Goal: Task Accomplishment & Management: Manage account settings

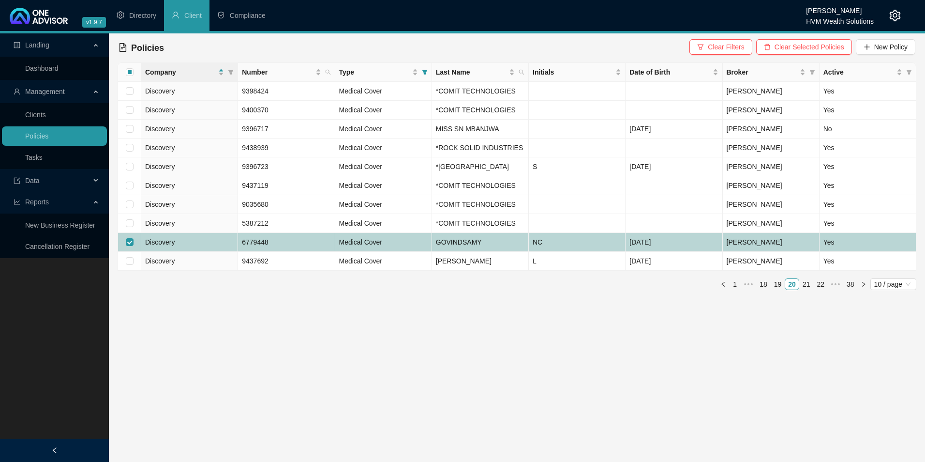
click at [176, 252] on td "Discovery" at bounding box center [189, 242] width 97 height 19
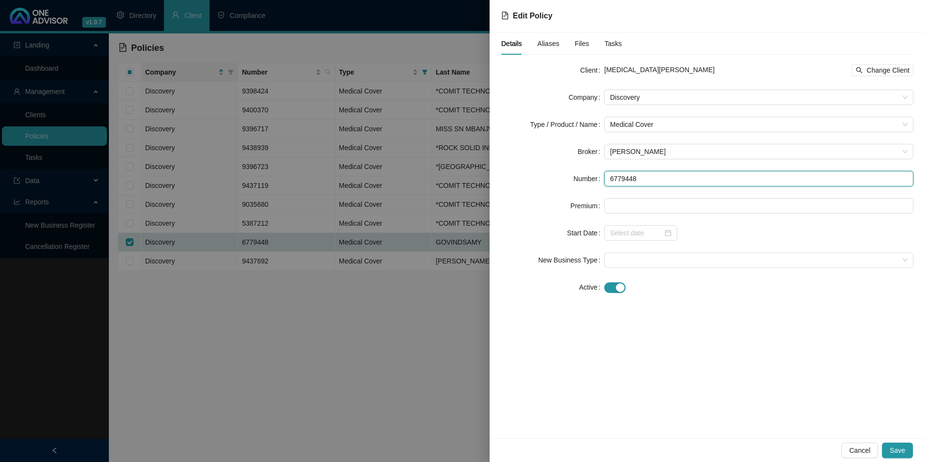
drag, startPoint x: 634, startPoint y: 184, endPoint x: 610, endPoint y: 182, distance: 23.8
click at [610, 182] on input "6779448" at bounding box center [758, 178] width 309 height 15
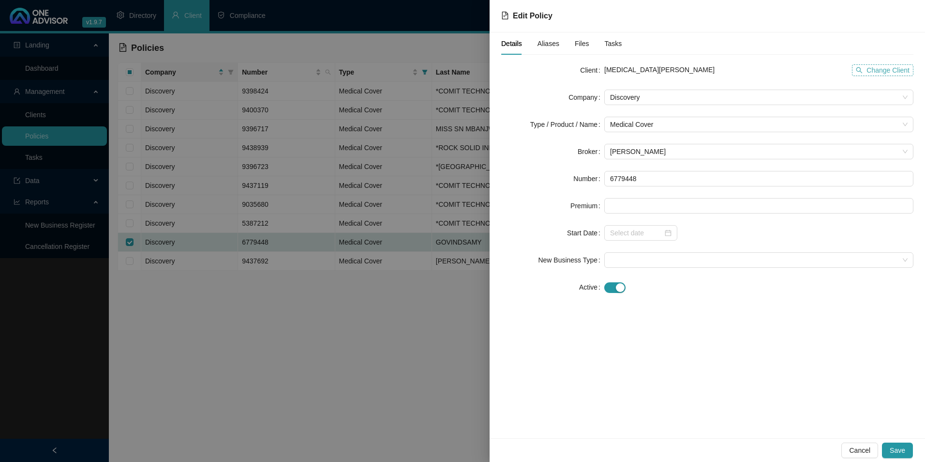
click at [871, 75] on span "Change Client" at bounding box center [887, 70] width 43 height 11
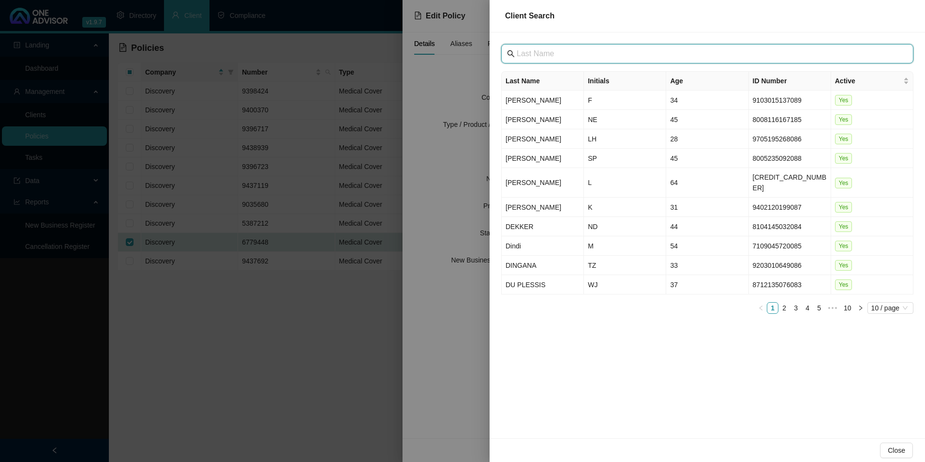
paste input "SOZO LOGISTICS(PTY)LTD"
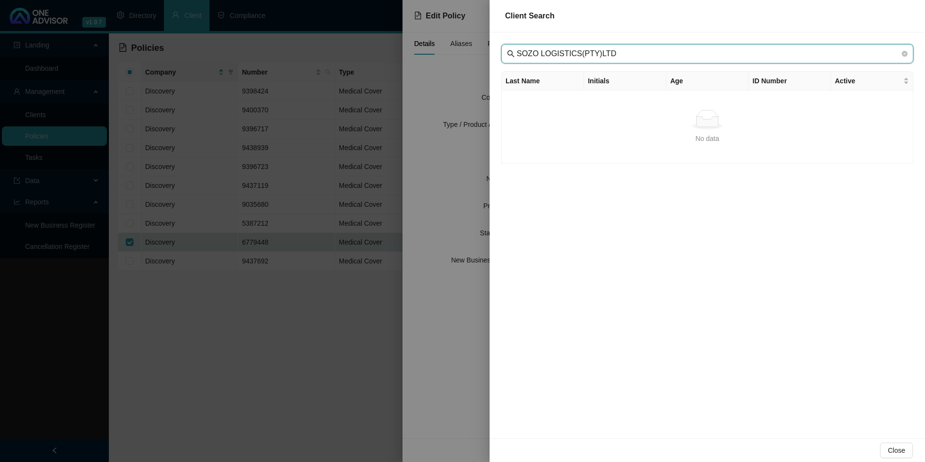
click at [536, 50] on input "SOZO LOGISTICS(PTY)LTD" at bounding box center [708, 54] width 383 height 12
click at [638, 52] on input "SOZO LOGISTICS(PTY)LTD" at bounding box center [708, 54] width 383 height 12
type input "SOZO LOGISTICS"
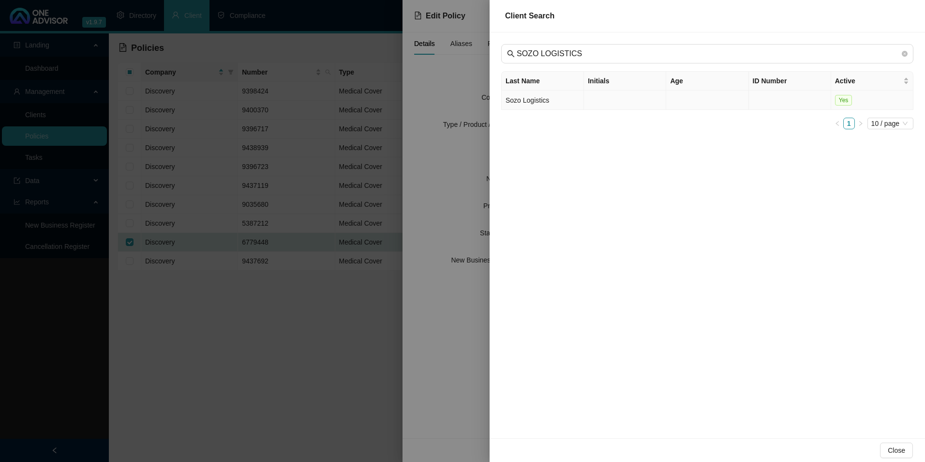
click at [520, 101] on td "Sozo Logistics" at bounding box center [543, 99] width 82 height 19
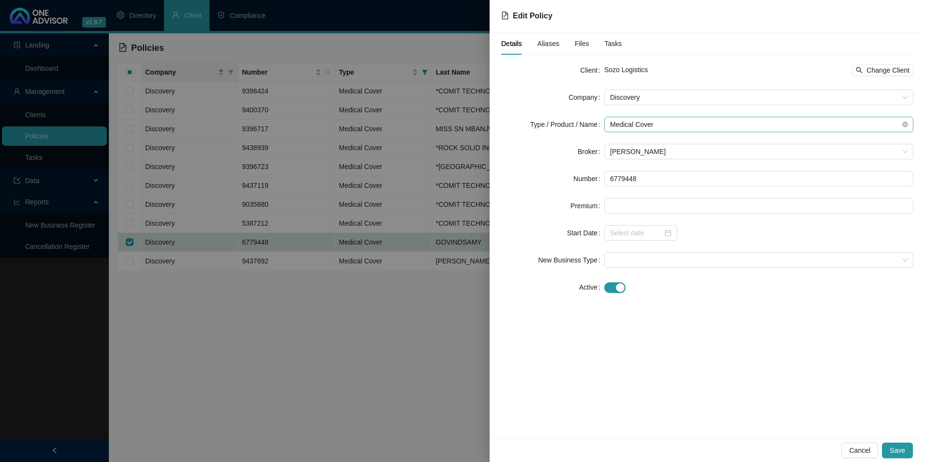
click at [676, 126] on span "Medical Cover" at bounding box center [759, 124] width 298 height 15
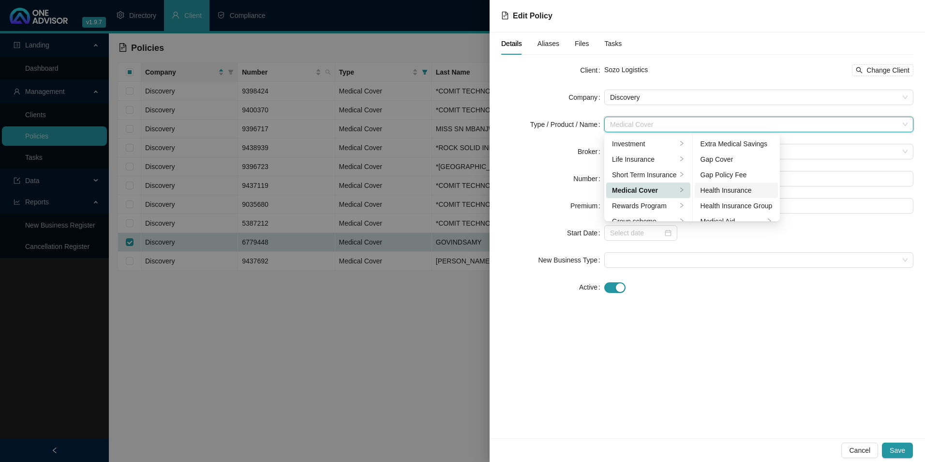
scroll to position [56, 0]
click at [731, 179] on div "Medical Aid Group" at bounding box center [737, 180] width 72 height 11
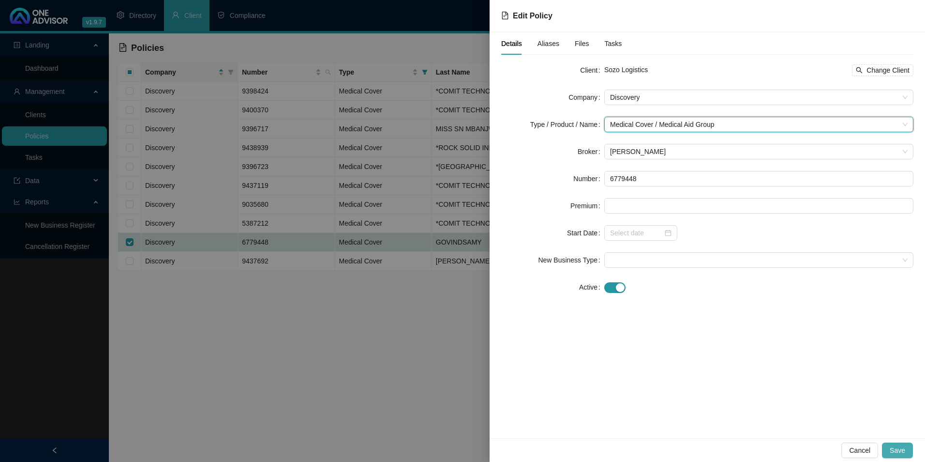
click at [900, 450] on span "Save" at bounding box center [897, 450] width 15 height 11
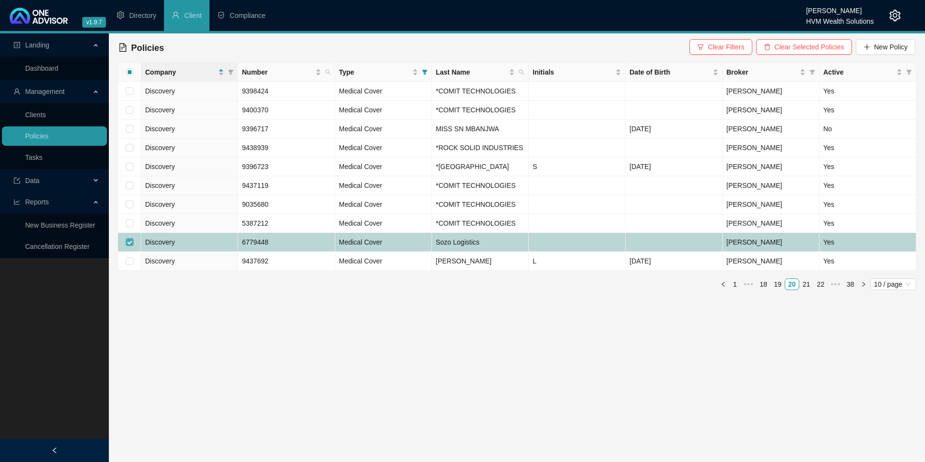
click at [131, 246] on input "checkbox" at bounding box center [130, 242] width 8 height 8
checkbox input "false"
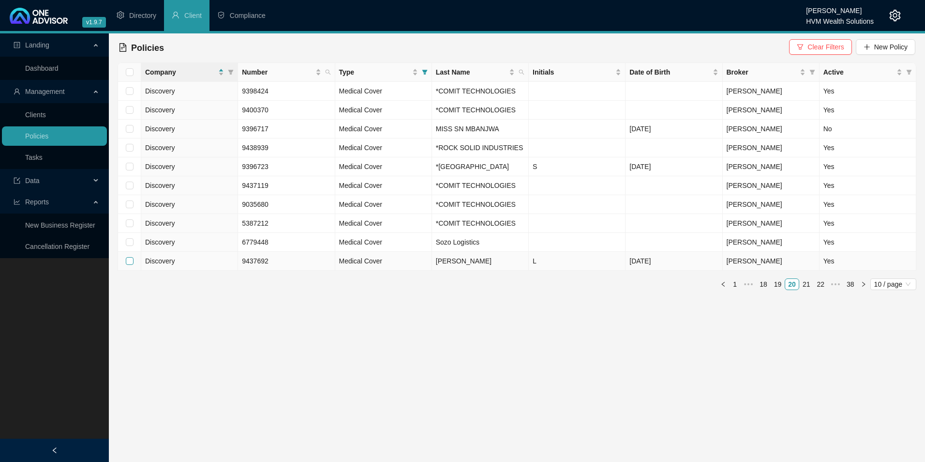
click at [132, 265] on input "checkbox" at bounding box center [130, 261] width 8 height 8
checkbox input "true"
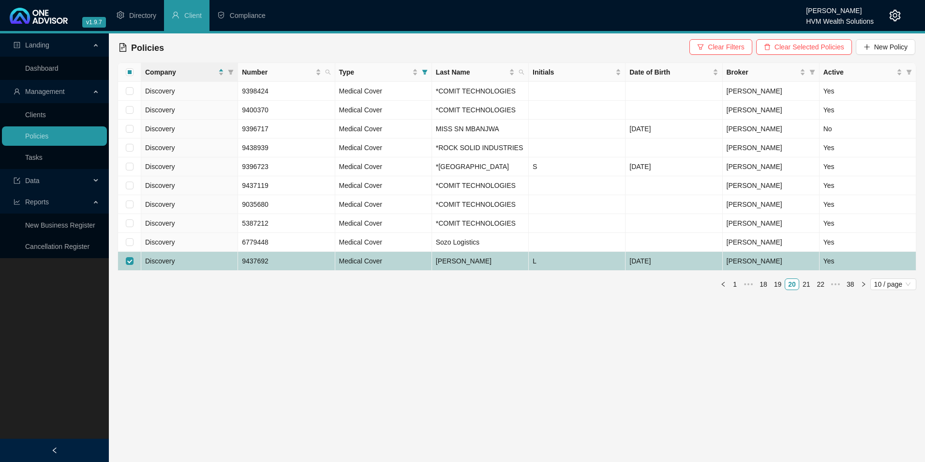
click at [182, 270] on td "Discovery" at bounding box center [189, 261] width 97 height 19
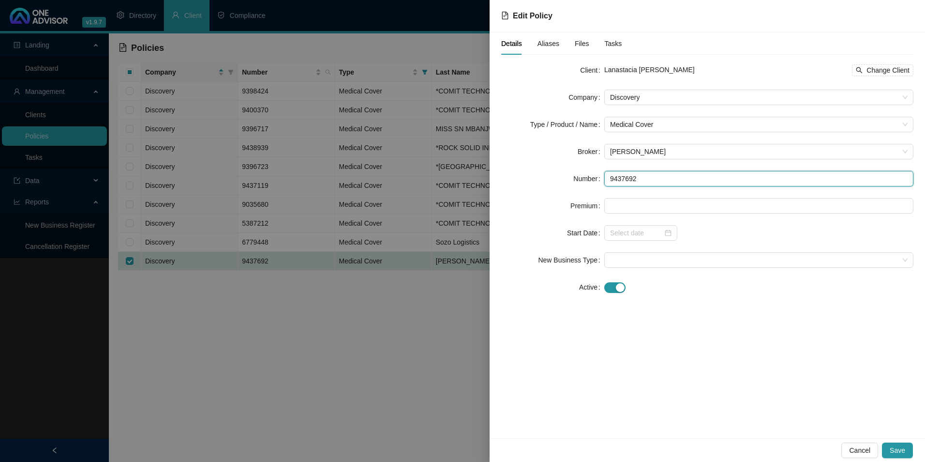
drag, startPoint x: 660, startPoint y: 184, endPoint x: 610, endPoint y: 177, distance: 50.4
click at [610, 177] on input "9437692" at bounding box center [758, 178] width 309 height 15
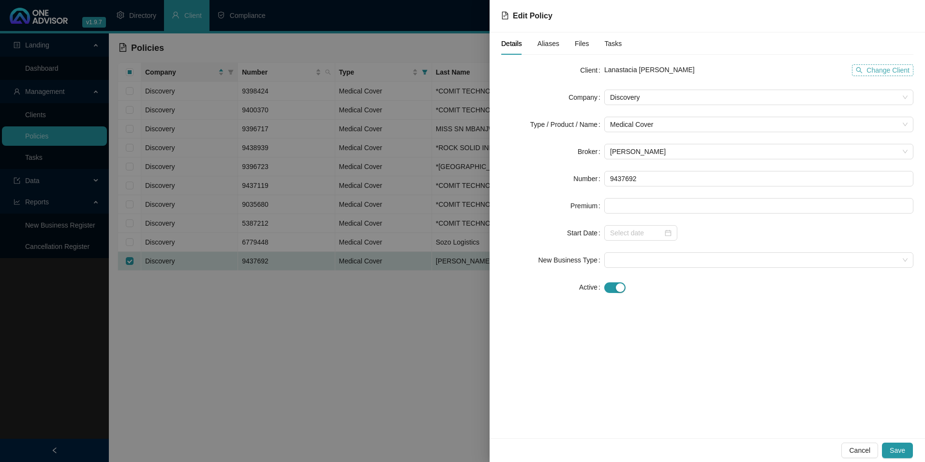
click at [877, 72] on span "Change Client" at bounding box center [887, 70] width 43 height 11
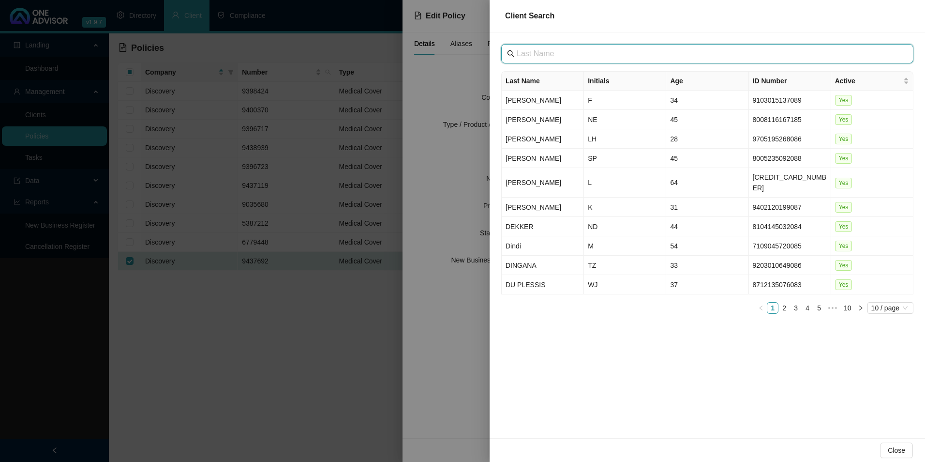
paste input "COMIT TECHNOLOGIES (PTY) LTD"
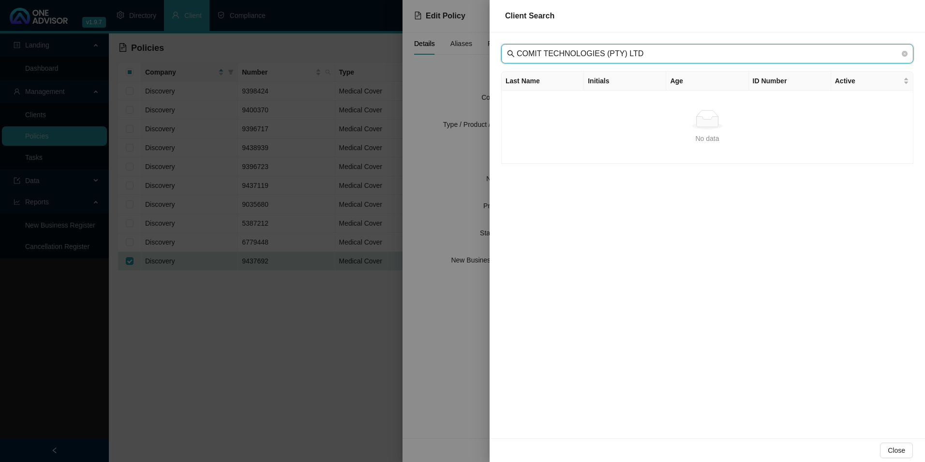
click at [632, 52] on input "COMIT TECHNOLOGIES (PTY) LTD" at bounding box center [708, 54] width 383 height 12
type input "COMIT TECHNOLOGIES"
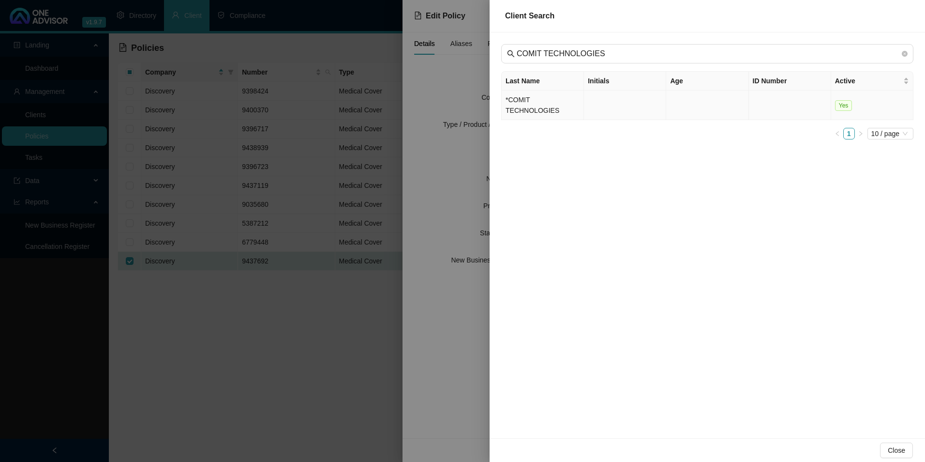
click at [542, 102] on td "*COMIT TECHNOLOGIES" at bounding box center [543, 105] width 82 height 30
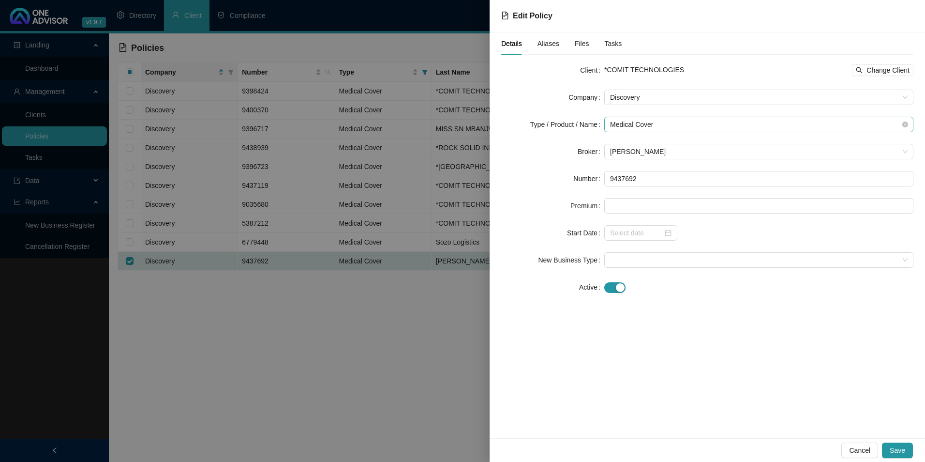
click at [650, 128] on span "Medical Cover" at bounding box center [759, 124] width 298 height 15
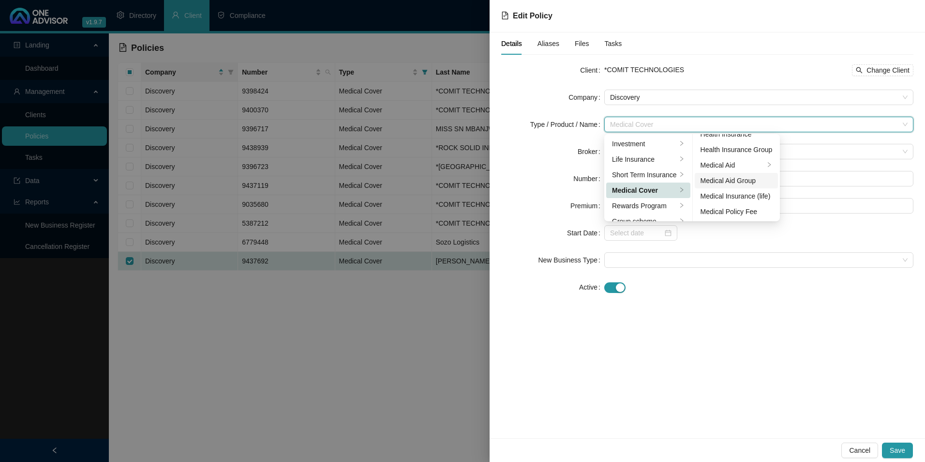
click at [738, 183] on div "Medical Aid Group" at bounding box center [737, 180] width 72 height 11
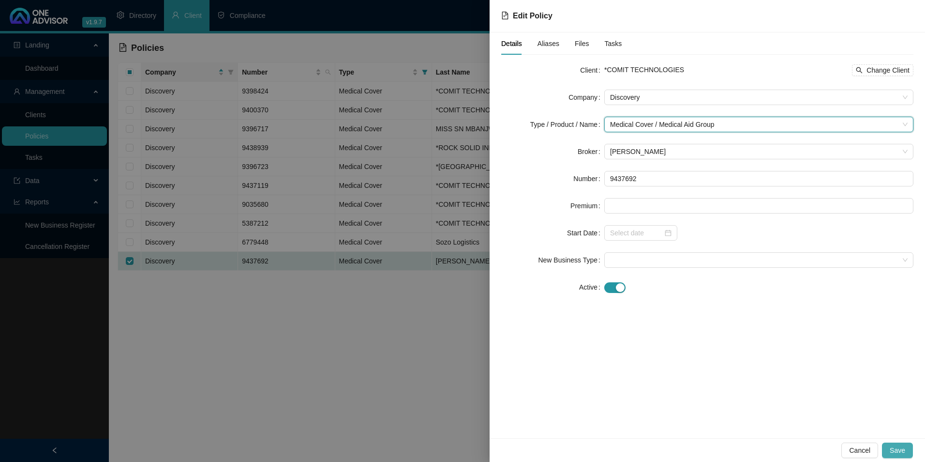
click at [908, 447] on button "Save" at bounding box center [897, 449] width 31 height 15
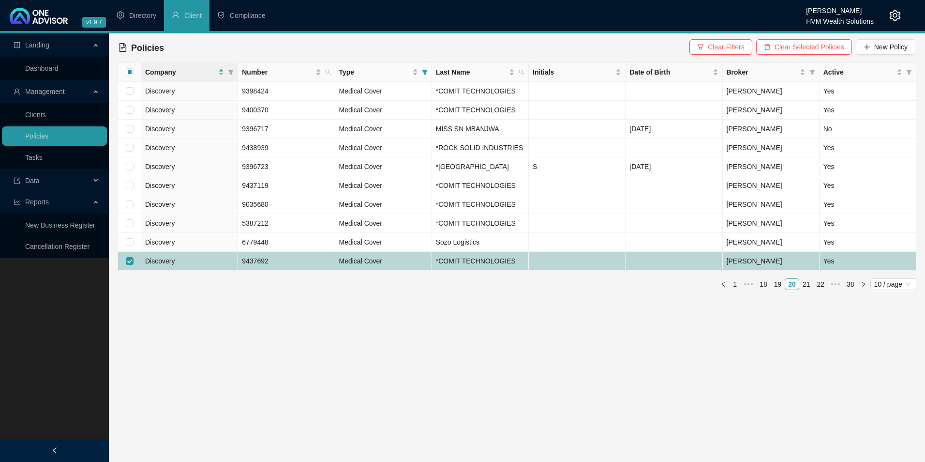
click at [296, 270] on td "9437692" at bounding box center [286, 261] width 97 height 19
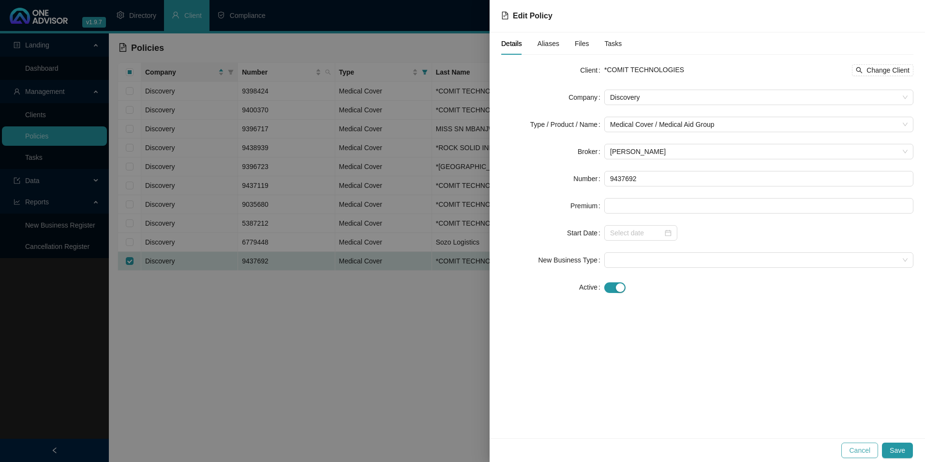
click at [866, 450] on span "Cancel" at bounding box center [859, 450] width 21 height 11
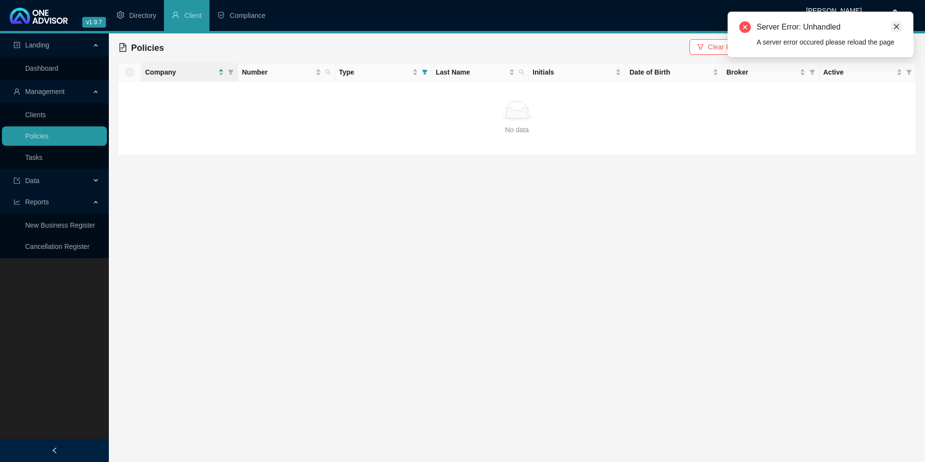
click at [897, 27] on icon "close" at bounding box center [896, 26] width 5 height 5
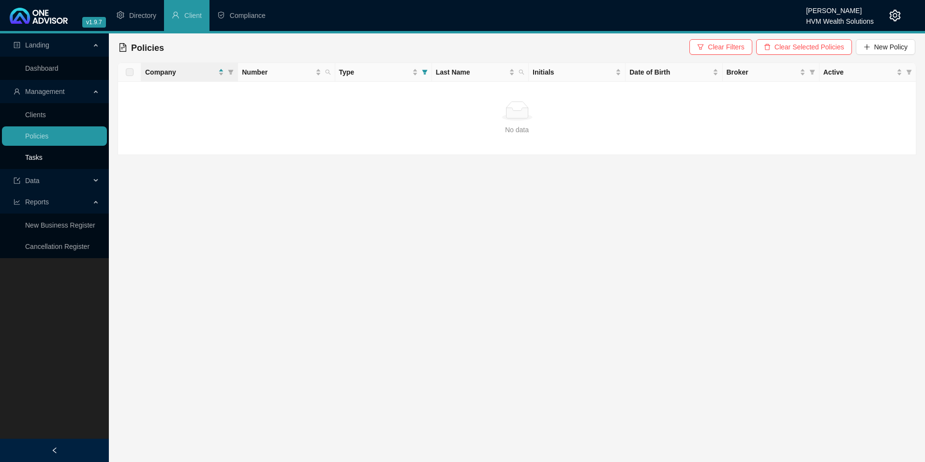
click at [43, 155] on link "Tasks" at bounding box center [33, 157] width 17 height 8
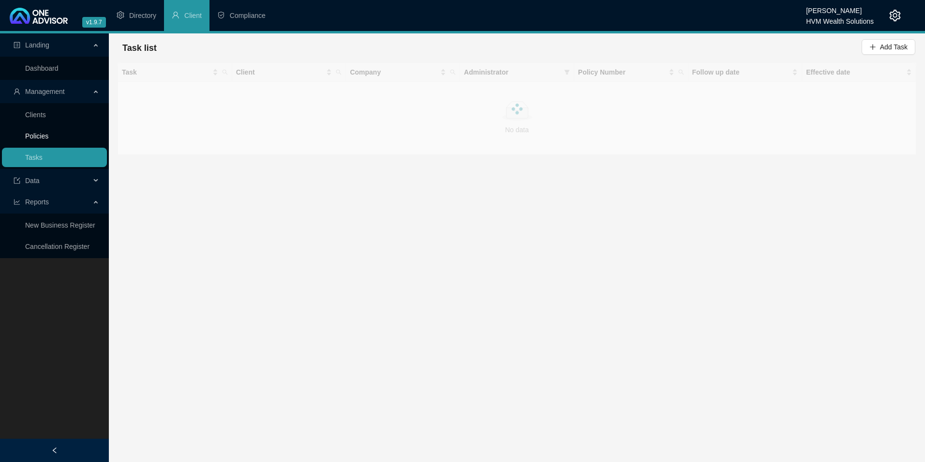
click at [48, 140] on link "Policies" at bounding box center [36, 136] width 23 height 8
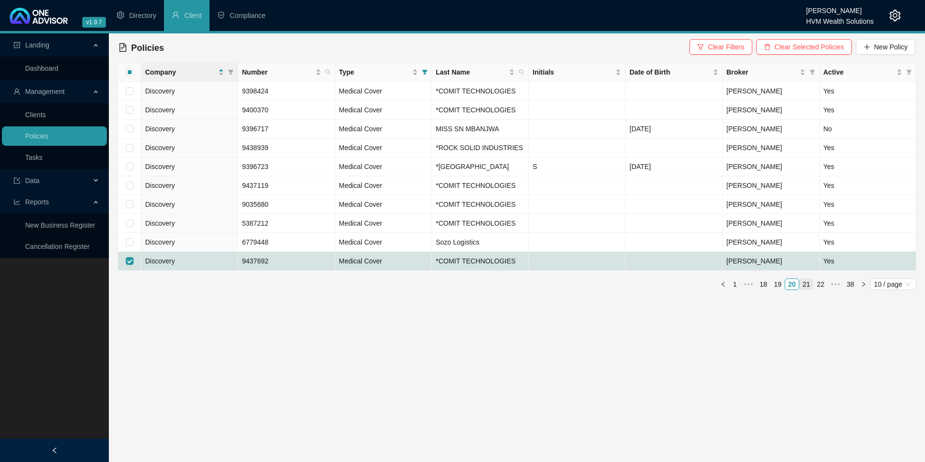
click at [808, 289] on link "21" at bounding box center [807, 284] width 14 height 11
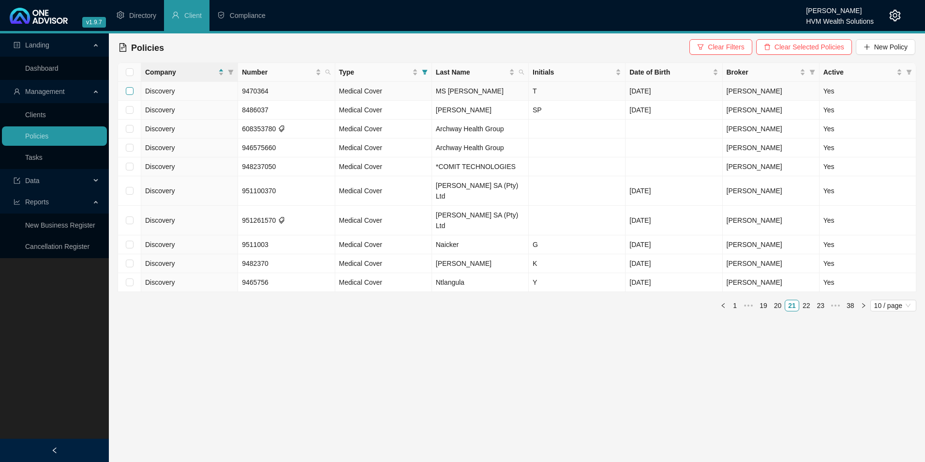
click at [129, 91] on input "checkbox" at bounding box center [130, 91] width 8 height 8
checkbox input "true"
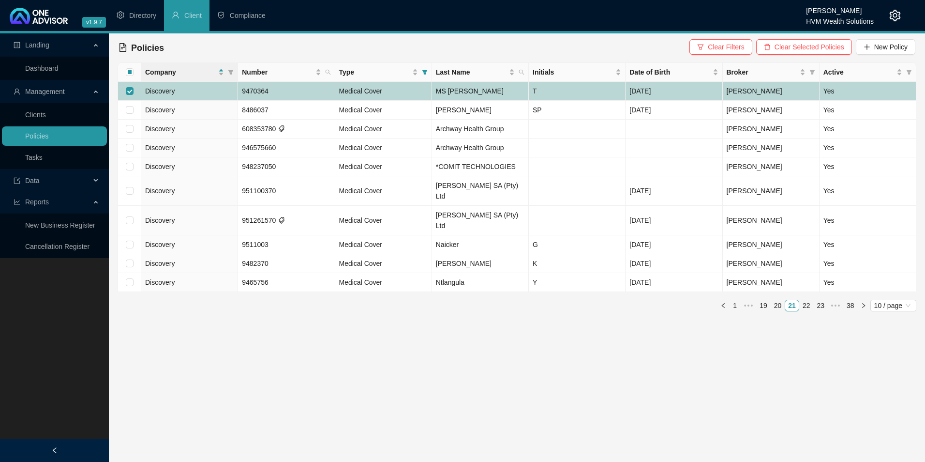
click at [154, 90] on span "Discovery" at bounding box center [160, 91] width 30 height 8
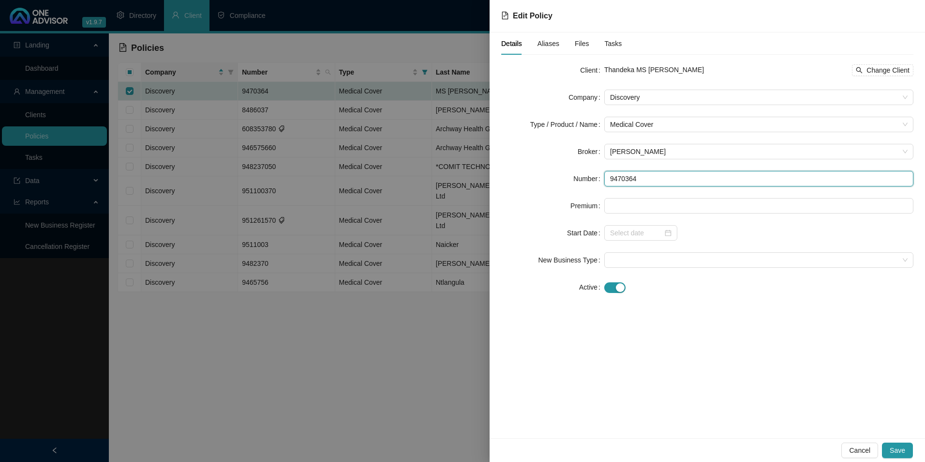
drag, startPoint x: 642, startPoint y: 176, endPoint x: 608, endPoint y: 177, distance: 33.4
click at [608, 177] on input "9470364" at bounding box center [758, 178] width 309 height 15
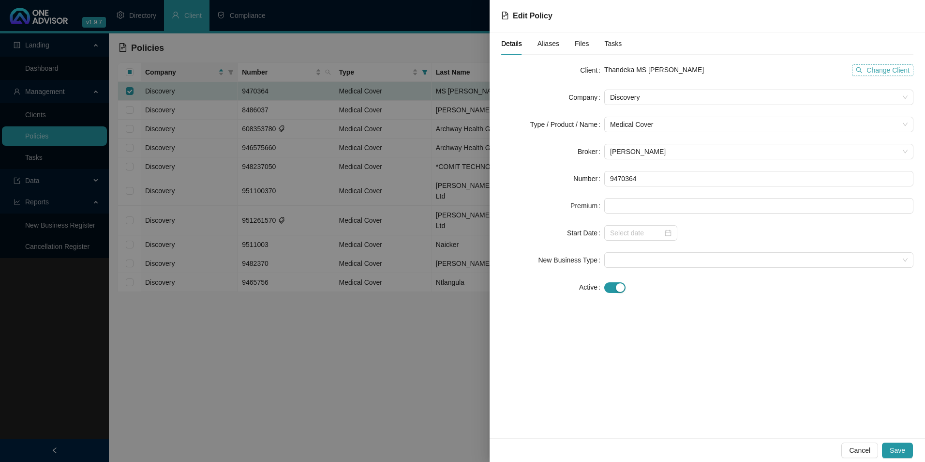
click at [875, 73] on span "Change Client" at bounding box center [887, 70] width 43 height 11
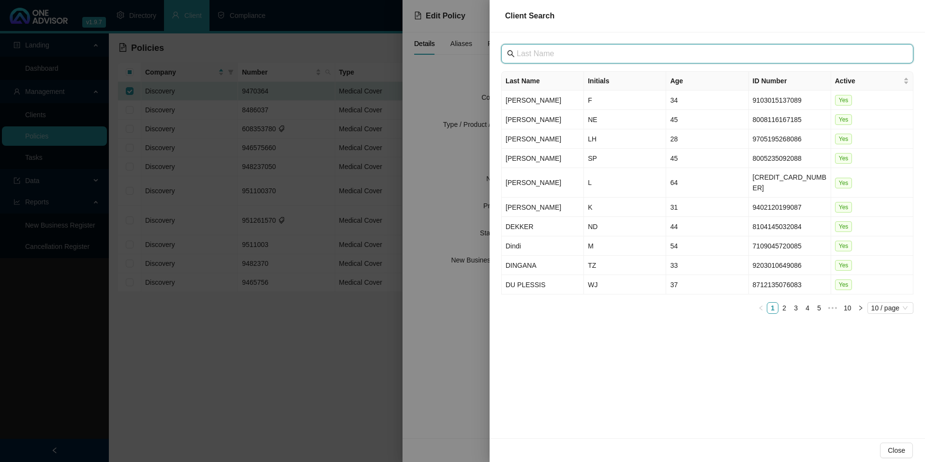
paste input "KZN Growth Fund"
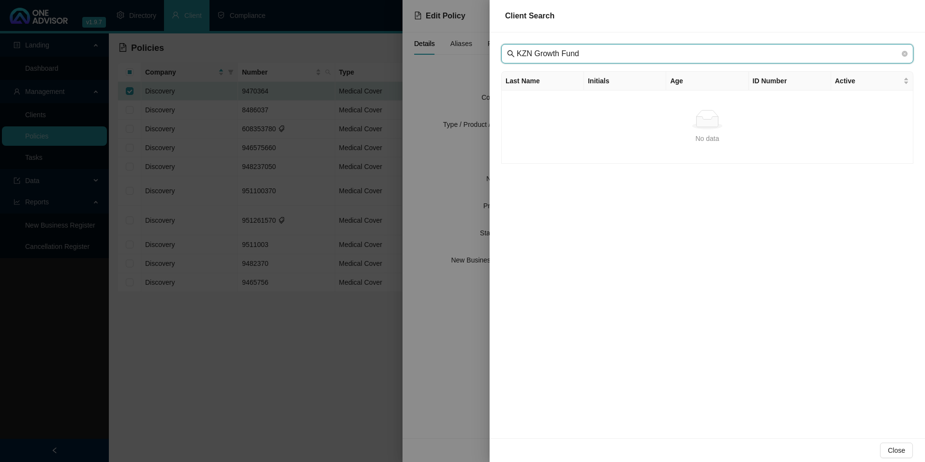
click at [531, 48] on input "KZN Growth Fund" at bounding box center [708, 54] width 383 height 12
click at [604, 57] on input "KZN Growth Fund" at bounding box center [708, 54] width 383 height 12
click at [534, 53] on input "KZN Growth Fund" at bounding box center [708, 54] width 383 height 12
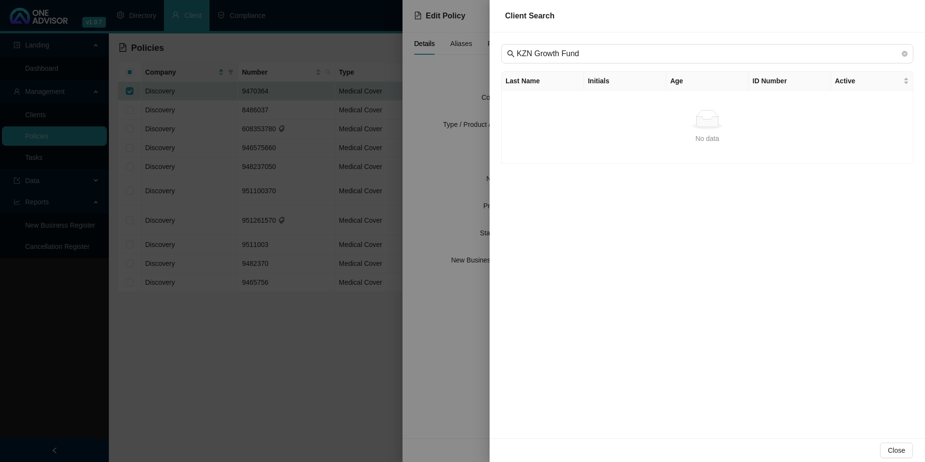
click at [601, 39] on div "KZN Growth Fund Last Name Initials Age ID Number Active No data No data" at bounding box center [707, 234] width 435 height 405
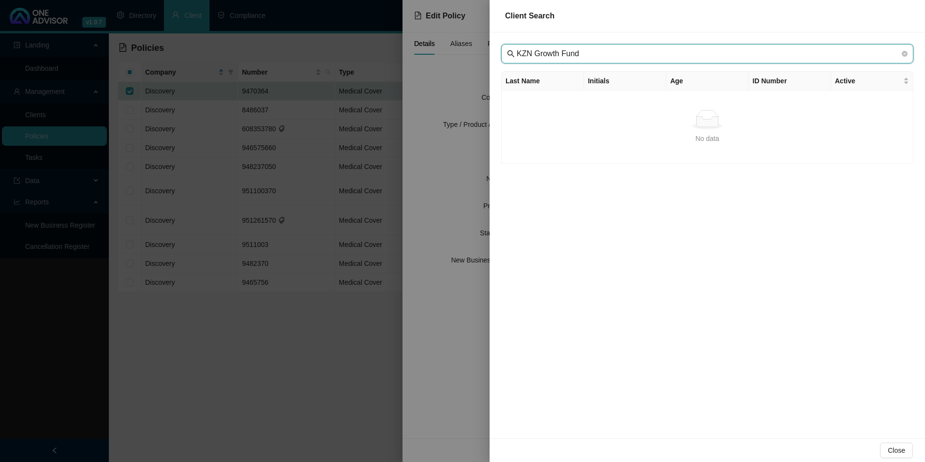
click at [592, 50] on input "KZN Growth Fund" at bounding box center [708, 54] width 383 height 12
type input "KZN Growth Fun"
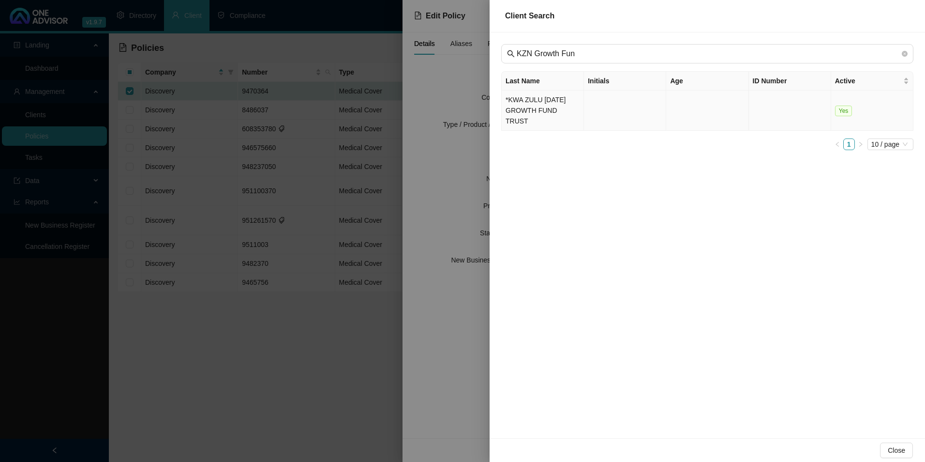
click at [510, 112] on td "*KWA ZULU [DATE] GROWTH FUND TRUST" at bounding box center [543, 110] width 82 height 40
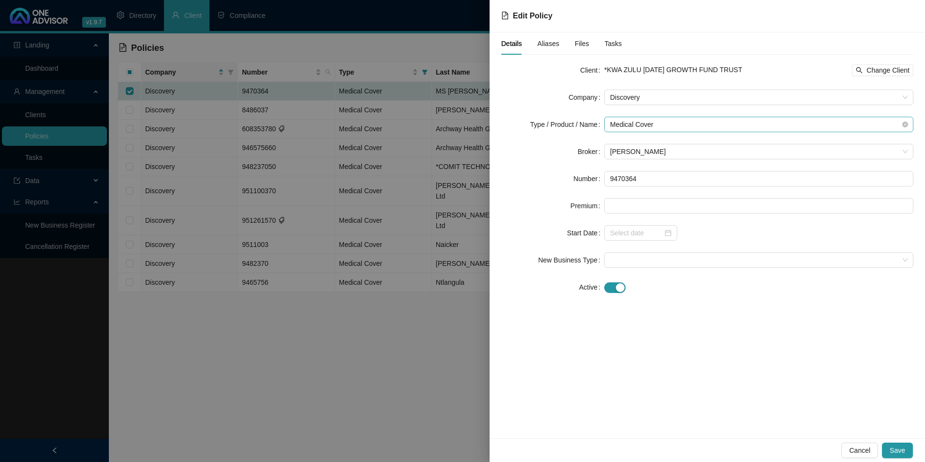
click at [664, 129] on span "Medical Cover" at bounding box center [759, 124] width 298 height 15
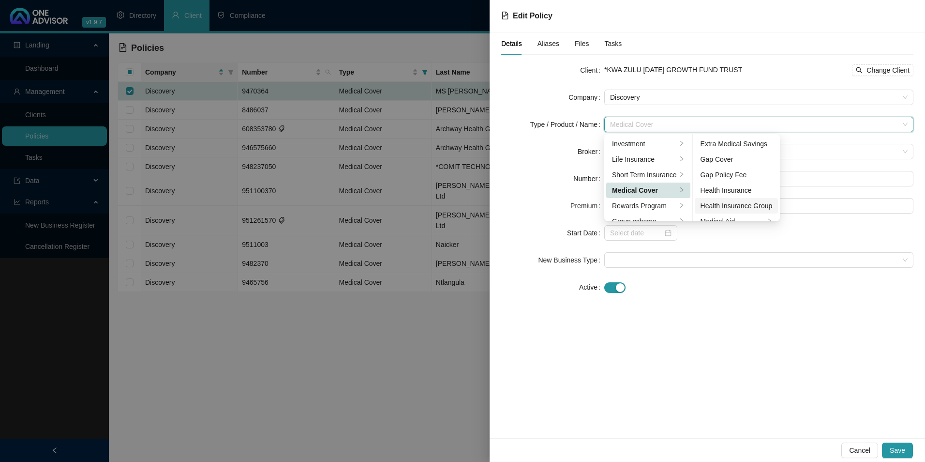
scroll to position [48, 0]
click at [738, 184] on div "Medical Aid Group" at bounding box center [737, 188] width 72 height 11
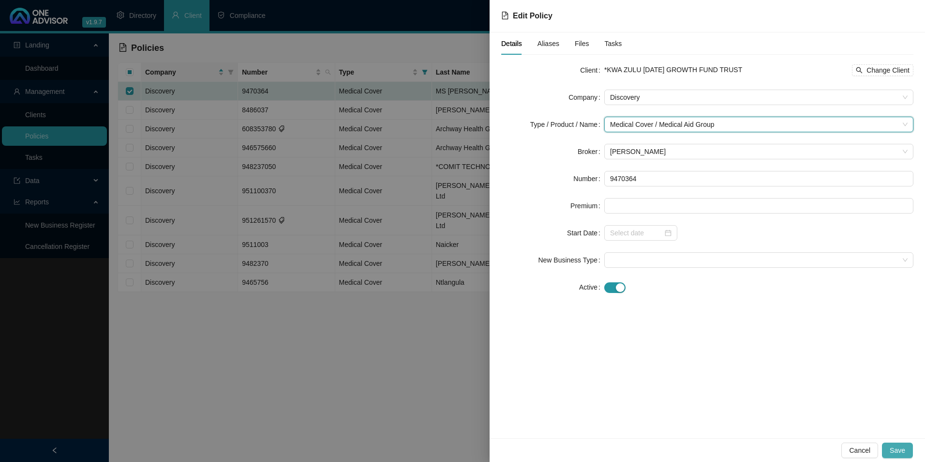
click at [891, 451] on button "Save" at bounding box center [897, 449] width 31 height 15
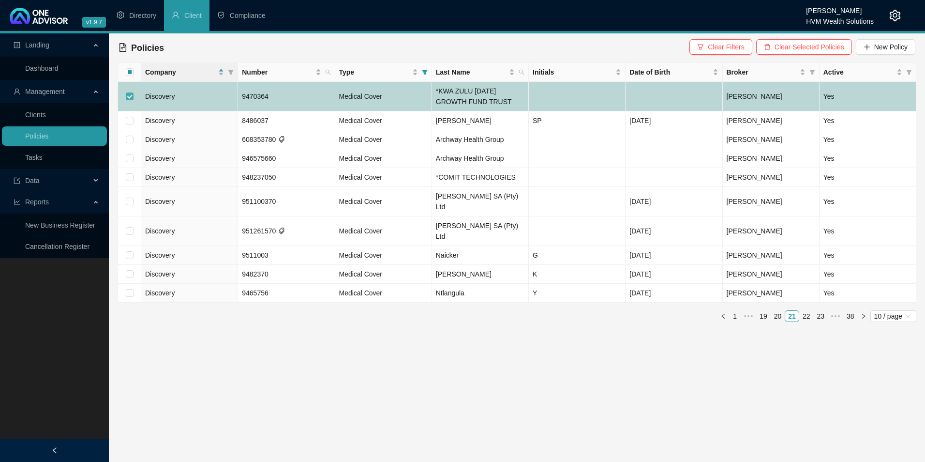
click at [131, 95] on input "checkbox" at bounding box center [130, 96] width 8 height 8
checkbox input "false"
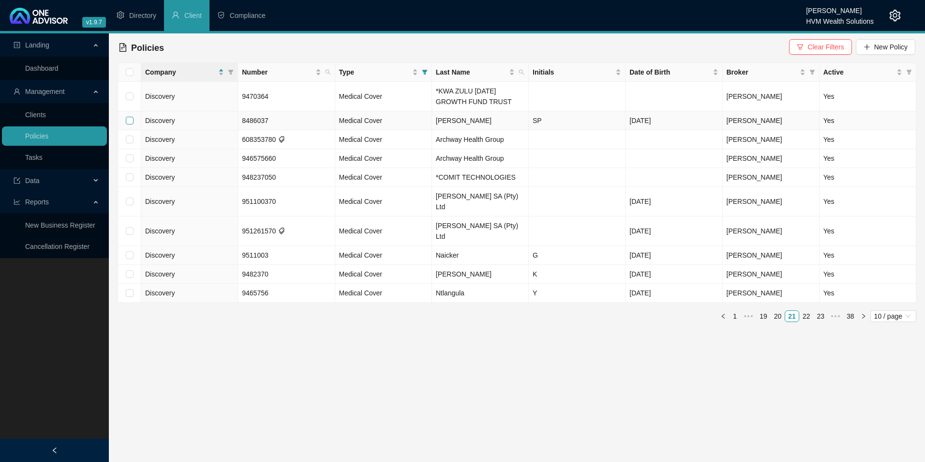
click at [128, 121] on input "checkbox" at bounding box center [130, 121] width 8 height 8
checkbox input "true"
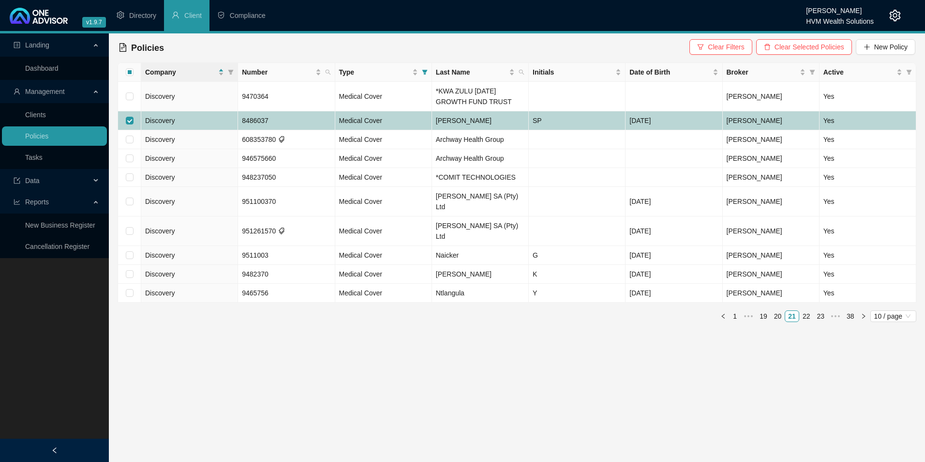
click at [187, 123] on td "Discovery" at bounding box center [189, 120] width 97 height 19
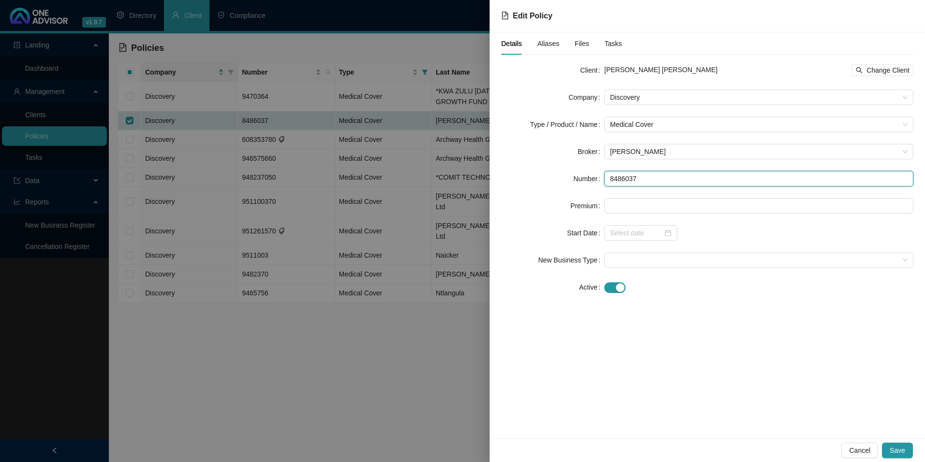
drag, startPoint x: 652, startPoint y: 174, endPoint x: 610, endPoint y: 179, distance: 42.4
click at [610, 179] on input "8486037" at bounding box center [758, 178] width 309 height 15
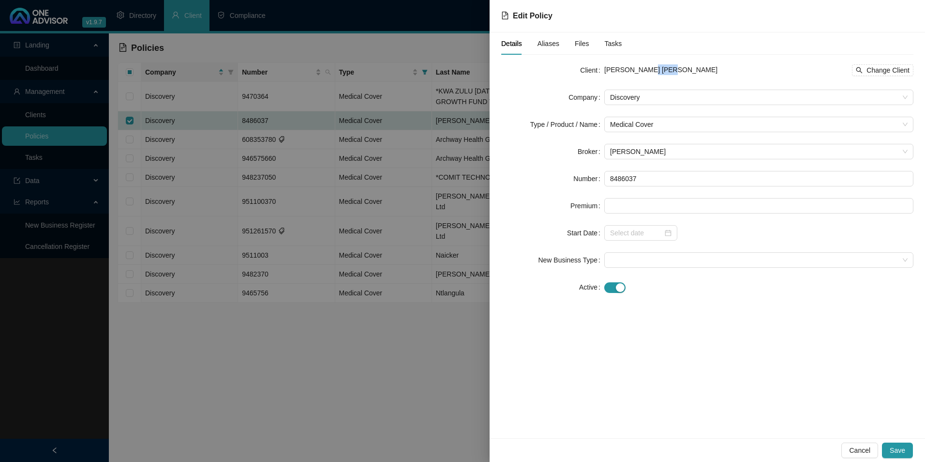
drag, startPoint x: 664, startPoint y: 69, endPoint x: 640, endPoint y: 64, distance: 25.1
click at [640, 64] on div "[PERSON_NAME] [PERSON_NAME] Change Client" at bounding box center [758, 69] width 309 height 15
drag, startPoint x: 640, startPoint y: 64, endPoint x: 646, endPoint y: 71, distance: 9.2
copy span "[PERSON_NAME]"
click at [900, 70] on span "Change Client" at bounding box center [887, 70] width 43 height 11
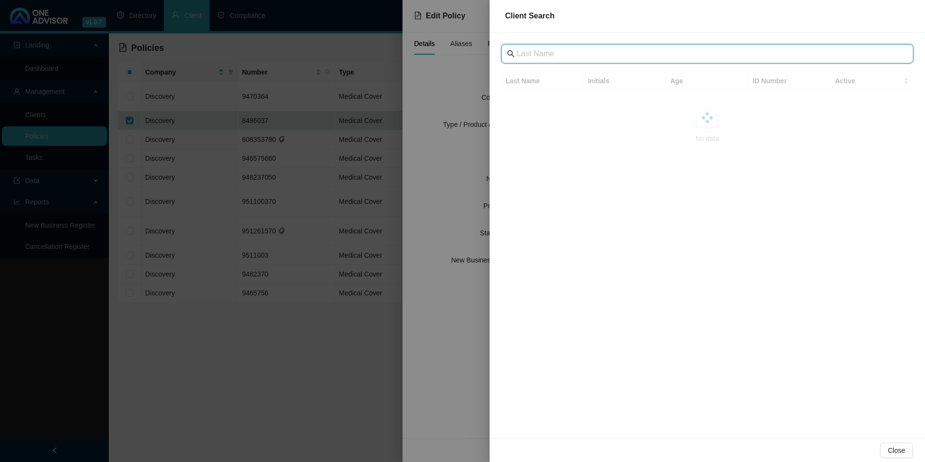
paste input "TRANE SERVICE FIRST CC"
click at [534, 52] on input "TRANE SERVICE FIRST CC" at bounding box center [708, 54] width 383 height 12
click at [618, 53] on input "TRANE SERVICE FIRST CC" at bounding box center [708, 54] width 383 height 12
type input "TRANE SERVICE FIRST"
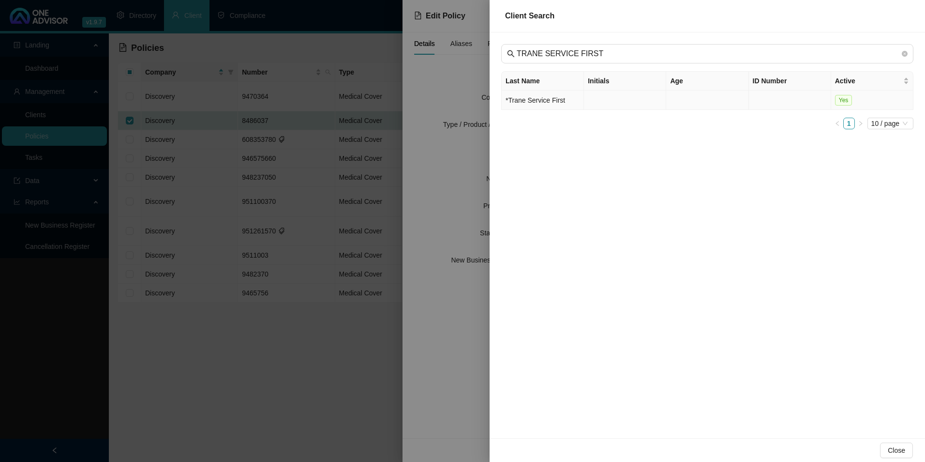
click at [548, 101] on td "*Trane Service First" at bounding box center [543, 99] width 82 height 19
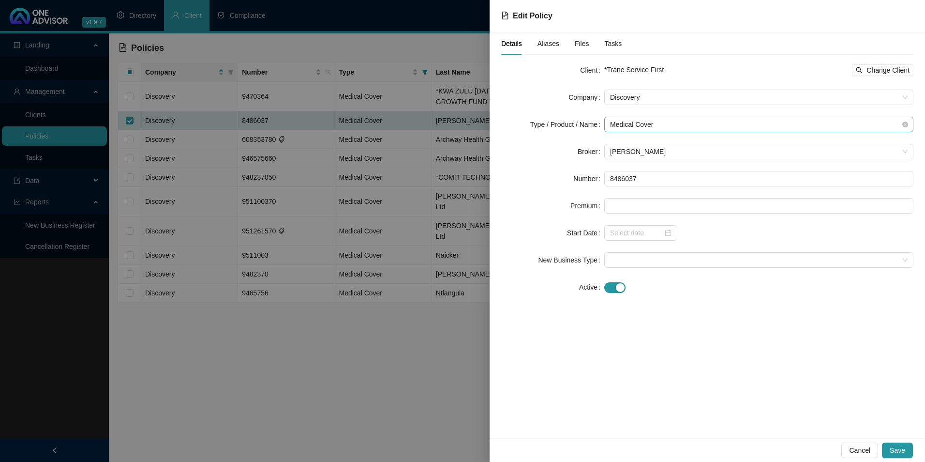
click at [676, 128] on span "Medical Cover" at bounding box center [759, 124] width 298 height 15
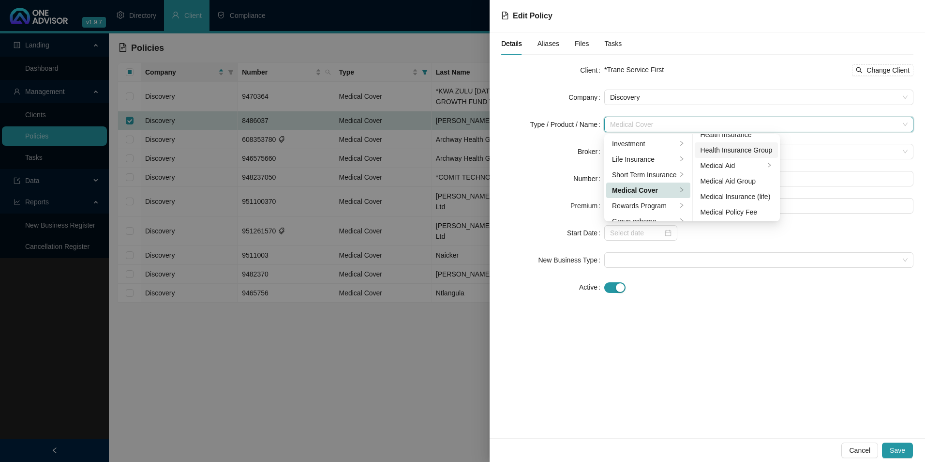
scroll to position [56, 0]
click at [735, 181] on div "Medical Aid Group" at bounding box center [737, 180] width 72 height 11
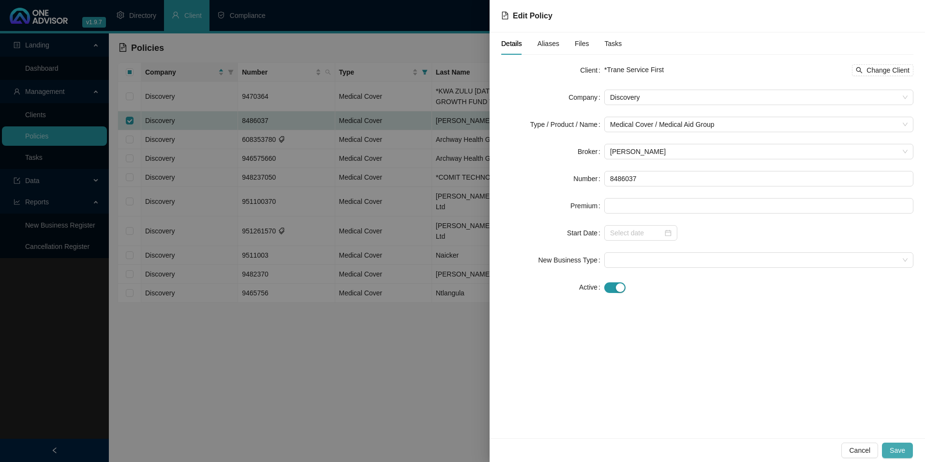
click at [907, 450] on button "Save" at bounding box center [897, 449] width 31 height 15
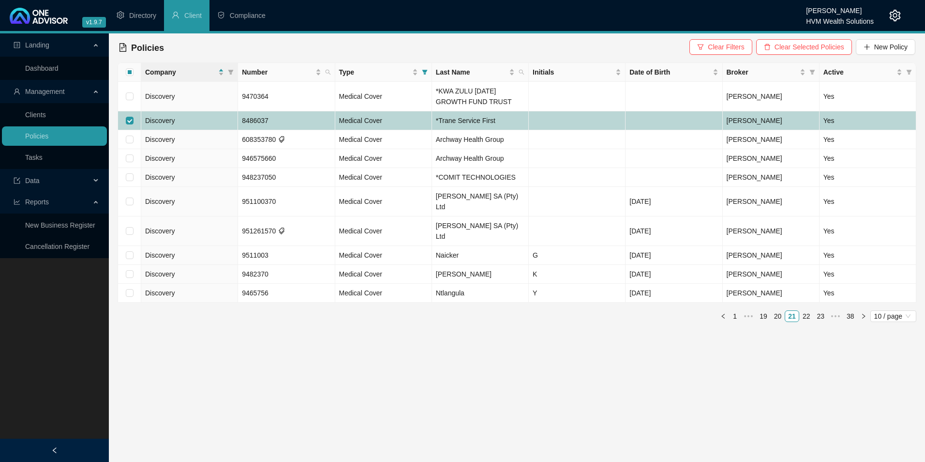
click at [189, 117] on td "Discovery" at bounding box center [189, 120] width 97 height 19
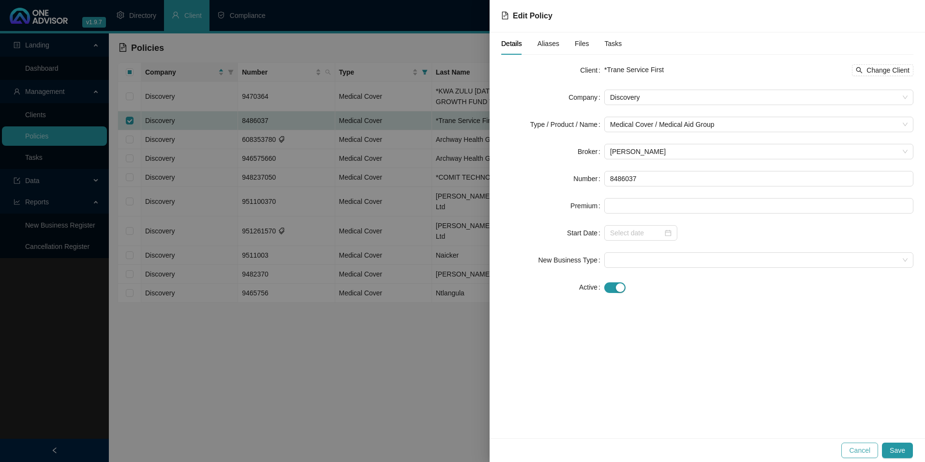
click at [870, 448] on span "Cancel" at bounding box center [859, 450] width 21 height 11
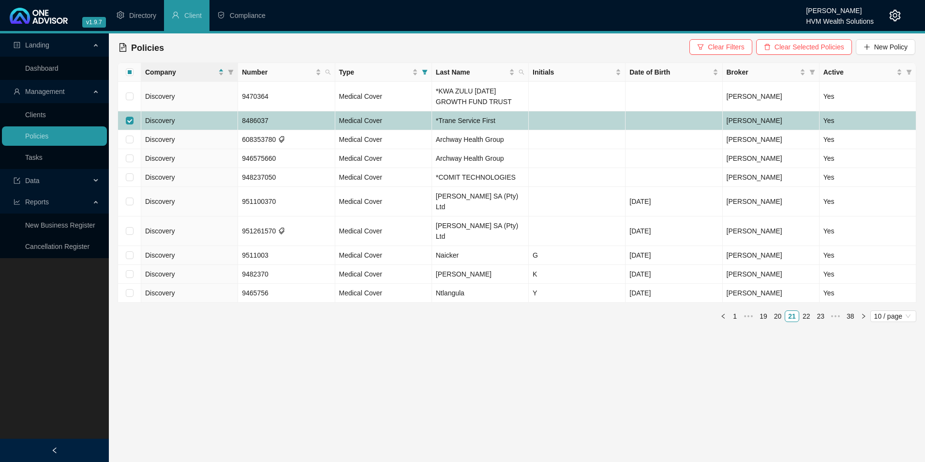
drag, startPoint x: 131, startPoint y: 120, endPoint x: 131, endPoint y: 128, distance: 7.7
click at [131, 119] on input "checkbox" at bounding box center [130, 121] width 8 height 8
checkbox input "false"
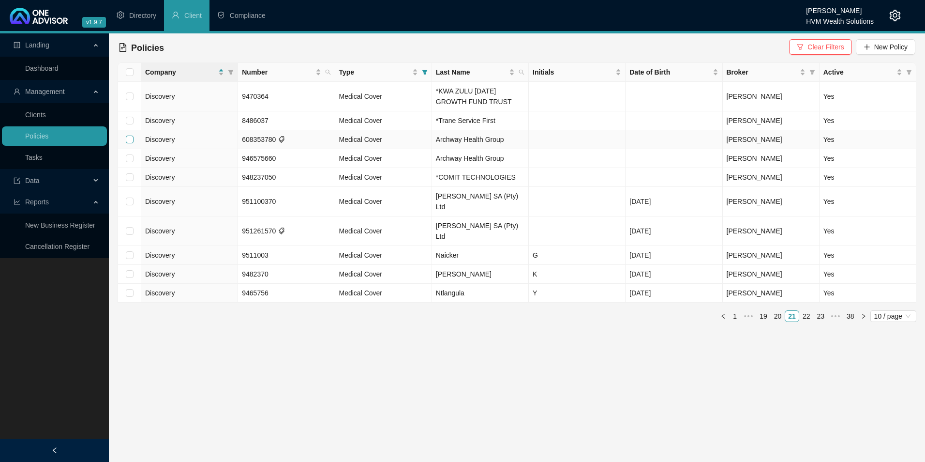
click at [131, 140] on input "checkbox" at bounding box center [130, 139] width 8 height 8
checkbox input "true"
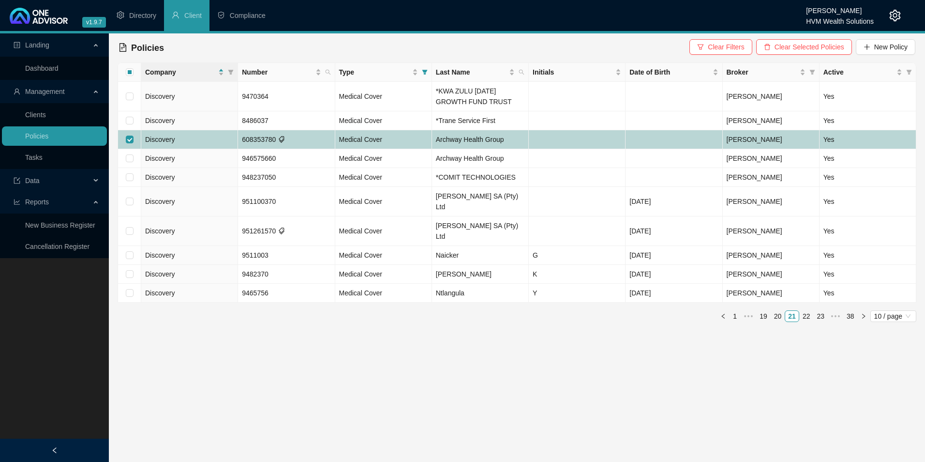
click at [178, 142] on td "Discovery" at bounding box center [189, 139] width 97 height 19
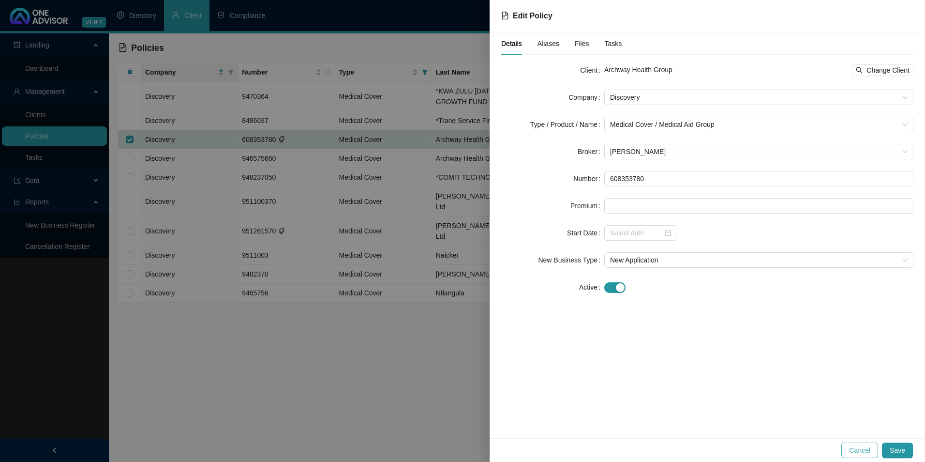
click at [869, 449] on span "Cancel" at bounding box center [859, 450] width 21 height 11
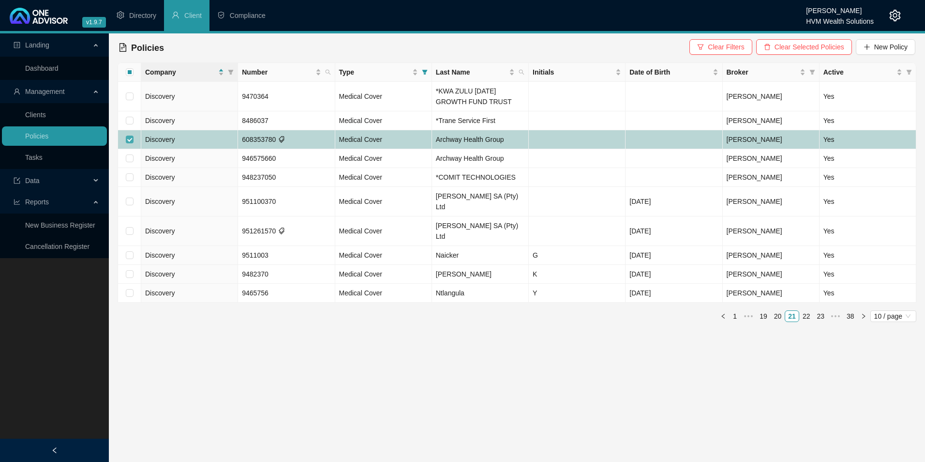
click at [129, 137] on input "checkbox" at bounding box center [130, 139] width 8 height 8
checkbox input "false"
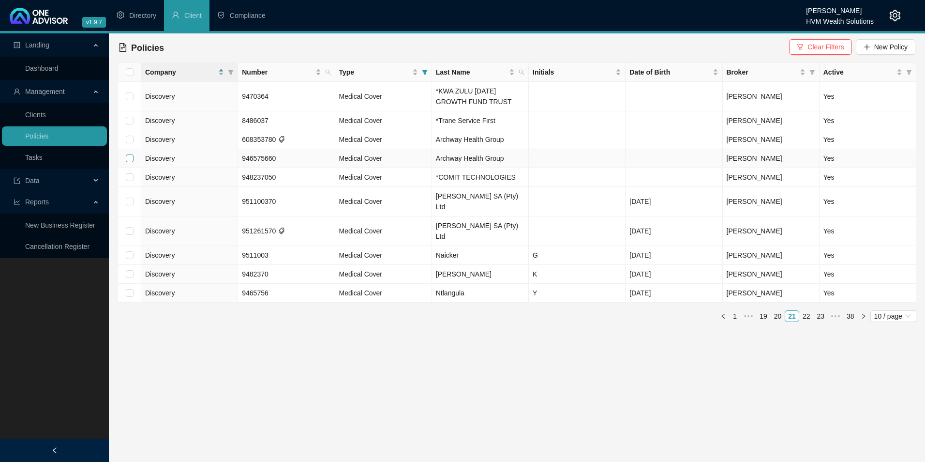
click at [130, 156] on input "checkbox" at bounding box center [130, 158] width 8 height 8
checkbox input "true"
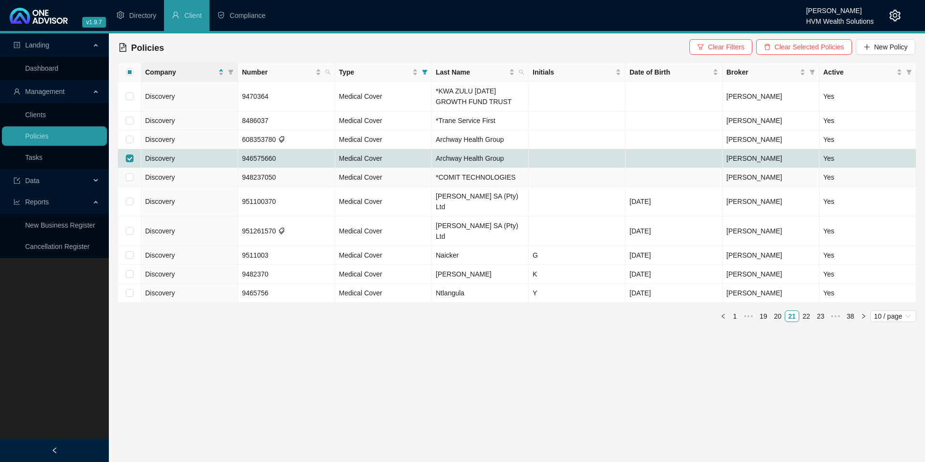
click at [199, 159] on td "Discovery" at bounding box center [189, 158] width 97 height 19
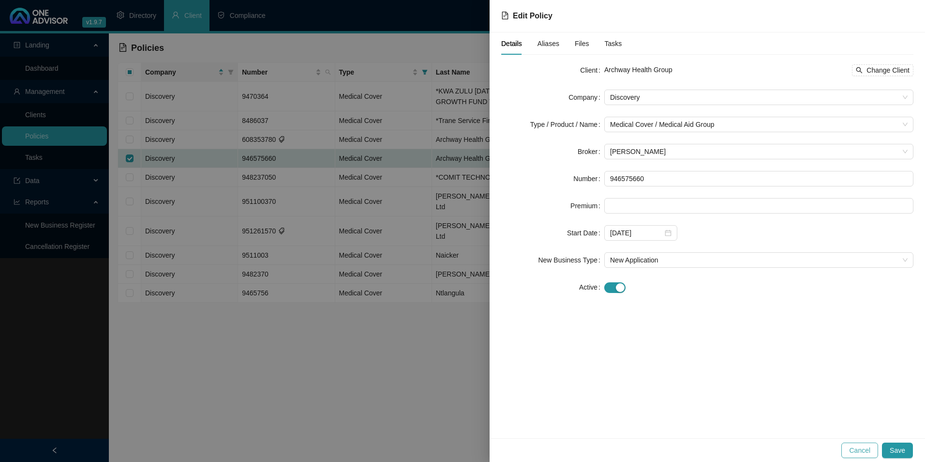
click at [867, 450] on span "Cancel" at bounding box center [859, 450] width 21 height 11
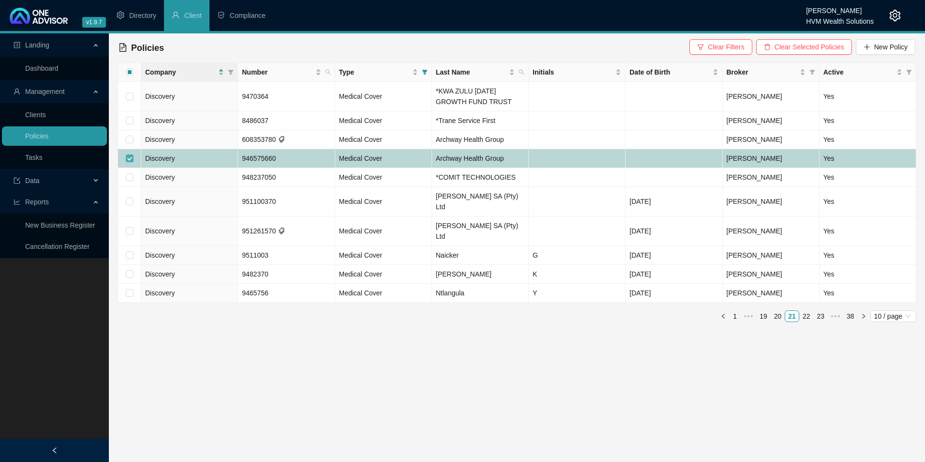
click at [130, 160] on input "checkbox" at bounding box center [130, 158] width 8 height 8
checkbox input "false"
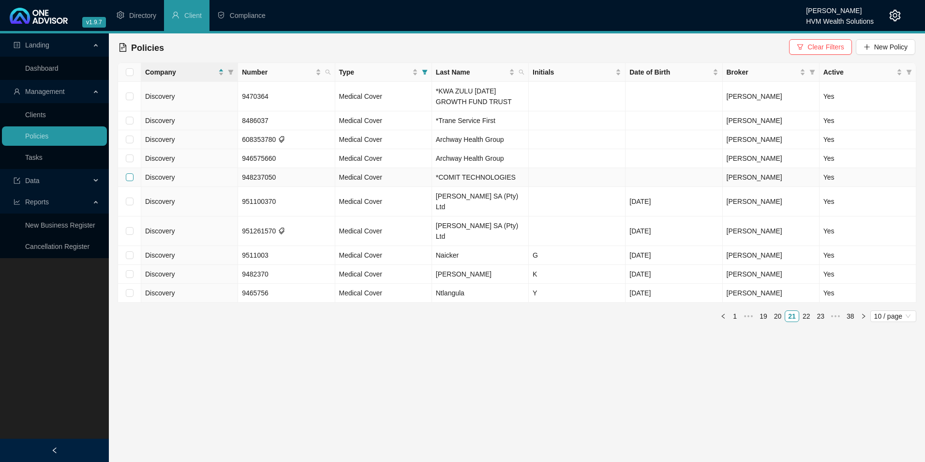
click at [133, 179] on input "checkbox" at bounding box center [130, 177] width 8 height 8
checkbox input "true"
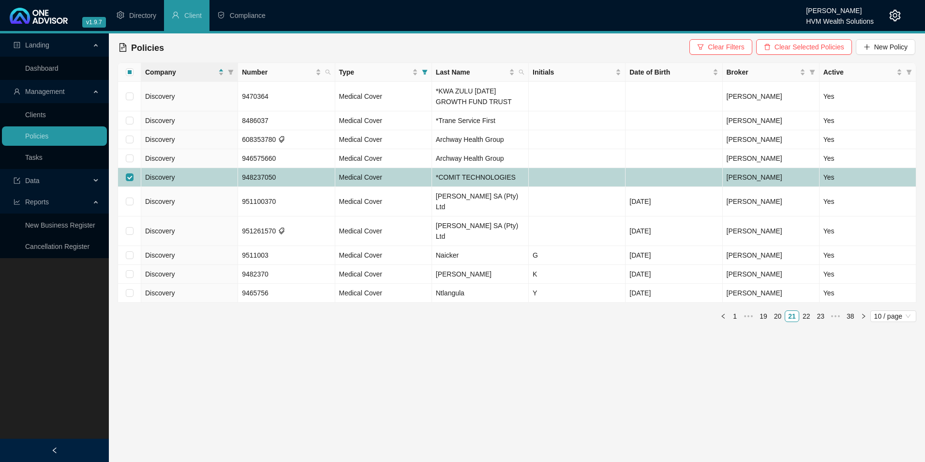
click at [191, 177] on td "Discovery" at bounding box center [189, 177] width 97 height 19
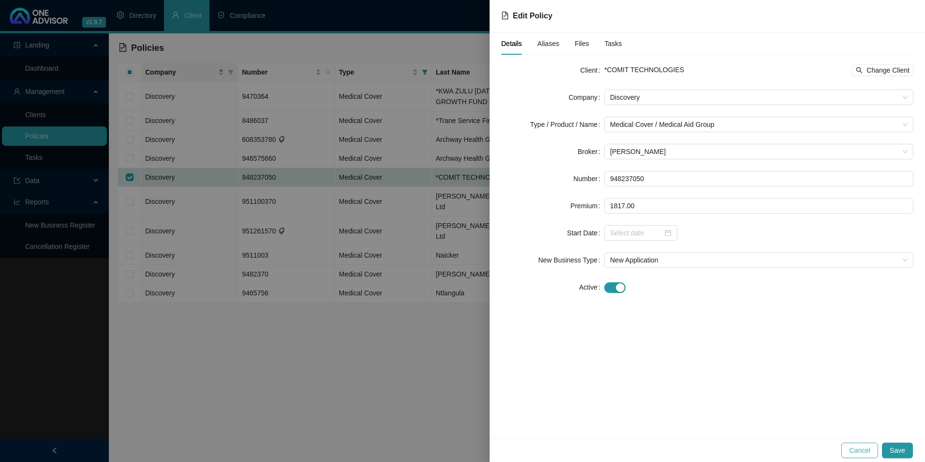
click at [863, 449] on span "Cancel" at bounding box center [859, 450] width 21 height 11
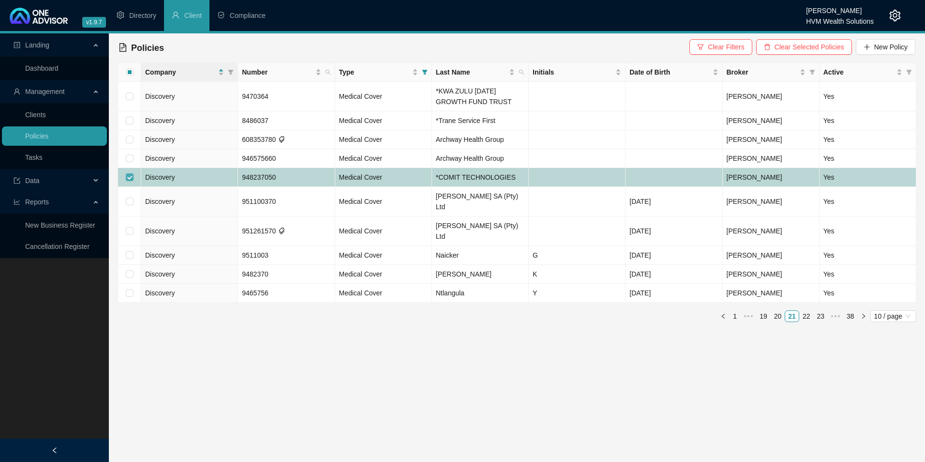
click at [129, 177] on input "checkbox" at bounding box center [130, 177] width 8 height 8
checkbox input "false"
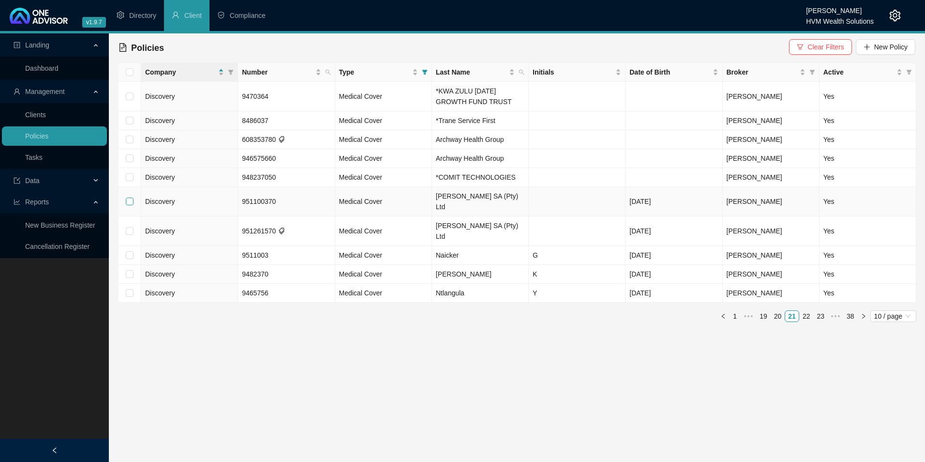
click at [129, 197] on input "checkbox" at bounding box center [130, 201] width 8 height 8
checkbox input "true"
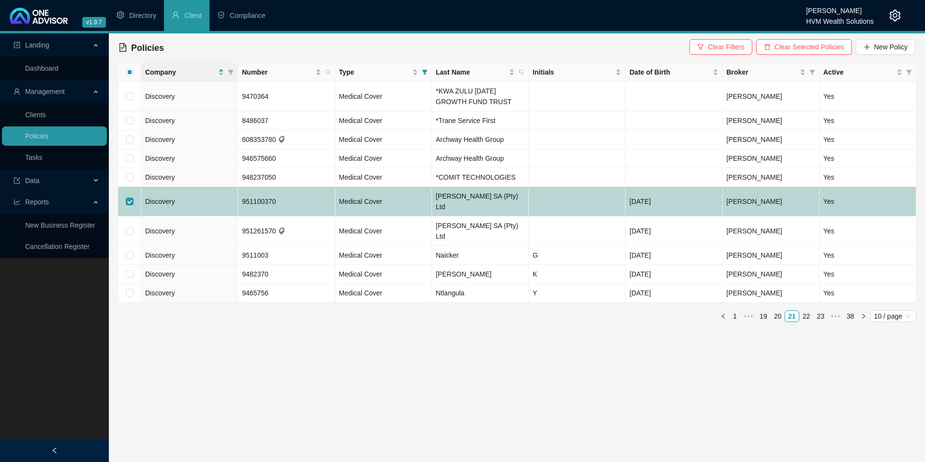
click at [190, 195] on td "Discovery" at bounding box center [189, 202] width 97 height 30
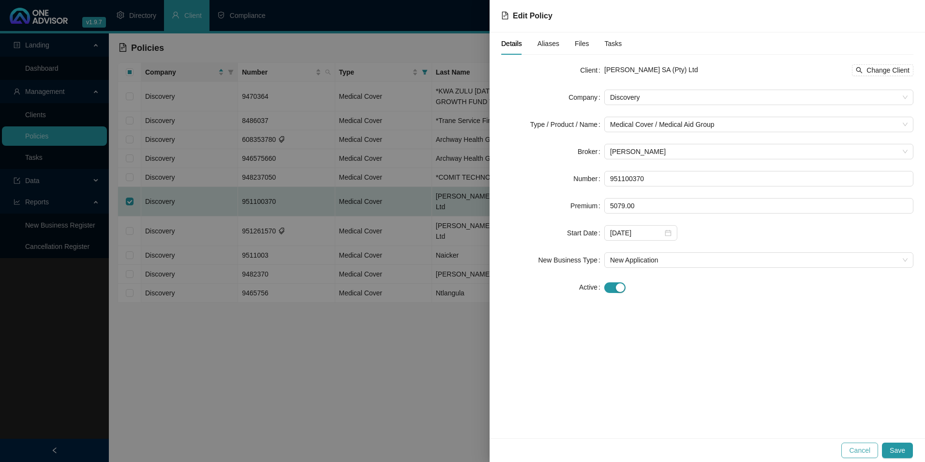
click at [864, 450] on span "Cancel" at bounding box center [859, 450] width 21 height 11
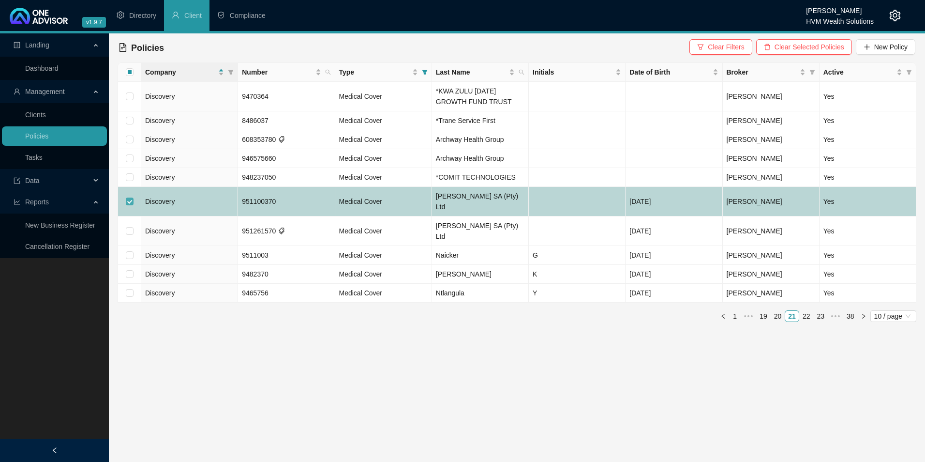
click at [132, 197] on input "checkbox" at bounding box center [130, 201] width 8 height 8
checkbox input "false"
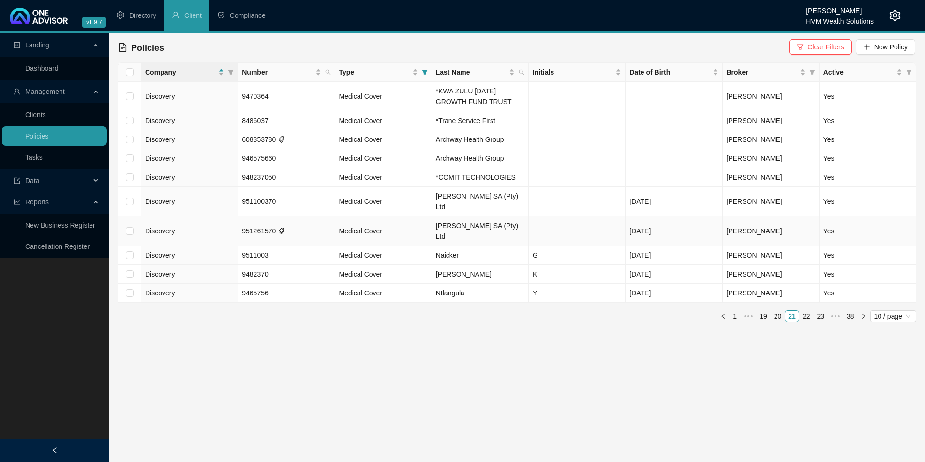
click at [134, 216] on td at bounding box center [129, 231] width 23 height 30
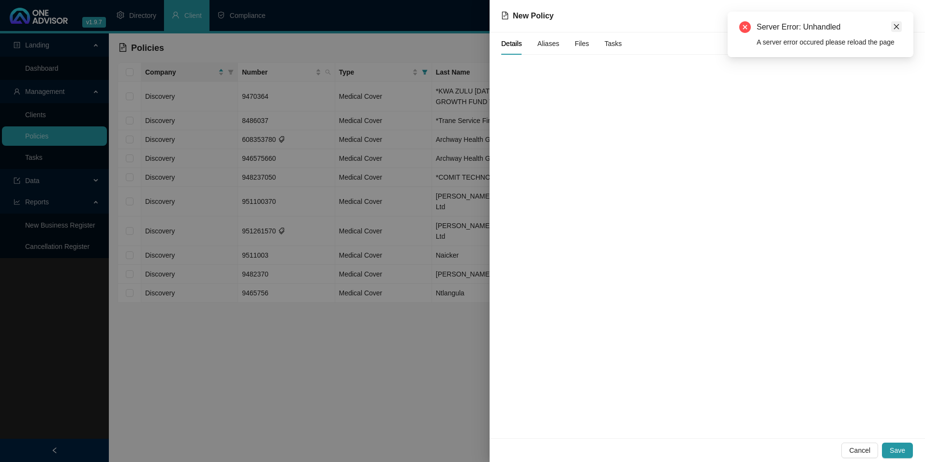
click at [892, 21] on link "Close" at bounding box center [896, 26] width 11 height 11
click at [894, 26] on div "New Policy" at bounding box center [707, 16] width 435 height 32
click at [860, 449] on span "Cancel" at bounding box center [859, 450] width 21 height 11
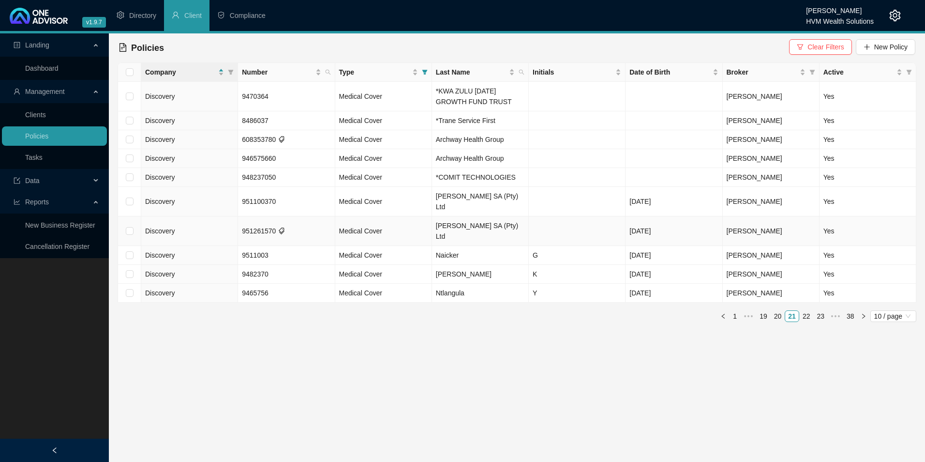
click at [132, 227] on input "checkbox" at bounding box center [130, 231] width 8 height 8
checkbox input "true"
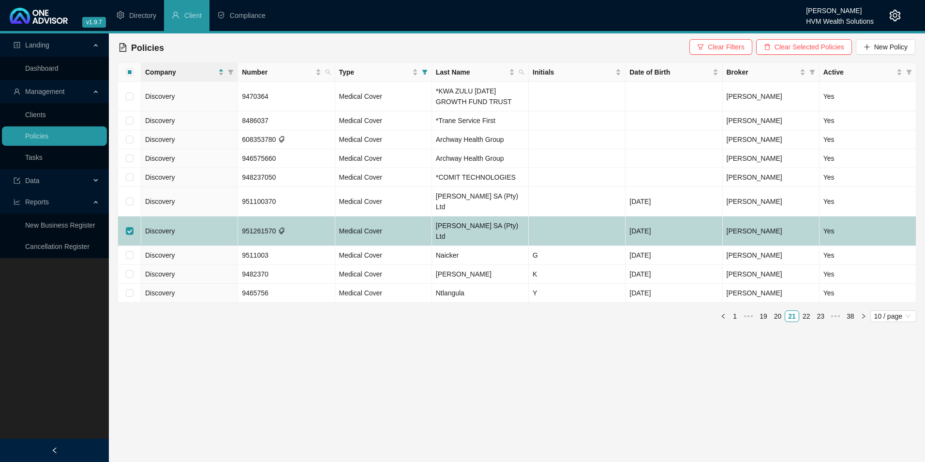
click at [171, 227] on span "Discovery" at bounding box center [160, 231] width 30 height 8
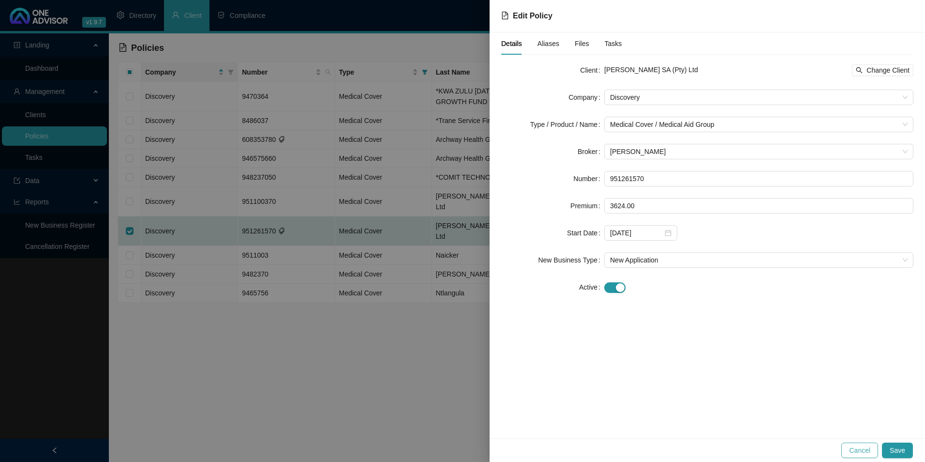
click at [862, 449] on span "Cancel" at bounding box center [859, 450] width 21 height 11
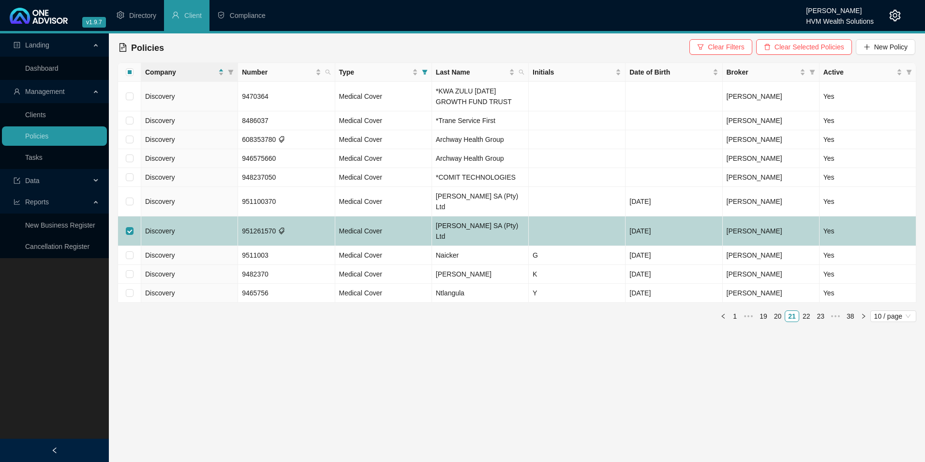
drag, startPoint x: 128, startPoint y: 215, endPoint x: 128, endPoint y: 224, distance: 9.7
click at [128, 227] on input "checkbox" at bounding box center [130, 231] width 8 height 8
checkbox input "false"
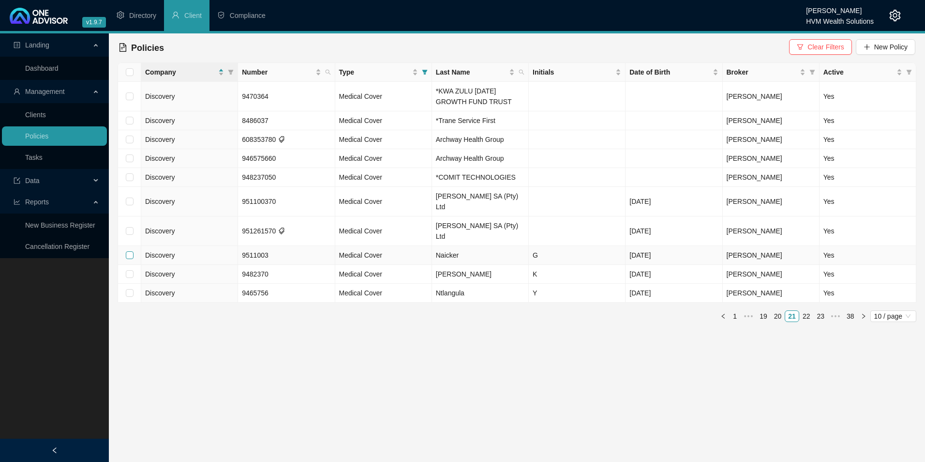
click at [132, 251] on input "checkbox" at bounding box center [130, 255] width 8 height 8
checkbox input "true"
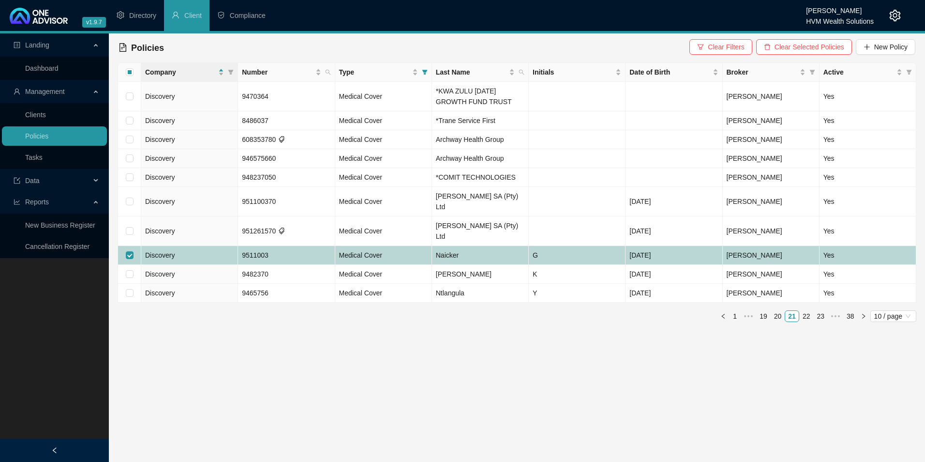
click at [216, 246] on td "Discovery" at bounding box center [189, 255] width 97 height 19
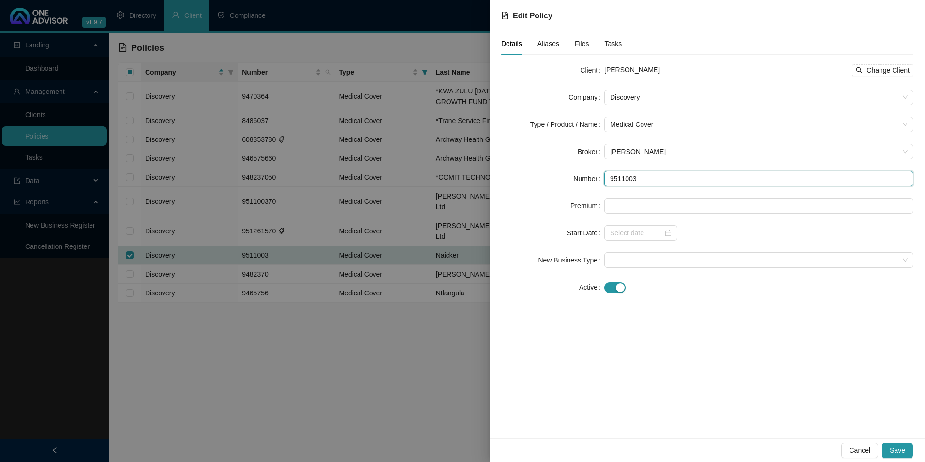
drag, startPoint x: 649, startPoint y: 180, endPoint x: 619, endPoint y: 180, distance: 30.0
click at [619, 180] on input "9511003" at bounding box center [758, 178] width 309 height 15
click at [643, 177] on input "9511003" at bounding box center [758, 178] width 309 height 15
drag, startPoint x: 643, startPoint y: 177, endPoint x: 594, endPoint y: 176, distance: 49.8
click at [594, 176] on div "Number 9511003" at bounding box center [707, 178] width 412 height 15
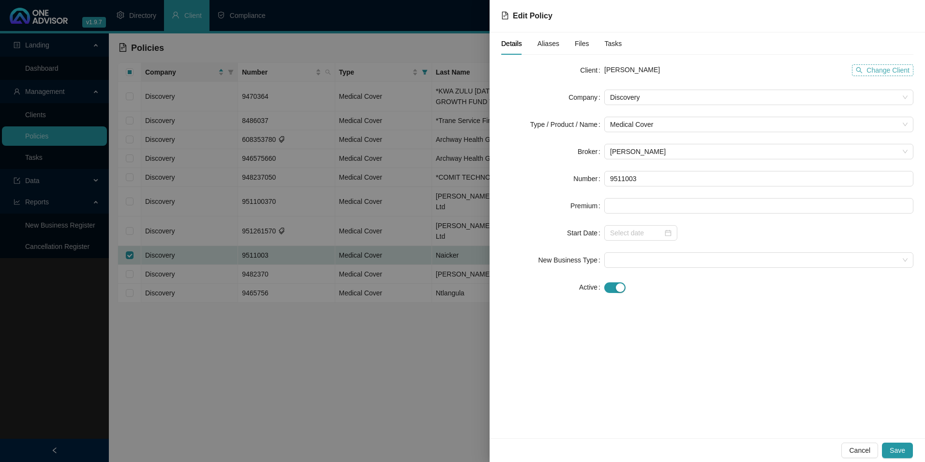
click at [889, 70] on span "Change Client" at bounding box center [887, 70] width 43 height 11
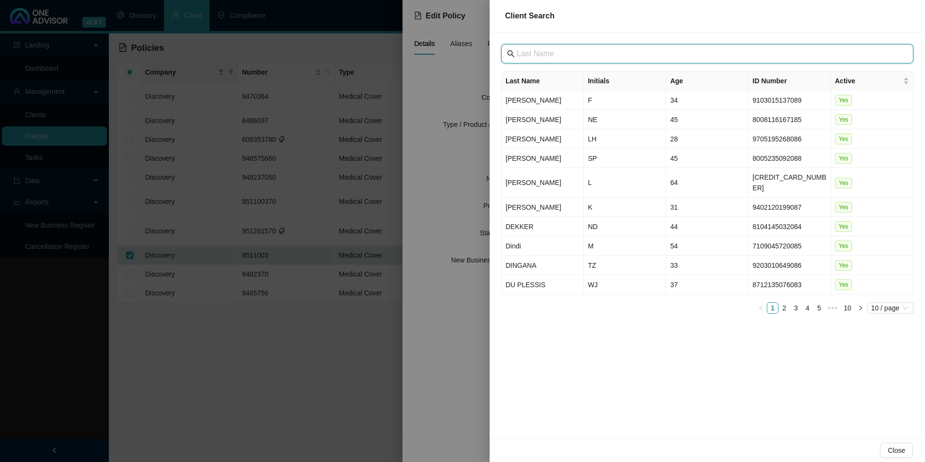
paste input "[PERSON_NAME]"
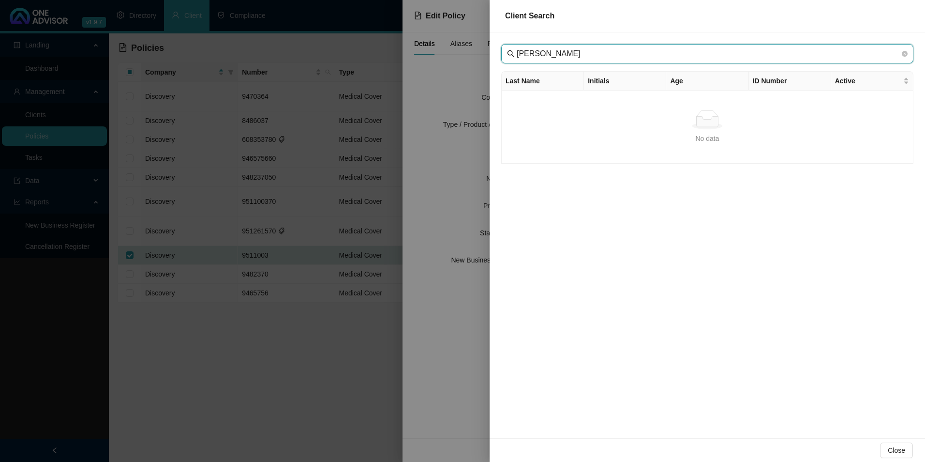
click at [535, 52] on input "[PERSON_NAME]" at bounding box center [708, 54] width 383 height 12
type input "[PERSON_NAME]"
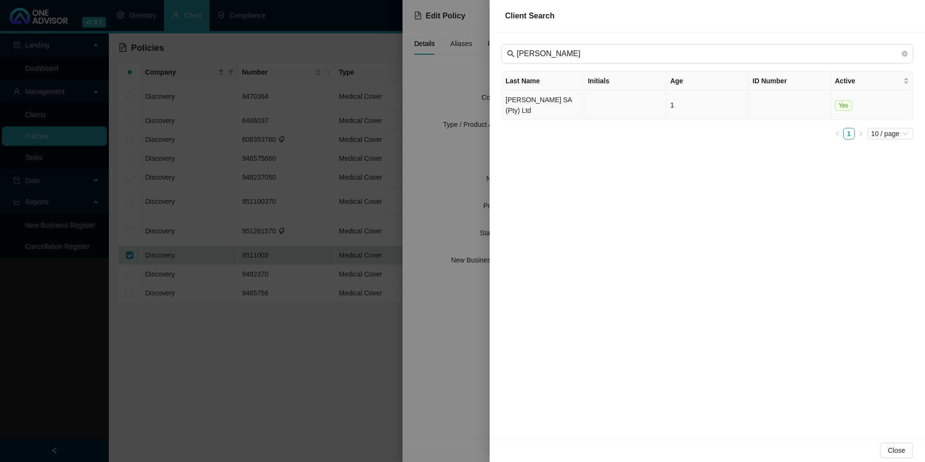
click at [519, 104] on td "[PERSON_NAME] SA (Pty) Ltd" at bounding box center [543, 105] width 82 height 30
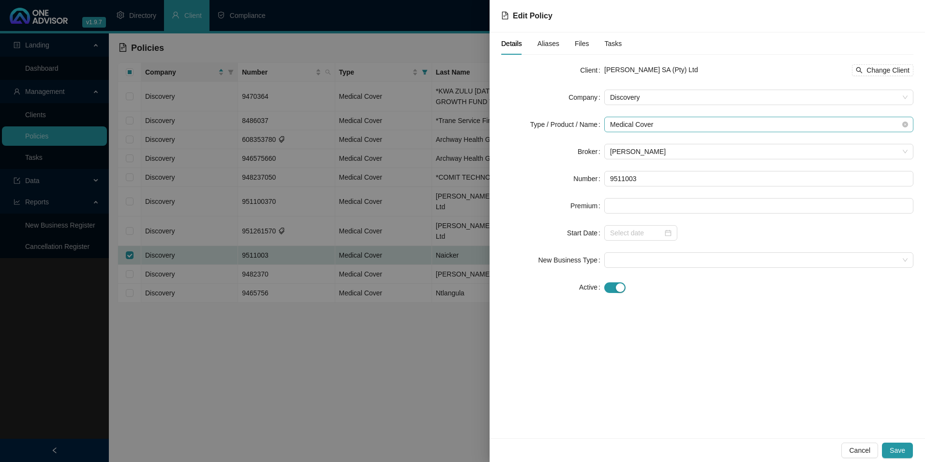
click at [664, 121] on span "Medical Cover" at bounding box center [759, 124] width 298 height 15
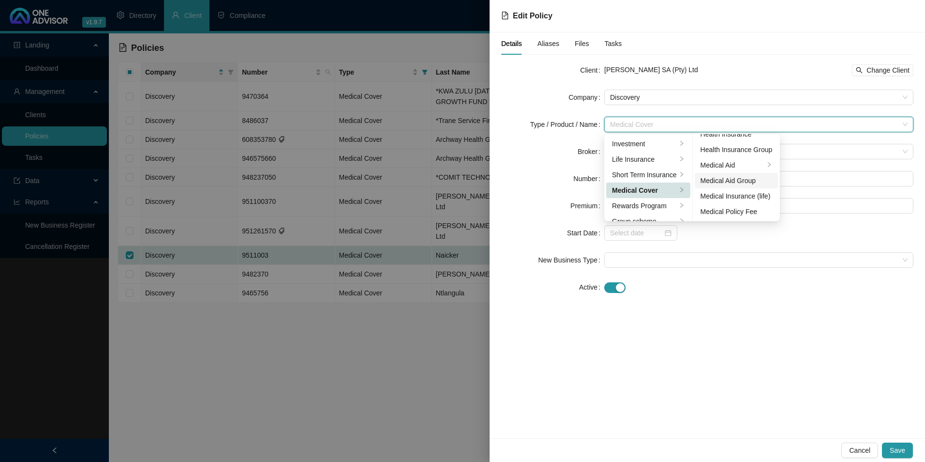
click at [733, 180] on div "Medical Aid Group" at bounding box center [737, 180] width 72 height 11
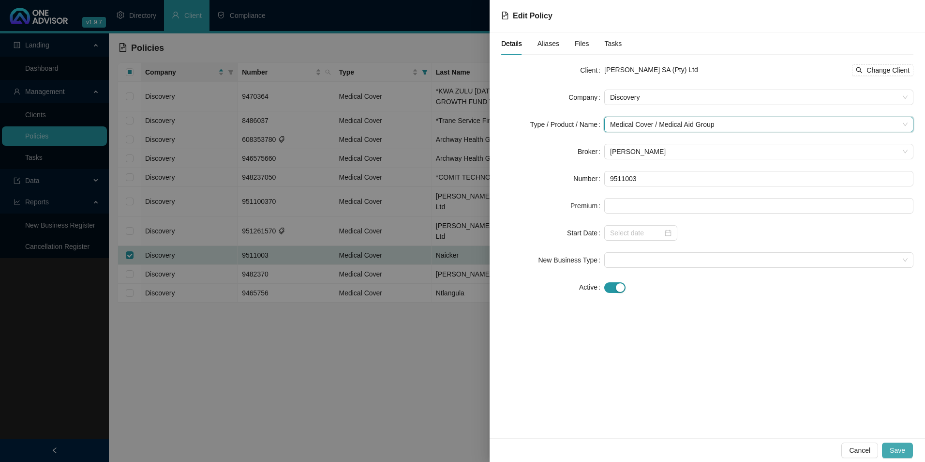
click at [904, 455] on span "Save" at bounding box center [897, 450] width 15 height 11
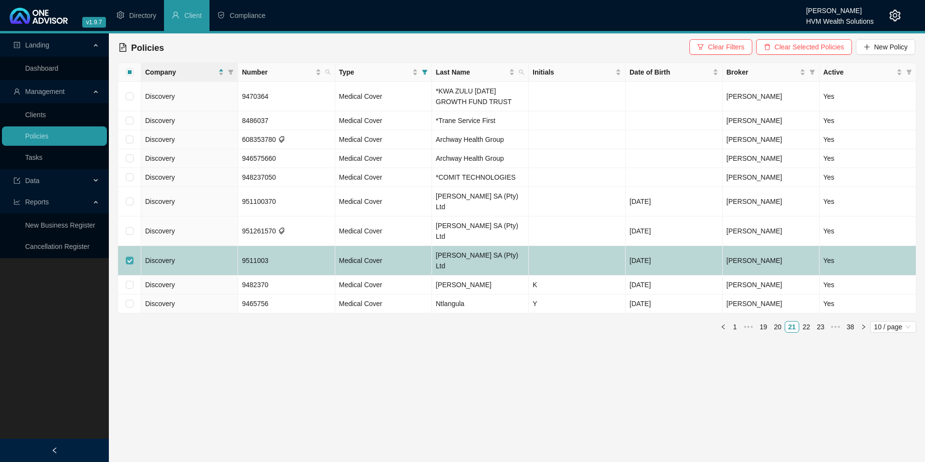
click at [131, 256] on input "checkbox" at bounding box center [130, 260] width 8 height 8
checkbox input "false"
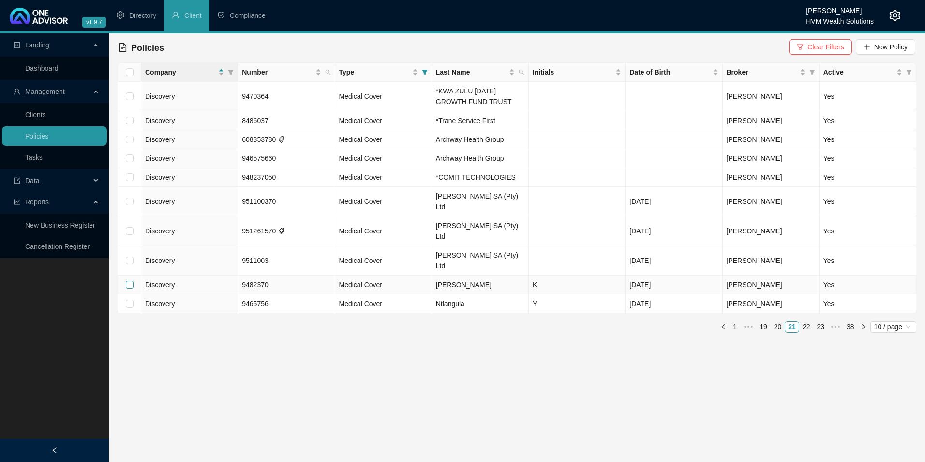
click at [127, 281] on input "checkbox" at bounding box center [130, 285] width 8 height 8
checkbox input "true"
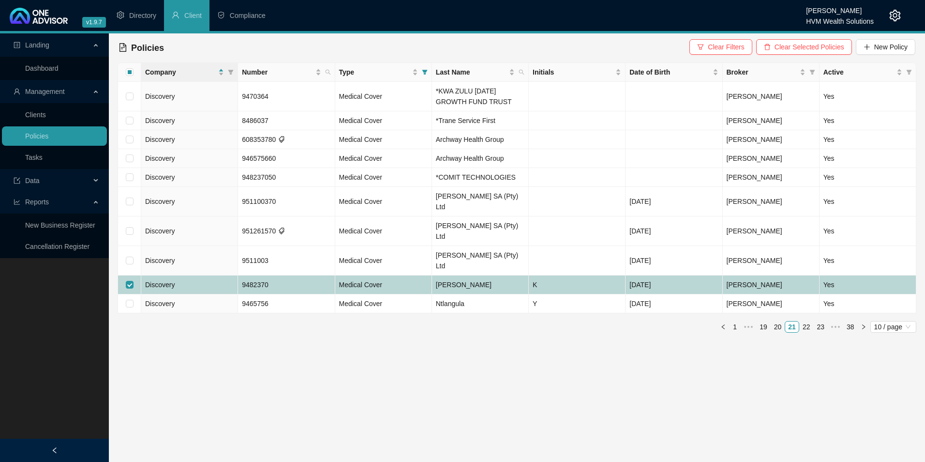
click at [168, 281] on span "Discovery" at bounding box center [160, 285] width 30 height 8
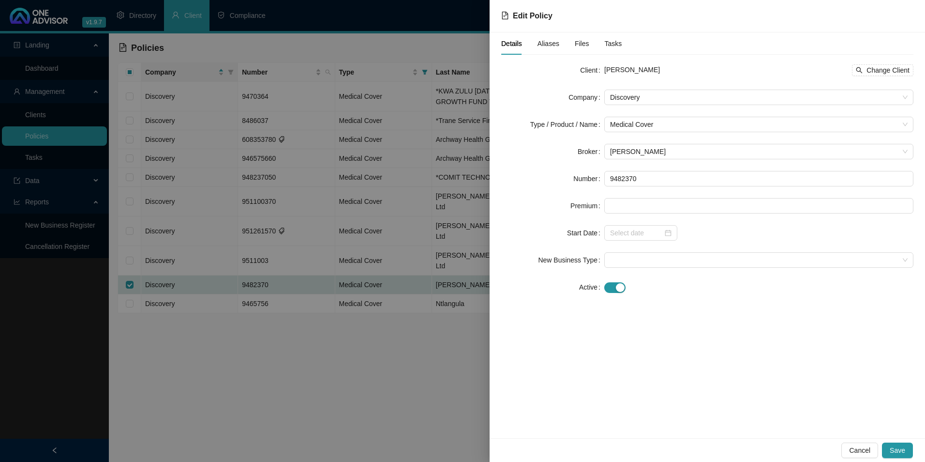
click at [664, 69] on div "[PERSON_NAME] Change Client" at bounding box center [758, 70] width 309 height 12
drag, startPoint x: 643, startPoint y: 180, endPoint x: 608, endPoint y: 179, distance: 35.3
click at [608, 179] on input "9482370" at bounding box center [758, 178] width 309 height 15
click at [877, 69] on span "Change Client" at bounding box center [887, 70] width 43 height 11
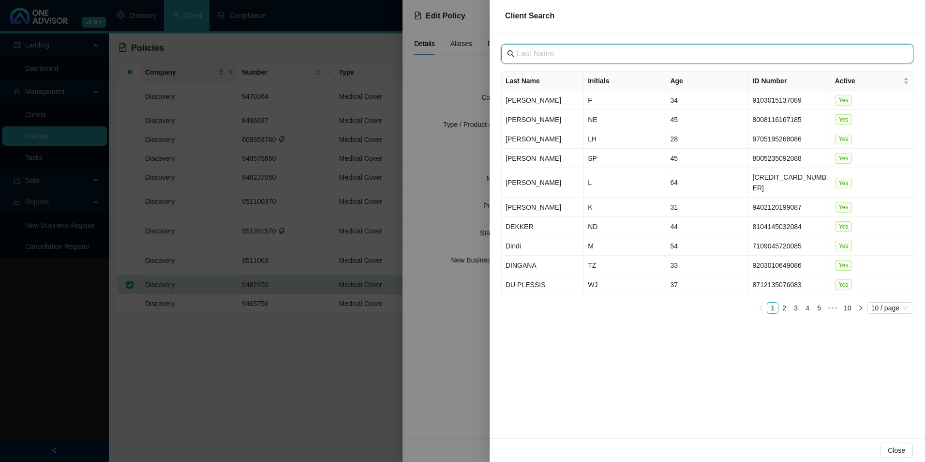
paste input "COMIT TECHNOLOGIES (PTY) LTD"
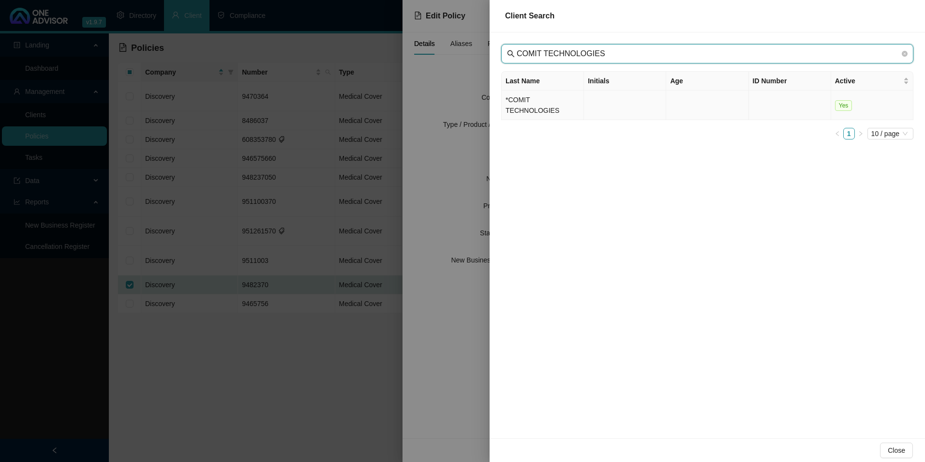
type input "COMIT TECHNOLOGIES"
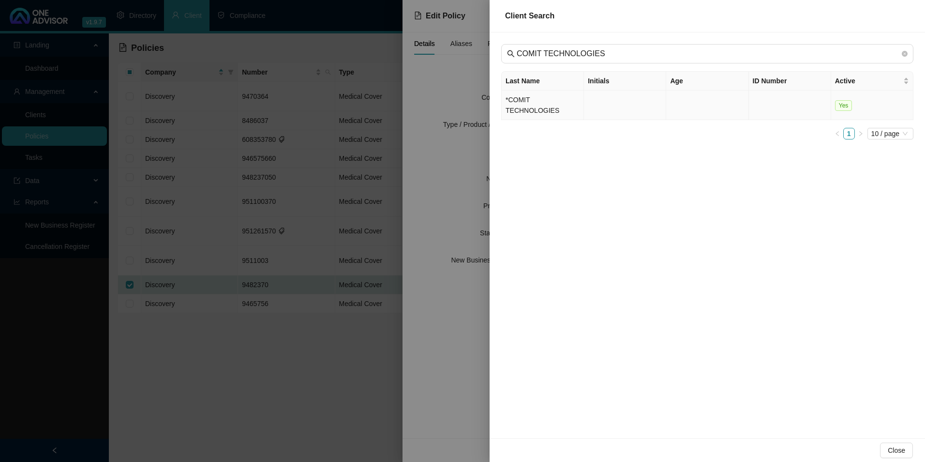
click at [560, 100] on td "*COMIT TECHNOLOGIES" at bounding box center [543, 105] width 82 height 30
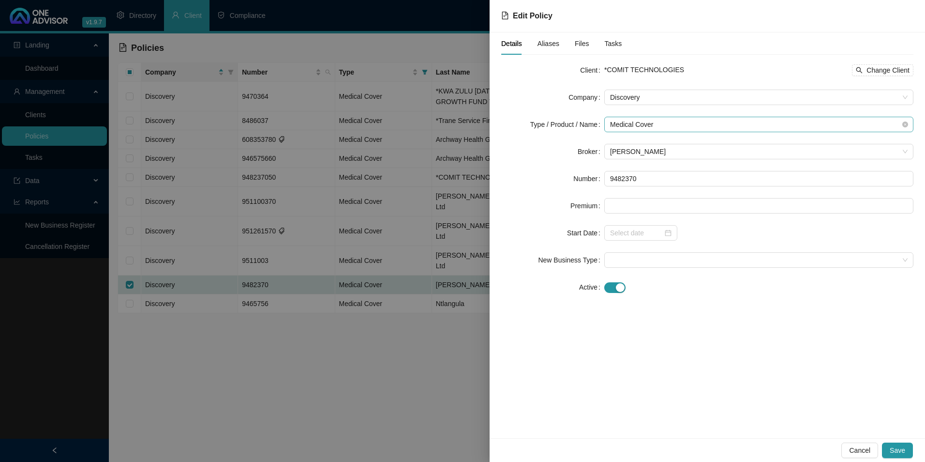
click at [682, 122] on span "Medical Cover" at bounding box center [759, 124] width 298 height 15
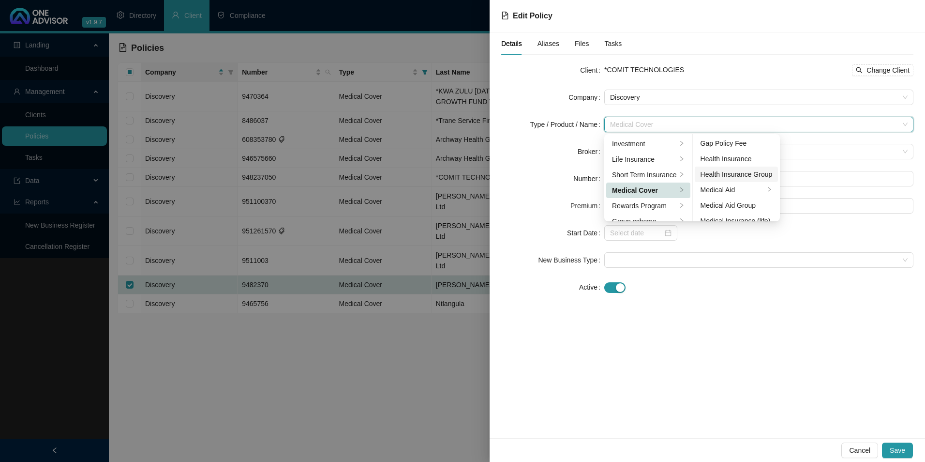
scroll to position [48, 0]
click at [738, 185] on div "Medical Aid Group" at bounding box center [737, 188] width 72 height 11
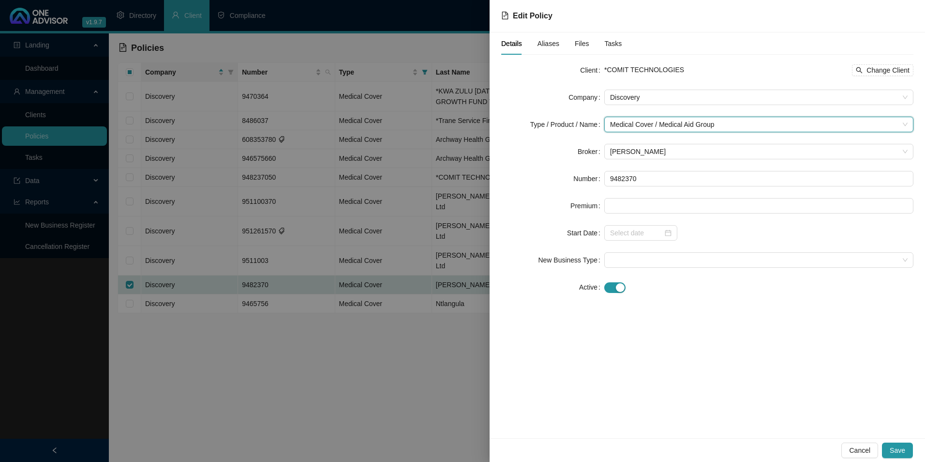
click at [791, 362] on div "Details Aliases Files Tasks Client *COMIT TECHNOLOGIES Change Client Company Di…" at bounding box center [707, 234] width 435 height 405
click at [896, 451] on span "Save" at bounding box center [897, 450] width 15 height 11
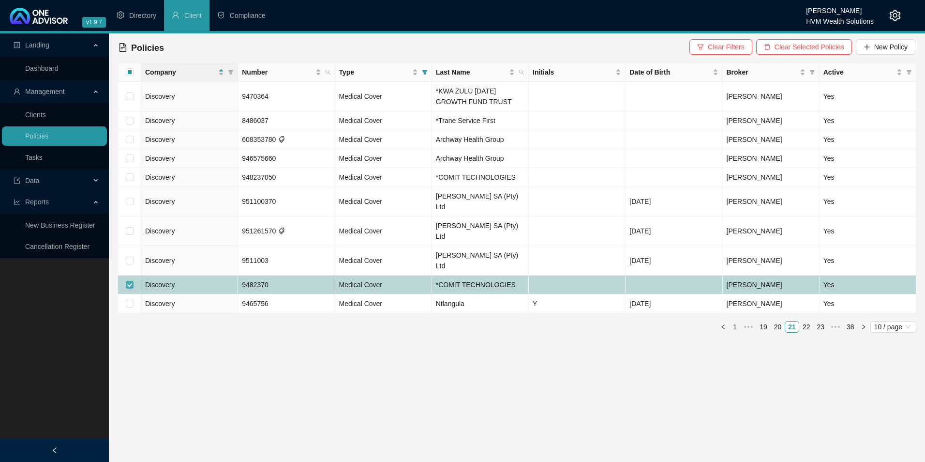
click at [130, 281] on input "checkbox" at bounding box center [130, 285] width 8 height 8
checkbox input "false"
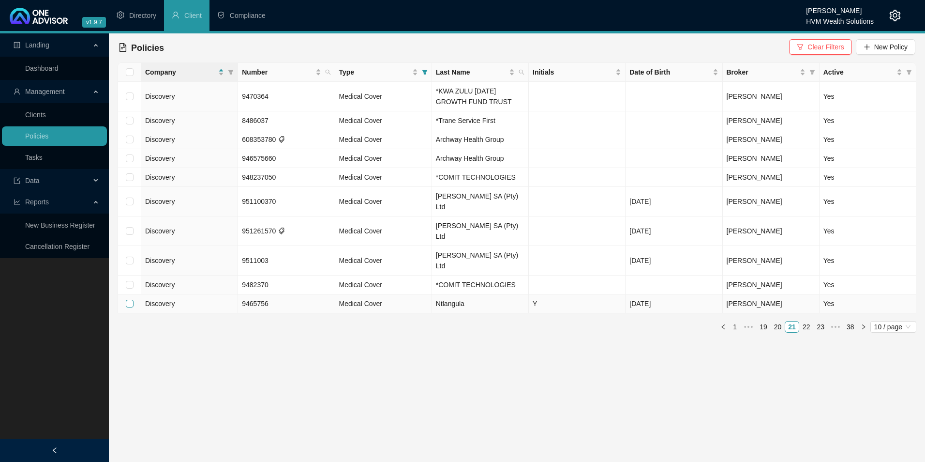
click at [130, 299] on input "checkbox" at bounding box center [130, 303] width 8 height 8
checkbox input "true"
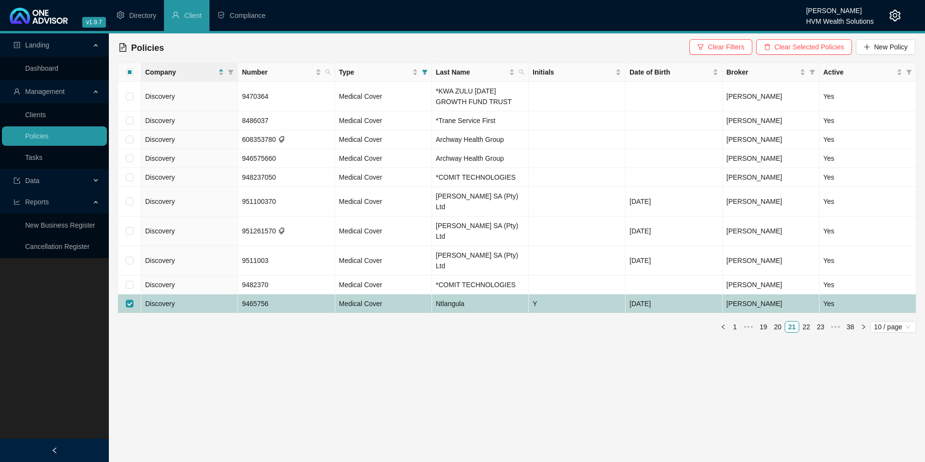
click at [188, 294] on td "Discovery" at bounding box center [189, 303] width 97 height 19
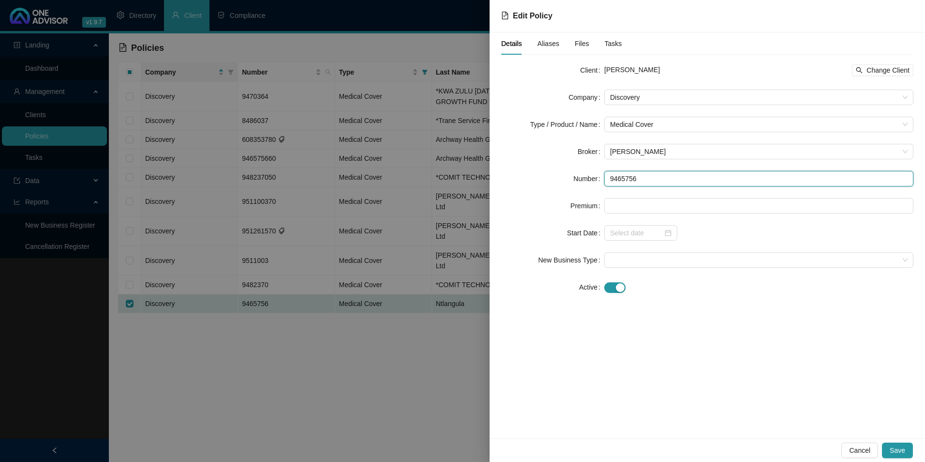
drag, startPoint x: 654, startPoint y: 183, endPoint x: 533, endPoint y: 181, distance: 120.5
click at [533, 181] on div "Number 9465756" at bounding box center [707, 178] width 412 height 15
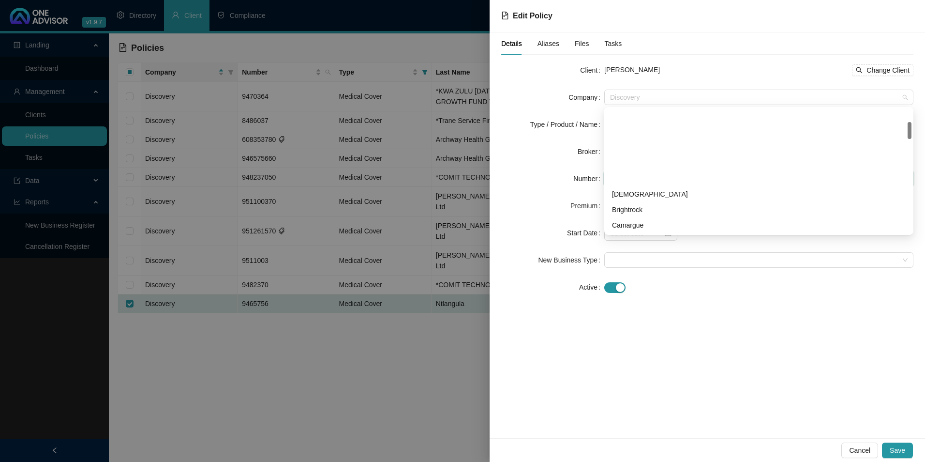
drag, startPoint x: 666, startPoint y: 101, endPoint x: 589, endPoint y: 93, distance: 77.7
click at [589, 93] on div "Company Discovery" at bounding box center [707, 97] width 412 height 15
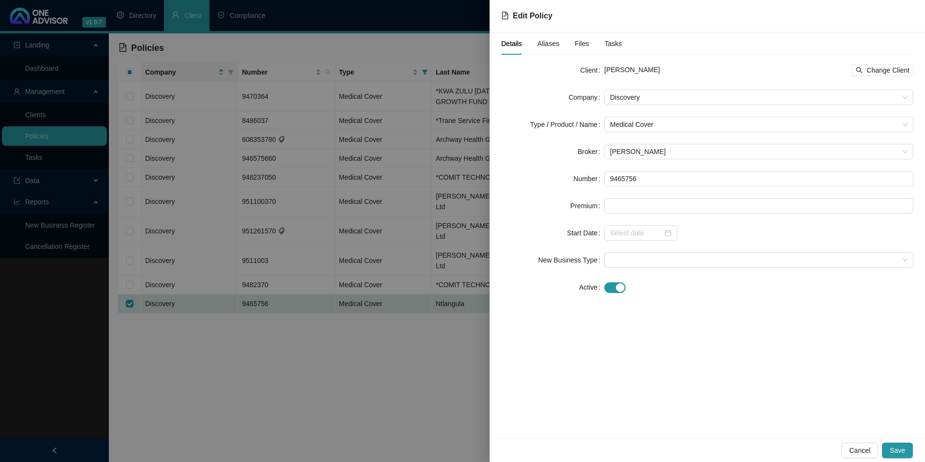
click at [690, 74] on div "Yondela Ntlangula Change Client" at bounding box center [758, 70] width 309 height 12
click at [884, 68] on span "Change Client" at bounding box center [887, 70] width 43 height 11
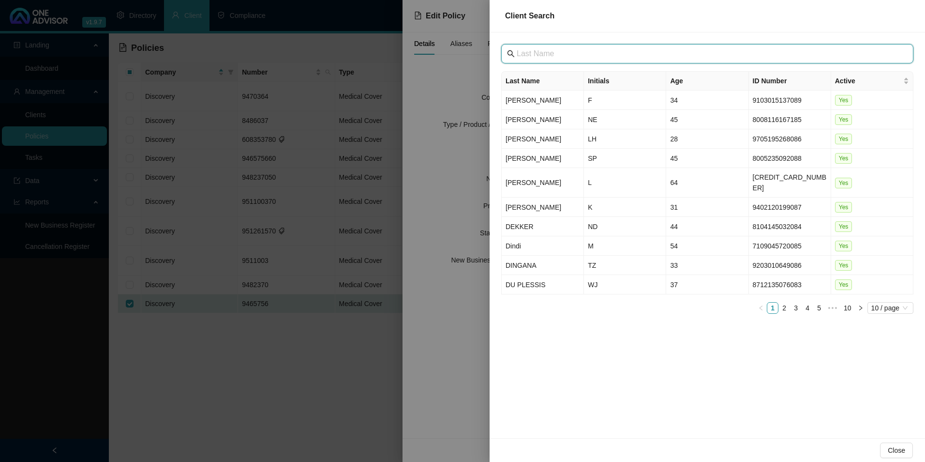
paste input "Archway Health Group (PTY) LTD"
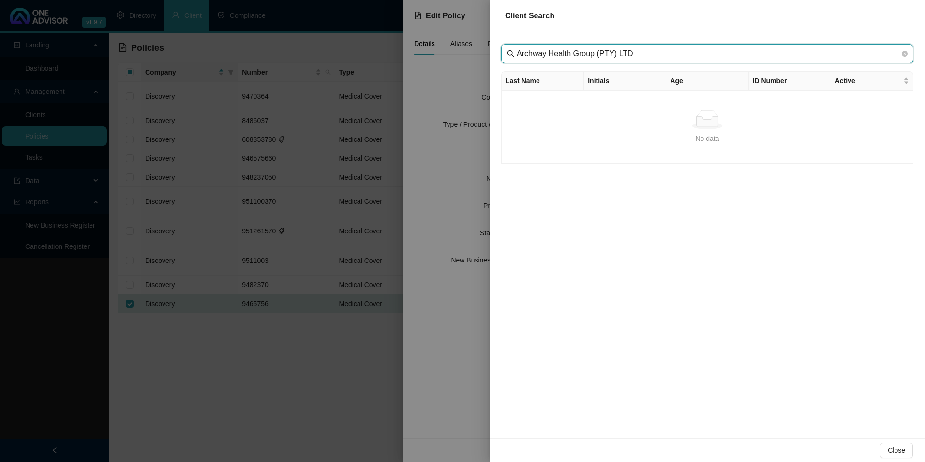
click at [532, 54] on input "Archway Health Group (PTY) LTD" at bounding box center [708, 54] width 383 height 12
click at [658, 57] on input "Archway Health Group (PTY) LTD" at bounding box center [708, 54] width 383 height 12
type input "Archway Health Group"
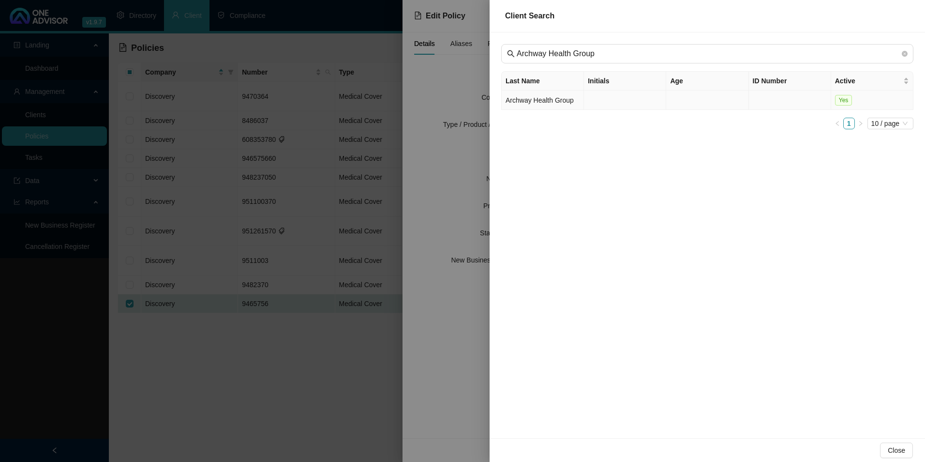
click at [544, 101] on td "Archway Health Group" at bounding box center [543, 99] width 82 height 19
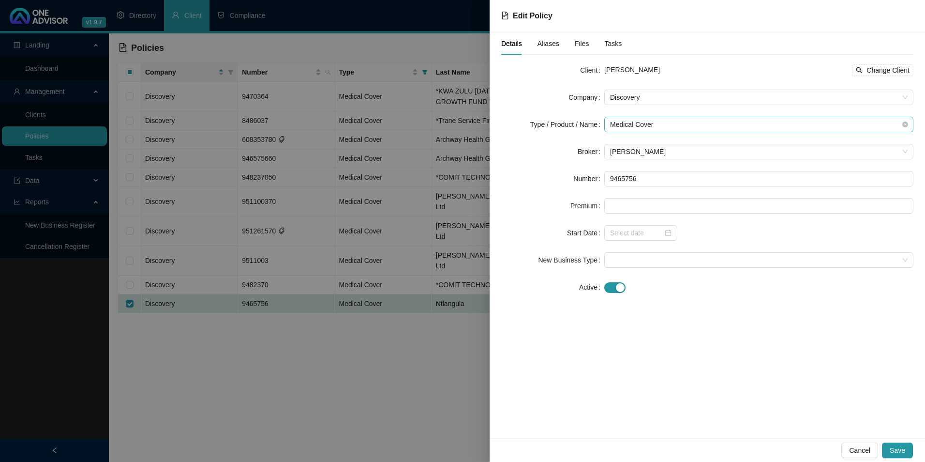
click at [696, 123] on span "Medical Cover" at bounding box center [759, 124] width 298 height 15
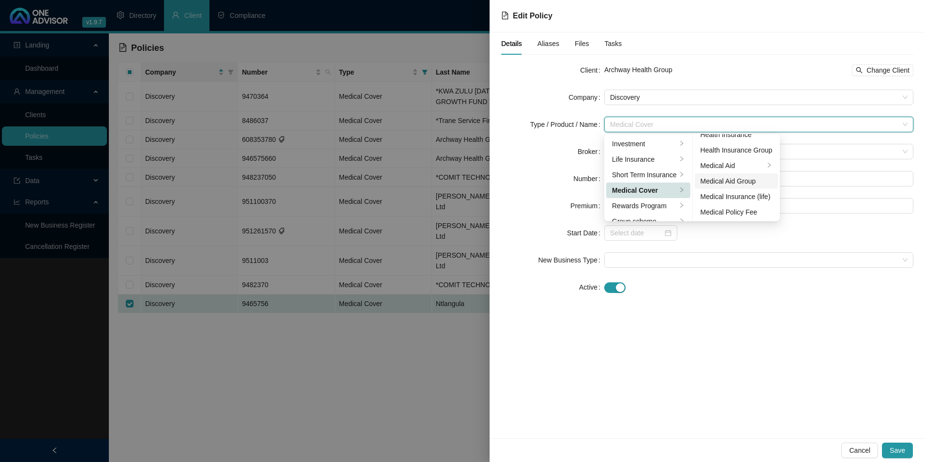
scroll to position [56, 0]
click at [728, 179] on div "Medical Aid Group" at bounding box center [737, 180] width 72 height 11
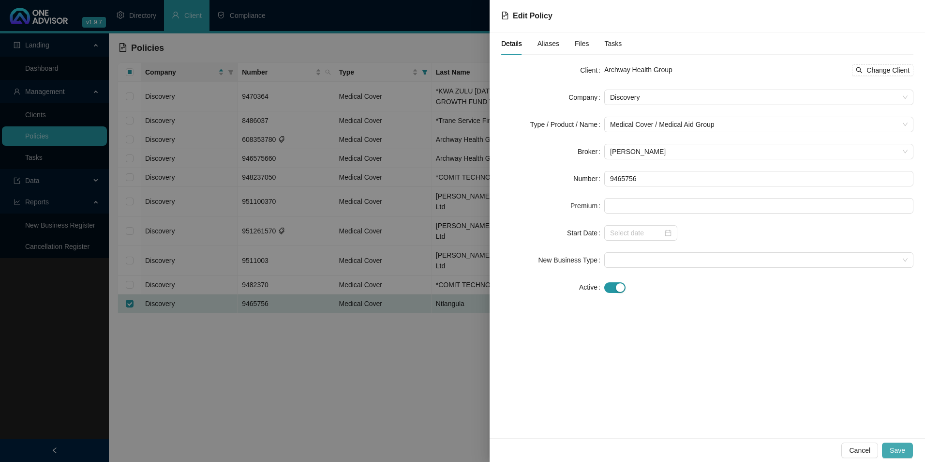
click at [910, 451] on button "Save" at bounding box center [897, 449] width 31 height 15
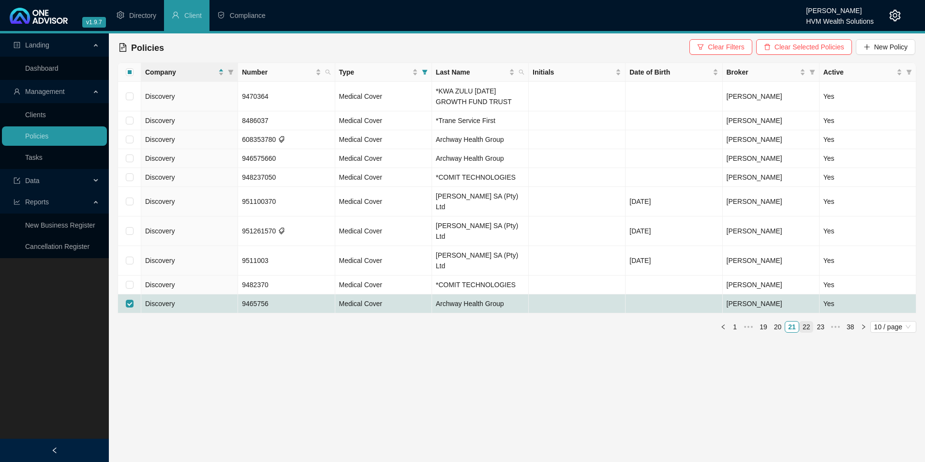
click at [808, 321] on link "22" at bounding box center [807, 326] width 14 height 11
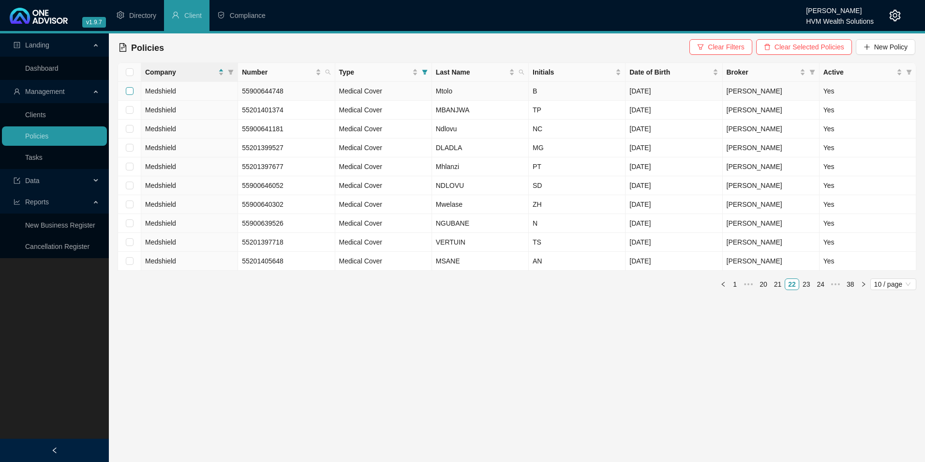
click at [130, 91] on input "checkbox" at bounding box center [130, 91] width 8 height 8
checkbox input "true"
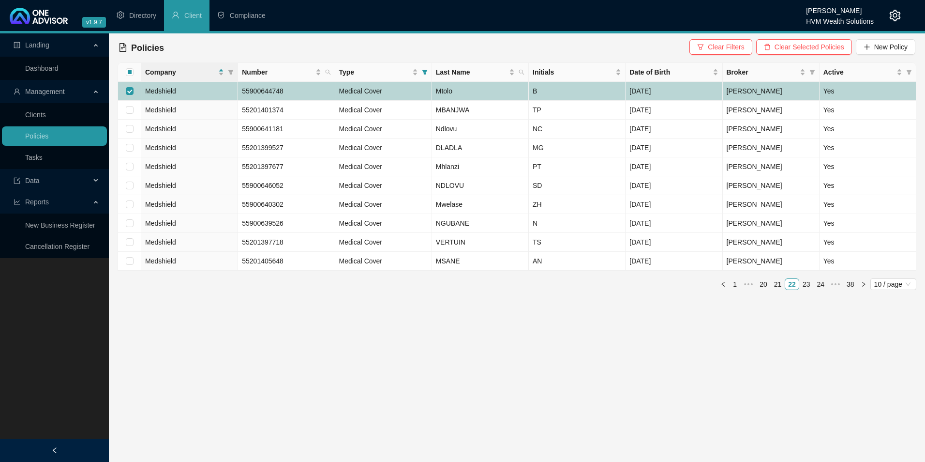
click at [197, 95] on td "Medshield" at bounding box center [189, 91] width 97 height 19
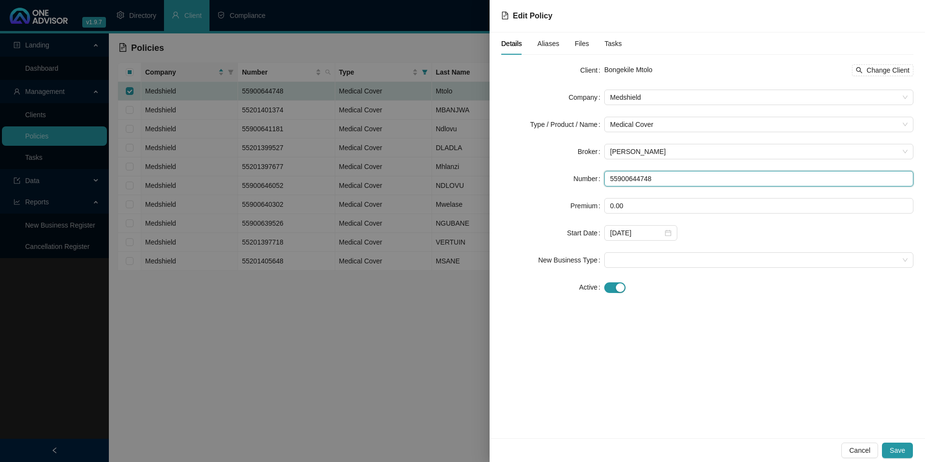
drag, startPoint x: 657, startPoint y: 177, endPoint x: 594, endPoint y: 180, distance: 63.0
click at [594, 180] on div "Number 55900644748" at bounding box center [707, 178] width 412 height 15
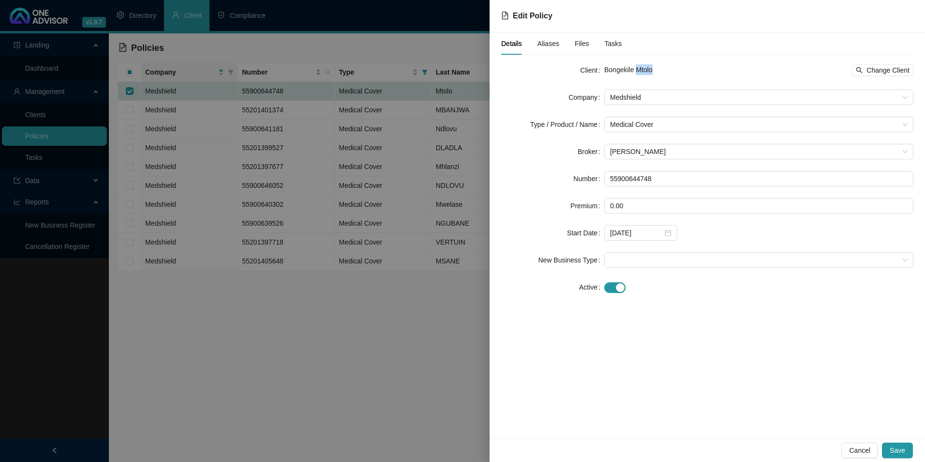
drag, startPoint x: 667, startPoint y: 73, endPoint x: 636, endPoint y: 70, distance: 31.1
click at [636, 70] on div "Bongekile Mtolo Change Client" at bounding box center [758, 70] width 309 height 12
copy span "Mtolo"
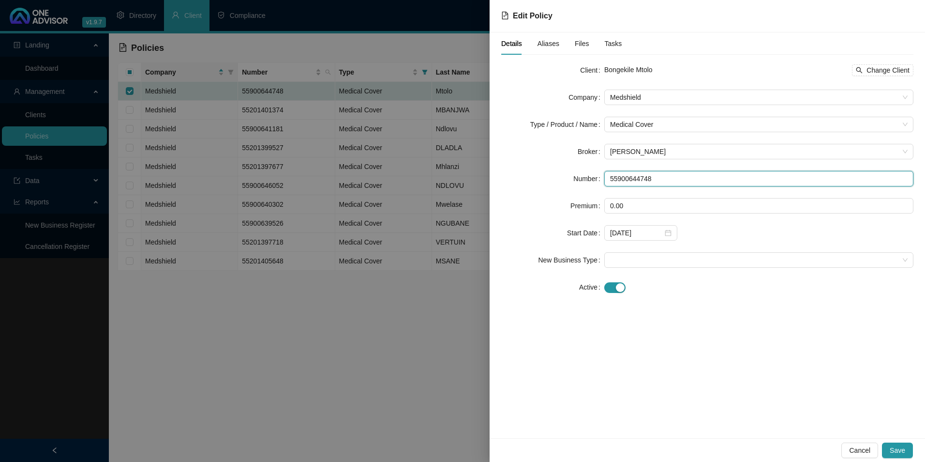
click at [622, 178] on input "55900644748" at bounding box center [758, 178] width 309 height 15
type input "559900644748"
click at [716, 329] on div "Details Aliases Files Tasks Client Bongekile Mtolo Change Client Company Medshi…" at bounding box center [707, 234] width 435 height 405
click at [887, 69] on span "Change Client" at bounding box center [887, 70] width 43 height 11
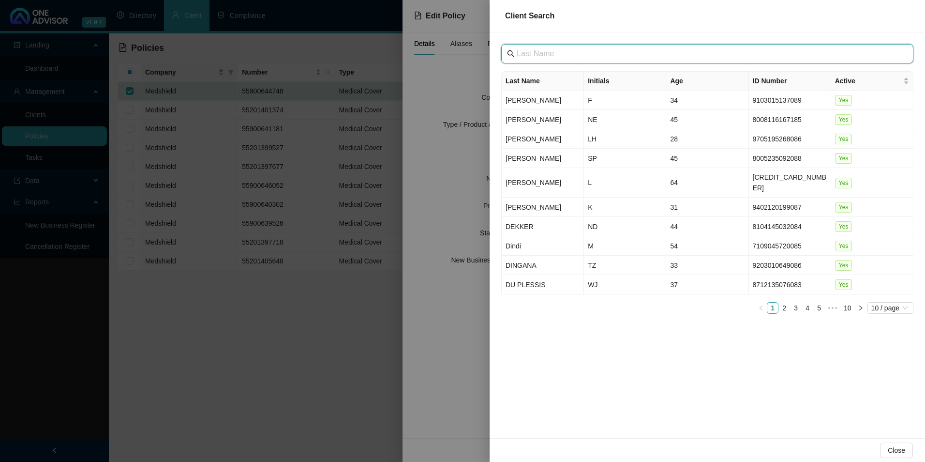
paste input "[GEOGRAPHIC_DATA]"
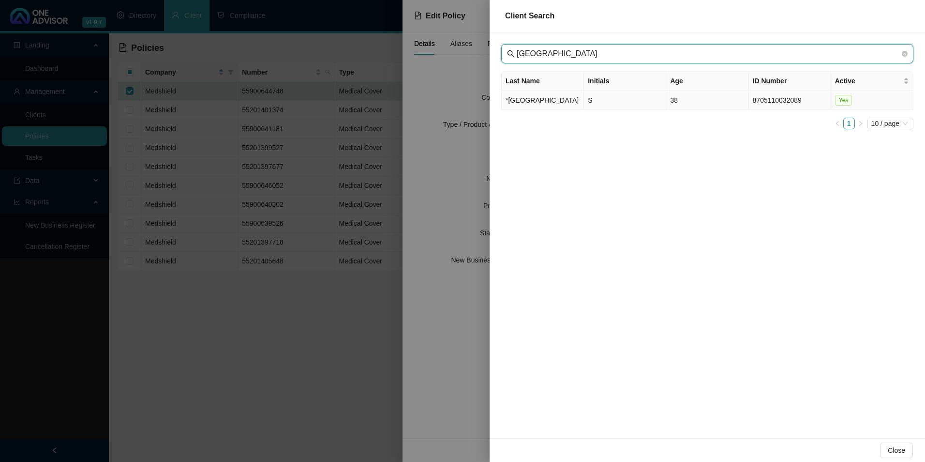
type input "[GEOGRAPHIC_DATA]"
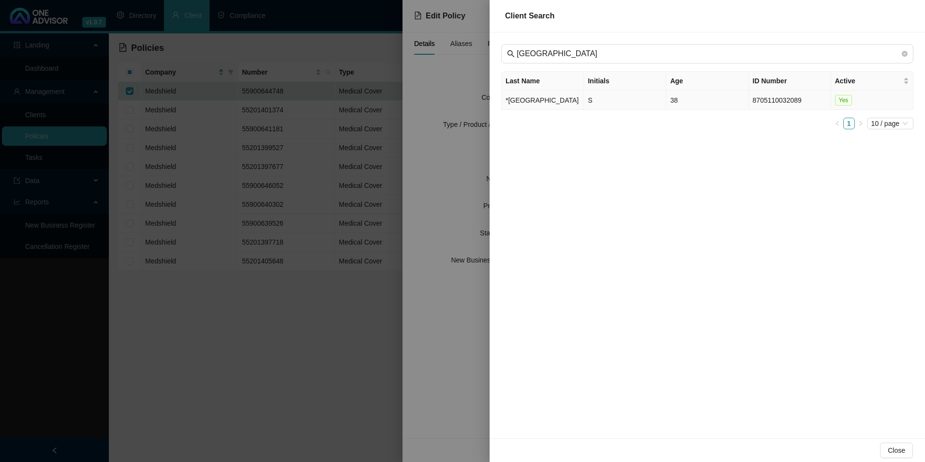
click at [532, 104] on td "*[GEOGRAPHIC_DATA]" at bounding box center [543, 99] width 82 height 19
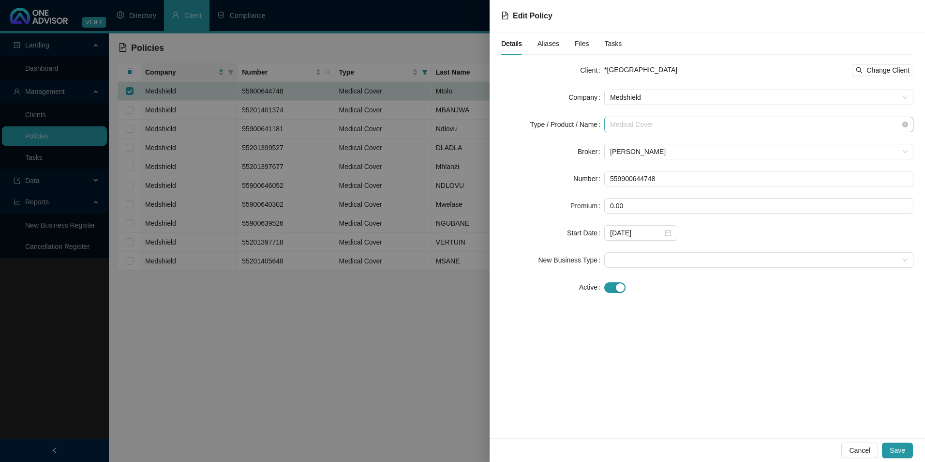
click at [697, 119] on span "Medical Cover" at bounding box center [759, 124] width 298 height 15
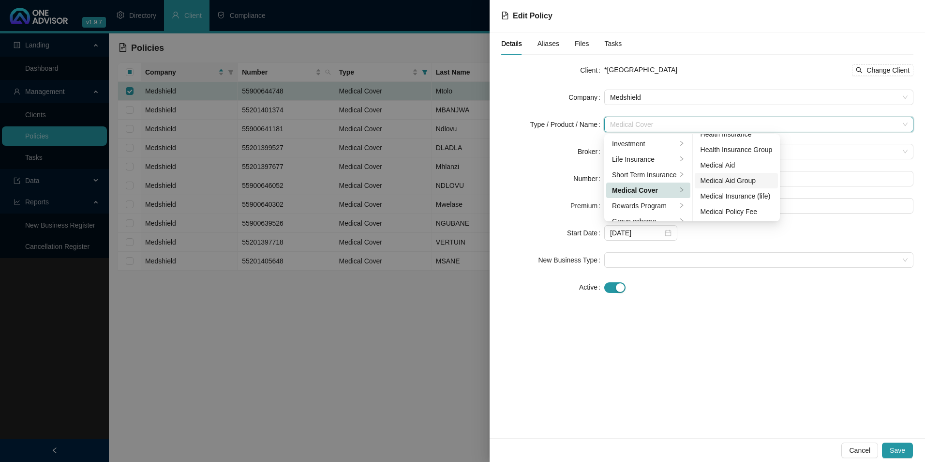
click at [737, 178] on div "Medical Aid Group" at bounding box center [737, 180] width 72 height 11
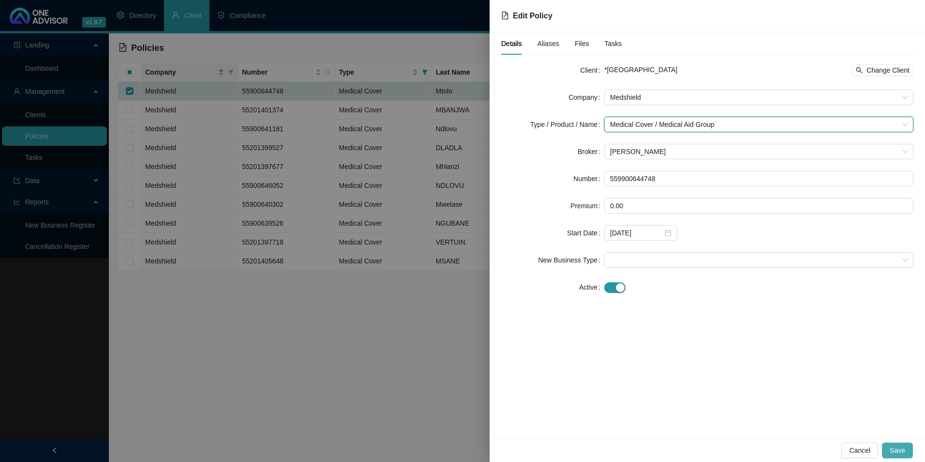
click at [903, 448] on span "Save" at bounding box center [897, 450] width 15 height 11
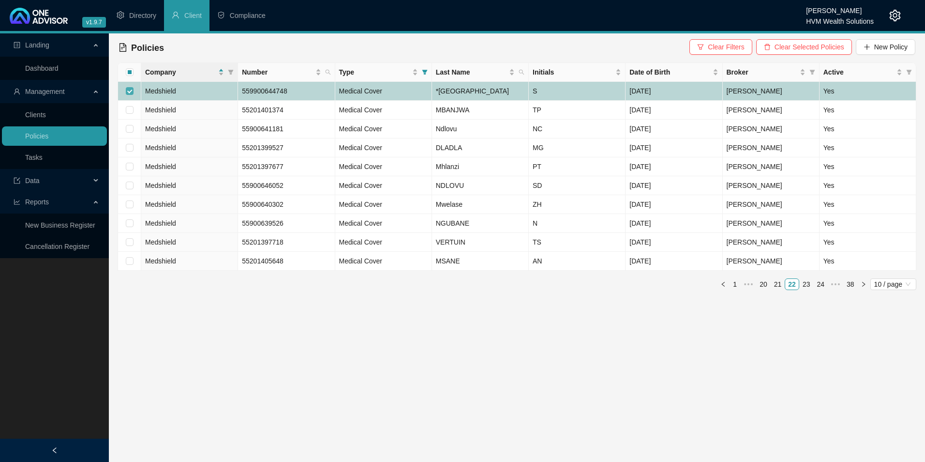
click at [132, 92] on label at bounding box center [130, 91] width 8 height 11
click at [132, 92] on input "checkbox" at bounding box center [130, 91] width 8 height 8
checkbox input "false"
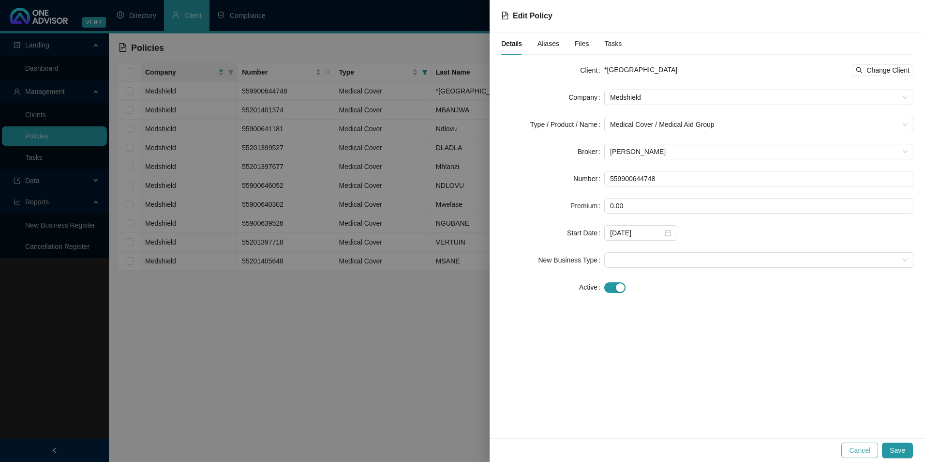
click at [866, 448] on span "Cancel" at bounding box center [859, 450] width 21 height 11
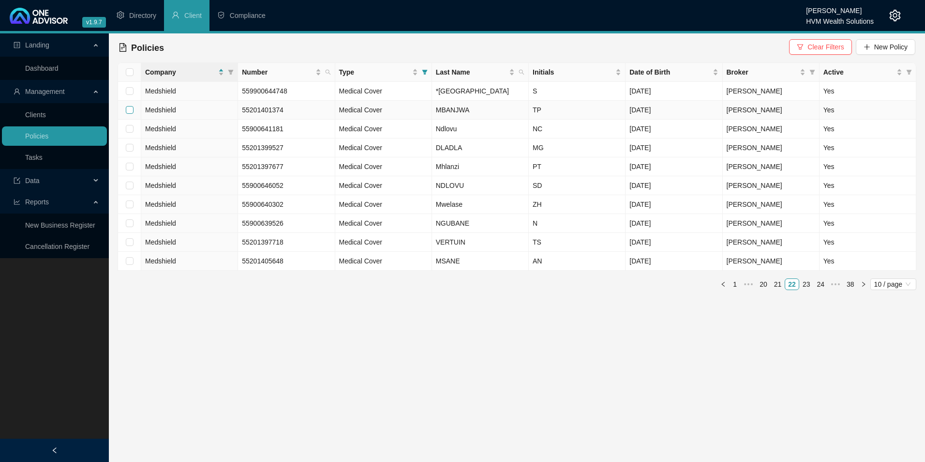
click at [131, 114] on input "checkbox" at bounding box center [130, 110] width 8 height 8
checkbox input "true"
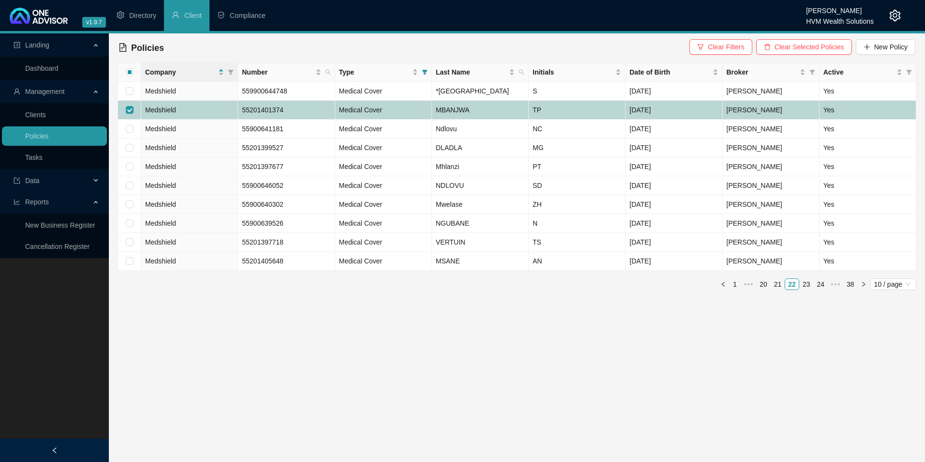
click at [211, 119] on td "Medshield" at bounding box center [189, 110] width 97 height 19
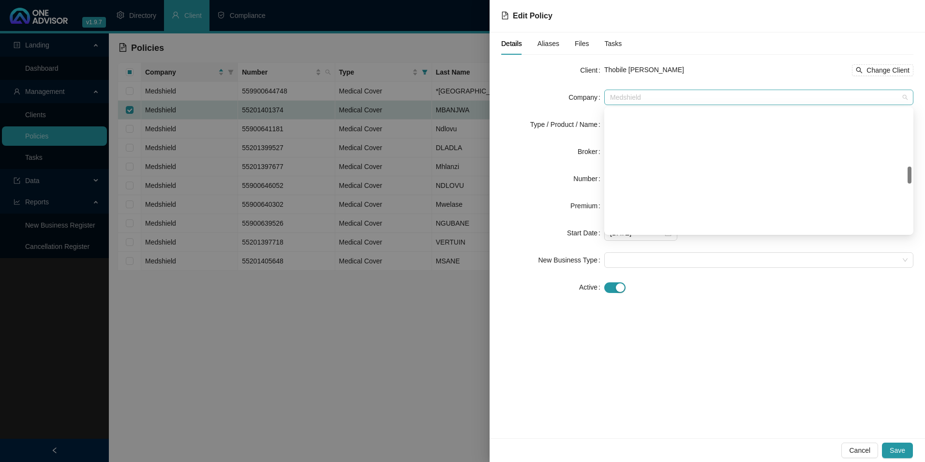
scroll to position [418, 0]
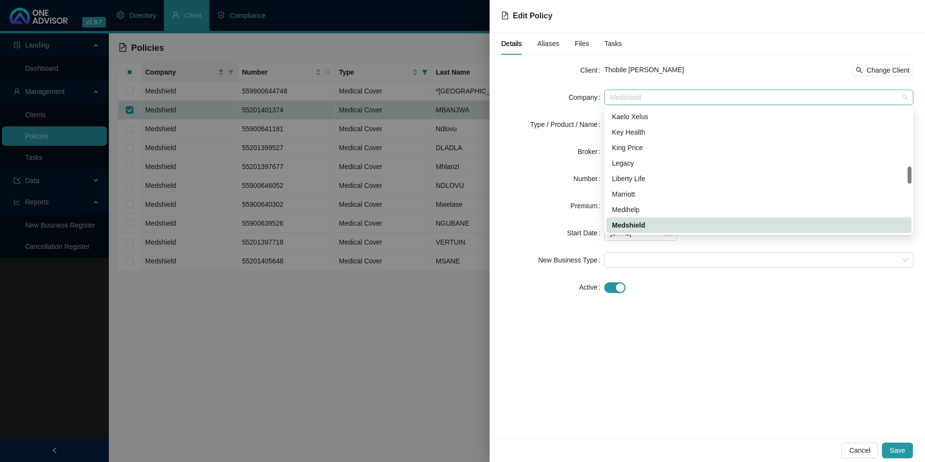
drag, startPoint x: 654, startPoint y: 97, endPoint x: 616, endPoint y: 98, distance: 37.7
click at [616, 98] on span "Medshield" at bounding box center [759, 97] width 298 height 15
click at [765, 69] on div "Thobile [PERSON_NAME] MBANJWA Change Client" at bounding box center [758, 70] width 309 height 12
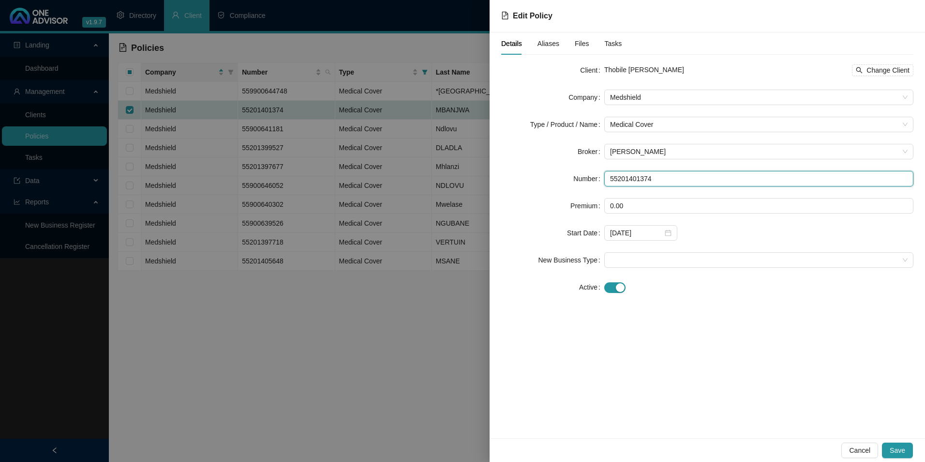
drag, startPoint x: 663, startPoint y: 178, endPoint x: 597, endPoint y: 178, distance: 65.3
click at [597, 178] on div "Number 55201401374" at bounding box center [707, 178] width 412 height 15
click at [892, 67] on span "Change Client" at bounding box center [887, 70] width 43 height 11
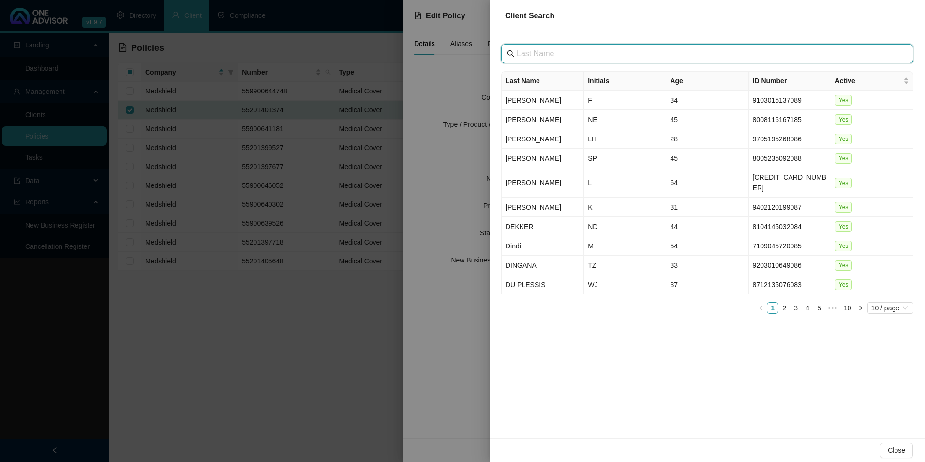
paste input "[GEOGRAPHIC_DATA]"
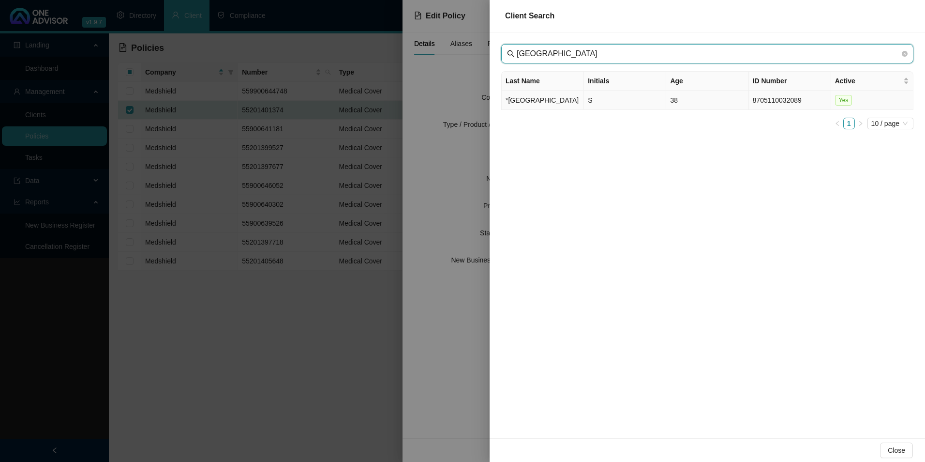
type input "[GEOGRAPHIC_DATA]"
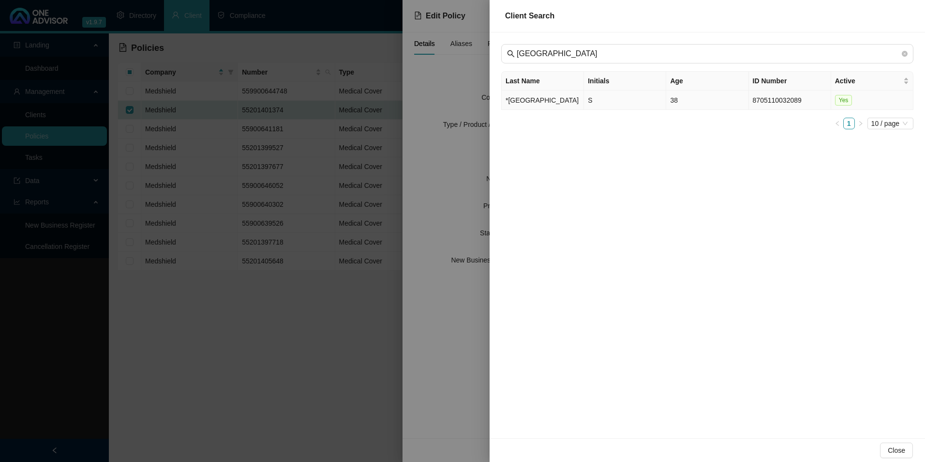
click at [563, 107] on td "*[GEOGRAPHIC_DATA]" at bounding box center [543, 99] width 82 height 19
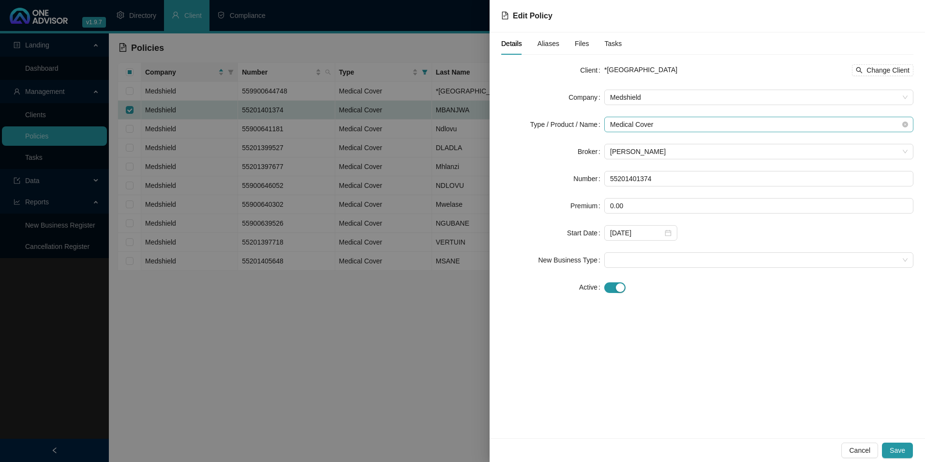
click at [688, 123] on span "Medical Cover" at bounding box center [759, 124] width 298 height 15
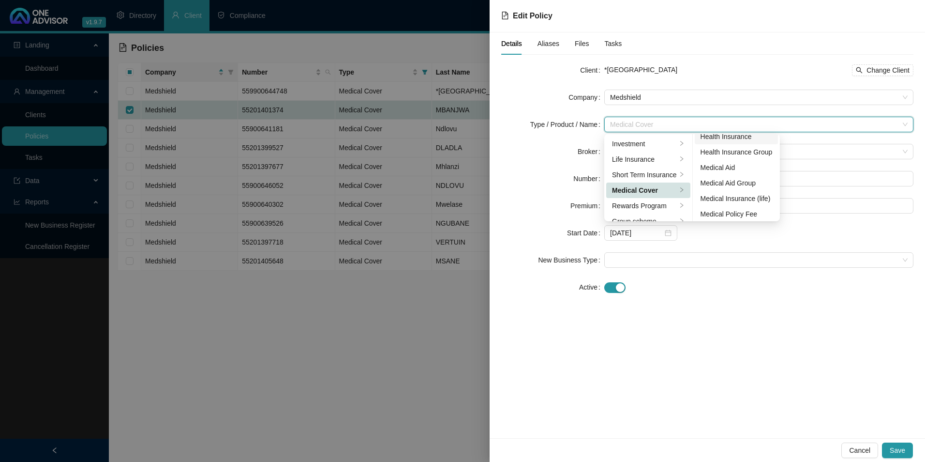
scroll to position [56, 0]
click at [737, 180] on div "Medical Aid Group" at bounding box center [737, 180] width 72 height 11
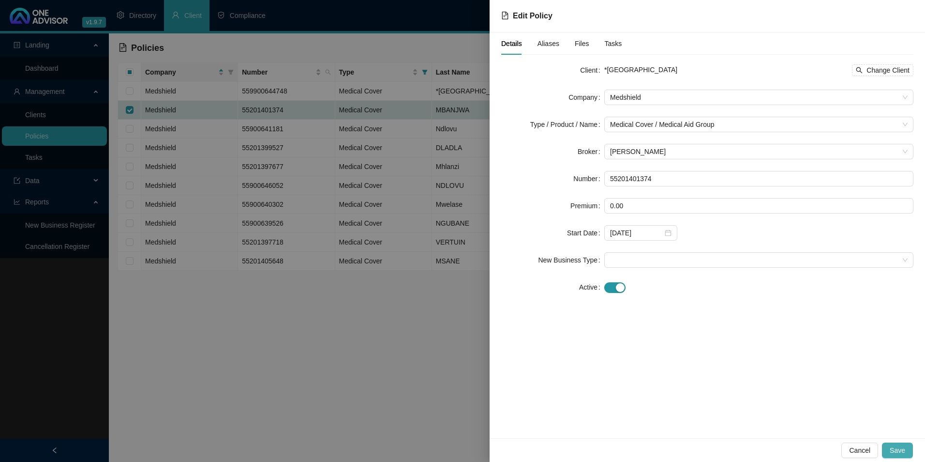
click at [893, 447] on span "Save" at bounding box center [897, 450] width 15 height 11
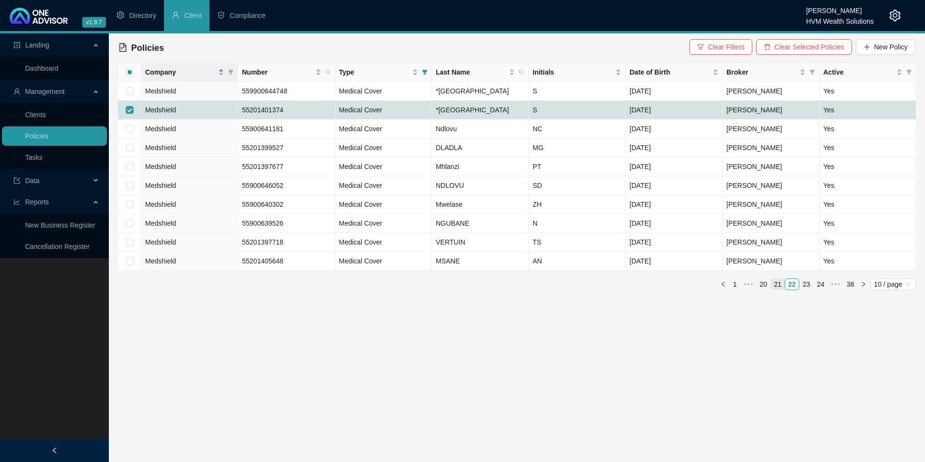
click at [782, 289] on link "21" at bounding box center [778, 284] width 14 height 11
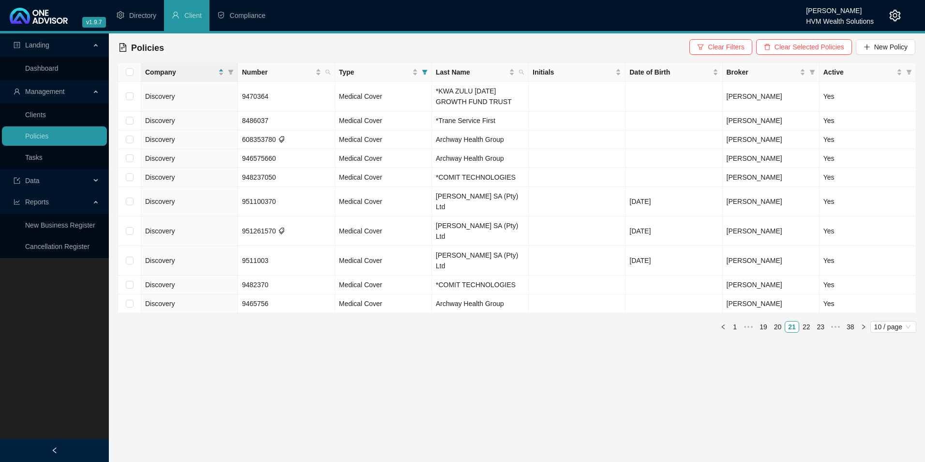
click at [776, 321] on link "20" at bounding box center [778, 326] width 14 height 11
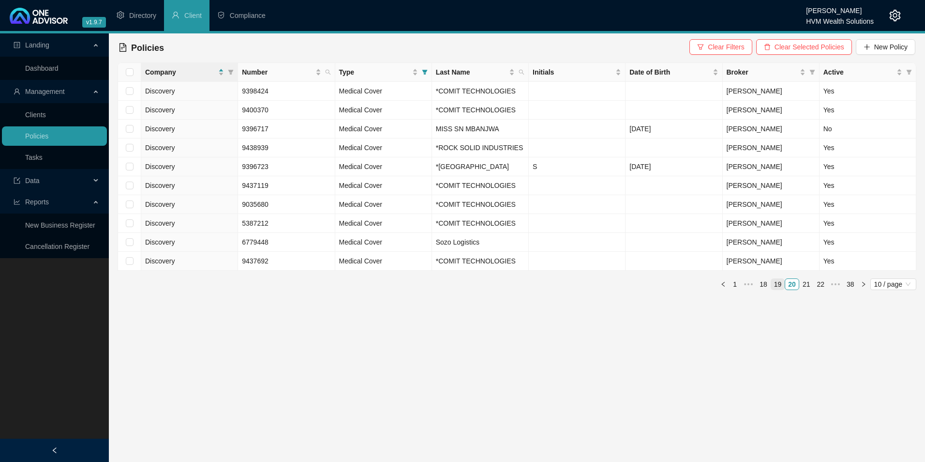
click at [778, 289] on link "19" at bounding box center [778, 284] width 14 height 11
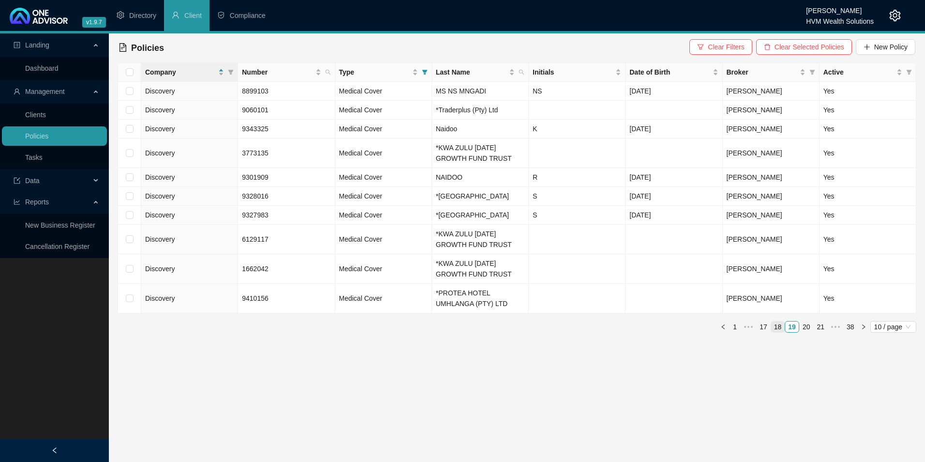
click at [777, 332] on link "18" at bounding box center [778, 326] width 14 height 11
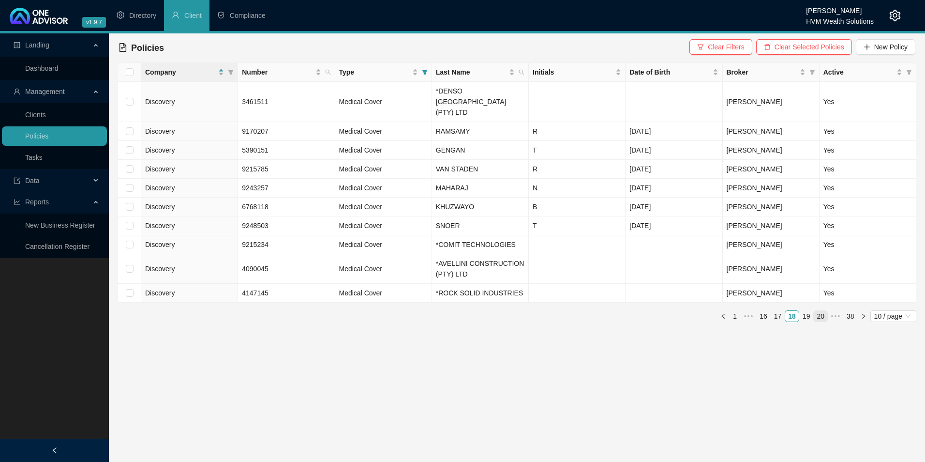
click at [822, 311] on link "20" at bounding box center [821, 316] width 14 height 11
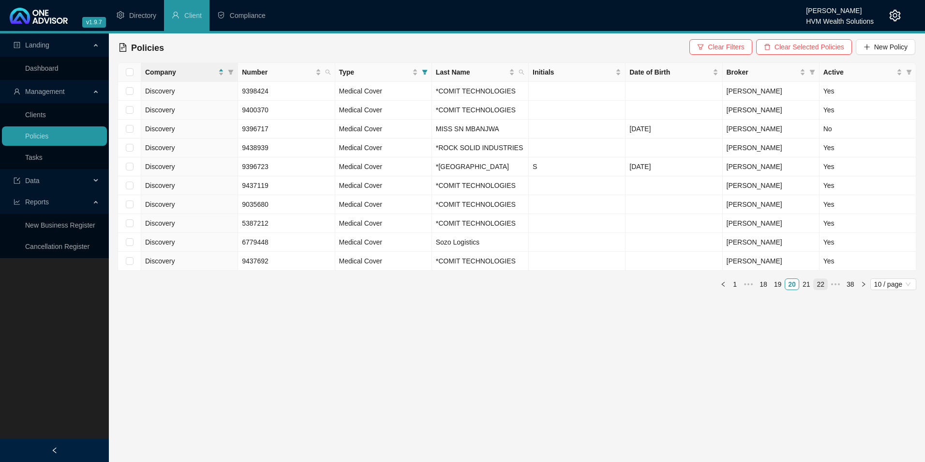
click at [817, 289] on link "22" at bounding box center [821, 284] width 14 height 11
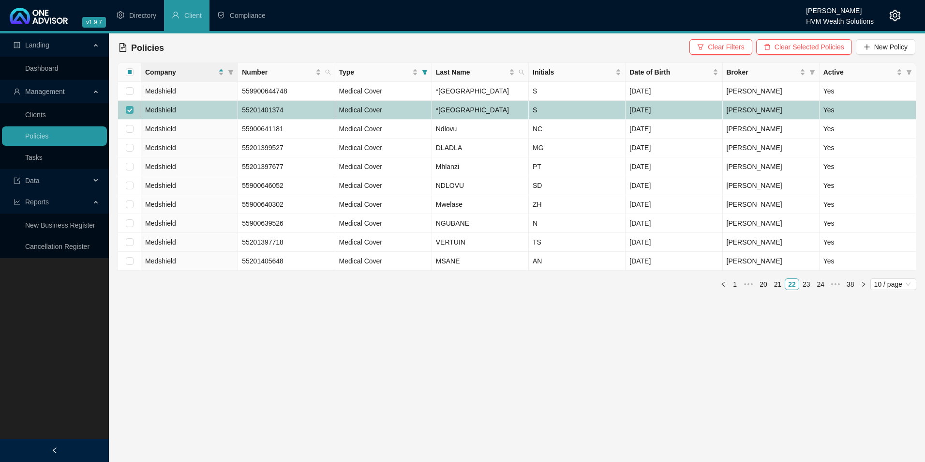
click at [129, 115] on label at bounding box center [130, 109] width 8 height 11
click at [129, 114] on input "checkbox" at bounding box center [130, 110] width 8 height 8
checkbox input "false"
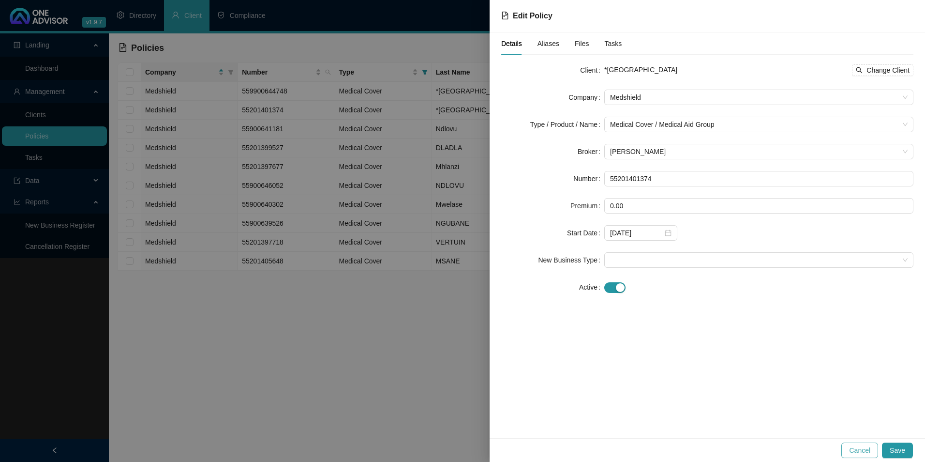
click at [869, 448] on span "Cancel" at bounding box center [859, 450] width 21 height 11
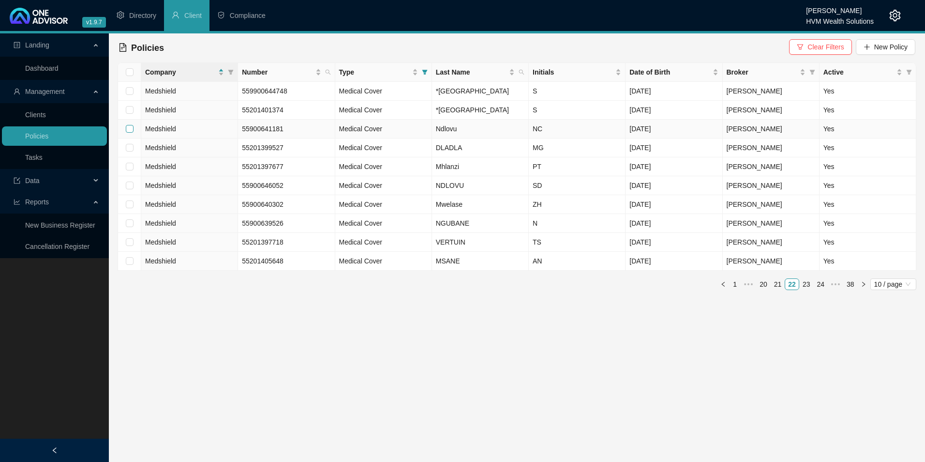
click at [129, 133] on input "checkbox" at bounding box center [130, 129] width 8 height 8
checkbox input "true"
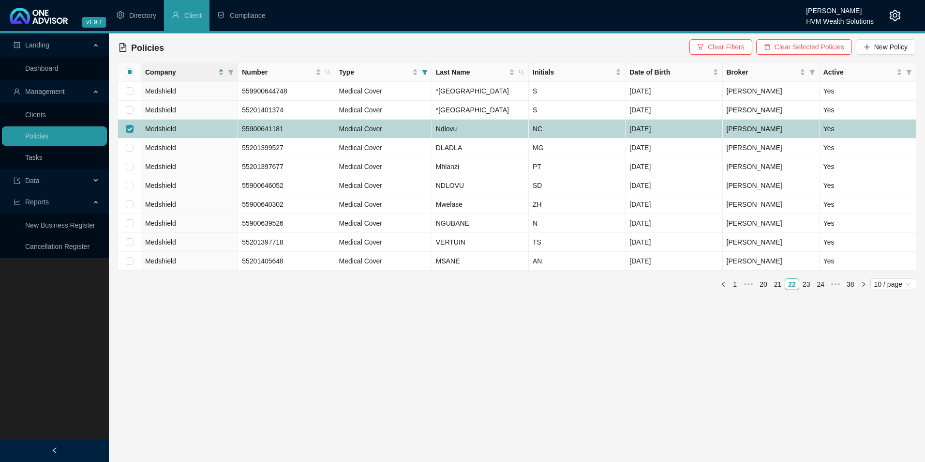
click at [197, 138] on td "Medshield" at bounding box center [189, 128] width 97 height 19
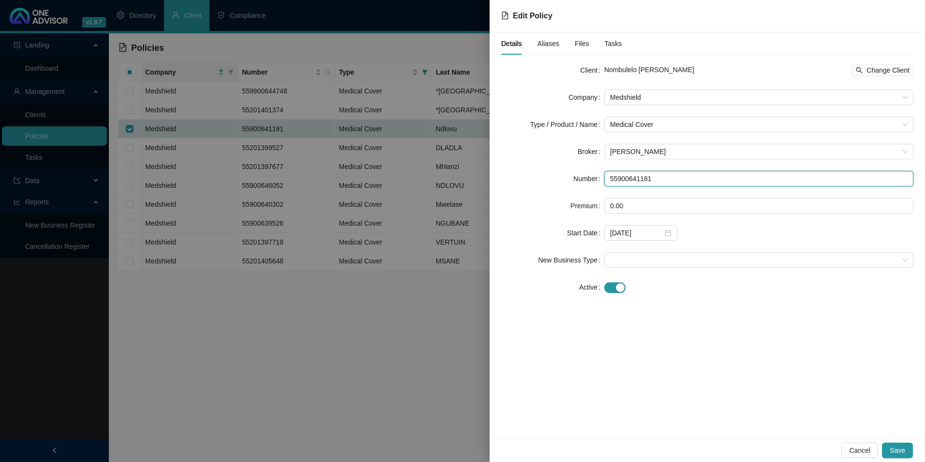
drag, startPoint x: 648, startPoint y: 179, endPoint x: 601, endPoint y: 182, distance: 47.0
click at [601, 182] on div "Number 55900641181" at bounding box center [707, 178] width 412 height 15
drag, startPoint x: 705, startPoint y: 76, endPoint x: 673, endPoint y: 69, distance: 33.1
click at [673, 69] on div "Nombulelo [PERSON_NAME] Change Client" at bounding box center [758, 69] width 309 height 15
drag, startPoint x: 659, startPoint y: 178, endPoint x: 606, endPoint y: 184, distance: 53.6
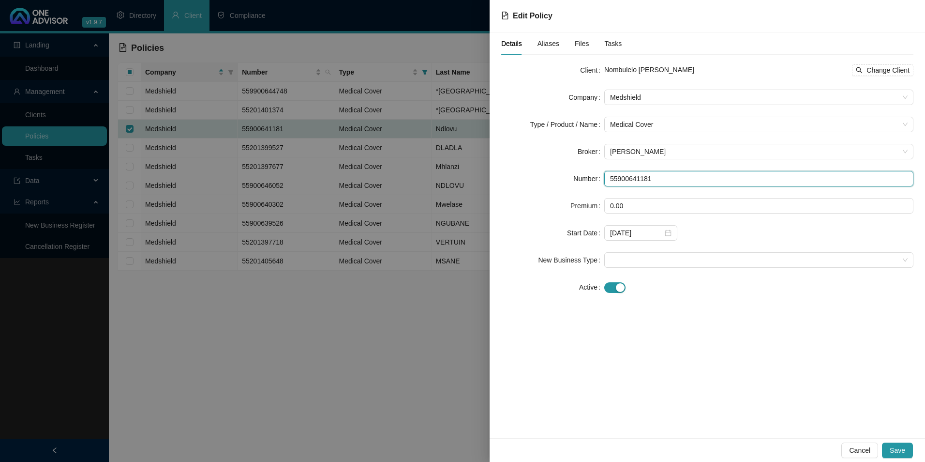
click at [606, 184] on input "55900641181" at bounding box center [758, 178] width 309 height 15
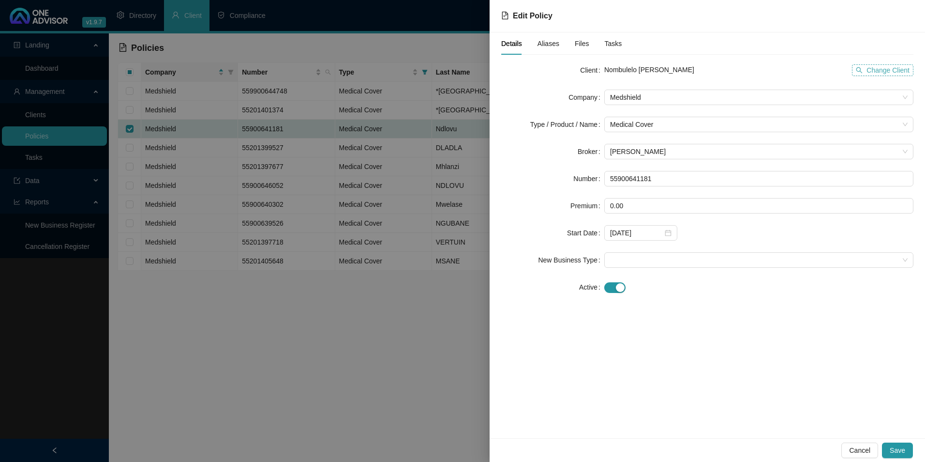
click at [891, 75] on span "Change Client" at bounding box center [887, 70] width 43 height 11
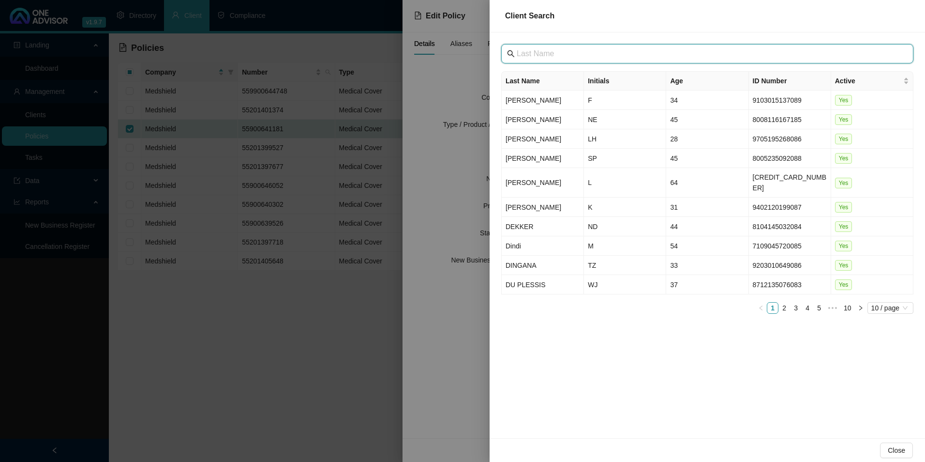
paste input "[GEOGRAPHIC_DATA]"
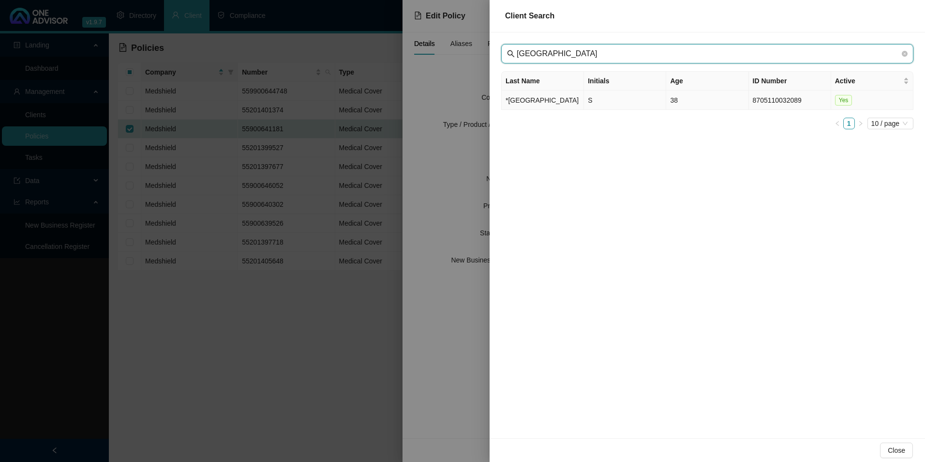
type input "[GEOGRAPHIC_DATA]"
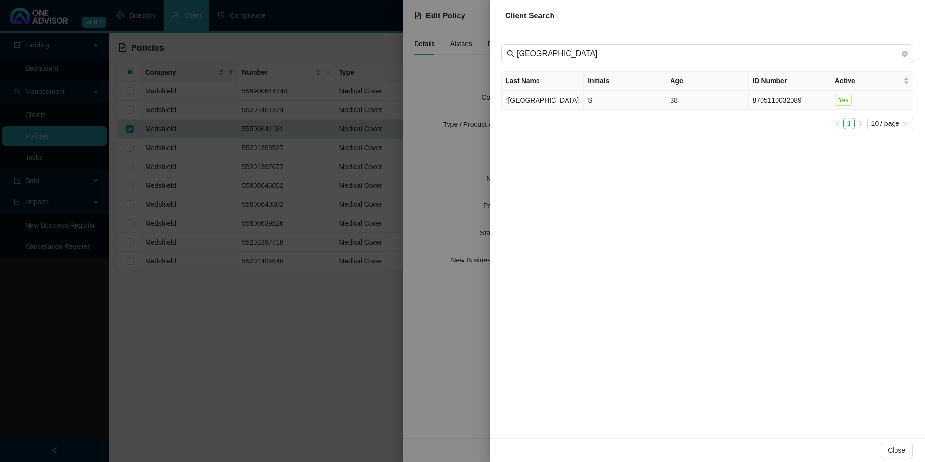
click at [520, 101] on td "*[GEOGRAPHIC_DATA]" at bounding box center [543, 99] width 82 height 19
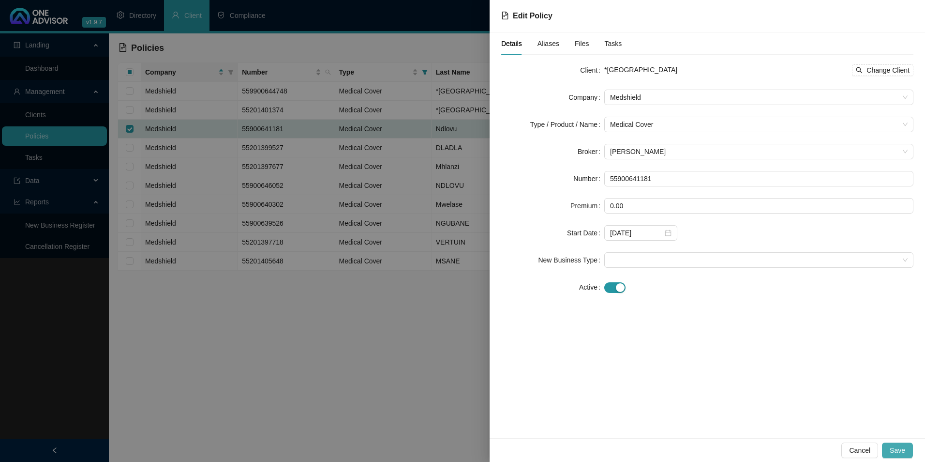
click at [897, 449] on span "Save" at bounding box center [897, 450] width 15 height 11
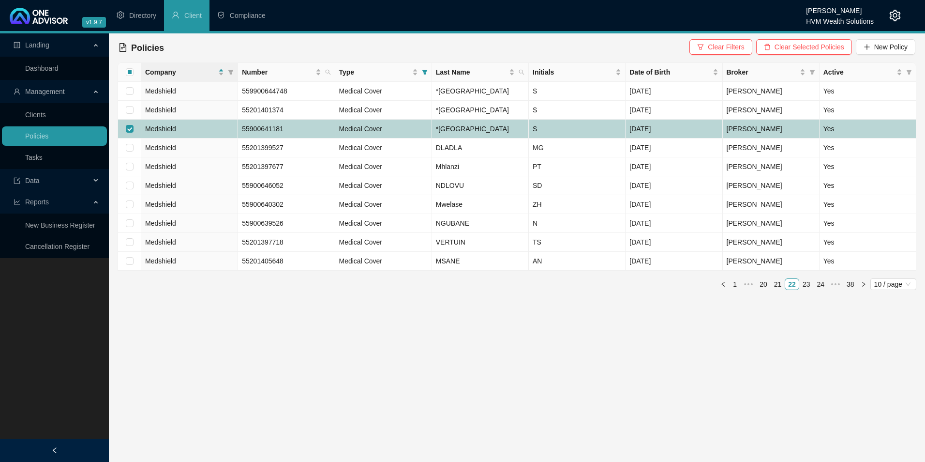
click at [218, 138] on td "Medshield" at bounding box center [189, 128] width 97 height 19
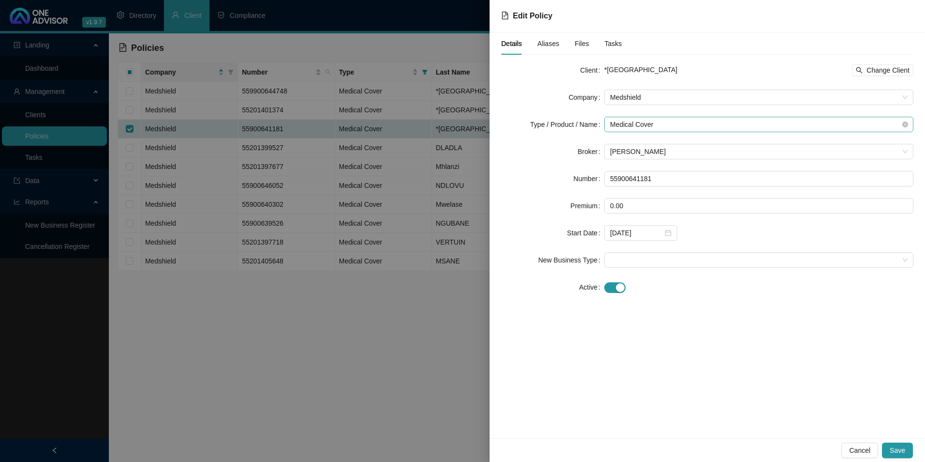
click at [774, 122] on span "Medical Cover" at bounding box center [759, 124] width 298 height 15
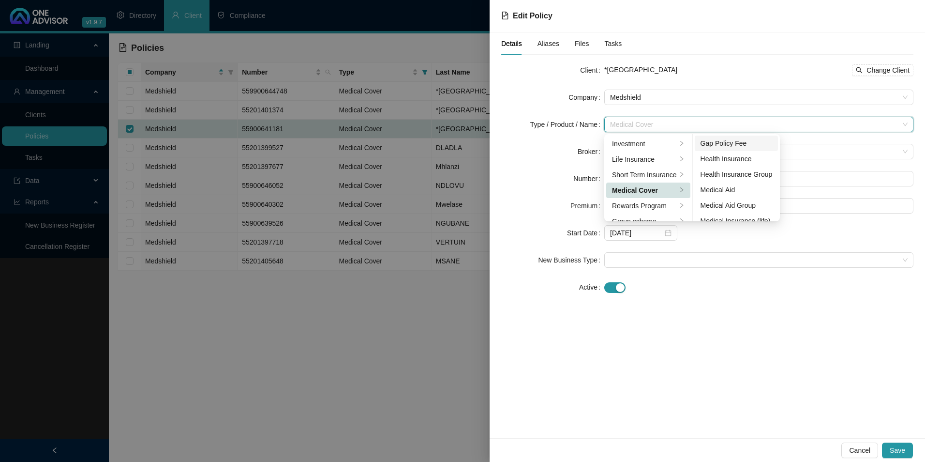
scroll to position [48, 0]
click at [744, 189] on div "Medical Aid Group" at bounding box center [737, 188] width 72 height 11
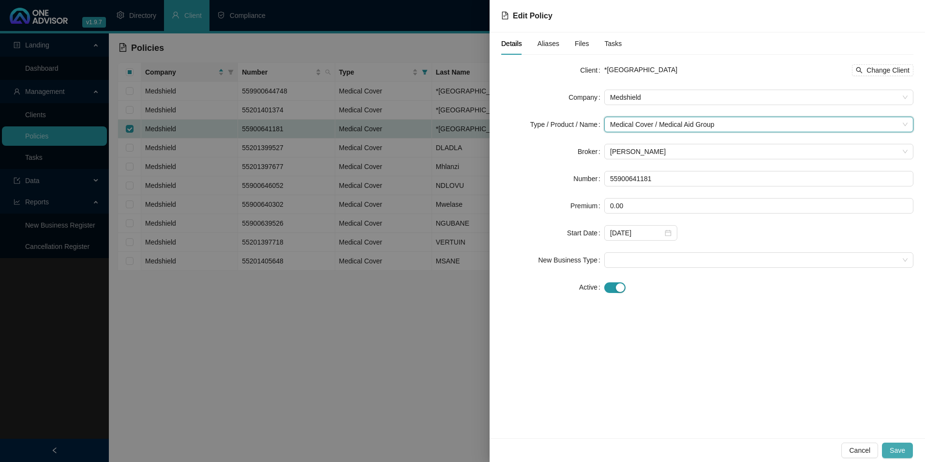
click at [896, 446] on span "Save" at bounding box center [897, 450] width 15 height 11
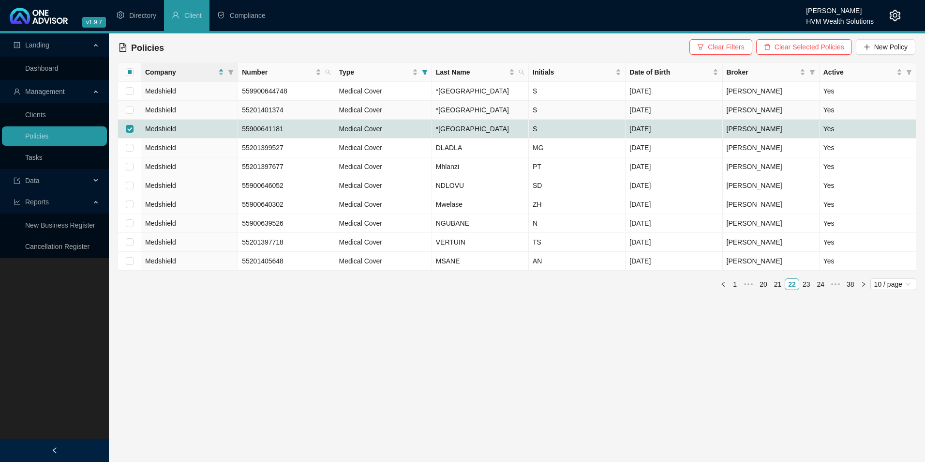
click at [206, 119] on td "Medshield" at bounding box center [189, 110] width 97 height 19
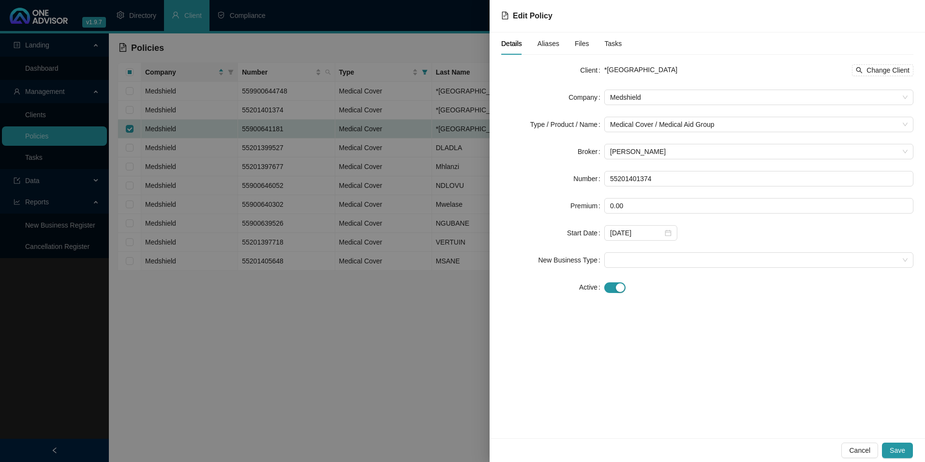
click at [868, 441] on div "Cancel Save" at bounding box center [707, 450] width 435 height 24
click at [865, 446] on span "Cancel" at bounding box center [859, 450] width 21 height 11
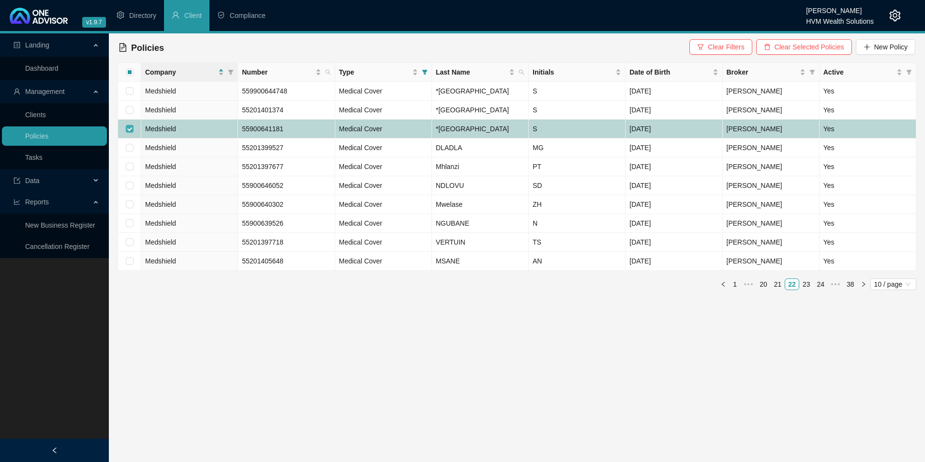
click at [128, 133] on input "checkbox" at bounding box center [130, 129] width 8 height 8
checkbox input "false"
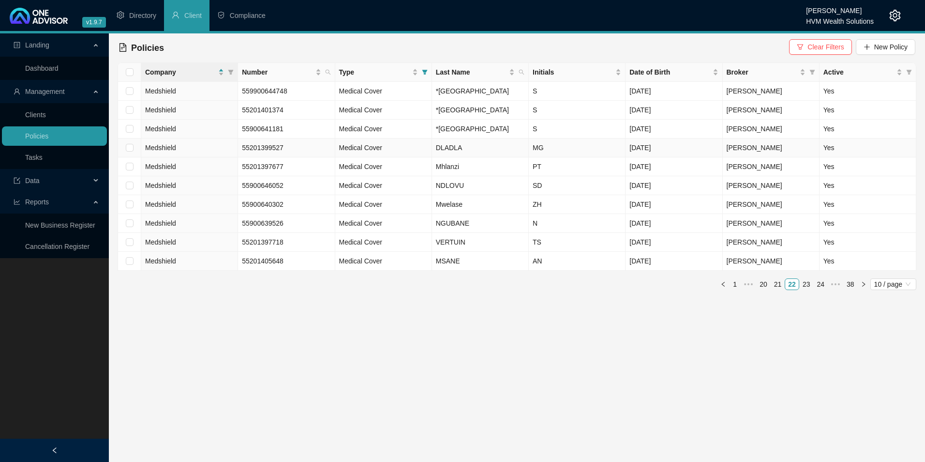
click at [134, 157] on td at bounding box center [129, 147] width 23 height 19
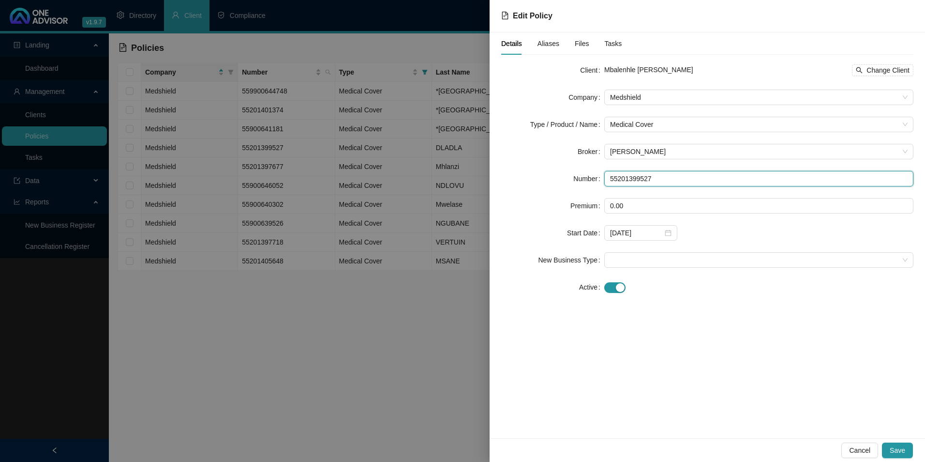
drag, startPoint x: 673, startPoint y: 180, endPoint x: 608, endPoint y: 180, distance: 65.3
click at [608, 180] on input "55201399527" at bounding box center [758, 178] width 309 height 15
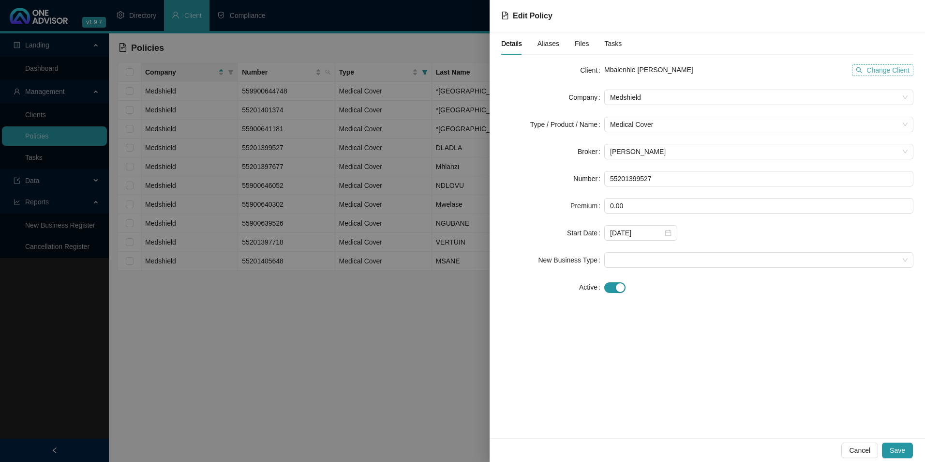
click at [882, 72] on span "Change Client" at bounding box center [887, 70] width 43 height 11
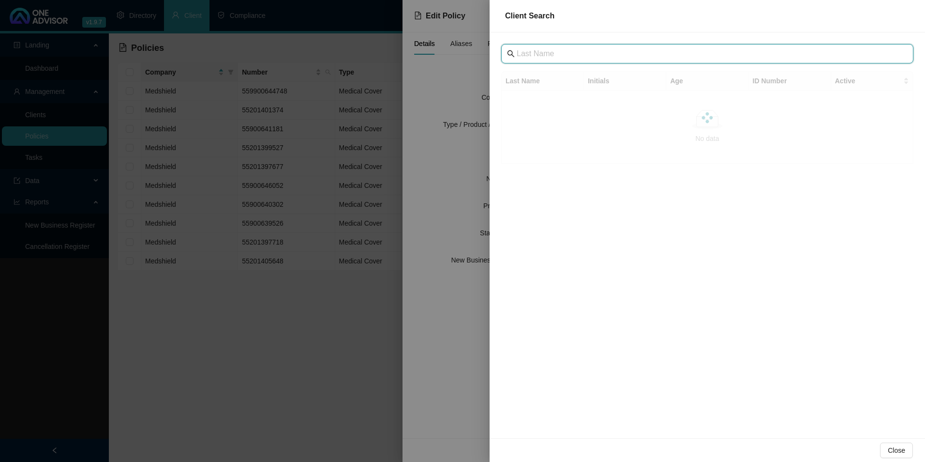
paste input "[GEOGRAPHIC_DATA]"
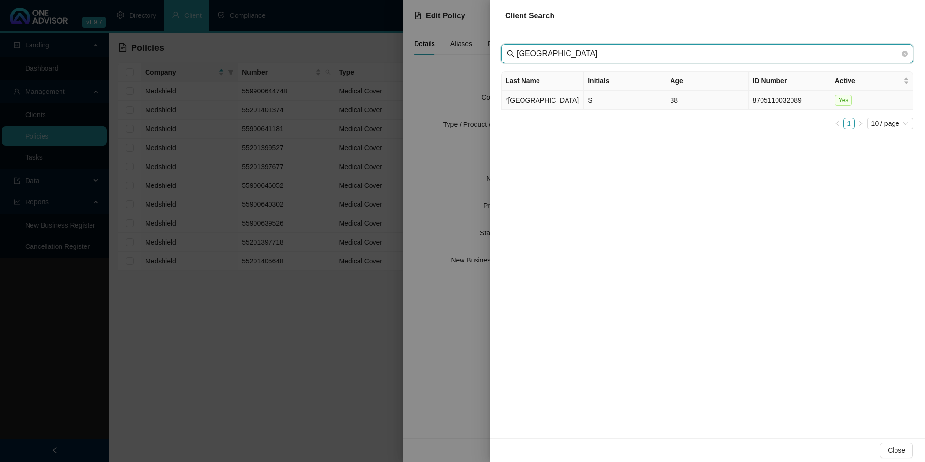
type input "[GEOGRAPHIC_DATA]"
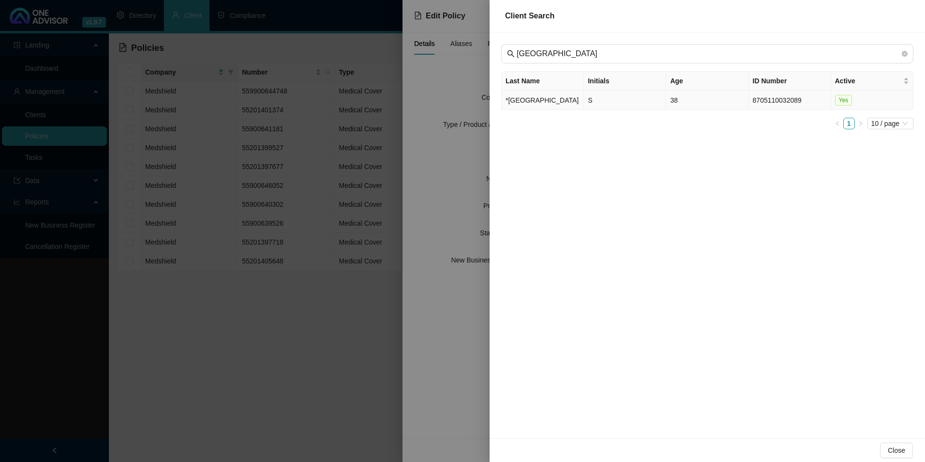
click at [529, 104] on td "*[GEOGRAPHIC_DATA]" at bounding box center [543, 99] width 82 height 19
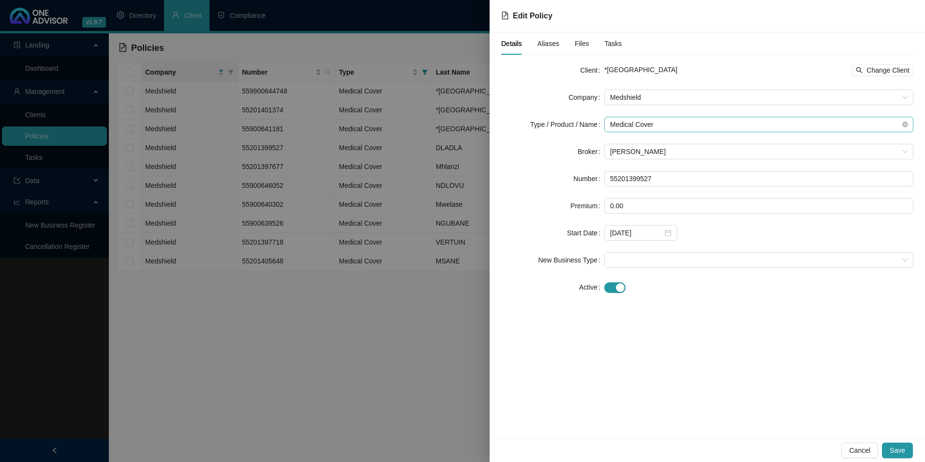
click at [644, 126] on span "Medical Cover" at bounding box center [759, 124] width 298 height 15
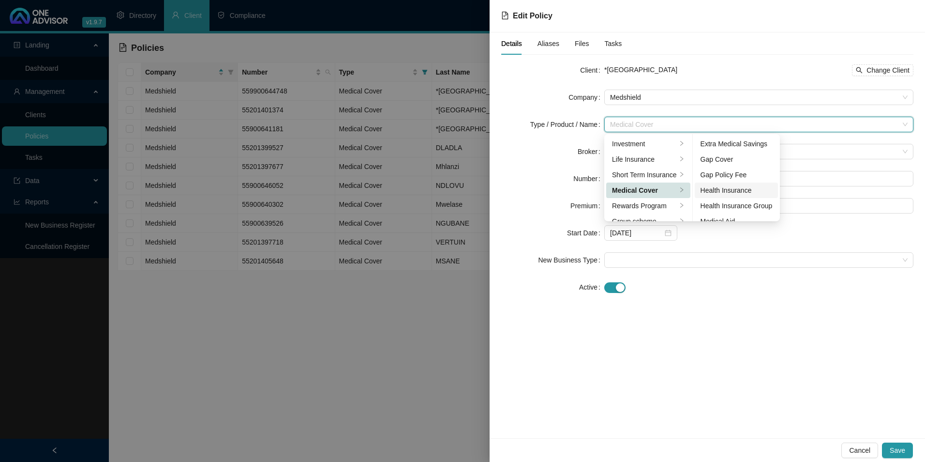
scroll to position [56, 0]
click at [740, 181] on div "Medical Aid Group" at bounding box center [737, 180] width 72 height 11
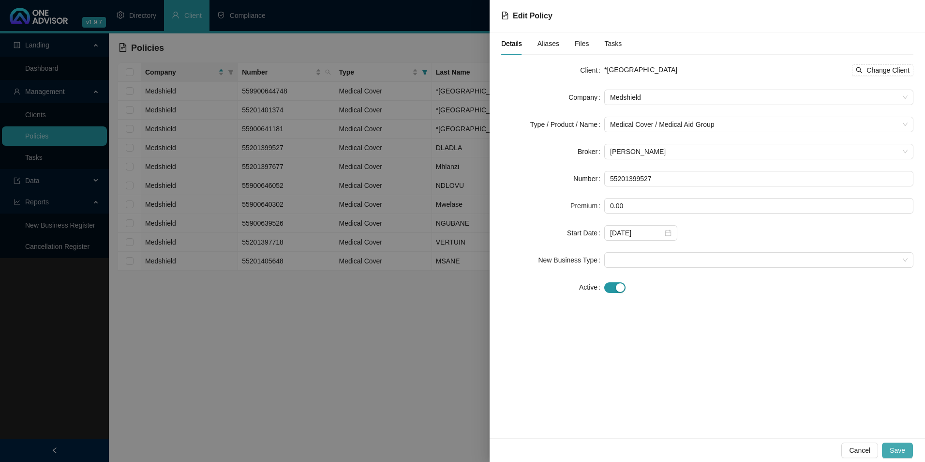
click at [898, 452] on span "Save" at bounding box center [897, 450] width 15 height 11
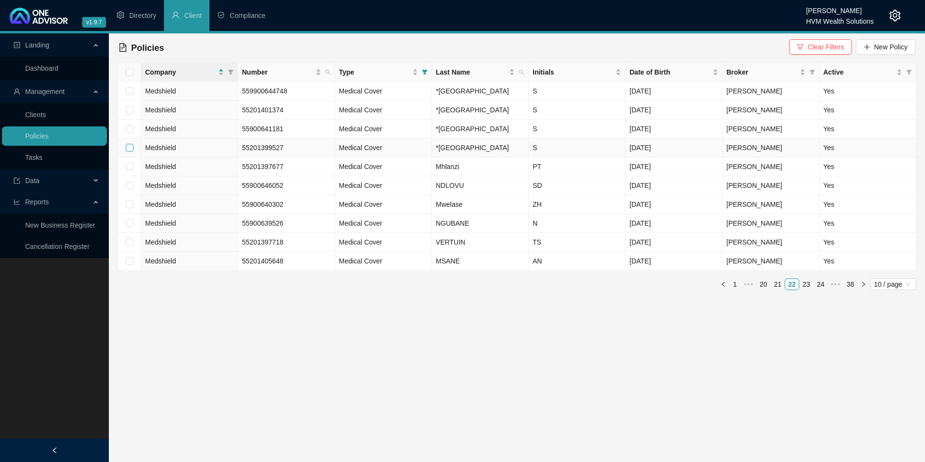
click at [130, 151] on input "checkbox" at bounding box center [130, 148] width 8 height 8
checkbox input "true"
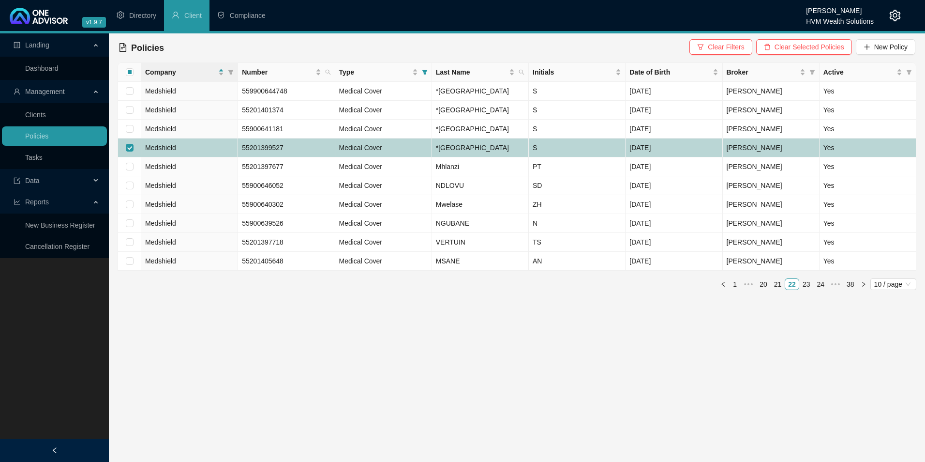
click at [190, 157] on td "Medshield" at bounding box center [189, 147] width 97 height 19
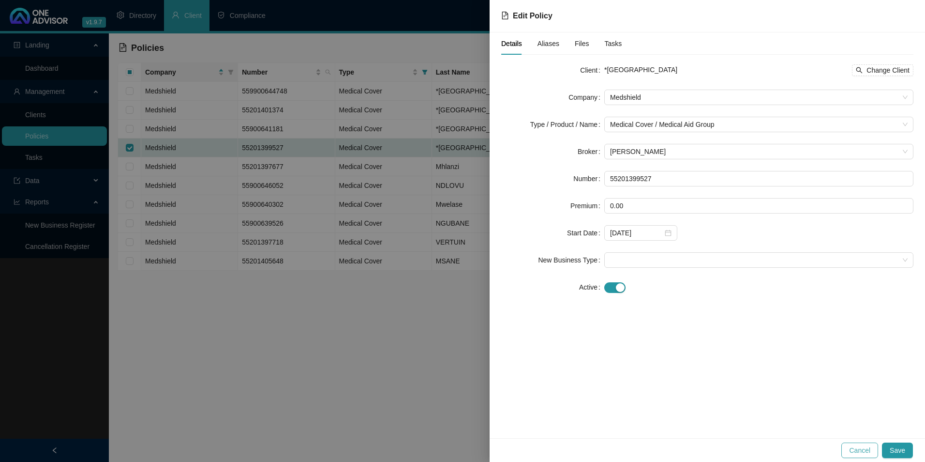
click at [862, 447] on span "Cancel" at bounding box center [859, 450] width 21 height 11
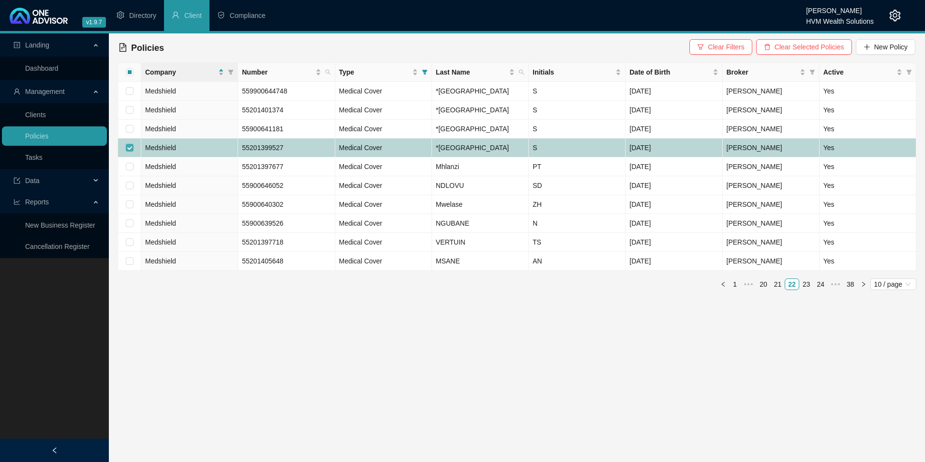
click at [129, 151] on input "checkbox" at bounding box center [130, 148] width 8 height 8
checkbox input "false"
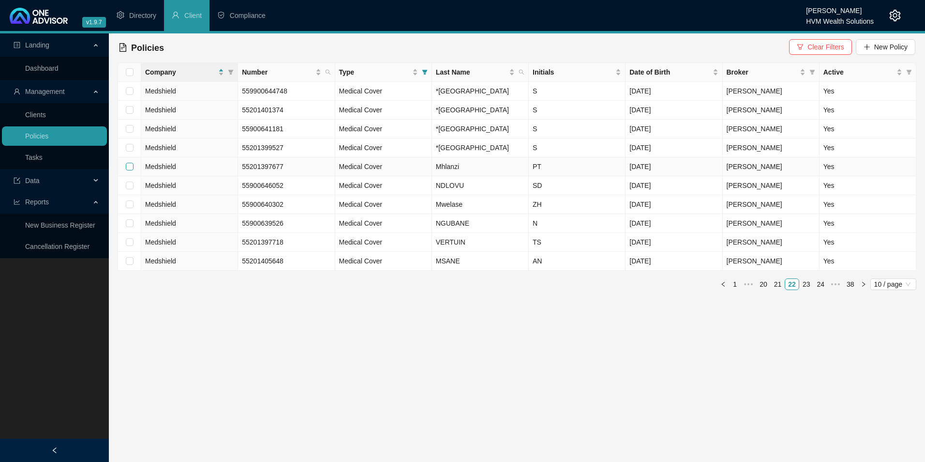
click at [131, 170] on input "checkbox" at bounding box center [130, 167] width 8 height 8
checkbox input "true"
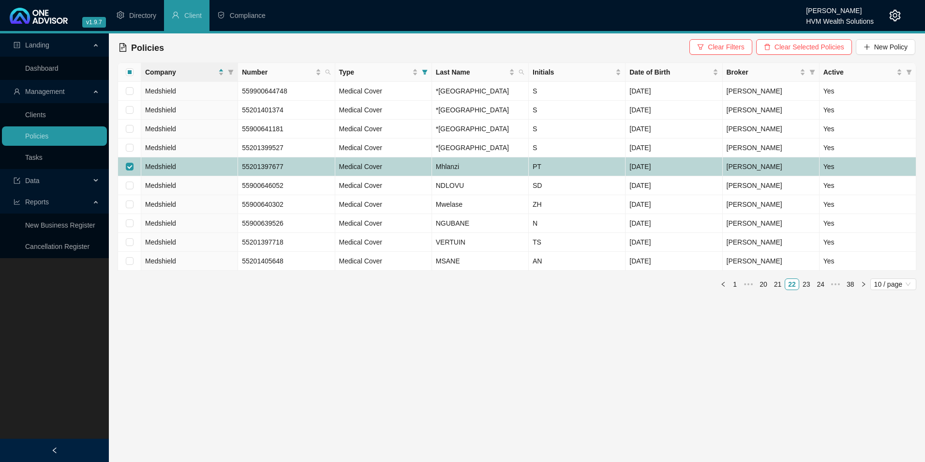
click at [179, 176] on td "Medshield" at bounding box center [189, 166] width 97 height 19
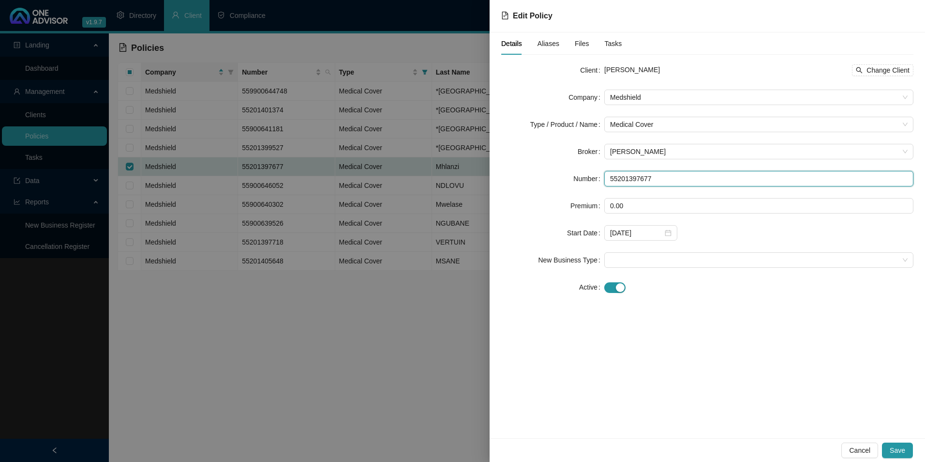
drag, startPoint x: 649, startPoint y: 174, endPoint x: 604, endPoint y: 178, distance: 45.6
click at [604, 178] on div "Number 55201397677" at bounding box center [707, 178] width 412 height 15
click at [874, 70] on span "Change Client" at bounding box center [887, 70] width 43 height 11
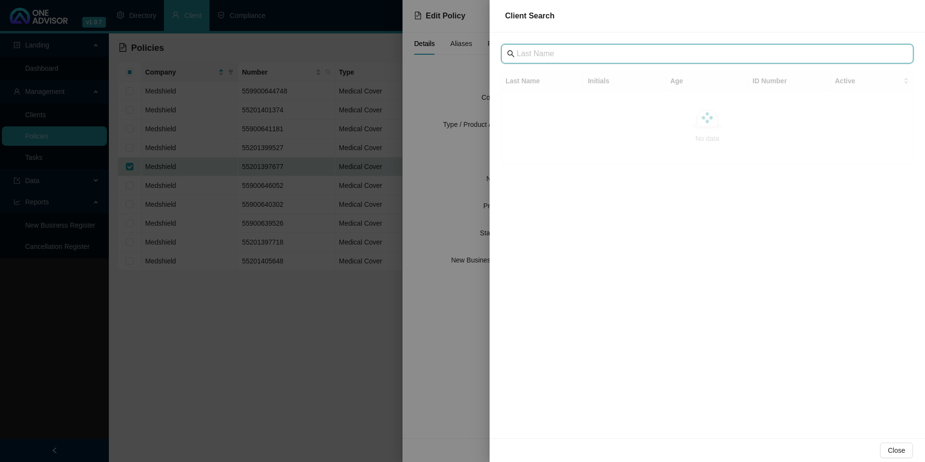
drag, startPoint x: 637, startPoint y: 61, endPoint x: 598, endPoint y: 57, distance: 38.9
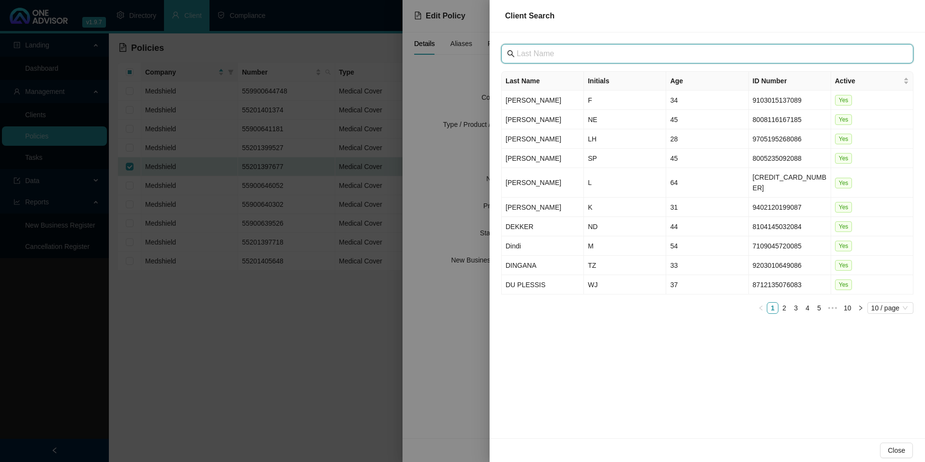
paste input "[GEOGRAPHIC_DATA]"
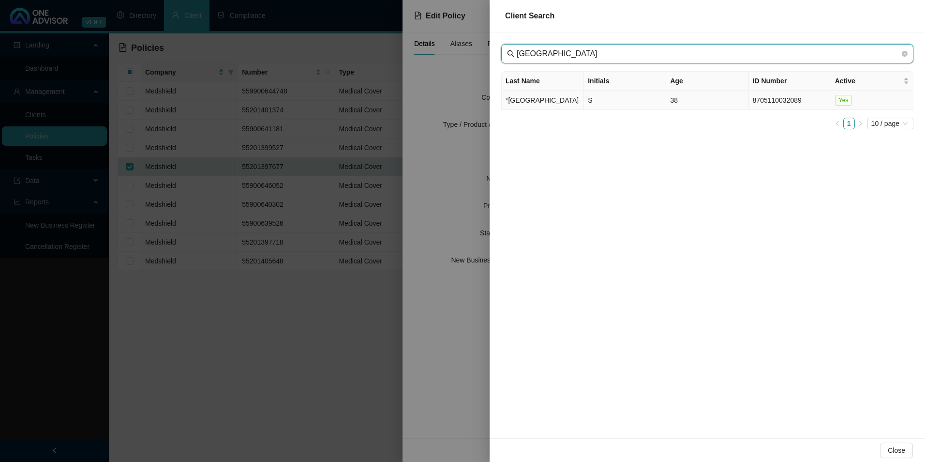
type input "[GEOGRAPHIC_DATA]"
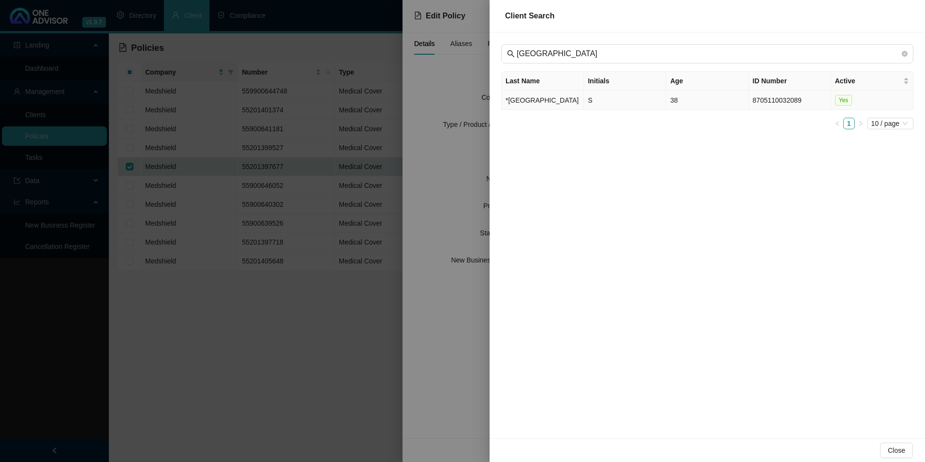
click at [553, 110] on td "*[GEOGRAPHIC_DATA]" at bounding box center [543, 99] width 82 height 19
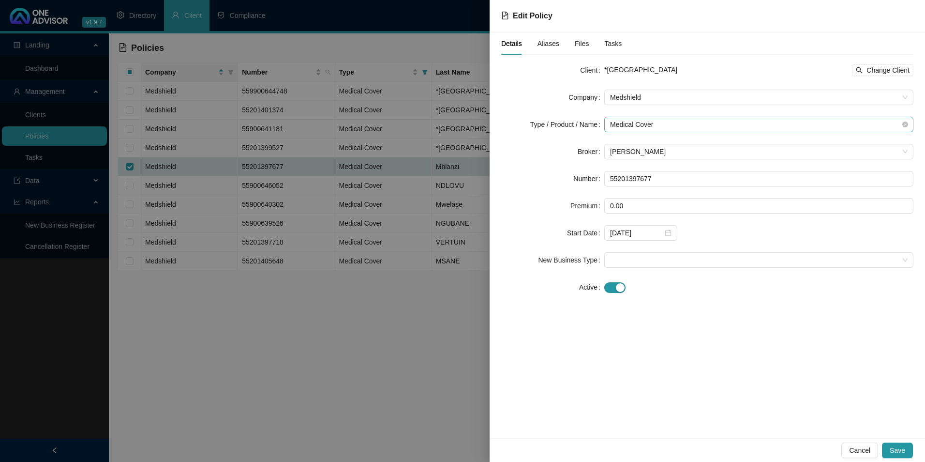
click at [693, 124] on span "Medical Cover" at bounding box center [759, 124] width 298 height 15
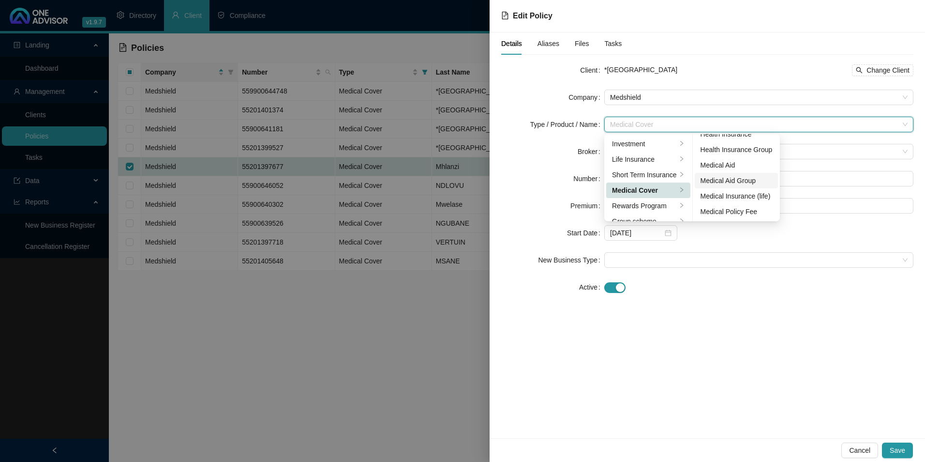
click at [732, 176] on div "Medical Aid Group" at bounding box center [737, 180] width 72 height 11
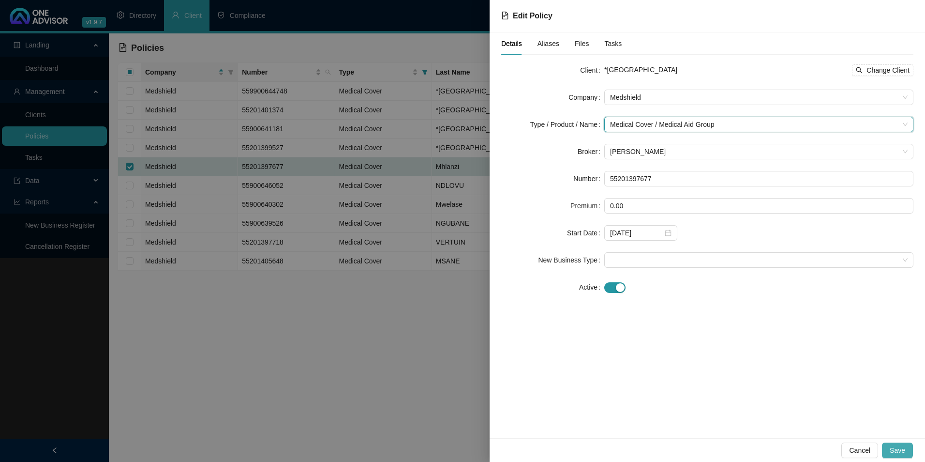
click at [902, 448] on span "Save" at bounding box center [897, 450] width 15 height 11
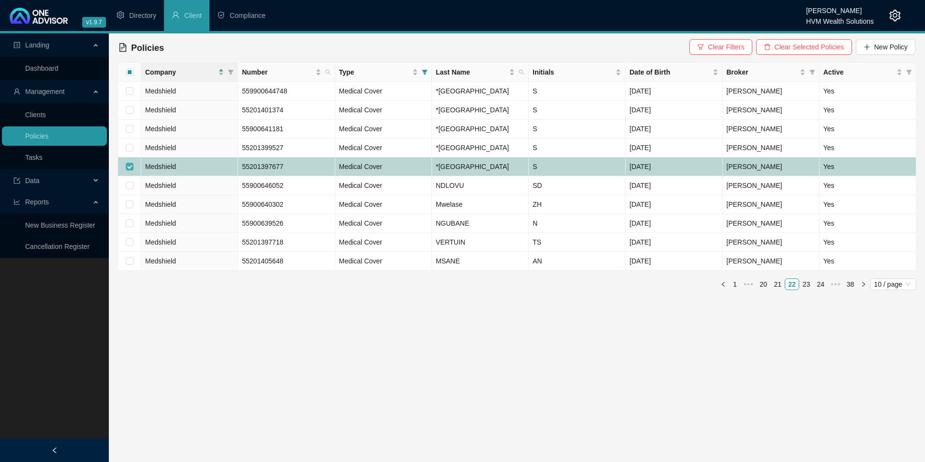
click at [131, 170] on input "checkbox" at bounding box center [130, 167] width 8 height 8
checkbox input "false"
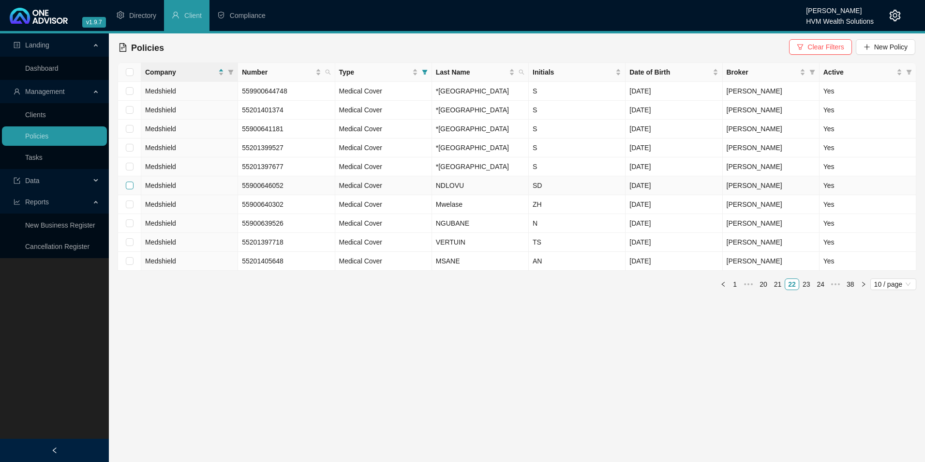
click at [130, 189] on input "checkbox" at bounding box center [130, 185] width 8 height 8
checkbox input "true"
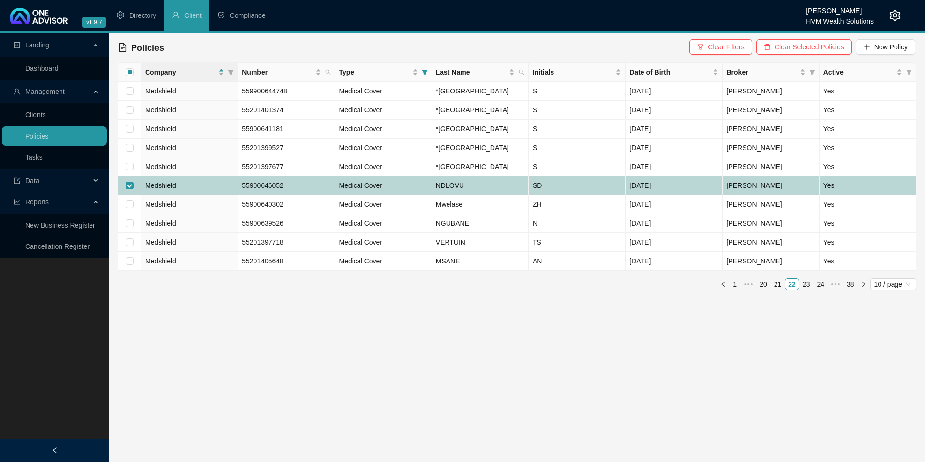
click at [201, 195] on td "Medshield" at bounding box center [189, 185] width 97 height 19
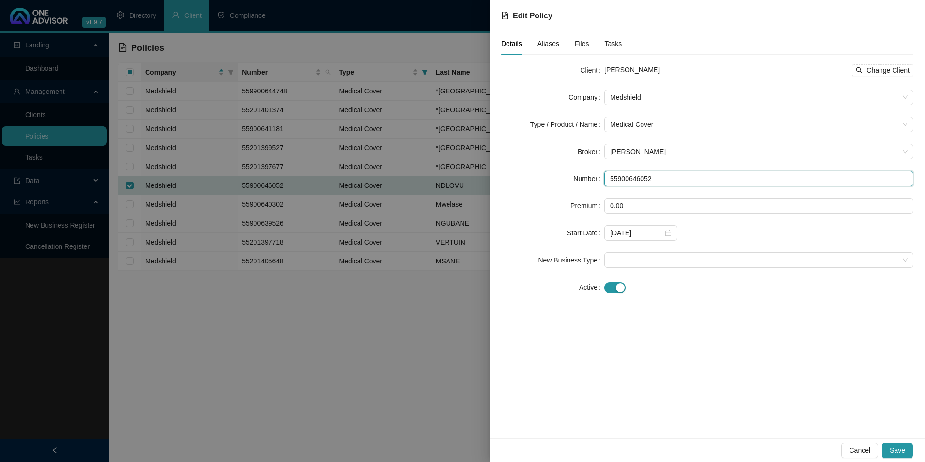
drag, startPoint x: 663, startPoint y: 177, endPoint x: 602, endPoint y: 175, distance: 60.5
click at [602, 175] on div "Number 55900646052" at bounding box center [707, 178] width 412 height 15
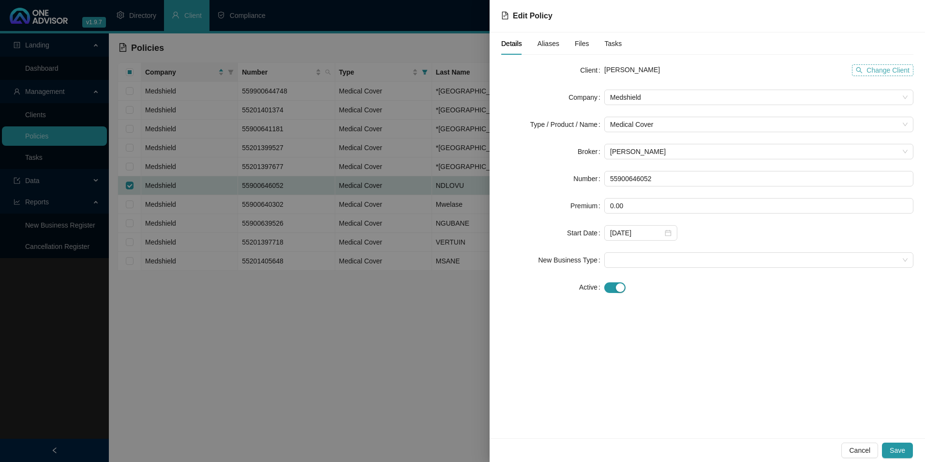
click at [872, 67] on span "Change Client" at bounding box center [887, 70] width 43 height 11
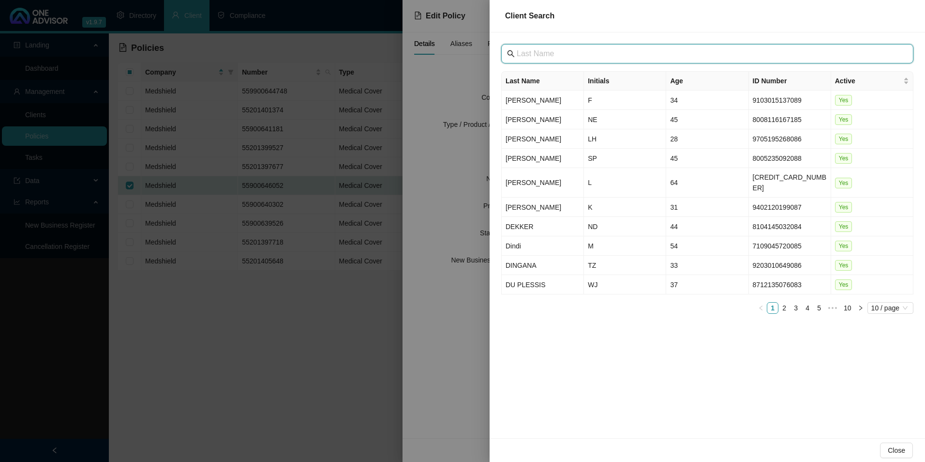
paste input "[GEOGRAPHIC_DATA]"
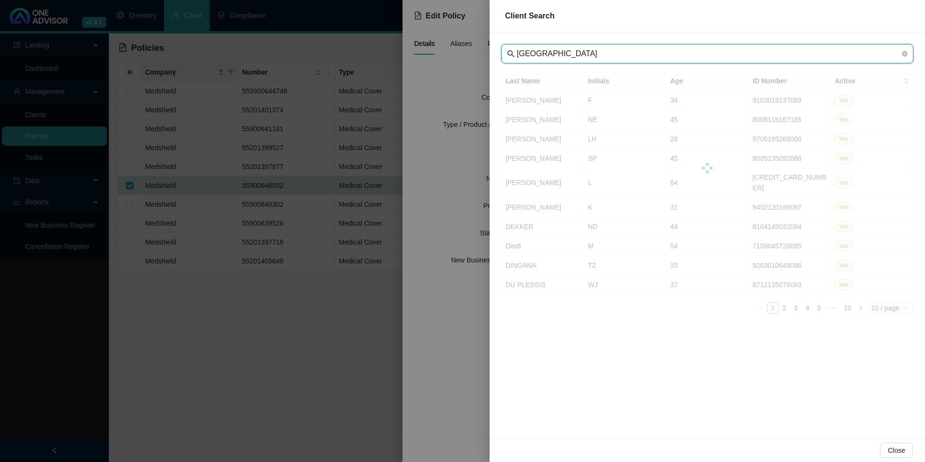
click at [536, 54] on input "[GEOGRAPHIC_DATA]" at bounding box center [708, 54] width 383 height 12
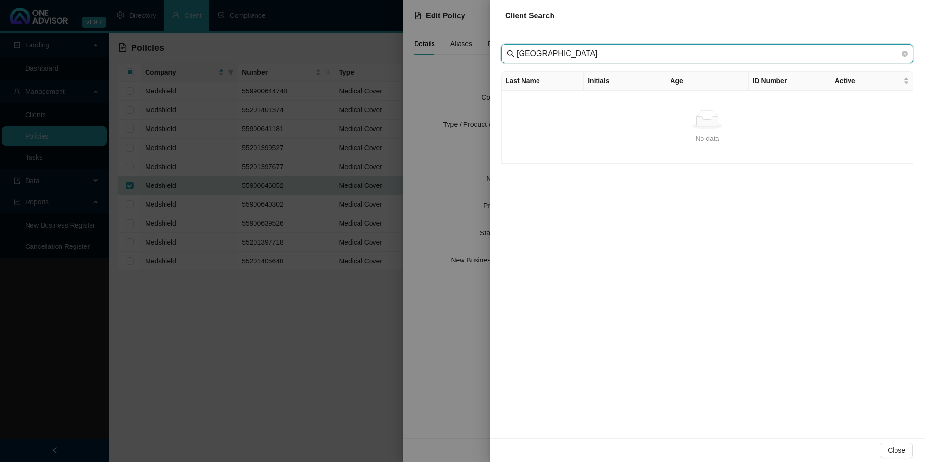
click at [729, 56] on input "[GEOGRAPHIC_DATA]" at bounding box center [708, 54] width 383 height 12
type input "[GEOGRAPHIC_DATA]"
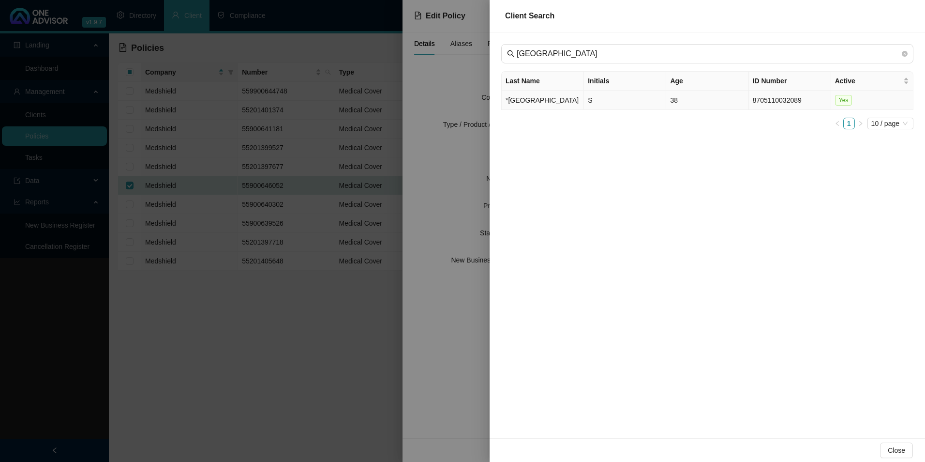
click at [537, 103] on td "*[GEOGRAPHIC_DATA]" at bounding box center [543, 99] width 82 height 19
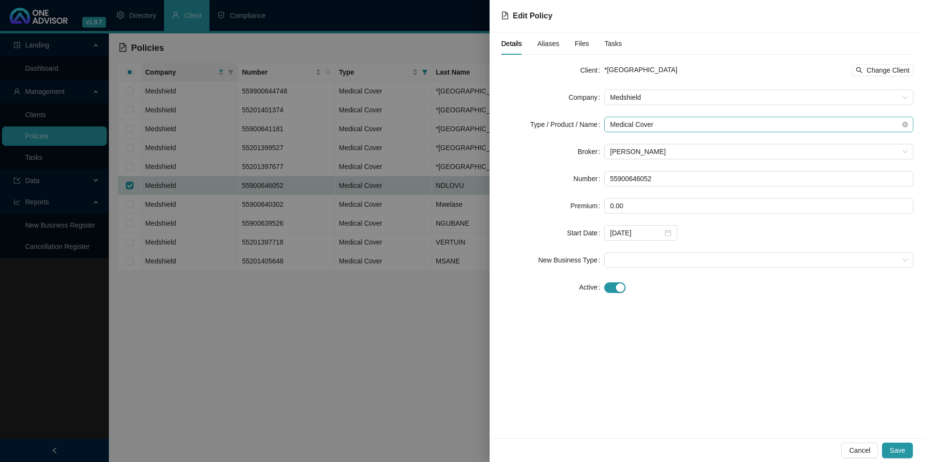
click at [669, 122] on span "Medical Cover" at bounding box center [759, 124] width 298 height 15
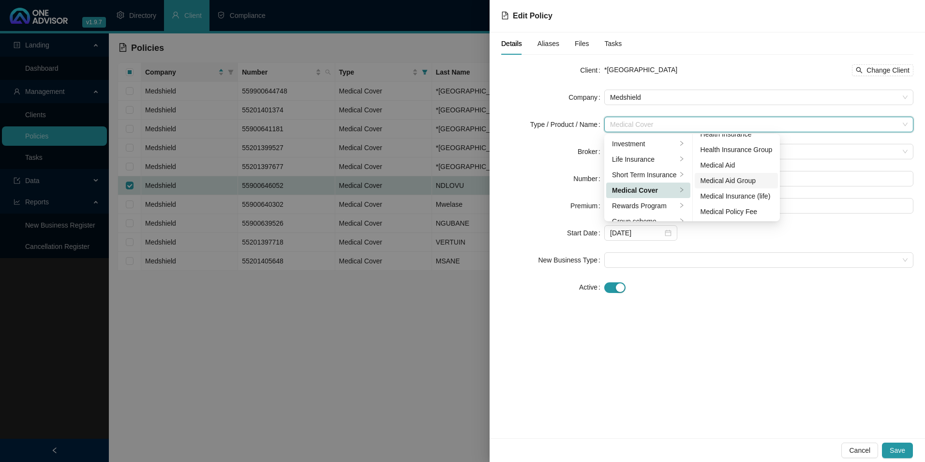
click at [727, 180] on div "Medical Aid Group" at bounding box center [737, 180] width 72 height 11
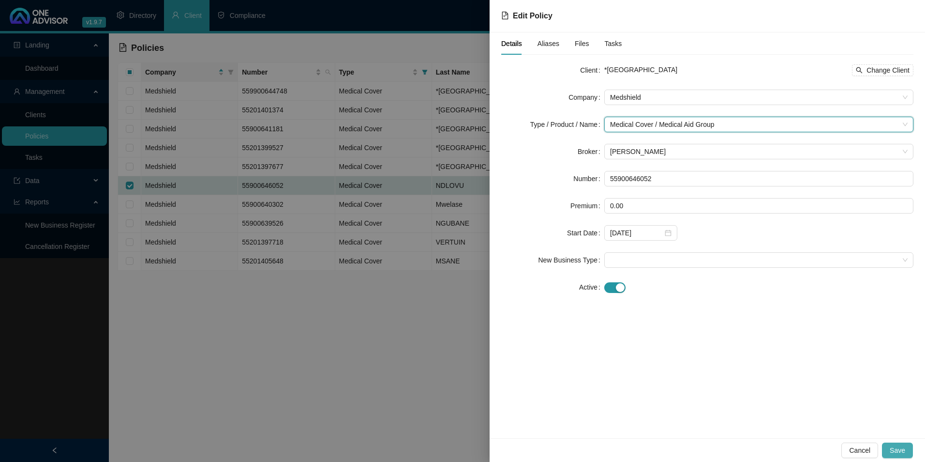
click at [901, 453] on span "Save" at bounding box center [897, 450] width 15 height 11
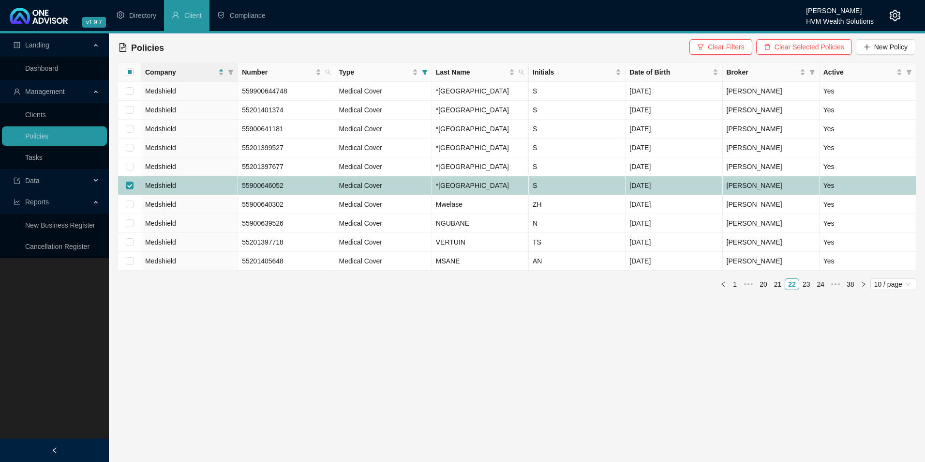
click at [181, 195] on td "Medshield" at bounding box center [189, 185] width 97 height 19
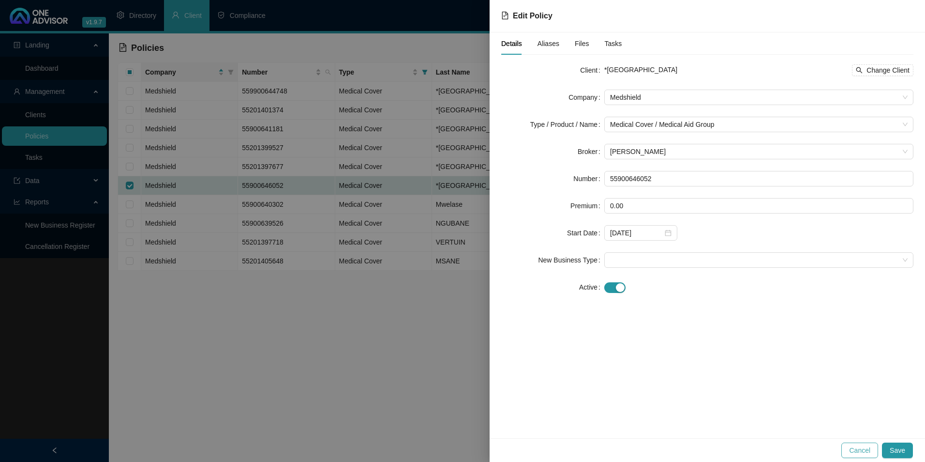
click at [863, 451] on span "Cancel" at bounding box center [859, 450] width 21 height 11
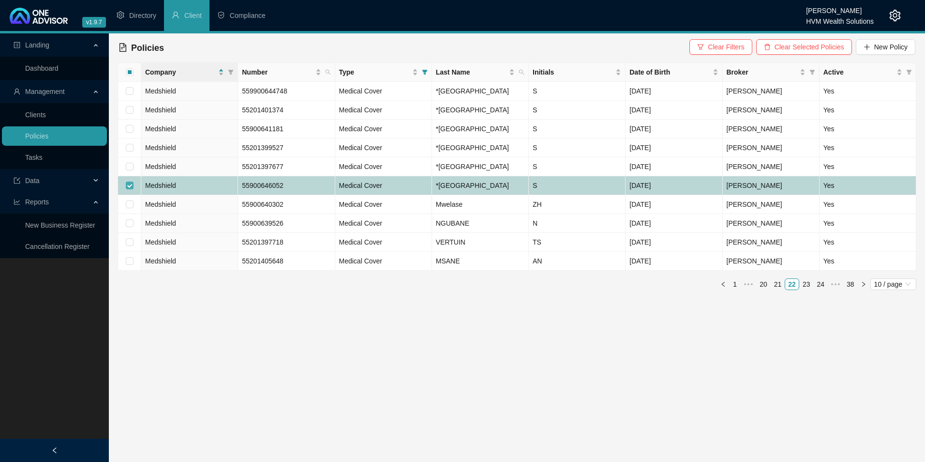
click at [129, 189] on input "checkbox" at bounding box center [130, 185] width 8 height 8
checkbox input "false"
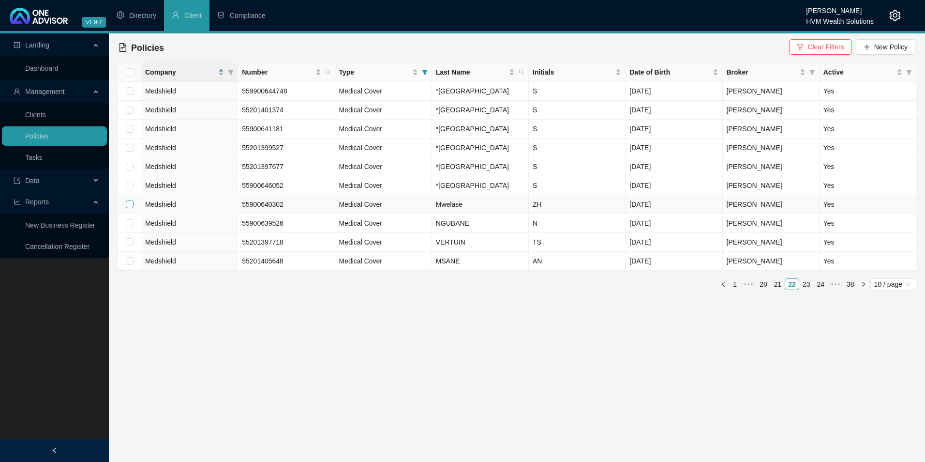
click at [130, 208] on input "checkbox" at bounding box center [130, 204] width 8 height 8
checkbox input "true"
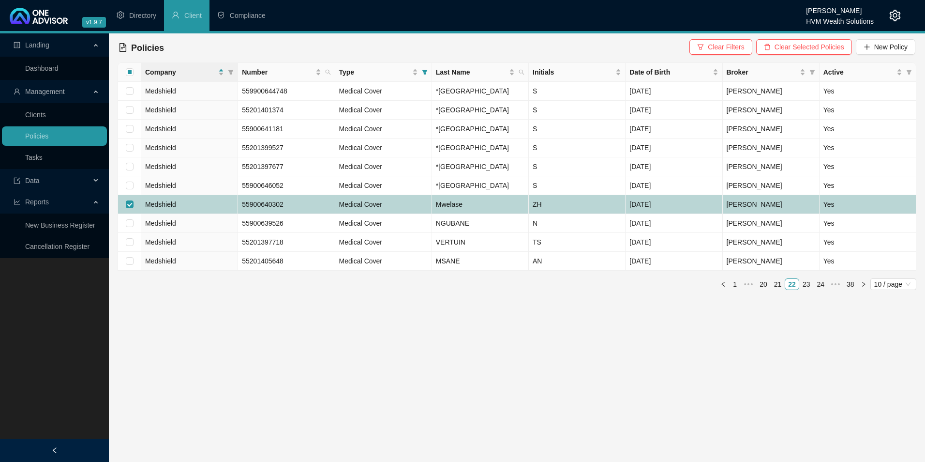
click at [170, 208] on span "Medshield" at bounding box center [160, 204] width 31 height 8
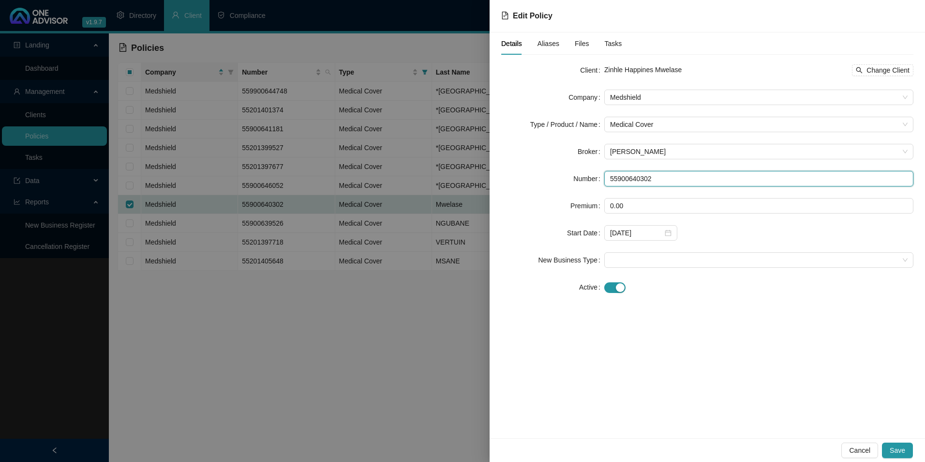
drag, startPoint x: 702, startPoint y: 179, endPoint x: 604, endPoint y: 174, distance: 97.3
click at [604, 174] on input "55900640302" at bounding box center [758, 178] width 309 height 15
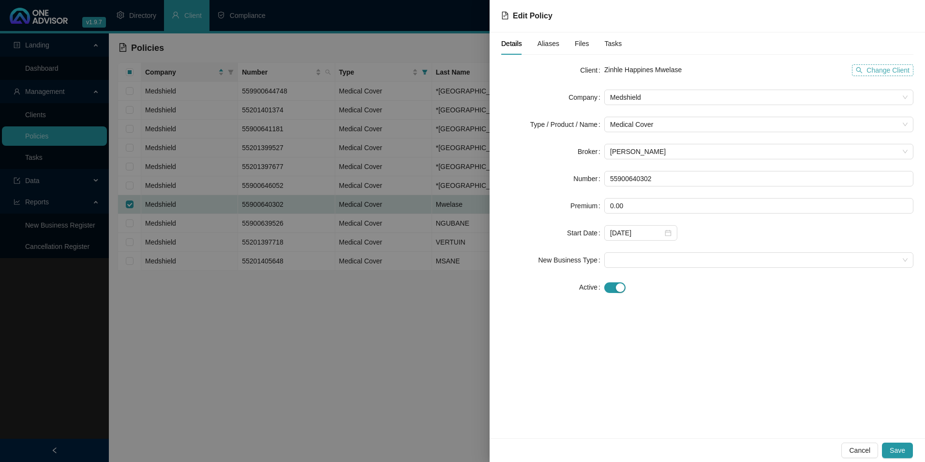
click at [873, 67] on span "Change Client" at bounding box center [887, 70] width 43 height 11
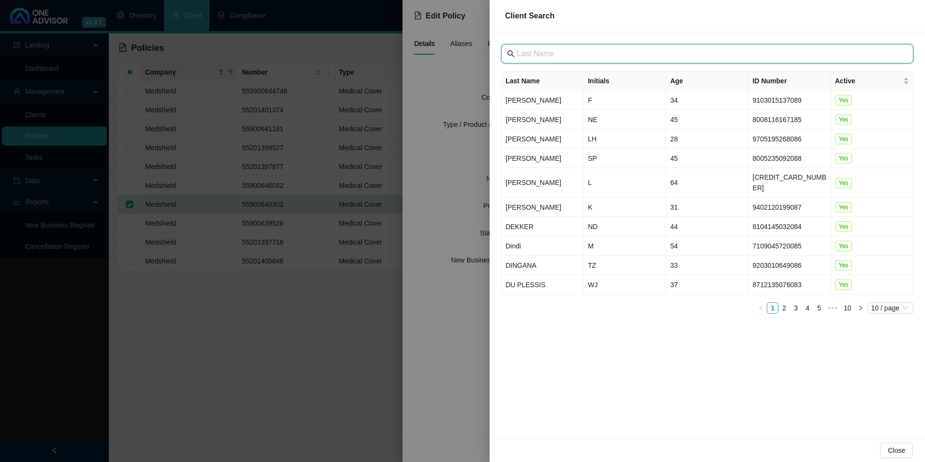
paste input "[GEOGRAPHIC_DATA]"
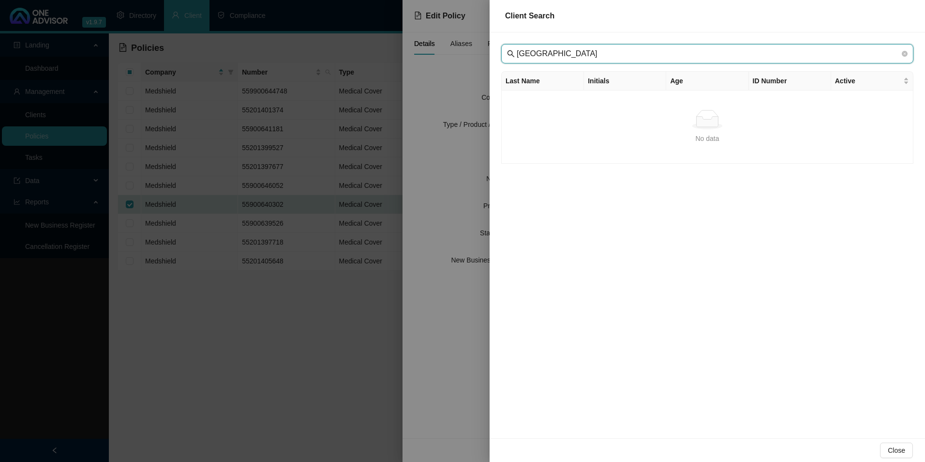
click at [534, 53] on input "[GEOGRAPHIC_DATA]" at bounding box center [708, 54] width 383 height 12
type input "[GEOGRAPHIC_DATA]"
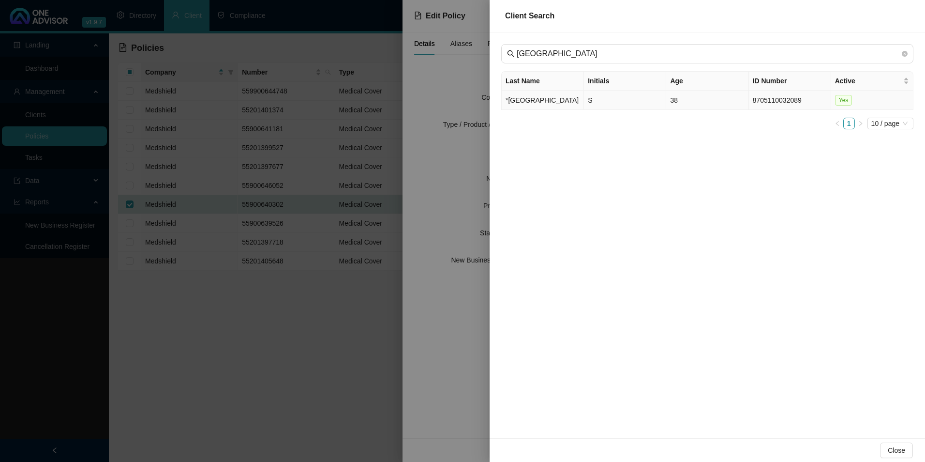
click at [523, 108] on td "*[GEOGRAPHIC_DATA]" at bounding box center [543, 99] width 82 height 19
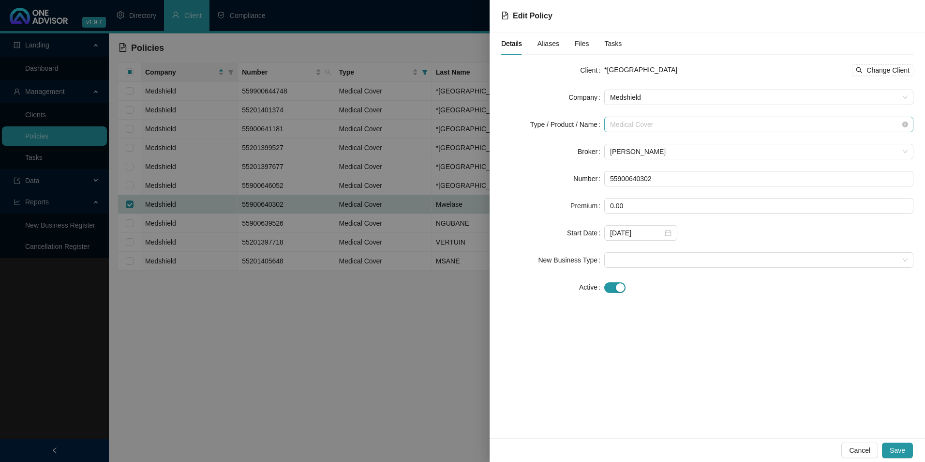
click at [683, 121] on span "Medical Cover" at bounding box center [759, 124] width 298 height 15
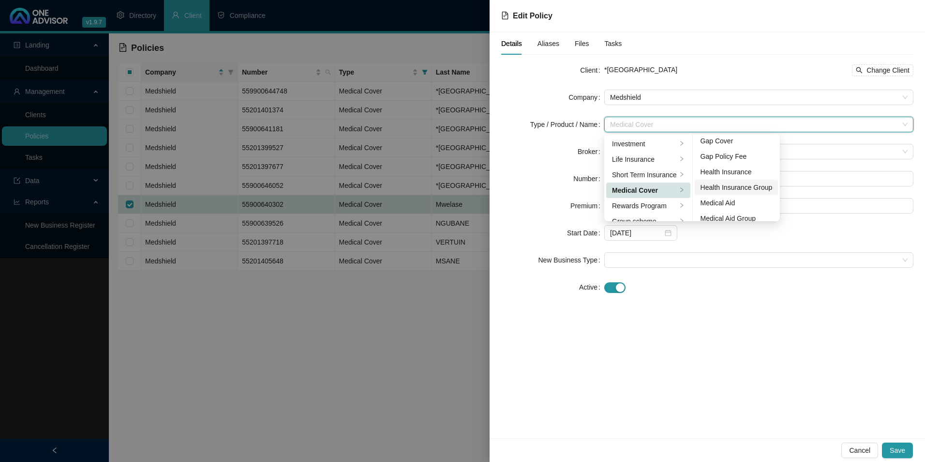
scroll to position [48, 0]
click at [726, 188] on div "Medical Aid Group" at bounding box center [737, 188] width 72 height 11
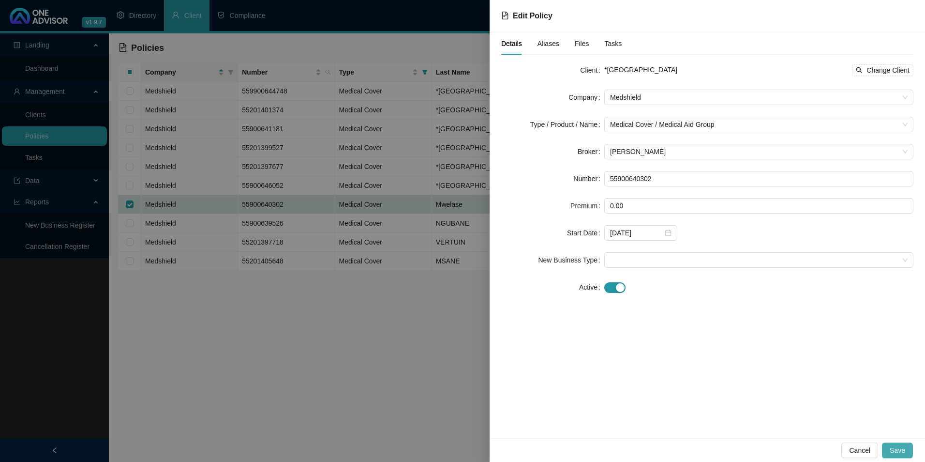
click at [904, 454] on span "Save" at bounding box center [897, 450] width 15 height 11
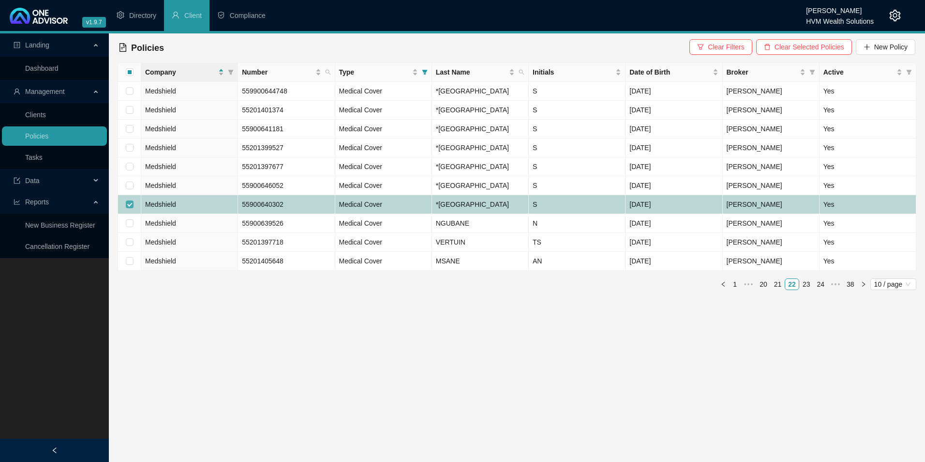
click at [131, 208] on input "checkbox" at bounding box center [130, 204] width 8 height 8
checkbox input "false"
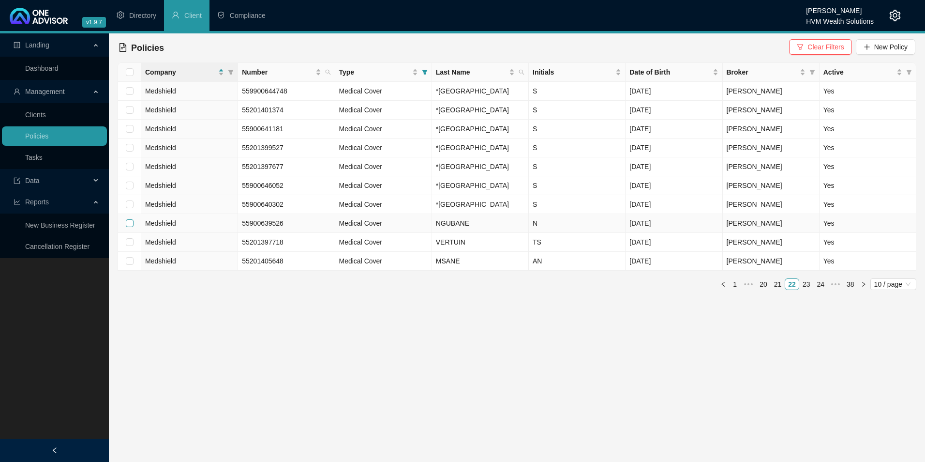
click at [129, 227] on input "checkbox" at bounding box center [130, 223] width 8 height 8
checkbox input "true"
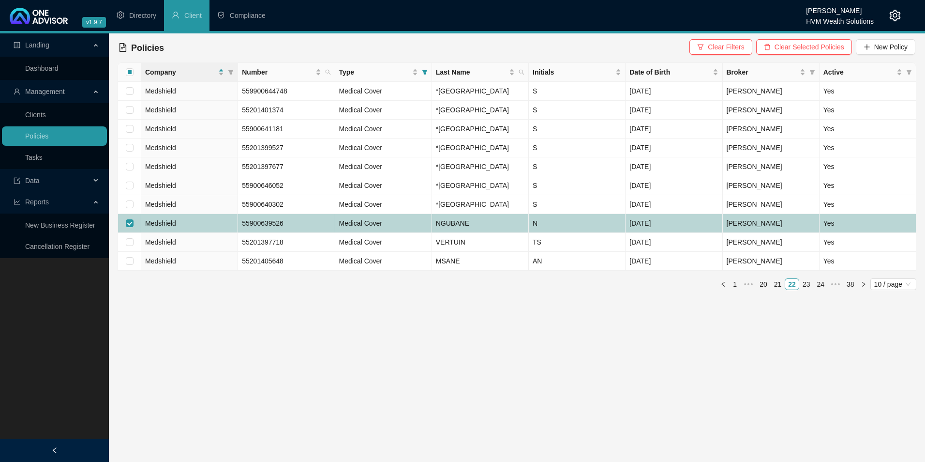
click at [201, 233] on td "Medshield" at bounding box center [189, 223] width 97 height 19
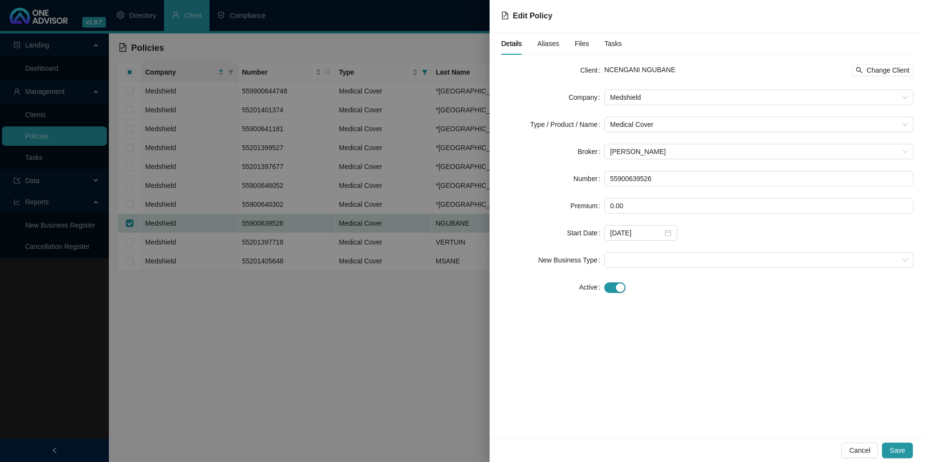
click at [683, 72] on div "NCENGANI NGUBANE Change Client" at bounding box center [758, 70] width 309 height 12
drag, startPoint x: 655, startPoint y: 177, endPoint x: 597, endPoint y: 175, distance: 57.6
click at [597, 175] on div "Number 55900639526" at bounding box center [707, 178] width 412 height 15
click at [883, 65] on span "Change Client" at bounding box center [887, 70] width 43 height 11
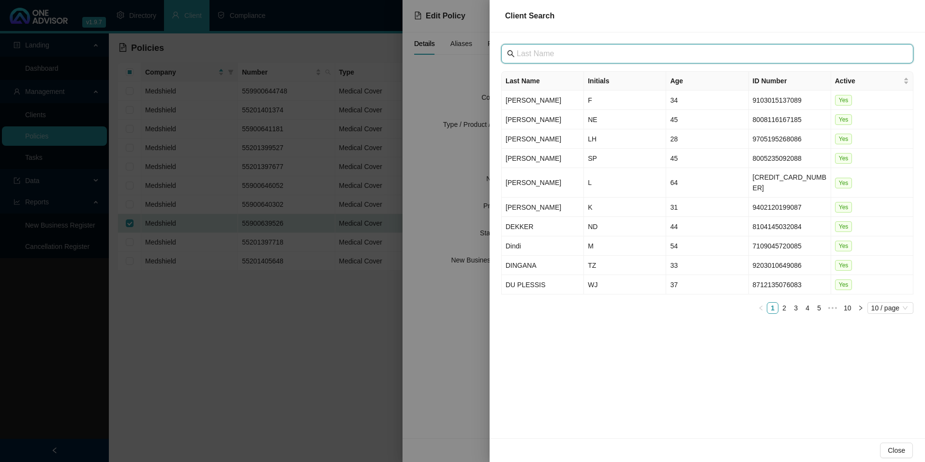
paste input "[GEOGRAPHIC_DATA]"
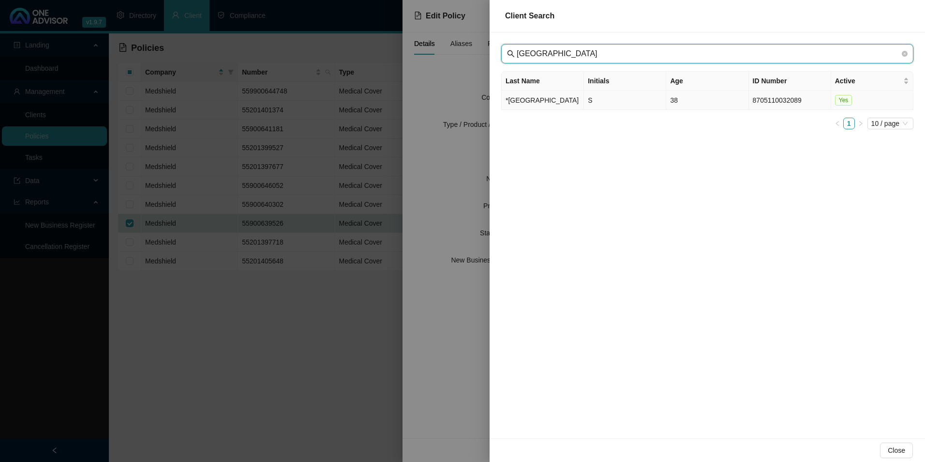
type input "[GEOGRAPHIC_DATA]"
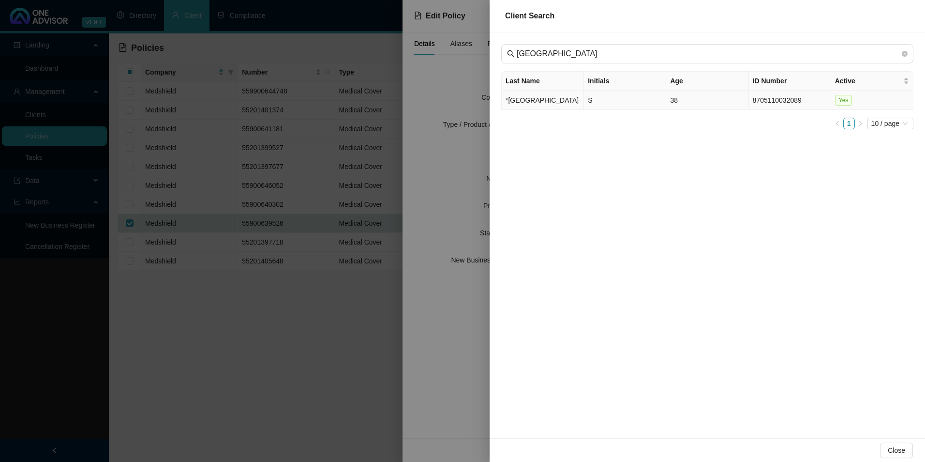
click at [560, 109] on td "*[GEOGRAPHIC_DATA]" at bounding box center [543, 99] width 82 height 19
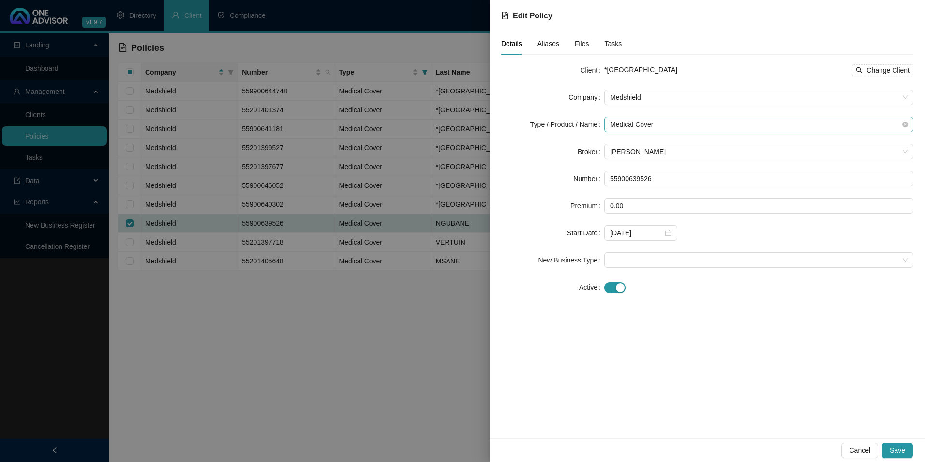
click at [691, 130] on span "Medical Cover" at bounding box center [759, 124] width 298 height 15
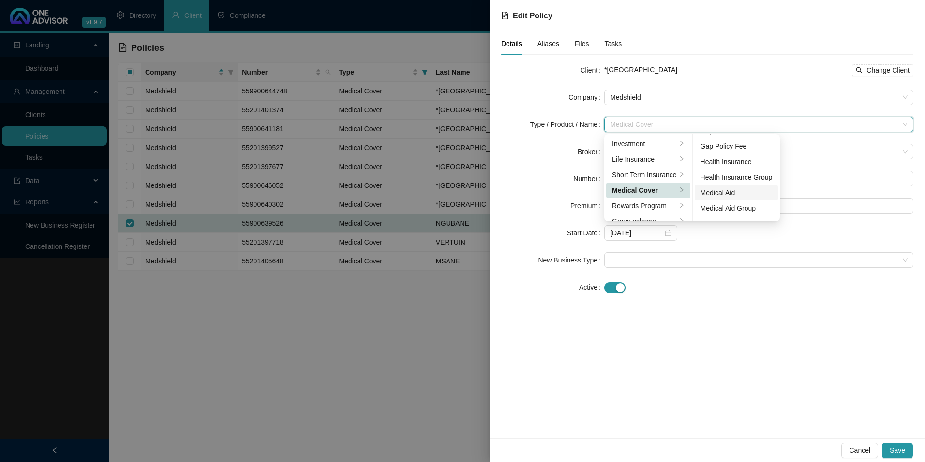
scroll to position [56, 0]
click at [729, 181] on div "Medical Aid Group" at bounding box center [737, 180] width 72 height 11
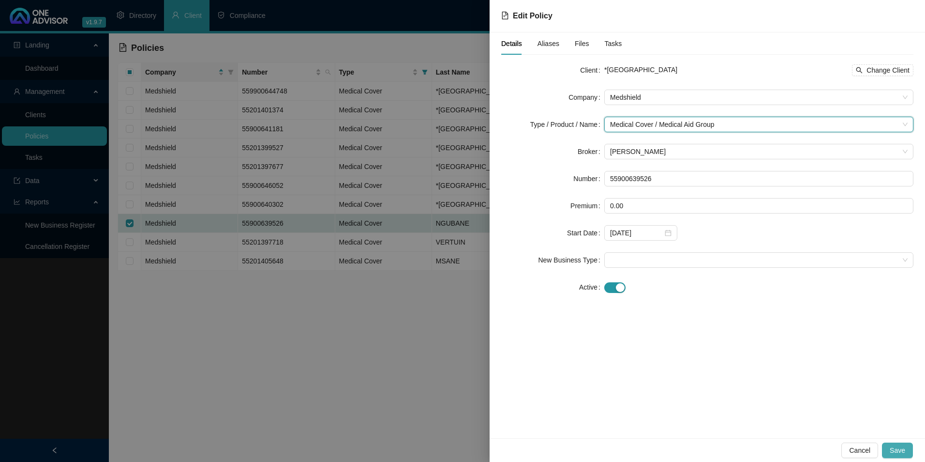
click at [902, 451] on span "Save" at bounding box center [897, 450] width 15 height 11
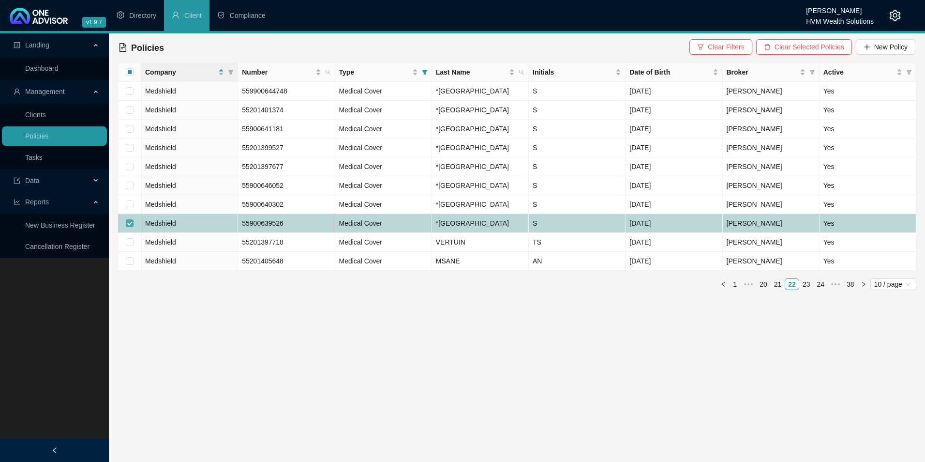
click at [128, 227] on input "checkbox" at bounding box center [130, 223] width 8 height 8
checkbox input "false"
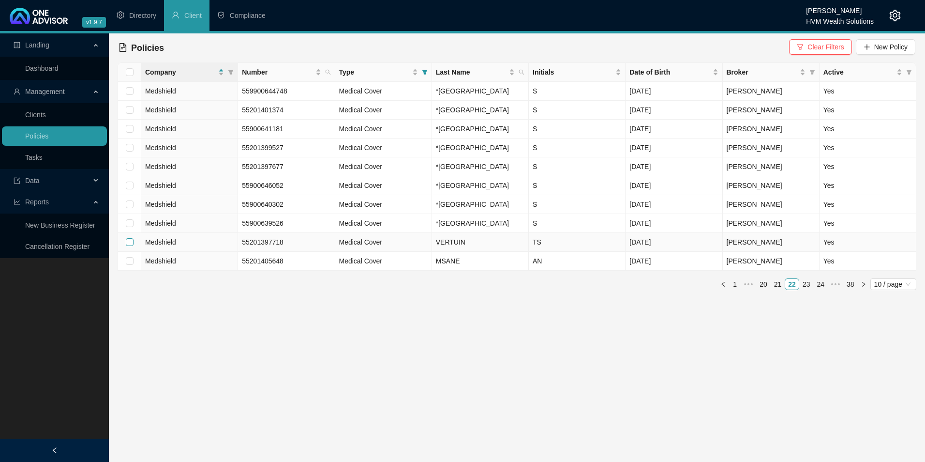
click at [132, 247] on label at bounding box center [130, 242] width 8 height 11
click at [132, 246] on input "checkbox" at bounding box center [130, 242] width 8 height 8
checkbox input "true"
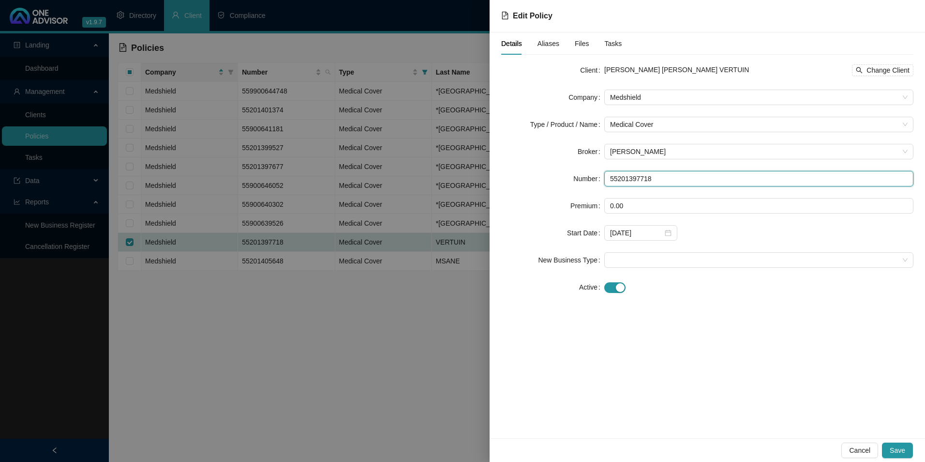
drag, startPoint x: 658, startPoint y: 179, endPoint x: 567, endPoint y: 181, distance: 91.4
click at [566, 182] on div "Number 55201397718" at bounding box center [707, 178] width 412 height 15
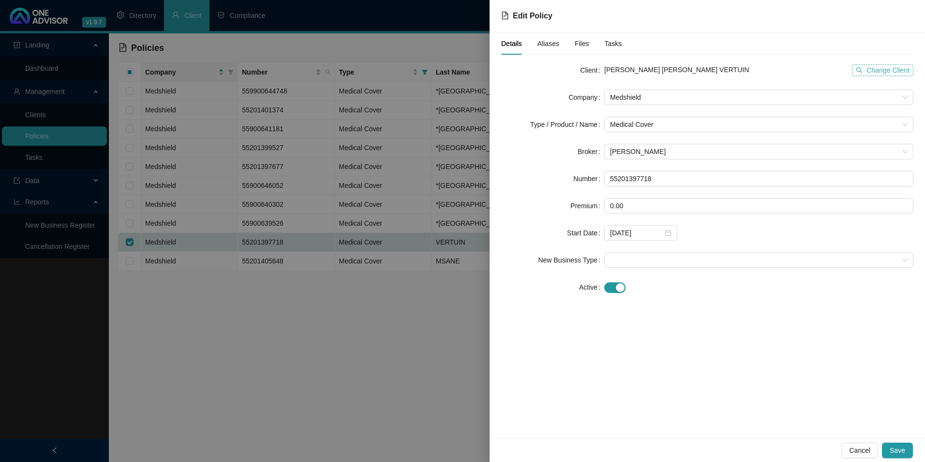
click at [899, 69] on span "Change Client" at bounding box center [887, 70] width 43 height 11
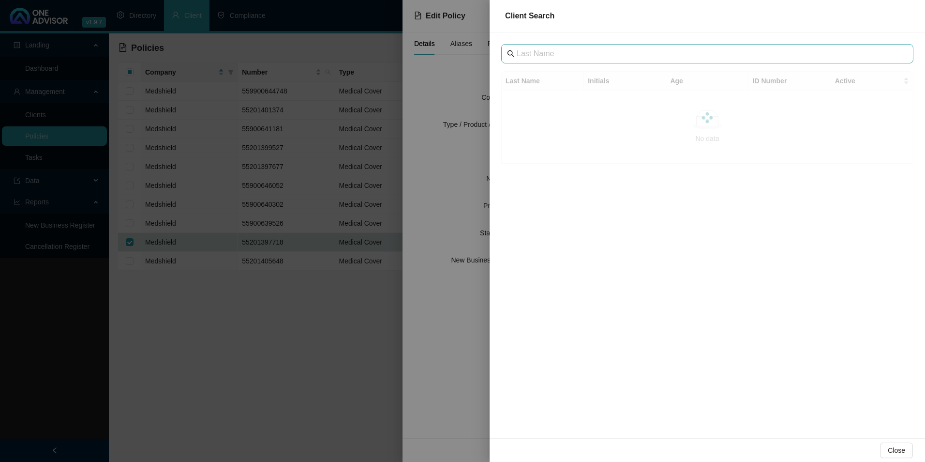
drag, startPoint x: 566, startPoint y: 44, endPoint x: 538, endPoint y: 60, distance: 31.9
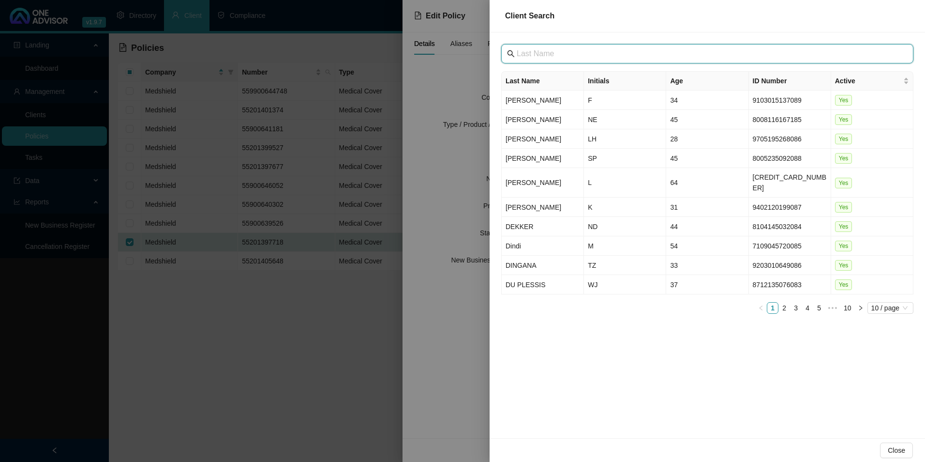
drag, startPoint x: 538, startPoint y: 60, endPoint x: 525, endPoint y: 56, distance: 13.6
click at [525, 56] on input "text" at bounding box center [708, 54] width 383 height 12
paste input "[GEOGRAPHIC_DATA]"
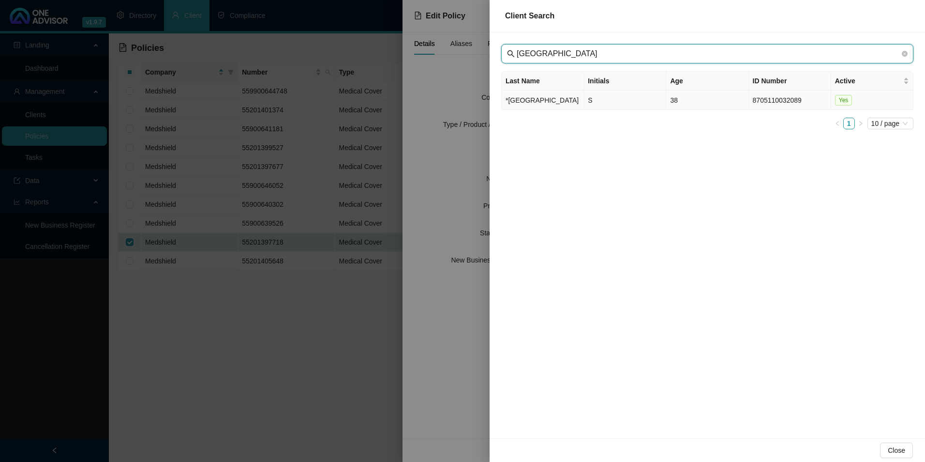
type input "[GEOGRAPHIC_DATA]"
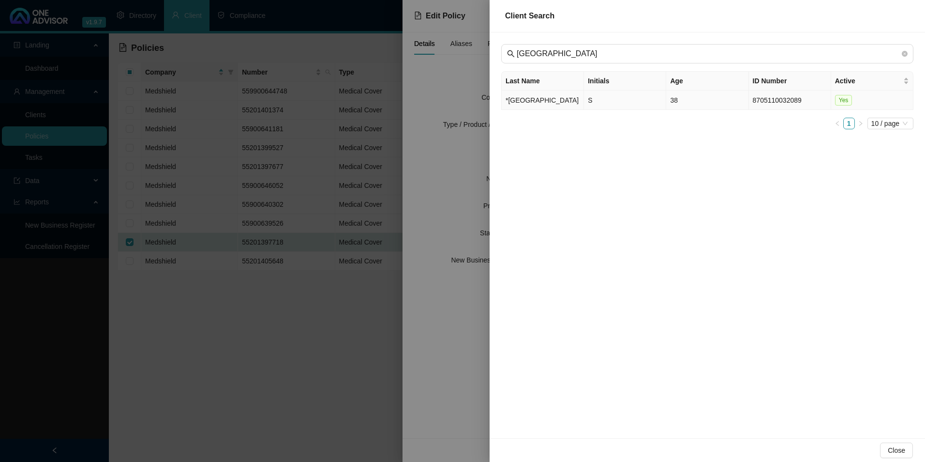
click at [546, 105] on td "*[GEOGRAPHIC_DATA]" at bounding box center [543, 99] width 82 height 19
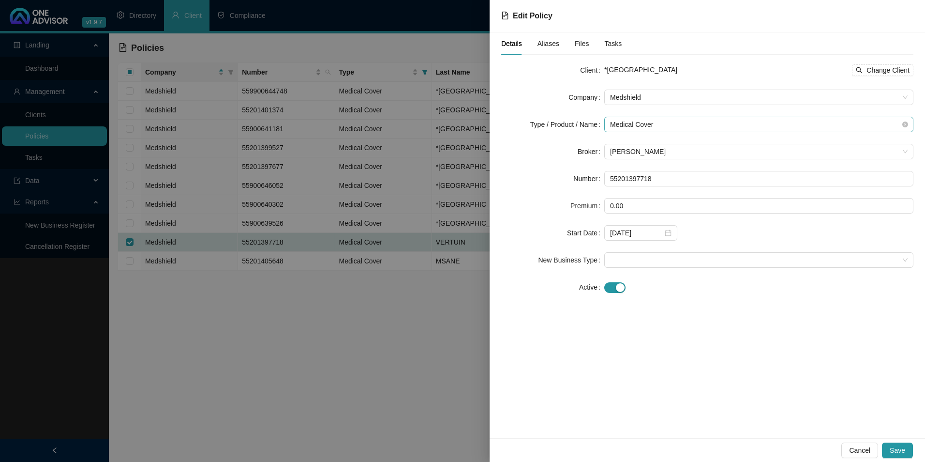
click at [645, 123] on span "Medical Cover" at bounding box center [759, 124] width 298 height 15
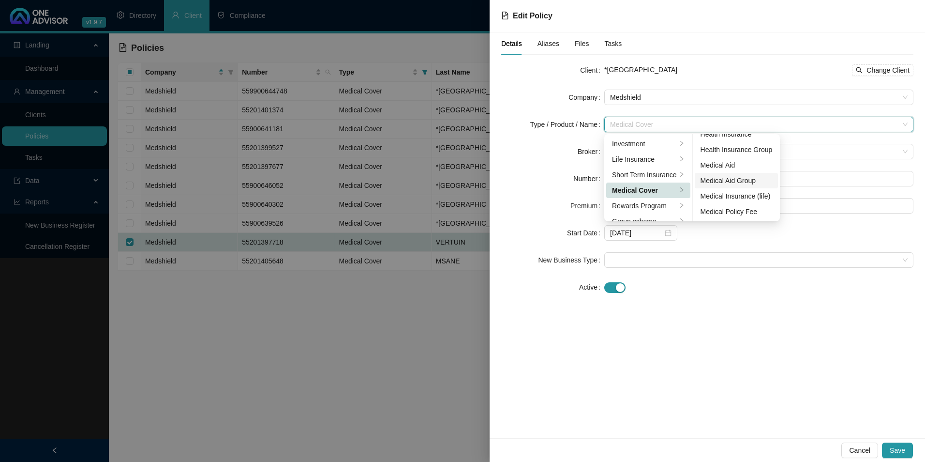
click at [717, 179] on div "Medical Aid Group" at bounding box center [737, 180] width 72 height 11
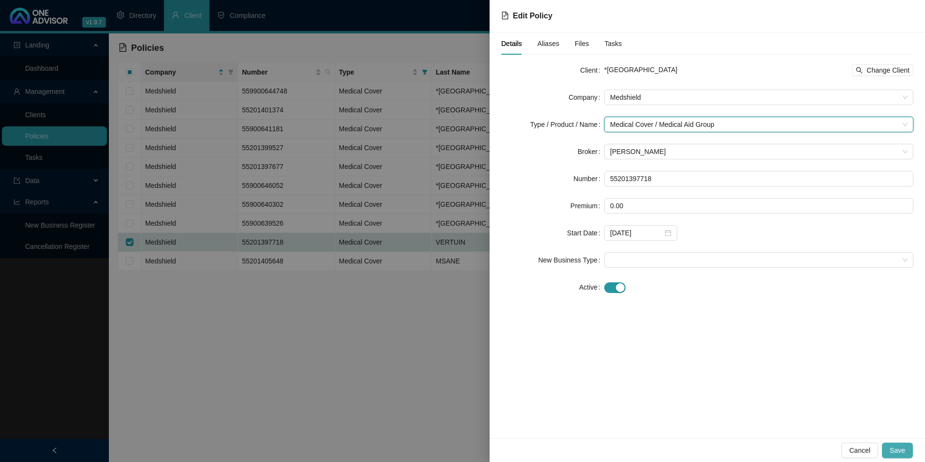
click at [900, 452] on span "Save" at bounding box center [897, 450] width 15 height 11
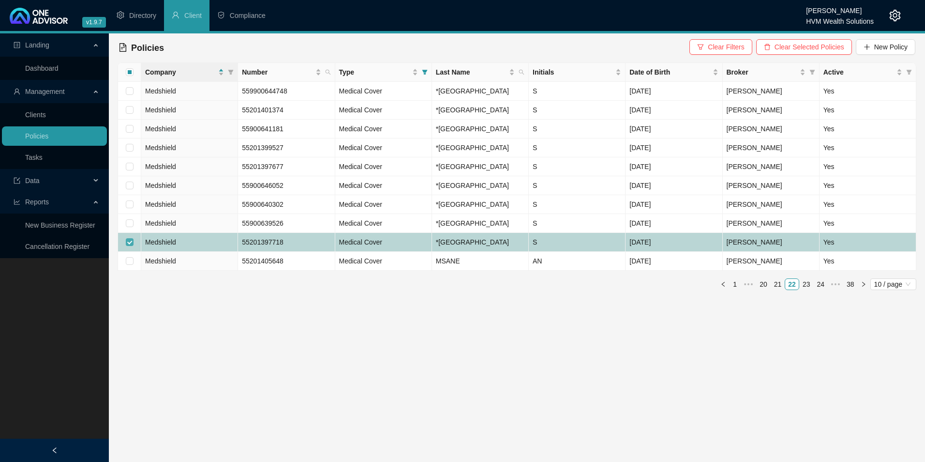
click at [129, 246] on input "checkbox" at bounding box center [130, 242] width 8 height 8
checkbox input "false"
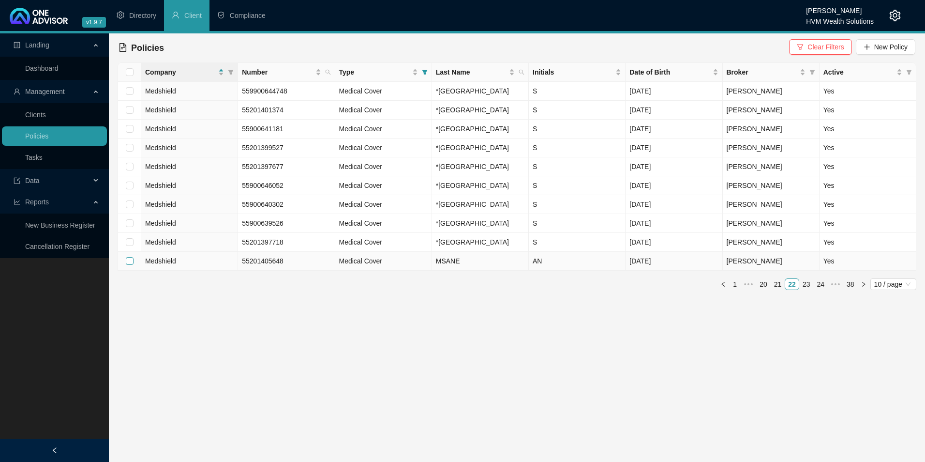
click at [130, 265] on input "checkbox" at bounding box center [130, 261] width 8 height 8
checkbox input "true"
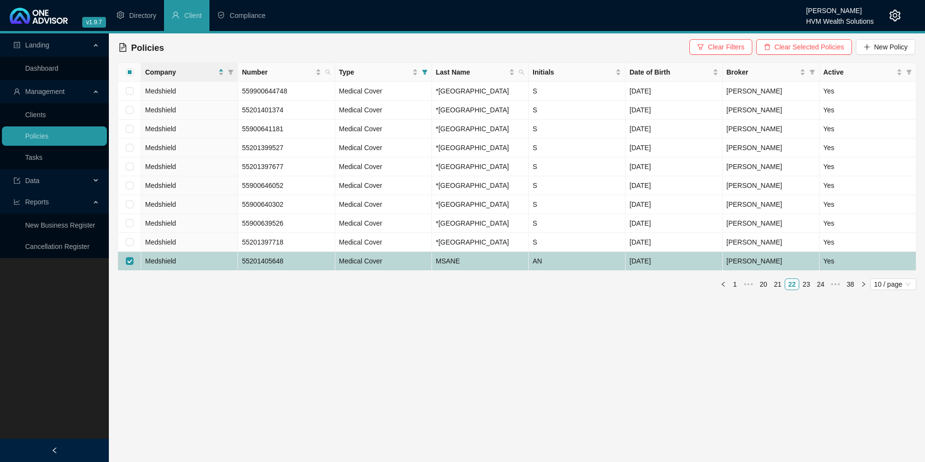
click at [217, 270] on td "Medshield" at bounding box center [189, 261] width 97 height 19
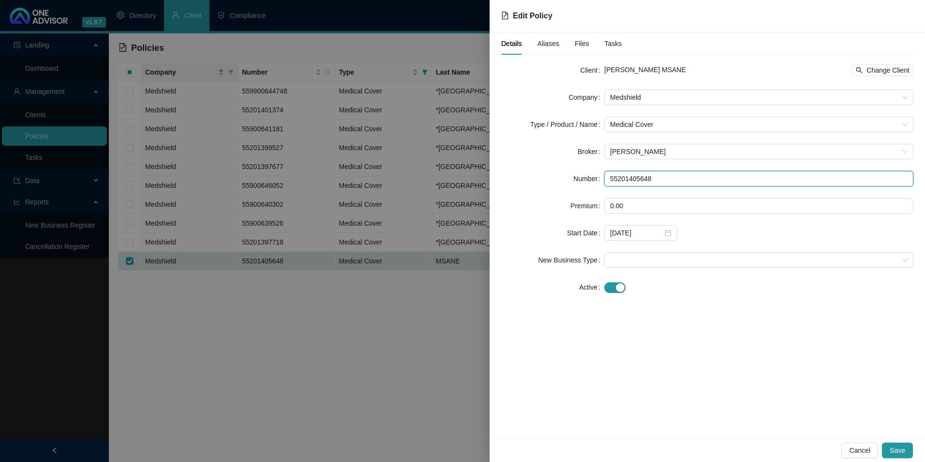
drag, startPoint x: 657, startPoint y: 174, endPoint x: 586, endPoint y: 178, distance: 71.2
click at [586, 178] on div "Number 55201405648" at bounding box center [707, 178] width 412 height 15
click at [858, 76] on div "[PERSON_NAME] MSANE Change Client" at bounding box center [758, 69] width 309 height 15
click at [861, 72] on icon "search" at bounding box center [859, 70] width 7 height 7
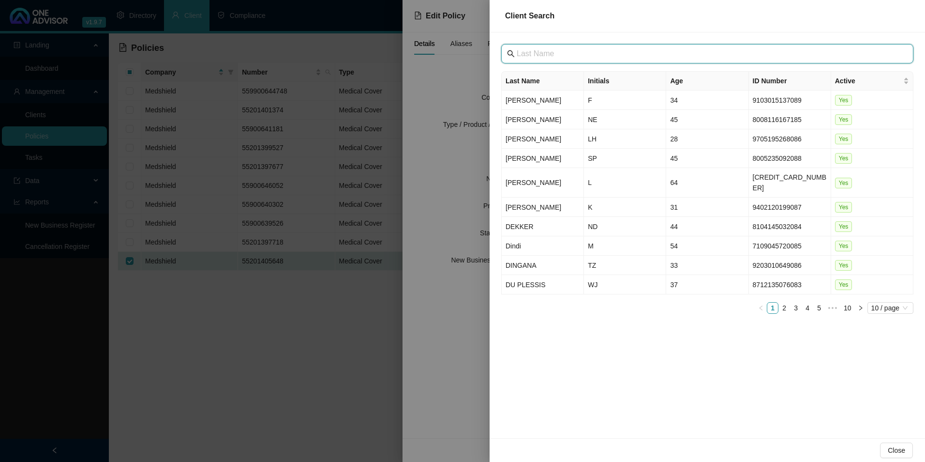
paste input "[GEOGRAPHIC_DATA]"
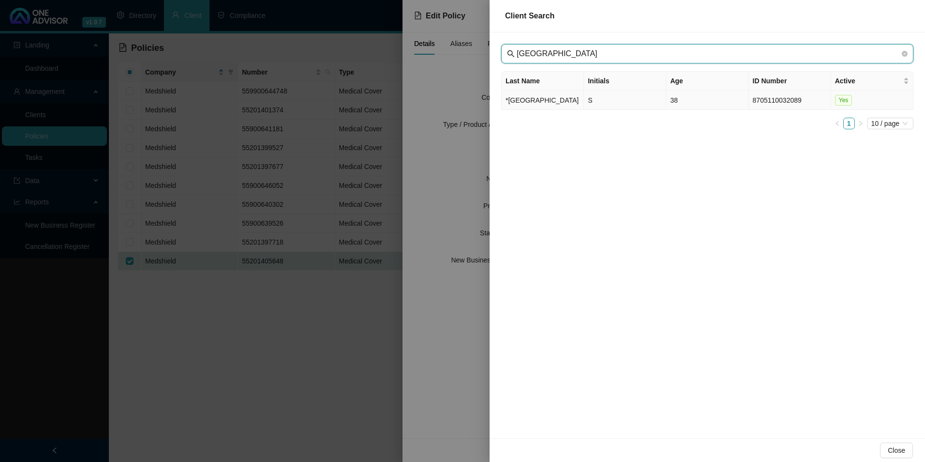
type input "[GEOGRAPHIC_DATA]"
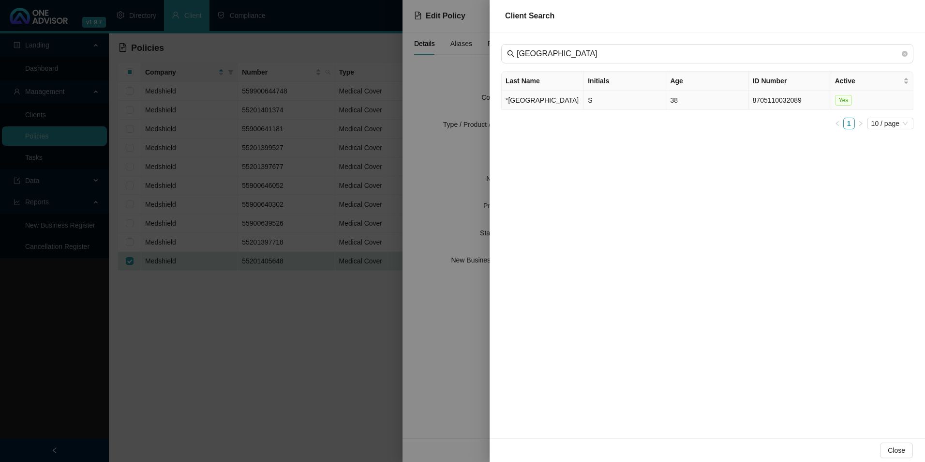
click at [537, 110] on td "*[GEOGRAPHIC_DATA]" at bounding box center [543, 99] width 82 height 19
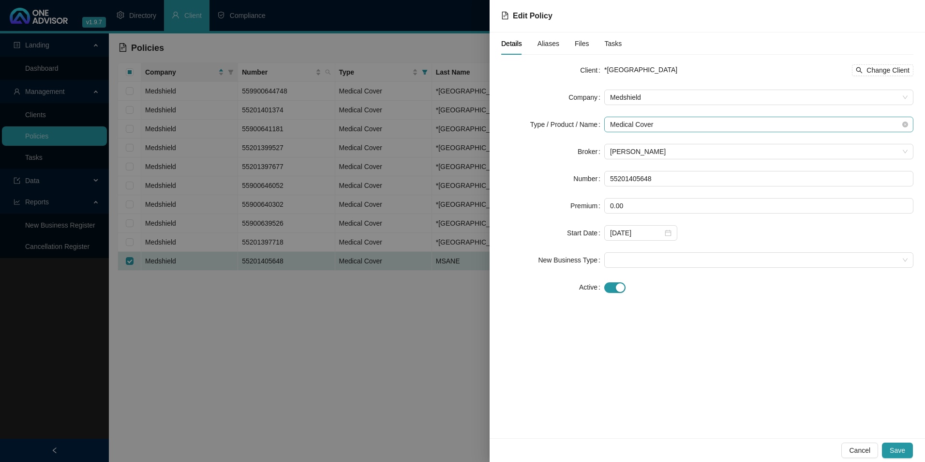
click at [703, 131] on div "Medical Cover" at bounding box center [758, 124] width 309 height 15
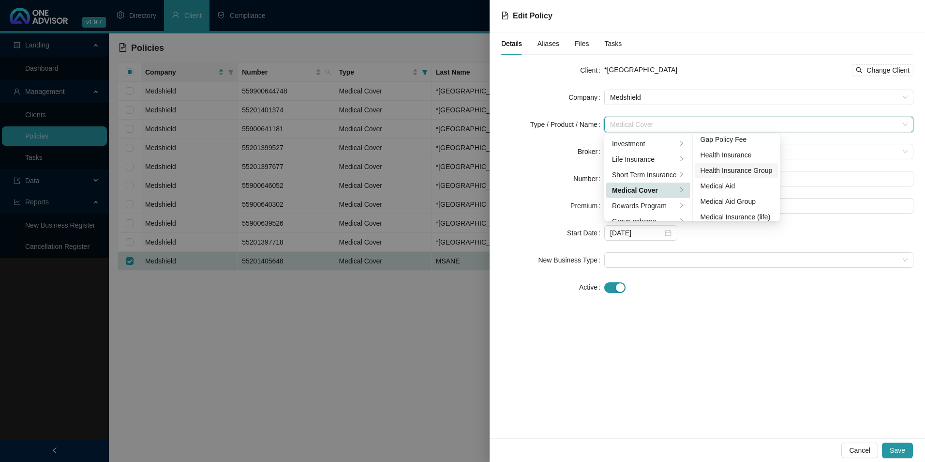
scroll to position [48, 0]
click at [737, 187] on div "Medical Aid Group" at bounding box center [737, 188] width 72 height 11
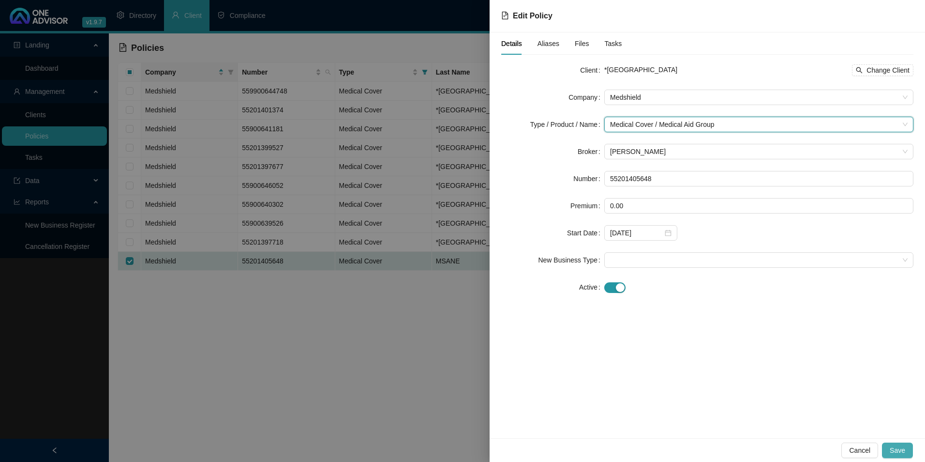
click at [897, 448] on span "Save" at bounding box center [897, 450] width 15 height 11
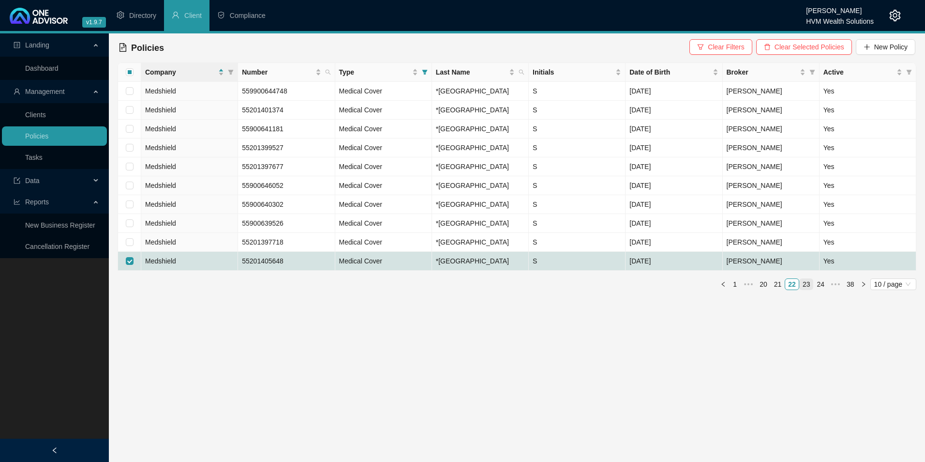
click at [806, 289] on link "23" at bounding box center [807, 284] width 14 height 11
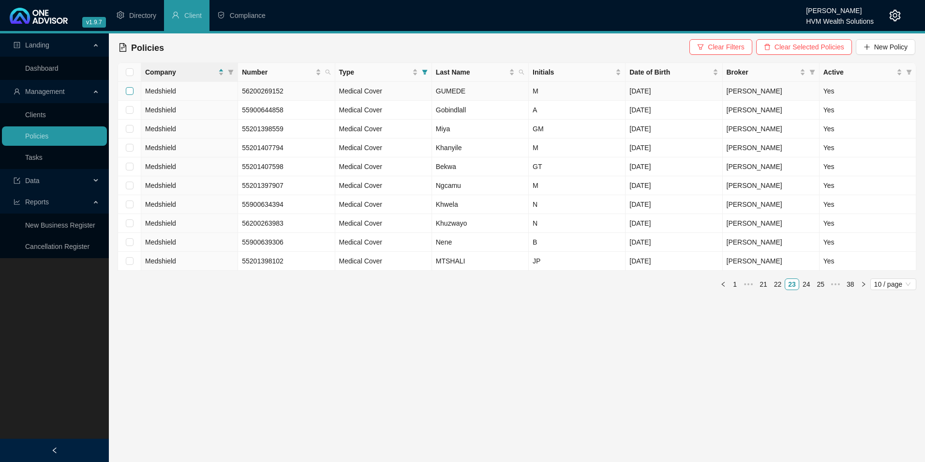
click at [129, 90] on input "checkbox" at bounding box center [130, 91] width 8 height 8
checkbox input "true"
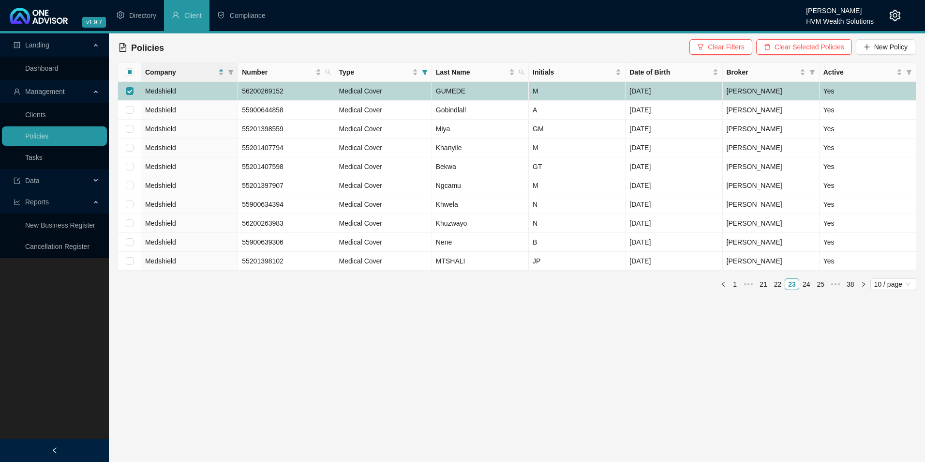
click at [185, 91] on td "Medshield" at bounding box center [189, 91] width 97 height 19
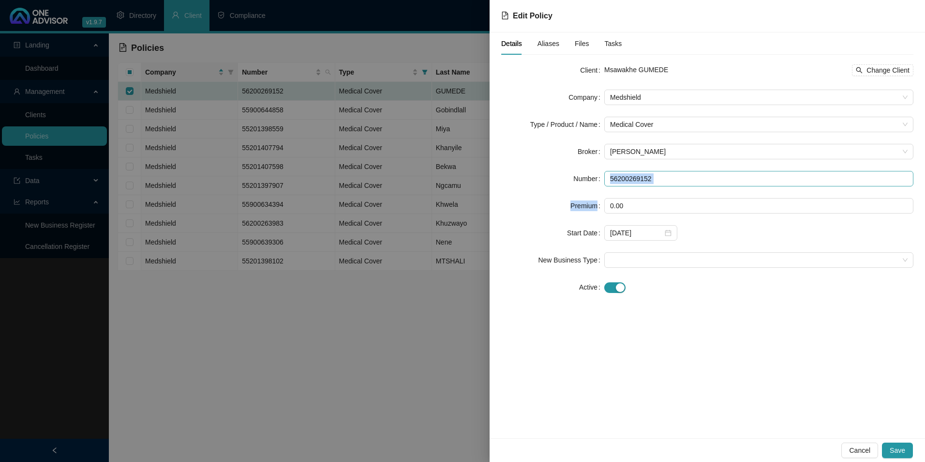
drag, startPoint x: 663, startPoint y: 189, endPoint x: 606, endPoint y: 182, distance: 57.9
click at [606, 182] on form "Client Msawakhe GUMEDE Change Client Company Medshield Type / Product / Name Me…" at bounding box center [707, 178] width 412 height 232
click at [668, 184] on input "56200269152" at bounding box center [758, 178] width 309 height 15
click at [667, 178] on input "56200269152" at bounding box center [758, 178] width 309 height 15
click at [660, 171] on input "56200269152" at bounding box center [758, 178] width 309 height 15
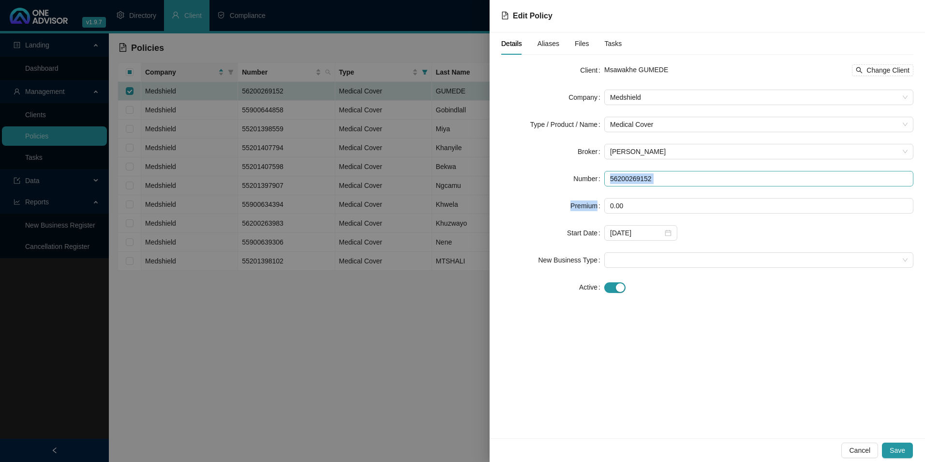
click at [663, 178] on input "56200269152" at bounding box center [758, 178] width 309 height 15
drag, startPoint x: 658, startPoint y: 179, endPoint x: 582, endPoint y: 177, distance: 75.5
click at [582, 177] on div "Number 56200269152" at bounding box center [707, 178] width 412 height 15
click at [877, 77] on div "Msawakhe GUMEDE Change Client" at bounding box center [758, 69] width 309 height 15
click at [875, 70] on span "Change Client" at bounding box center [887, 70] width 43 height 11
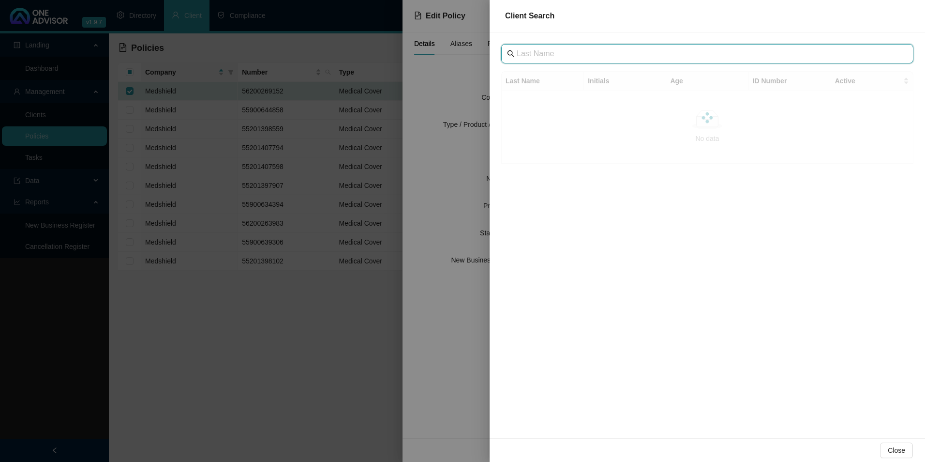
paste input "[GEOGRAPHIC_DATA]"
click at [533, 54] on input "[GEOGRAPHIC_DATA]" at bounding box center [708, 54] width 383 height 12
type input "[GEOGRAPHIC_DATA]"
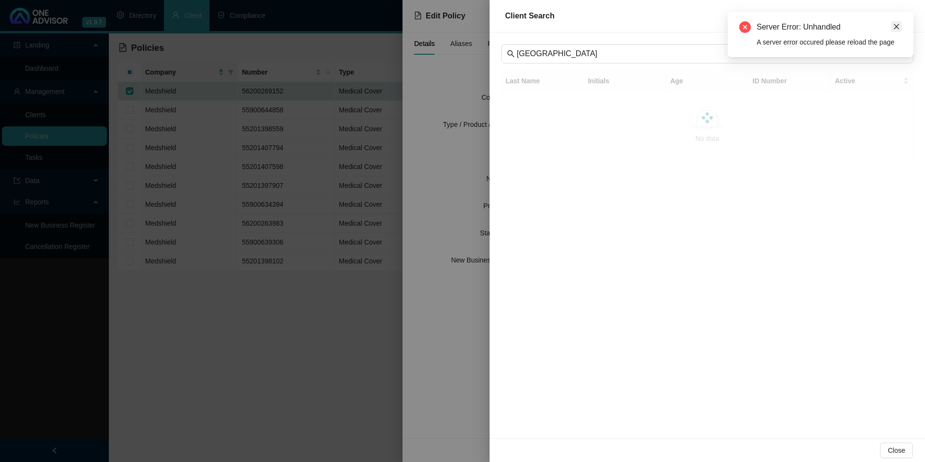
click at [895, 25] on icon "close" at bounding box center [896, 26] width 7 height 7
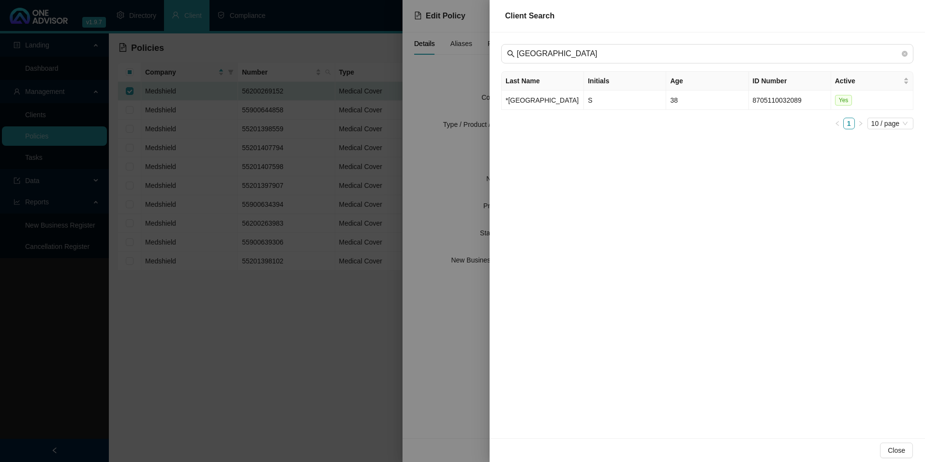
click at [889, 448] on button "Close" at bounding box center [896, 449] width 33 height 15
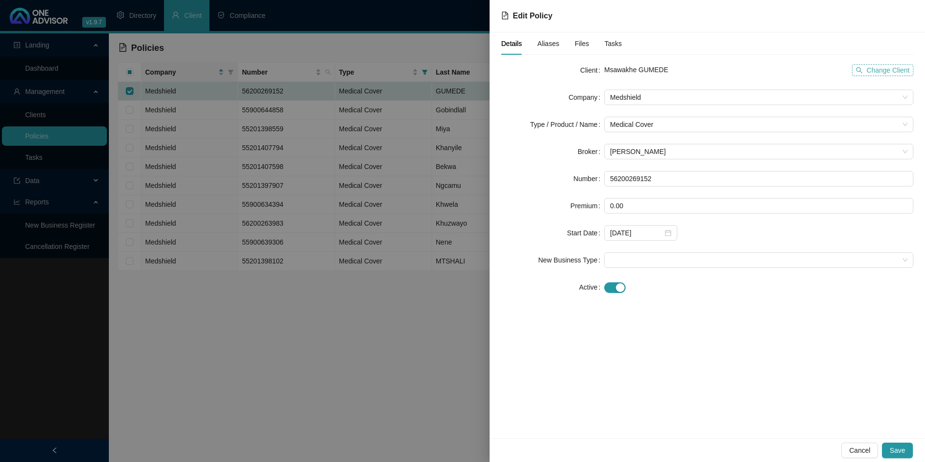
click at [878, 70] on span "Change Client" at bounding box center [887, 70] width 43 height 11
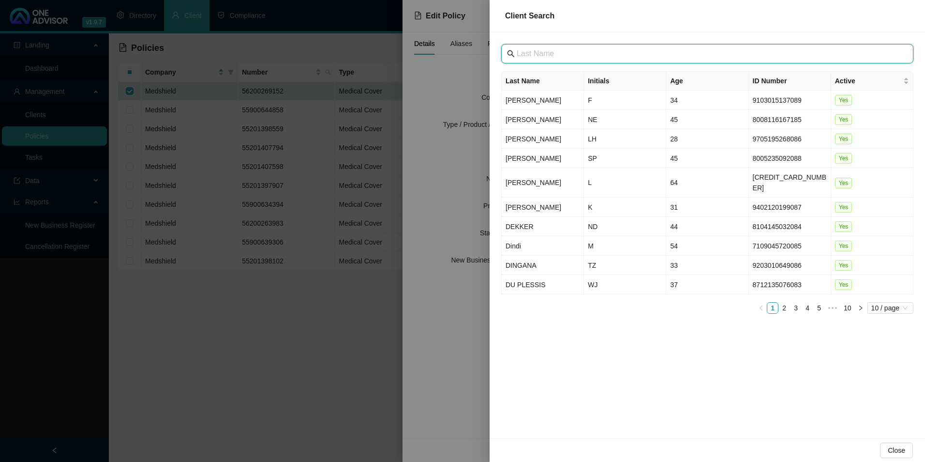
paste input "[GEOGRAPHIC_DATA]"
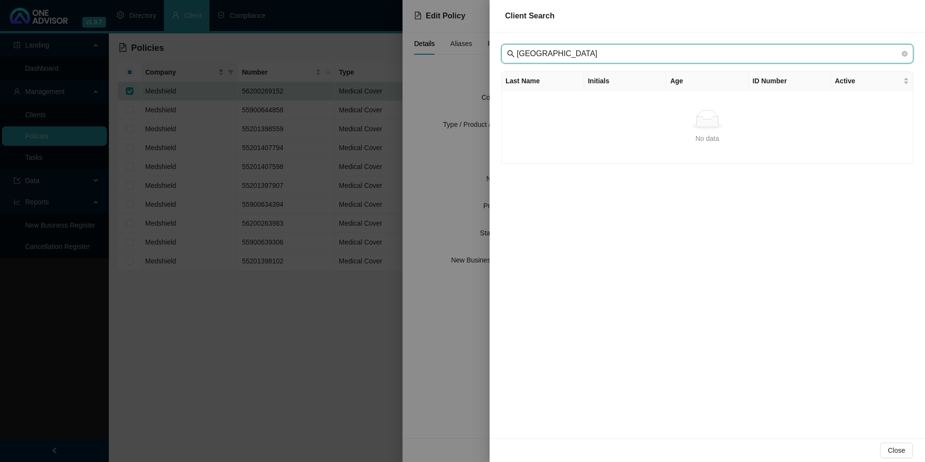
click at [532, 52] on input "[GEOGRAPHIC_DATA]" at bounding box center [708, 54] width 383 height 12
type input "[GEOGRAPHIC_DATA]"
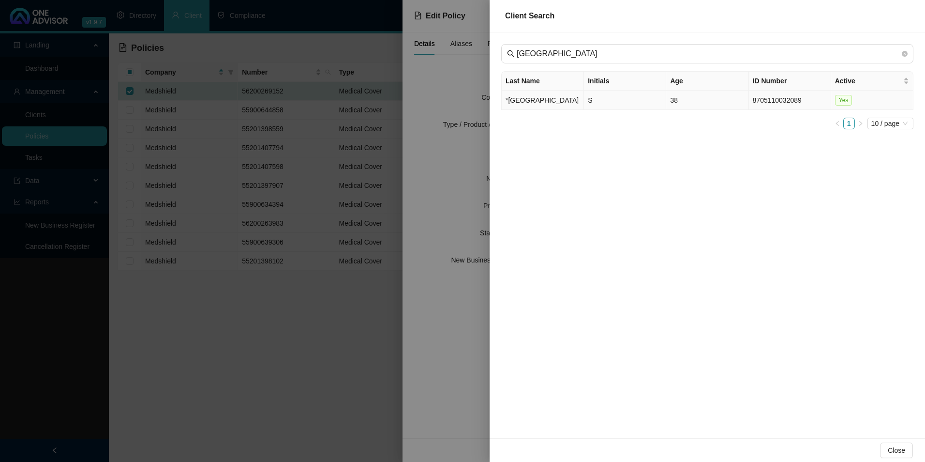
click at [541, 98] on td "*[GEOGRAPHIC_DATA]" at bounding box center [543, 99] width 82 height 19
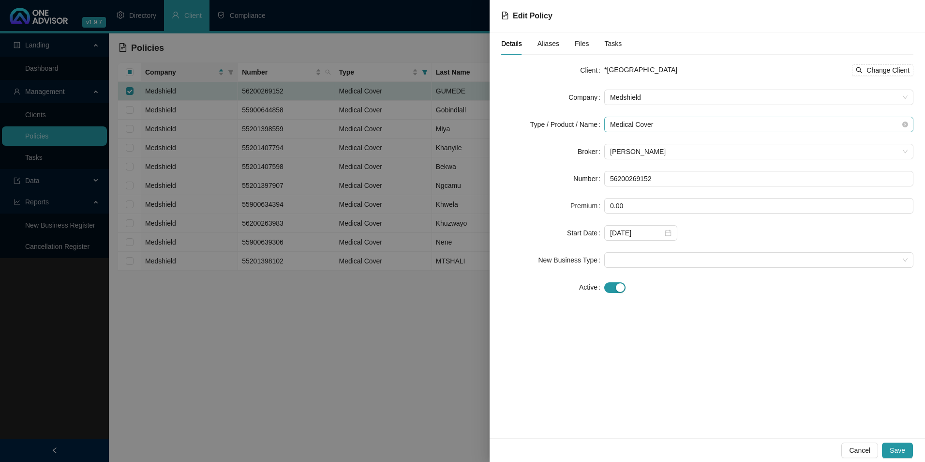
click at [656, 127] on span "Medical Cover" at bounding box center [759, 124] width 298 height 15
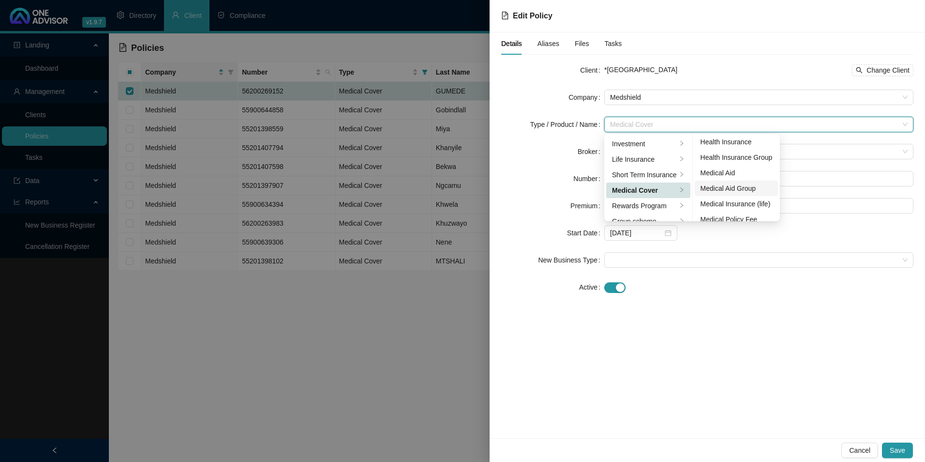
click at [734, 184] on div "Medical Aid Group" at bounding box center [737, 188] width 72 height 11
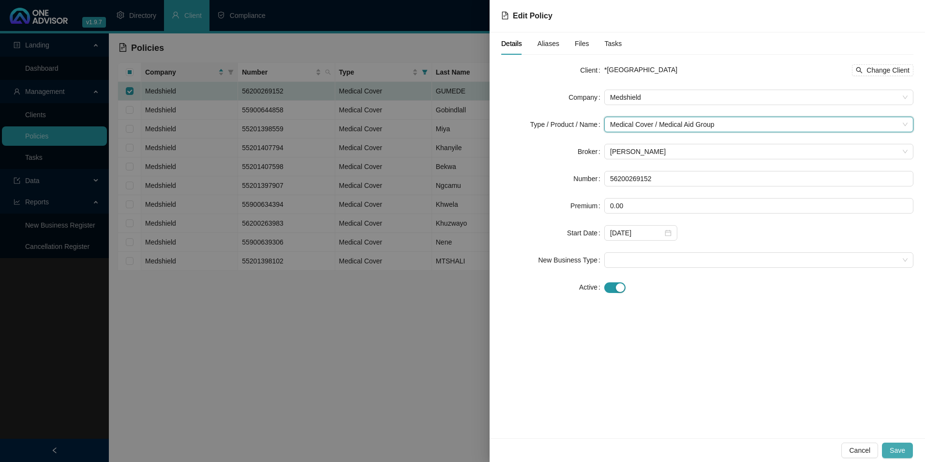
click at [908, 452] on button "Save" at bounding box center [897, 449] width 31 height 15
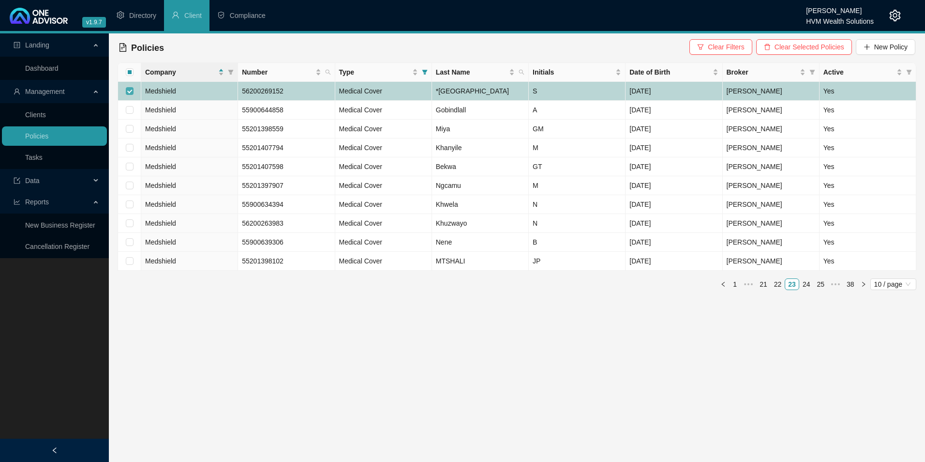
click at [128, 95] on input "checkbox" at bounding box center [130, 91] width 8 height 8
checkbox input "false"
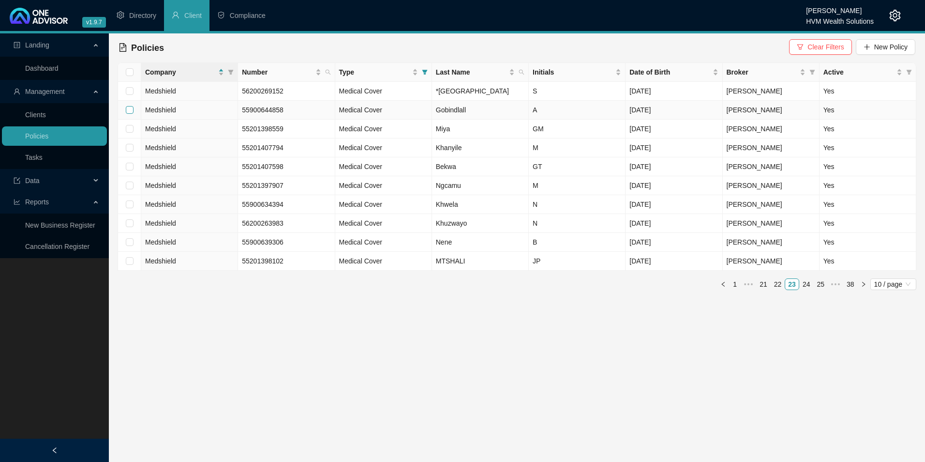
click at [132, 114] on input "checkbox" at bounding box center [130, 110] width 8 height 8
checkbox input "true"
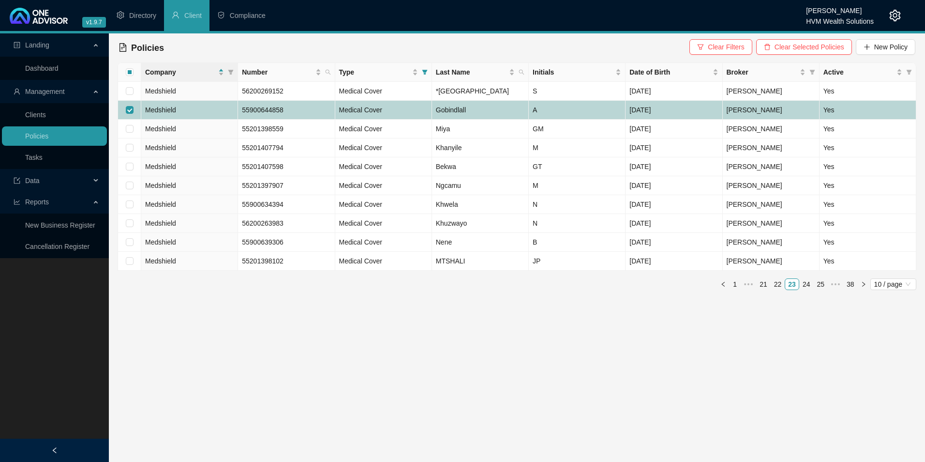
click at [189, 119] on td "Medshield" at bounding box center [189, 110] width 97 height 19
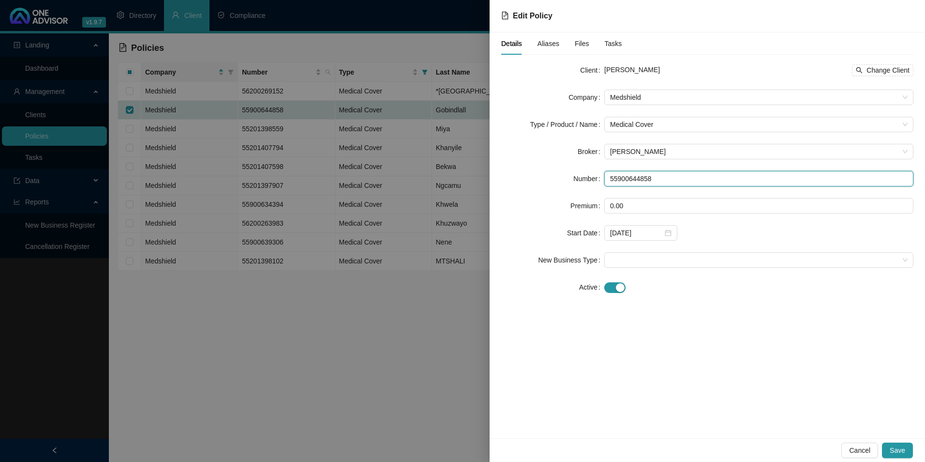
drag, startPoint x: 662, startPoint y: 182, endPoint x: 608, endPoint y: 181, distance: 54.7
click at [608, 181] on input "55900644858" at bounding box center [758, 178] width 309 height 15
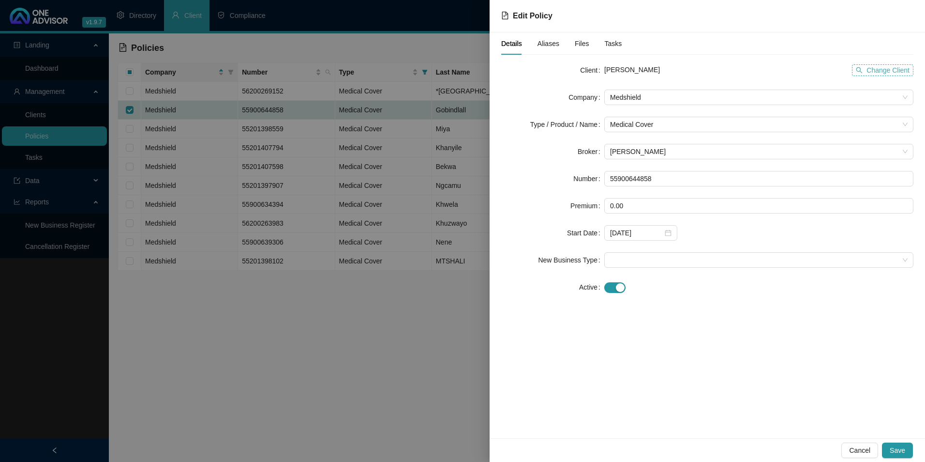
click at [896, 70] on span "Change Client" at bounding box center [887, 70] width 43 height 11
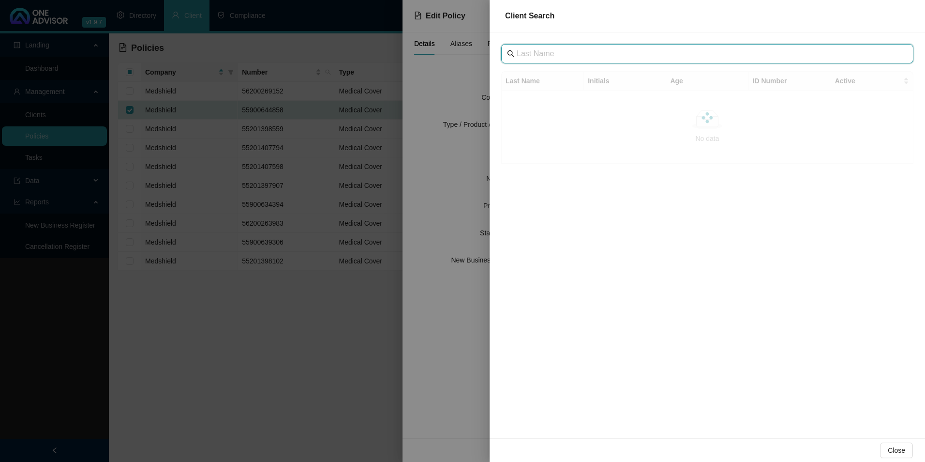
drag, startPoint x: 599, startPoint y: 62, endPoint x: 588, endPoint y: 57, distance: 11.7
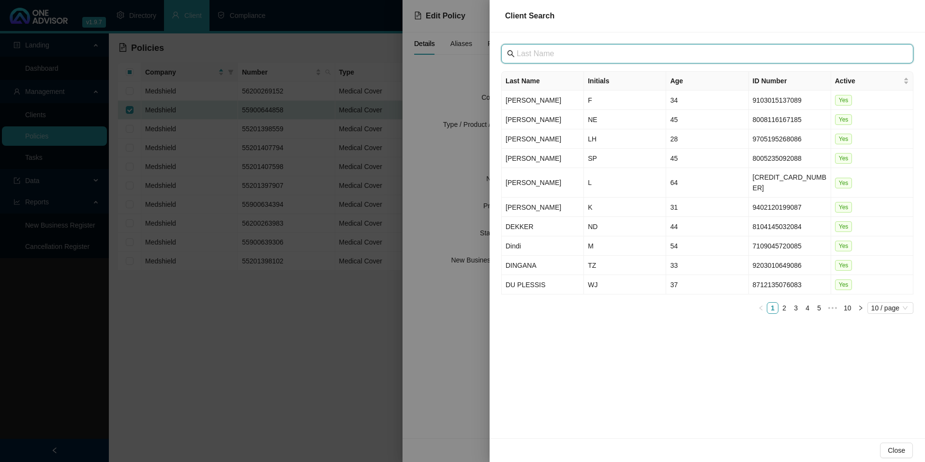
paste input "[GEOGRAPHIC_DATA]"
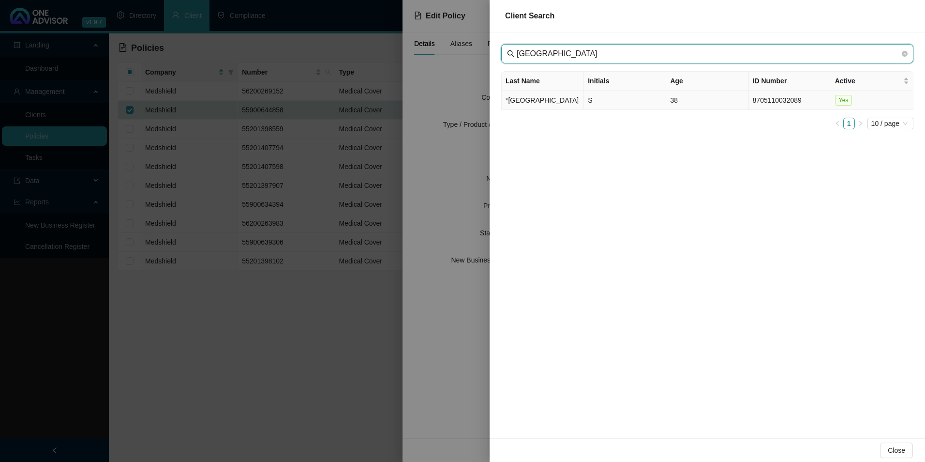
type input "[GEOGRAPHIC_DATA]"
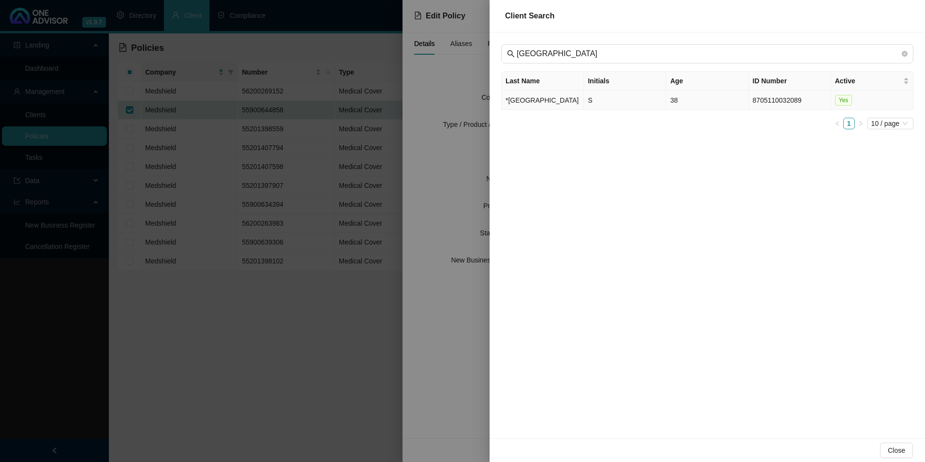
click at [537, 106] on td "*[GEOGRAPHIC_DATA]" at bounding box center [543, 99] width 82 height 19
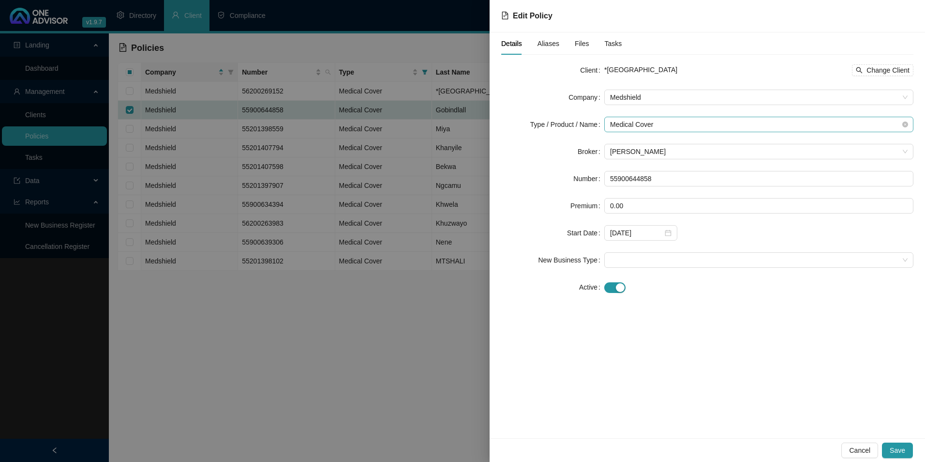
click at [675, 125] on span "Medical Cover" at bounding box center [759, 124] width 298 height 15
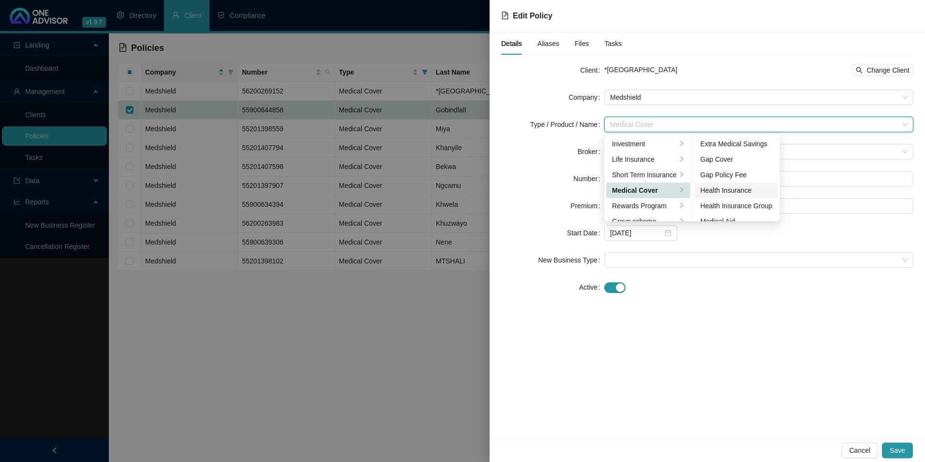
scroll to position [56, 0]
click at [726, 177] on div "Medical Aid Group" at bounding box center [737, 180] width 72 height 11
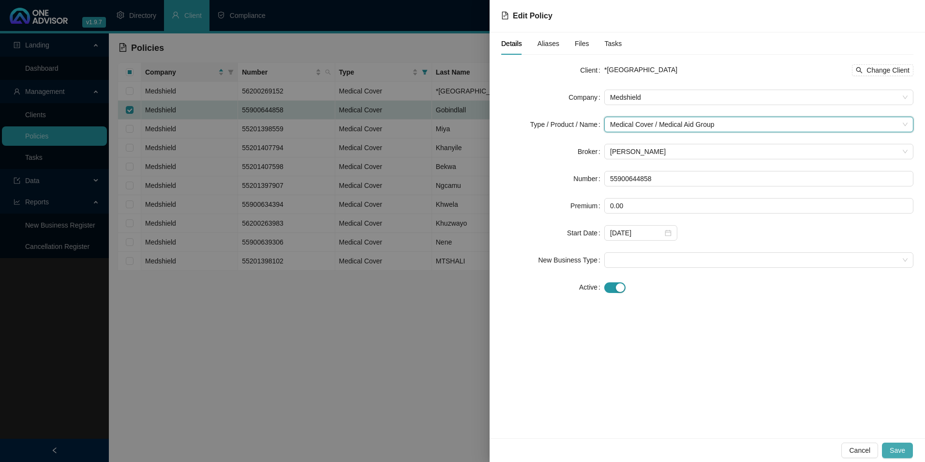
click at [892, 449] on span "Save" at bounding box center [897, 450] width 15 height 11
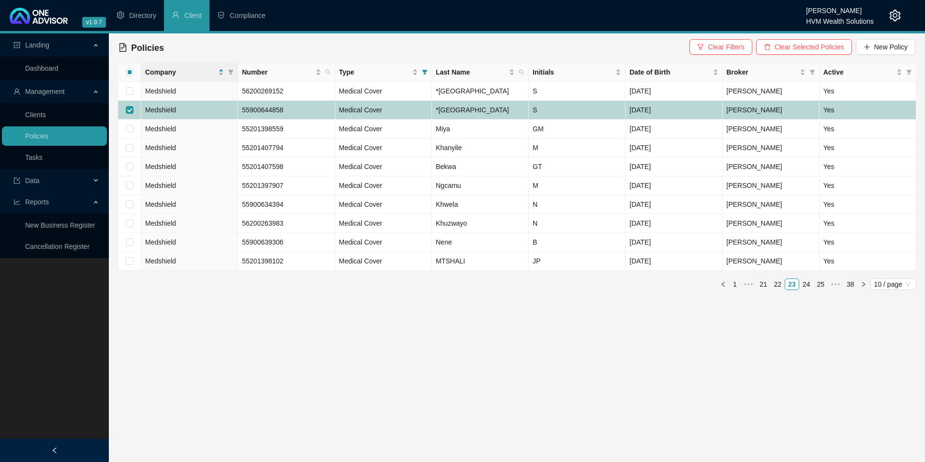
click at [297, 119] on td "55900644858" at bounding box center [286, 110] width 97 height 19
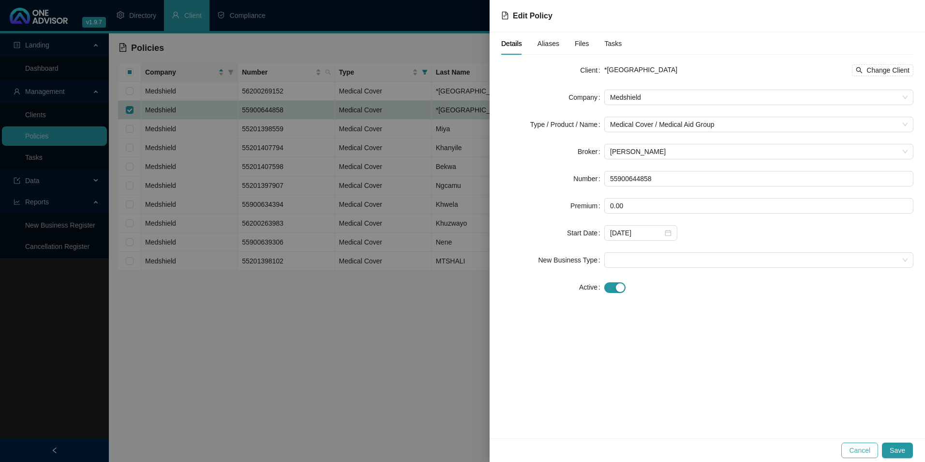
click at [863, 452] on span "Cancel" at bounding box center [859, 450] width 21 height 11
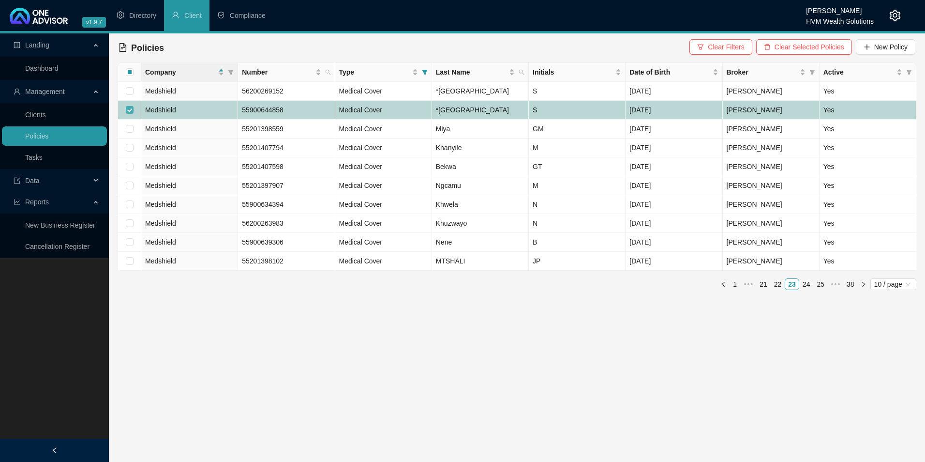
click at [131, 114] on input "checkbox" at bounding box center [130, 110] width 8 height 8
checkbox input "false"
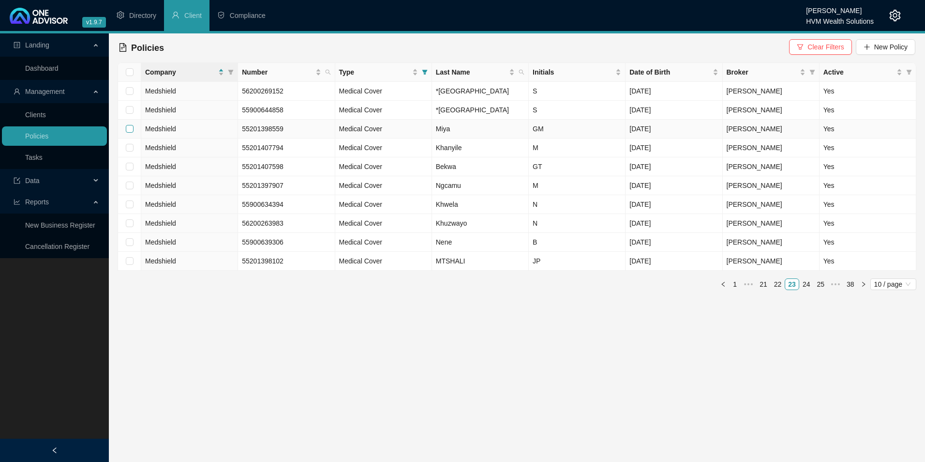
click at [127, 133] on input "checkbox" at bounding box center [130, 129] width 8 height 8
checkbox input "true"
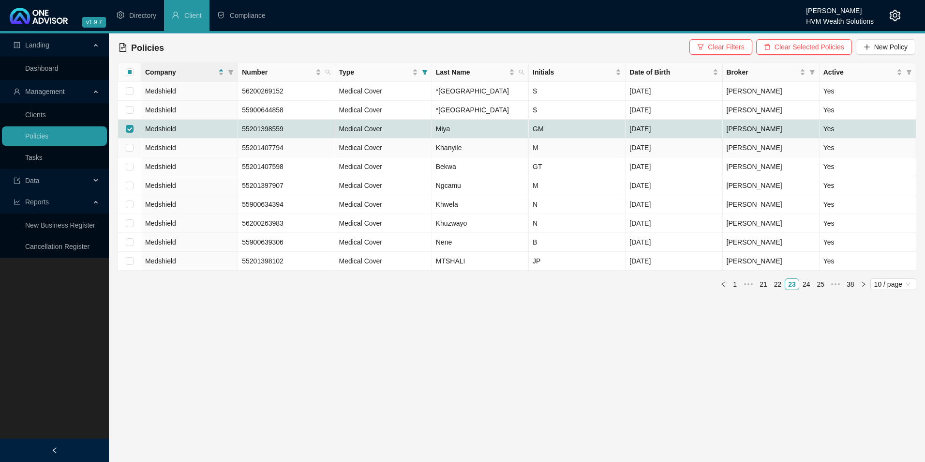
click at [193, 138] on td "Medshield" at bounding box center [189, 128] width 97 height 19
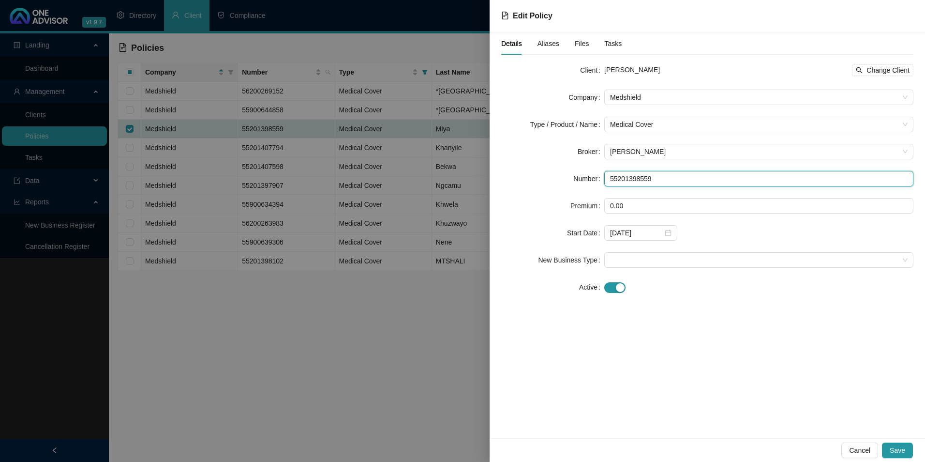
click at [691, 182] on input "55201398559" at bounding box center [758, 178] width 309 height 15
drag, startPoint x: 691, startPoint y: 182, endPoint x: 588, endPoint y: 181, distance: 103.1
click at [588, 181] on div "Number 55201398559" at bounding box center [707, 178] width 412 height 15
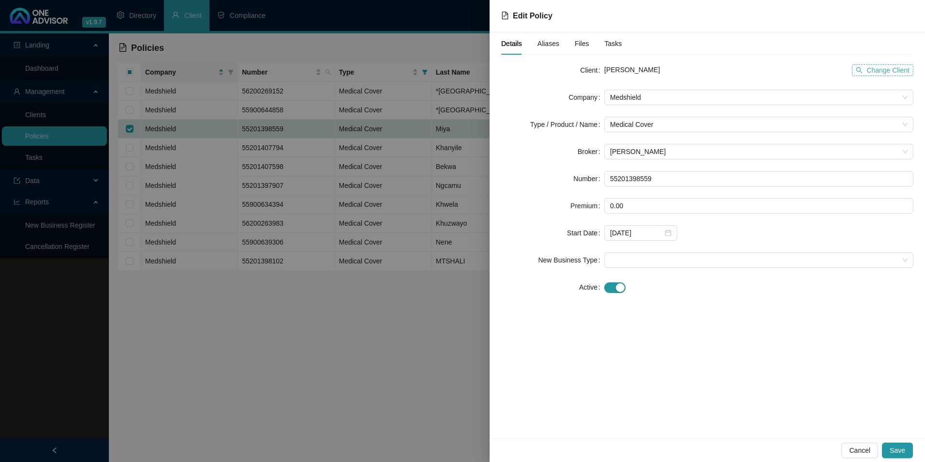
click at [896, 75] on span "Change Client" at bounding box center [887, 70] width 43 height 11
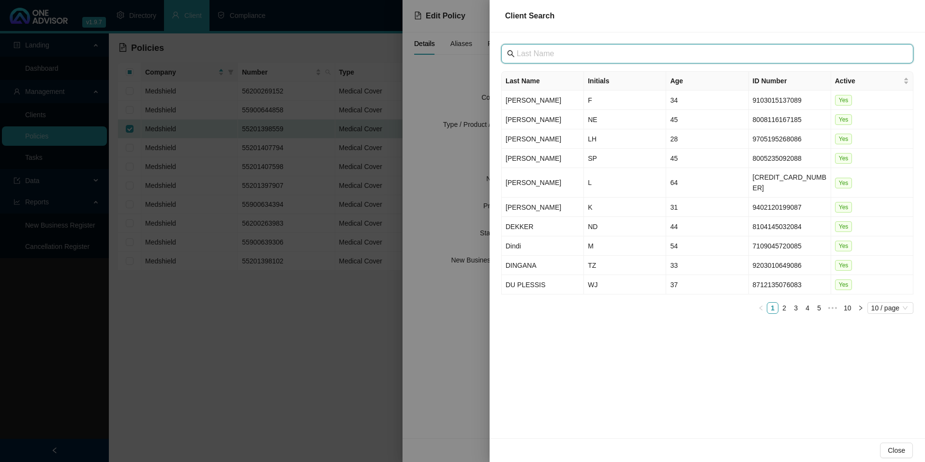
paste input "[GEOGRAPHIC_DATA]"
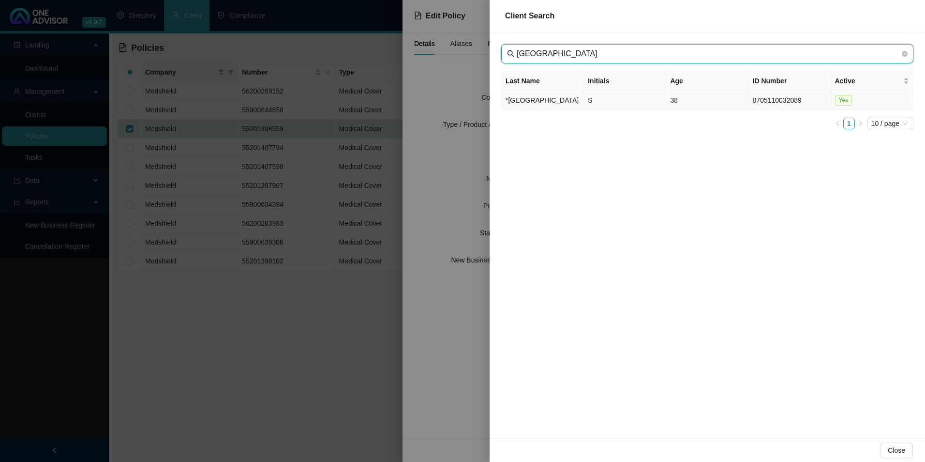
type input "[GEOGRAPHIC_DATA]"
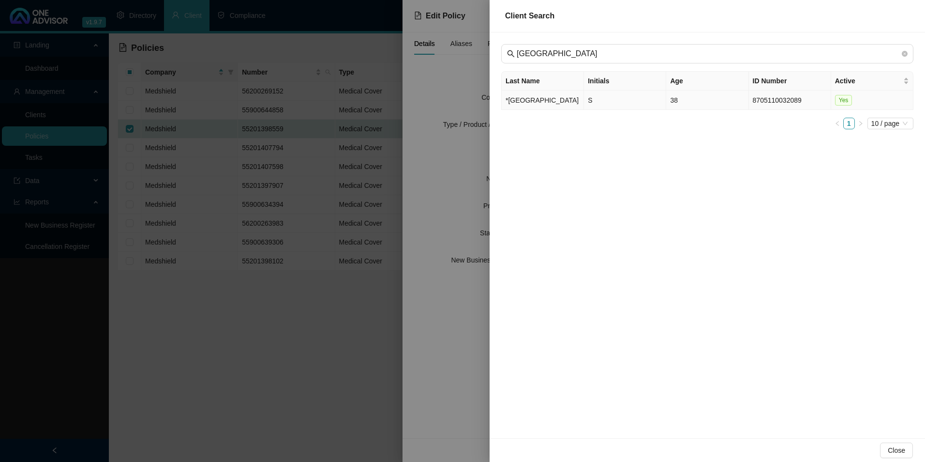
click at [537, 101] on td "*[GEOGRAPHIC_DATA]" at bounding box center [543, 99] width 82 height 19
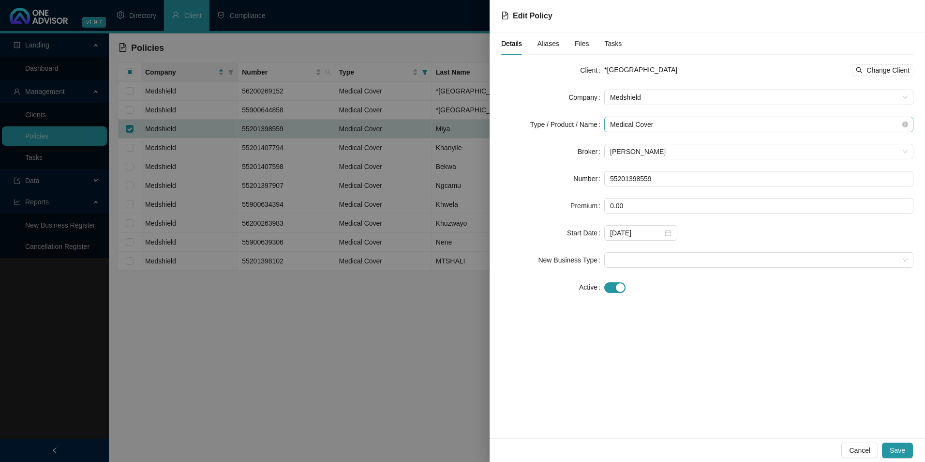
click at [685, 125] on span "Medical Cover" at bounding box center [759, 124] width 298 height 15
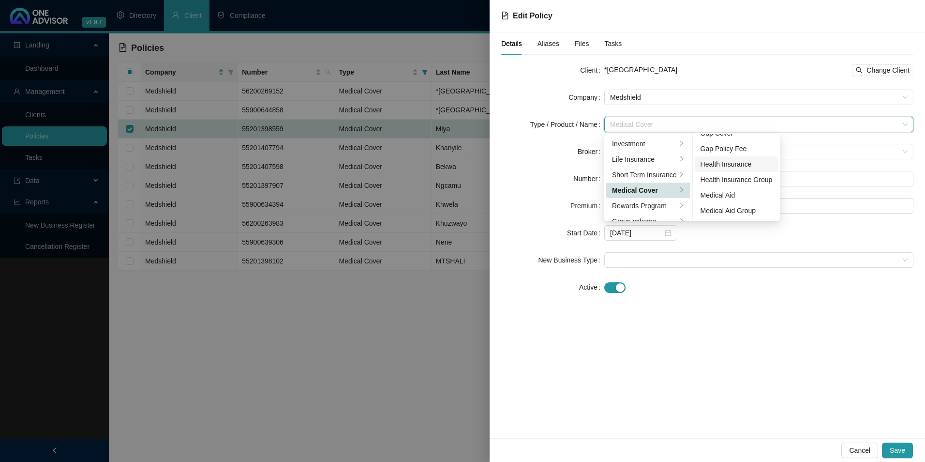
scroll to position [48, 0]
click at [732, 186] on div "Medical Aid Group" at bounding box center [737, 188] width 72 height 11
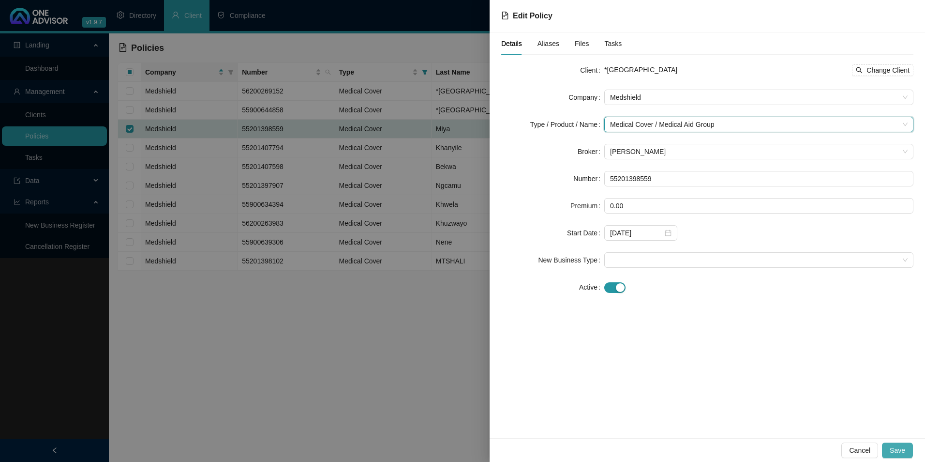
click at [908, 447] on button "Save" at bounding box center [897, 449] width 31 height 15
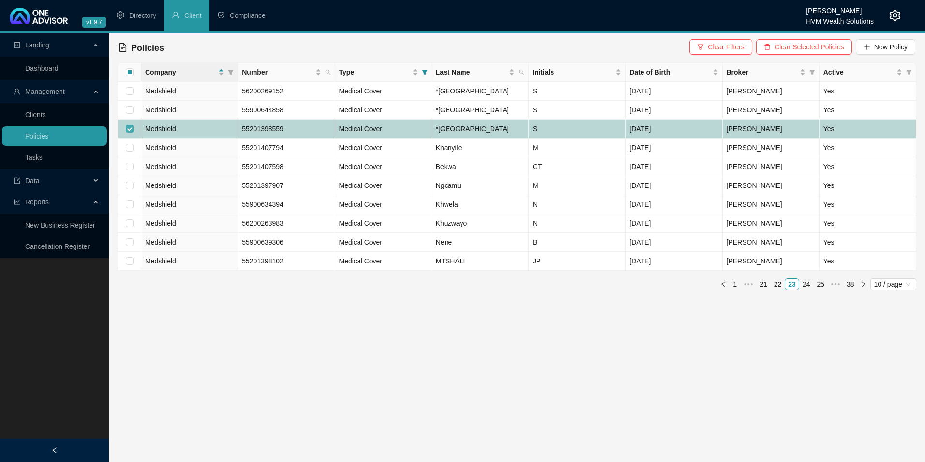
click at [129, 133] on input "checkbox" at bounding box center [130, 129] width 8 height 8
checkbox input "false"
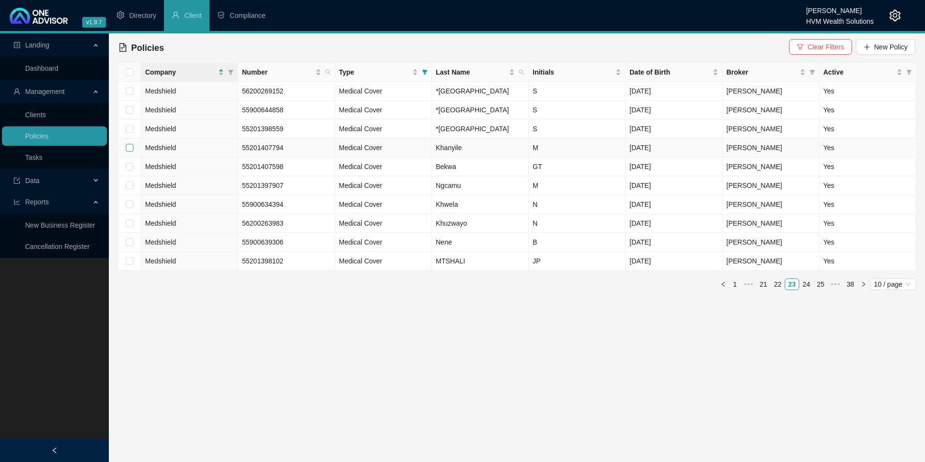
click at [130, 151] on input "checkbox" at bounding box center [130, 148] width 8 height 8
checkbox input "true"
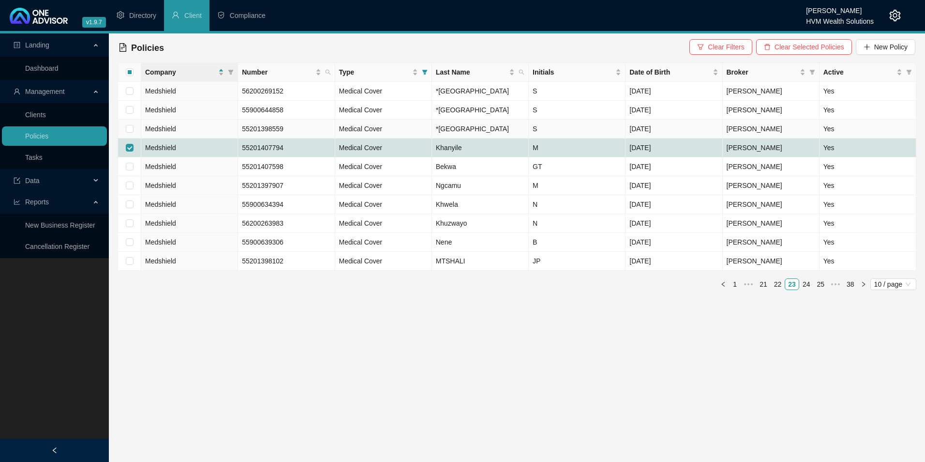
click at [188, 138] on td "Medshield" at bounding box center [189, 128] width 97 height 19
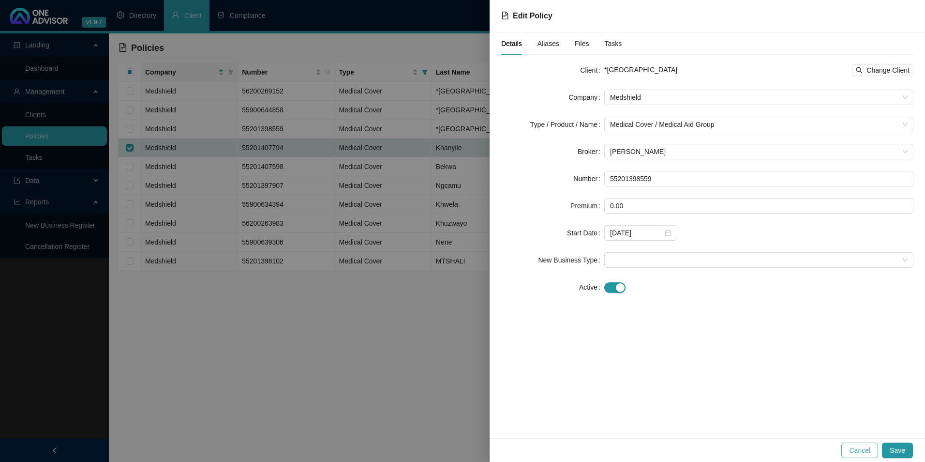
click at [864, 450] on span "Cancel" at bounding box center [859, 450] width 21 height 11
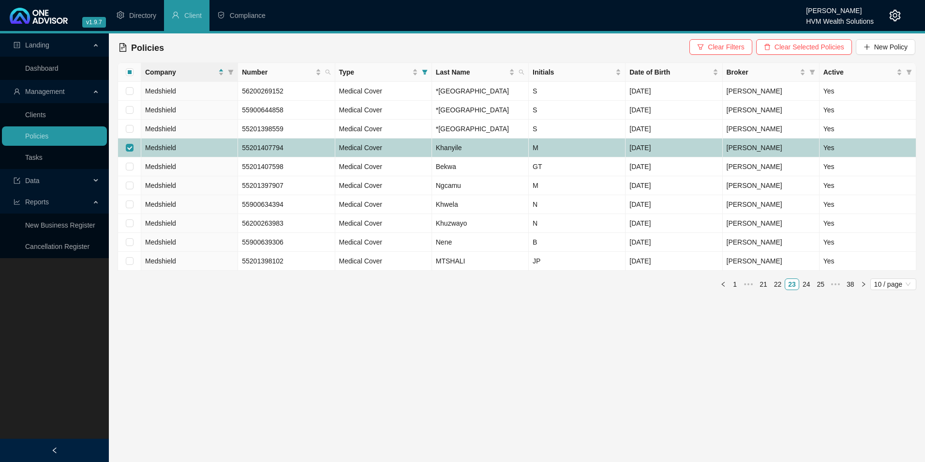
click at [202, 157] on td "Medshield" at bounding box center [189, 147] width 97 height 19
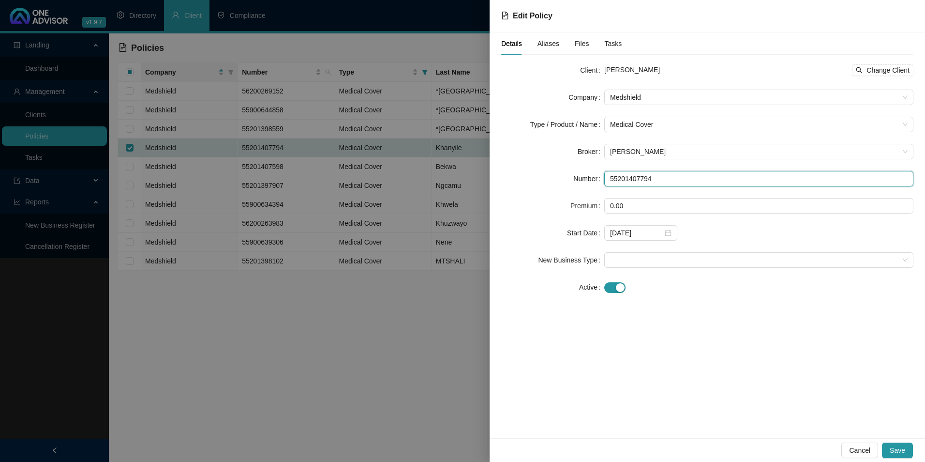
drag, startPoint x: 674, startPoint y: 185, endPoint x: 577, endPoint y: 175, distance: 97.2
click at [577, 175] on div "Number 55201407794" at bounding box center [707, 178] width 412 height 15
click at [897, 74] on span "Change Client" at bounding box center [887, 70] width 43 height 11
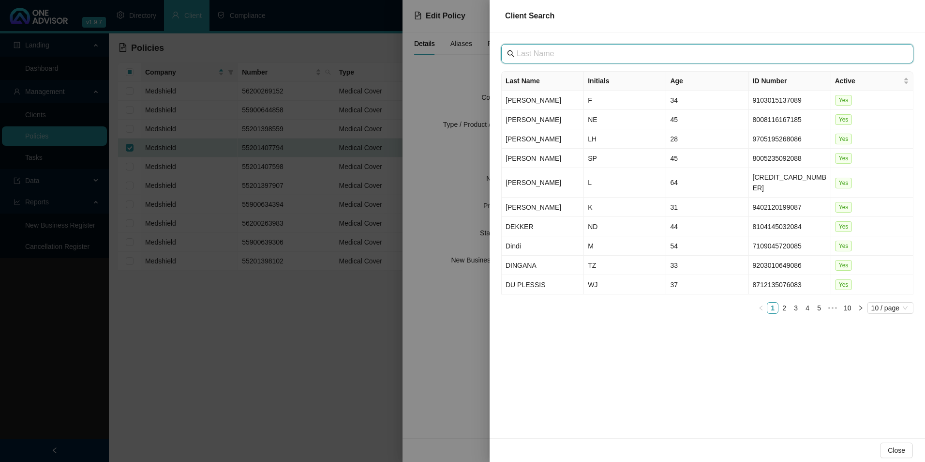
paste input "[GEOGRAPHIC_DATA]"
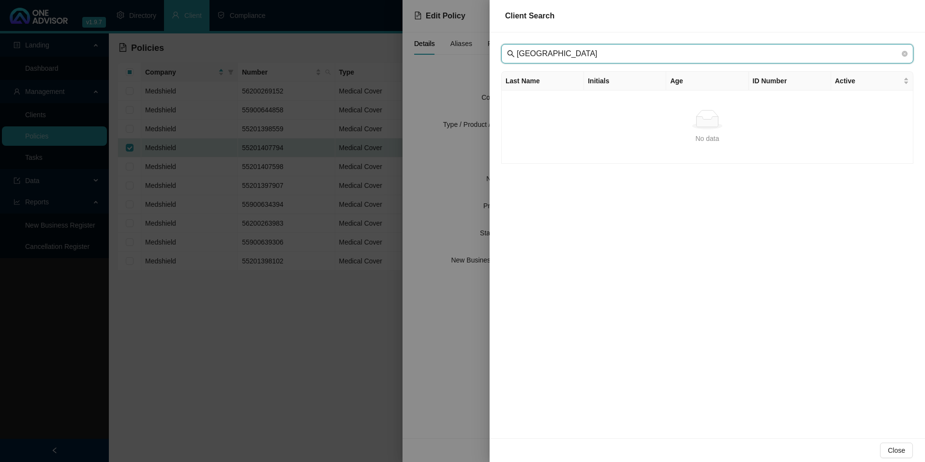
click at [533, 52] on input "[GEOGRAPHIC_DATA]" at bounding box center [708, 54] width 383 height 12
type input "[GEOGRAPHIC_DATA]"
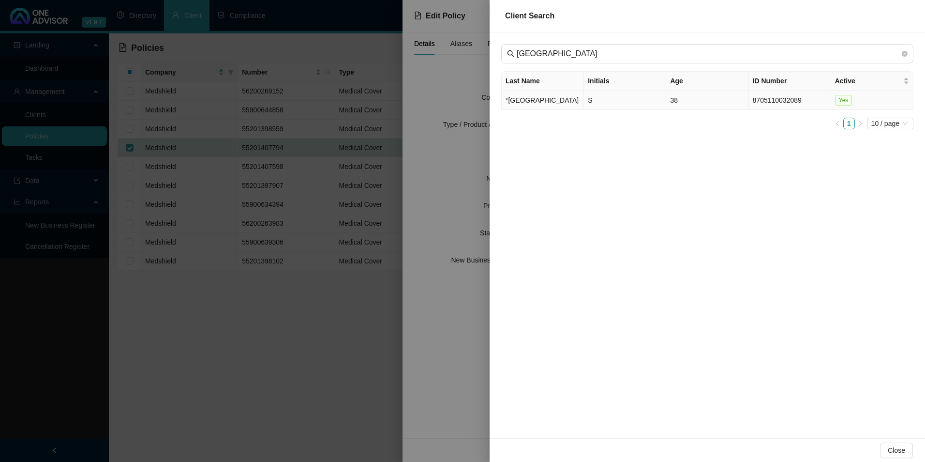
click at [522, 110] on td "*[GEOGRAPHIC_DATA]" at bounding box center [543, 99] width 82 height 19
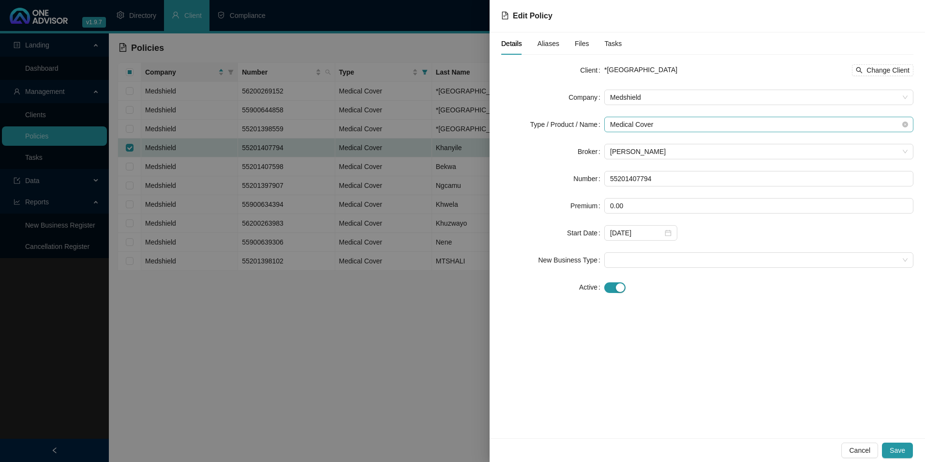
click at [692, 122] on span "Medical Cover" at bounding box center [759, 124] width 298 height 15
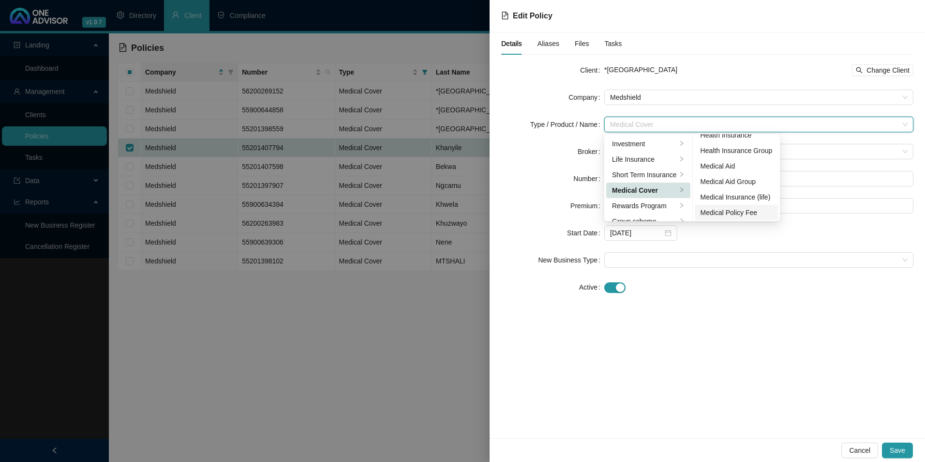
scroll to position [56, 0]
click at [751, 179] on div "Medical Aid Group" at bounding box center [737, 180] width 72 height 11
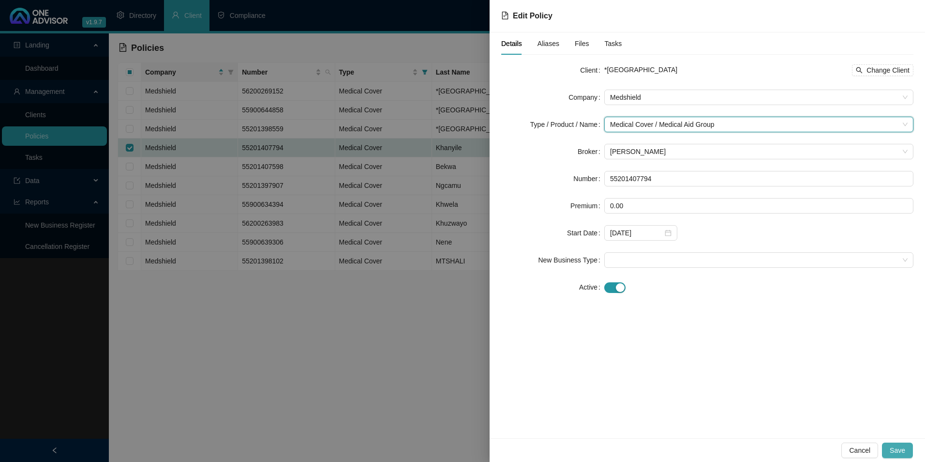
click at [902, 452] on span "Save" at bounding box center [897, 450] width 15 height 11
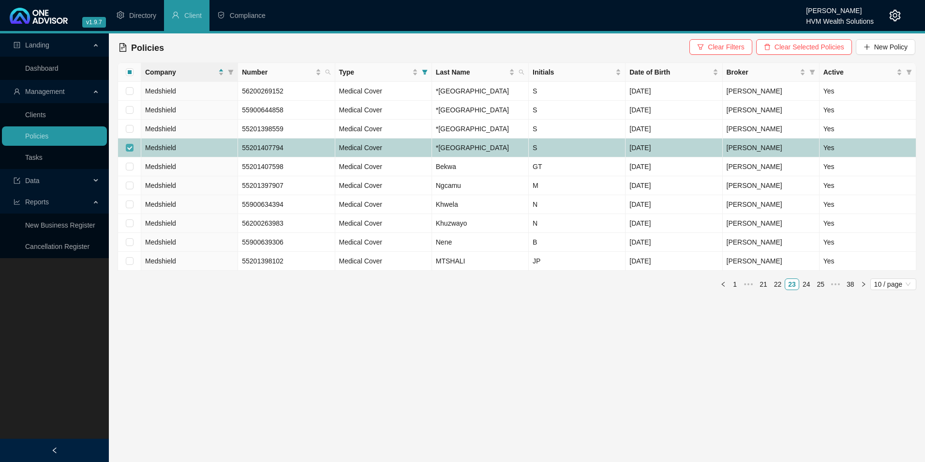
click at [131, 151] on input "checkbox" at bounding box center [130, 148] width 8 height 8
checkbox input "false"
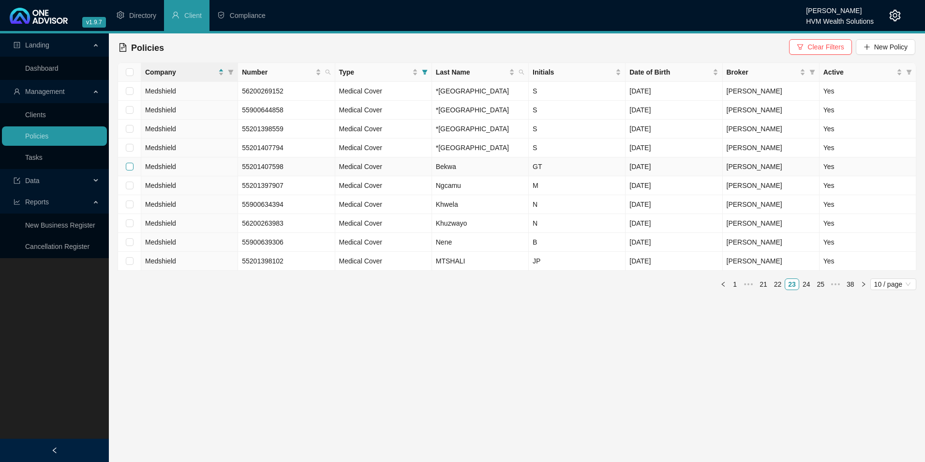
click at [129, 170] on input "checkbox" at bounding box center [130, 167] width 8 height 8
checkbox input "true"
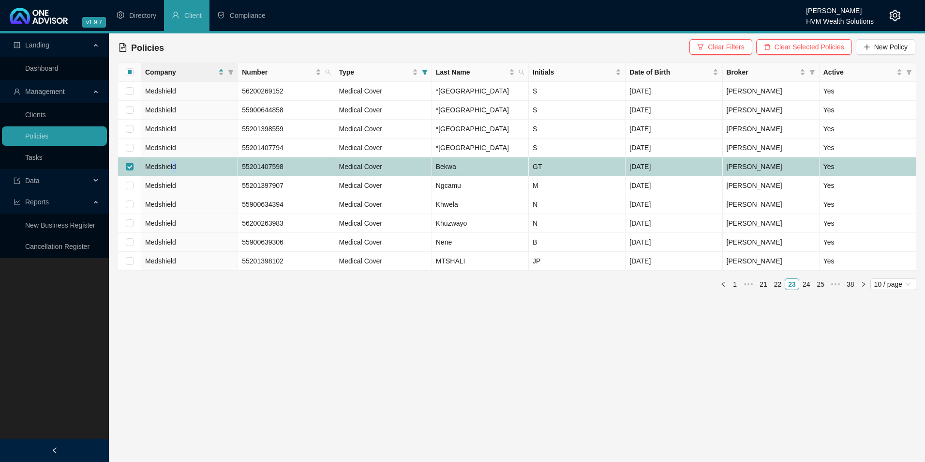
click at [175, 170] on span "Medshield" at bounding box center [160, 167] width 31 height 8
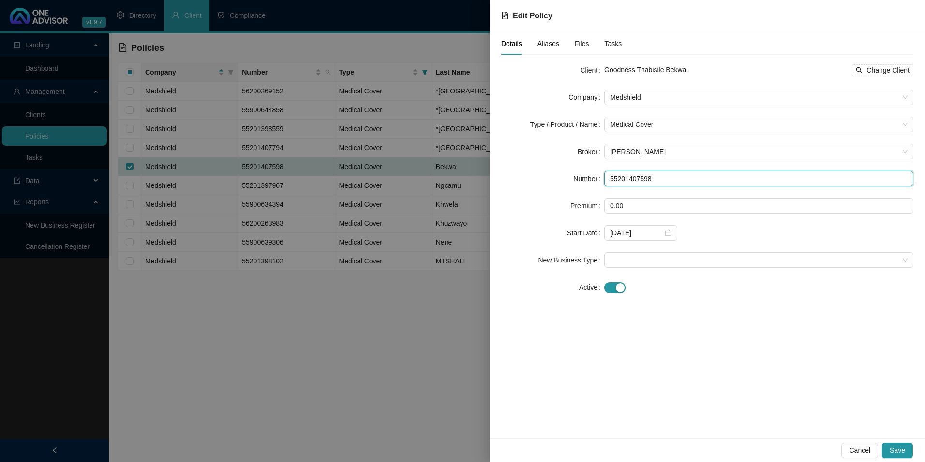
drag, startPoint x: 681, startPoint y: 175, endPoint x: 584, endPoint y: 174, distance: 97.3
click at [584, 174] on div "Number 55201407598" at bounding box center [707, 178] width 412 height 15
click at [866, 448] on span "Cancel" at bounding box center [859, 450] width 21 height 11
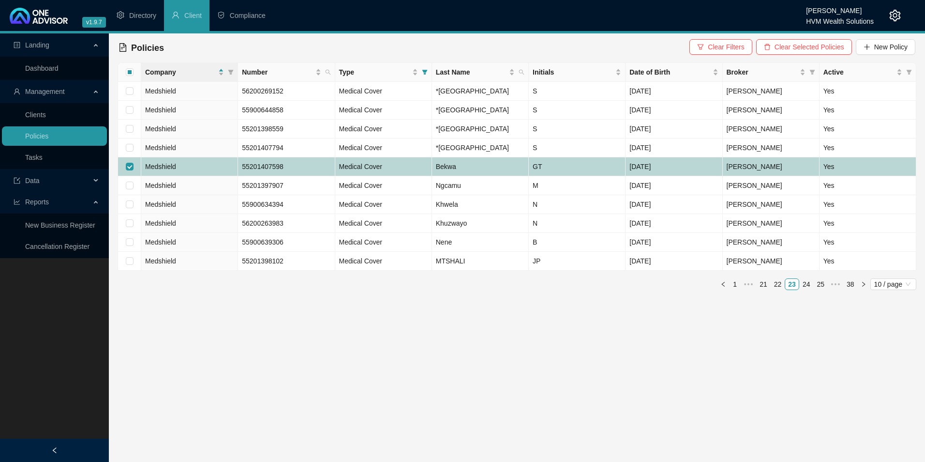
click at [318, 176] on td "55201407598" at bounding box center [286, 166] width 97 height 19
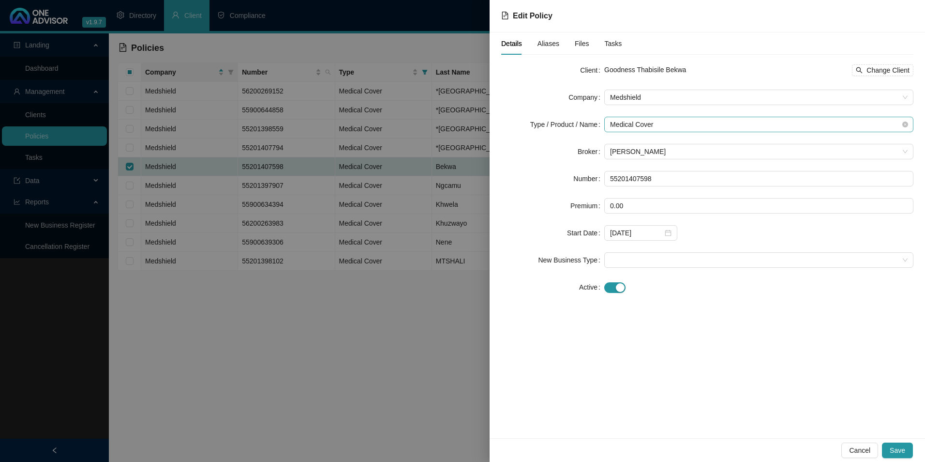
click at [681, 120] on span "Medical Cover" at bounding box center [759, 124] width 298 height 15
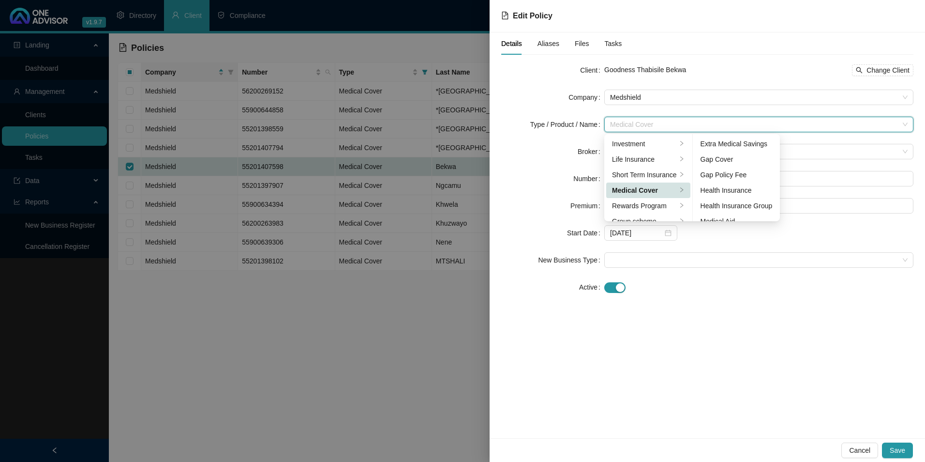
click at [771, 67] on div "Goodness Thabisile Bekwa Change Client" at bounding box center [758, 70] width 309 height 12
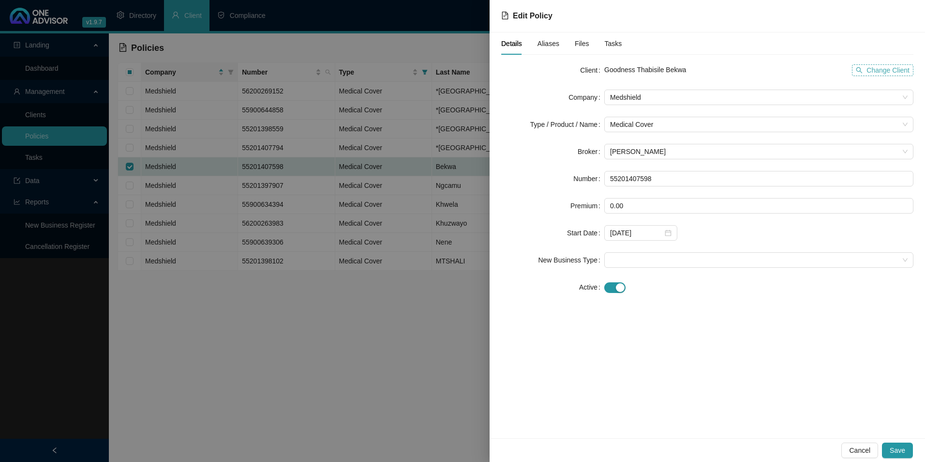
click at [893, 69] on span "Change Client" at bounding box center [887, 70] width 43 height 11
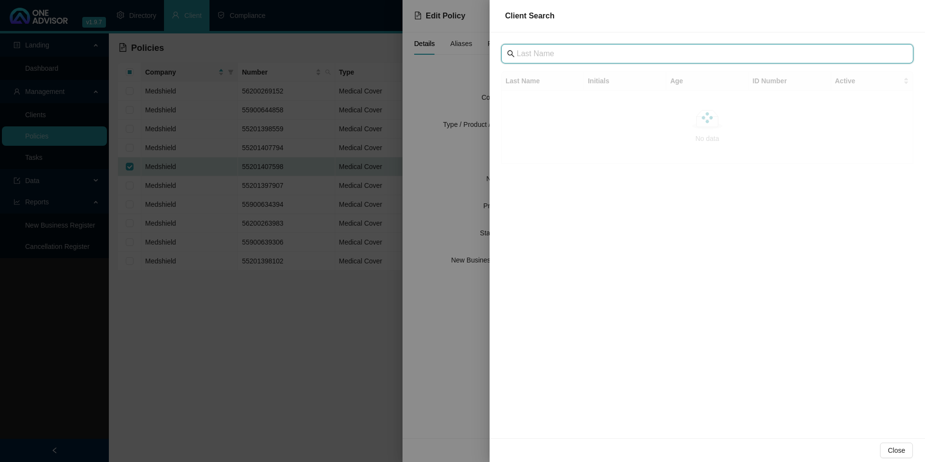
drag, startPoint x: 582, startPoint y: 46, endPoint x: 552, endPoint y: 52, distance: 30.9
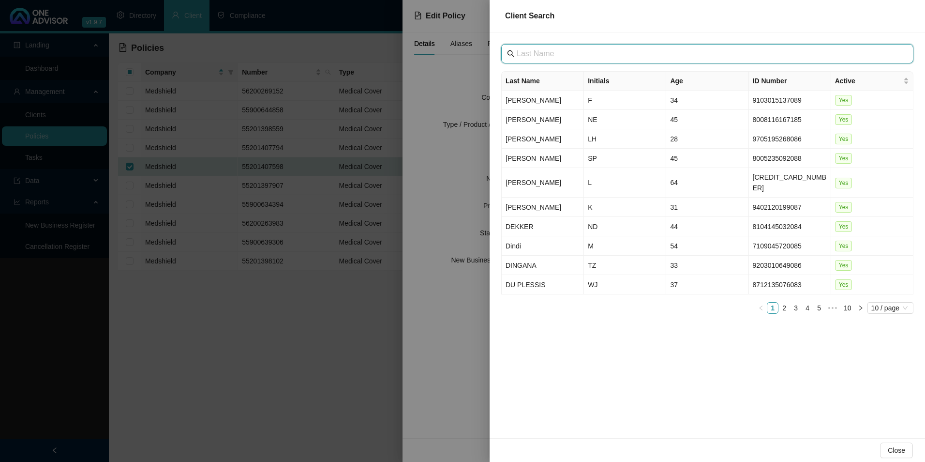
paste input "55201407598"
type input "55201407598"
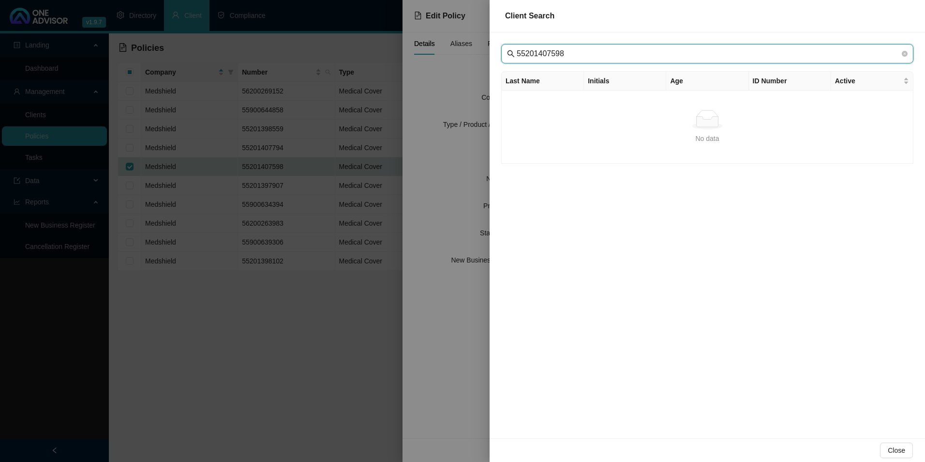
drag, startPoint x: 585, startPoint y: 52, endPoint x: 410, endPoint y: 47, distance: 174.7
click at [438, 46] on div "Client Search 55201407598 Last Name Initials Age ID Number Active No data No da…" at bounding box center [462, 231] width 925 height 462
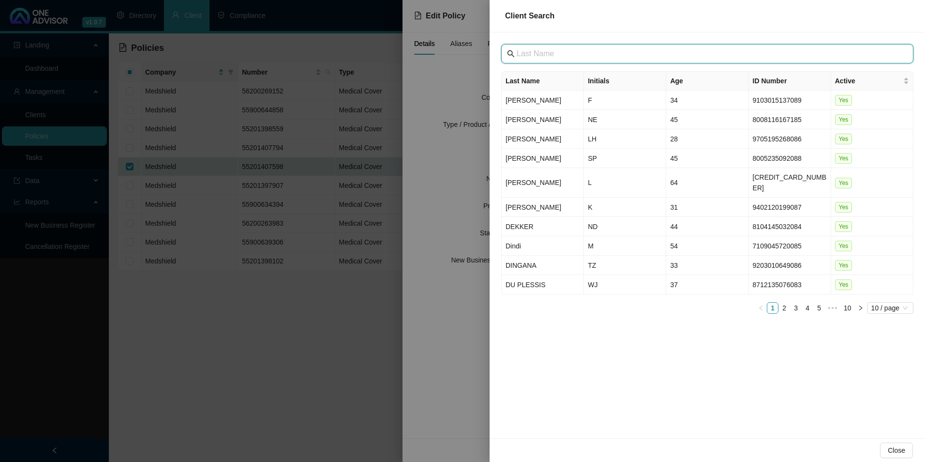
click at [661, 58] on input "text" at bounding box center [708, 54] width 383 height 12
paste input "[GEOGRAPHIC_DATA]"
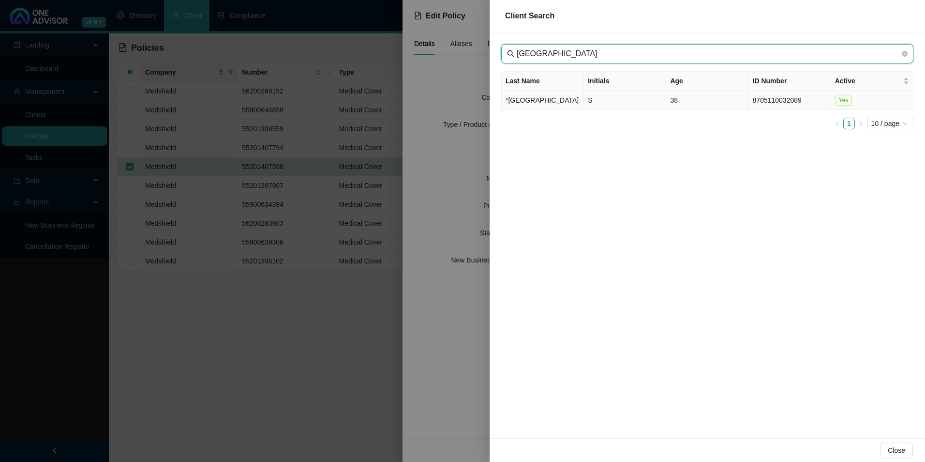
type input "[GEOGRAPHIC_DATA]"
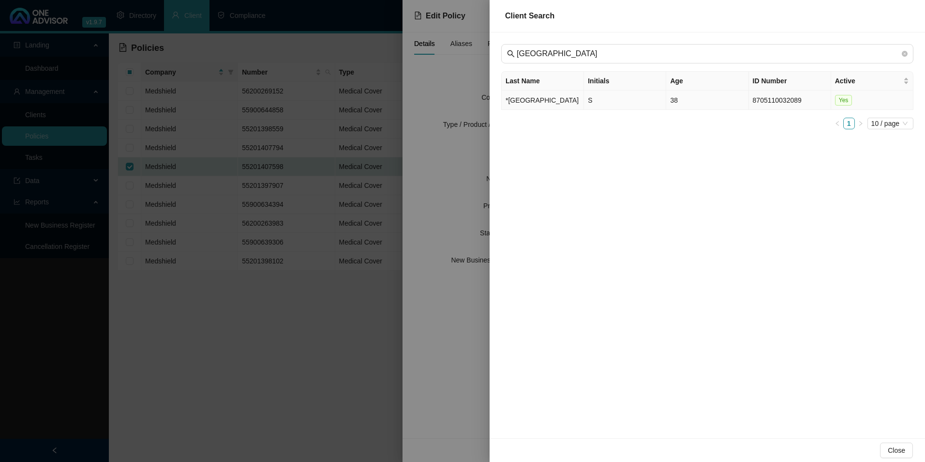
click at [546, 110] on td "*[GEOGRAPHIC_DATA]" at bounding box center [543, 99] width 82 height 19
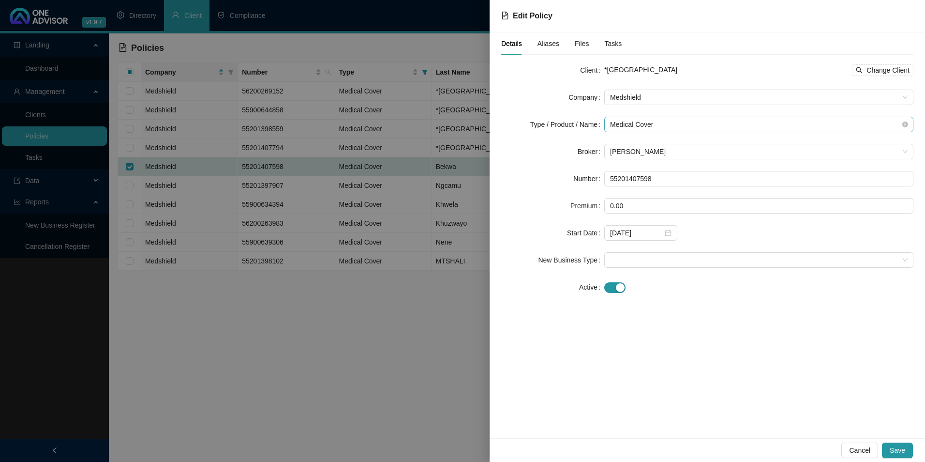
click at [662, 121] on span "Medical Cover" at bounding box center [759, 124] width 298 height 15
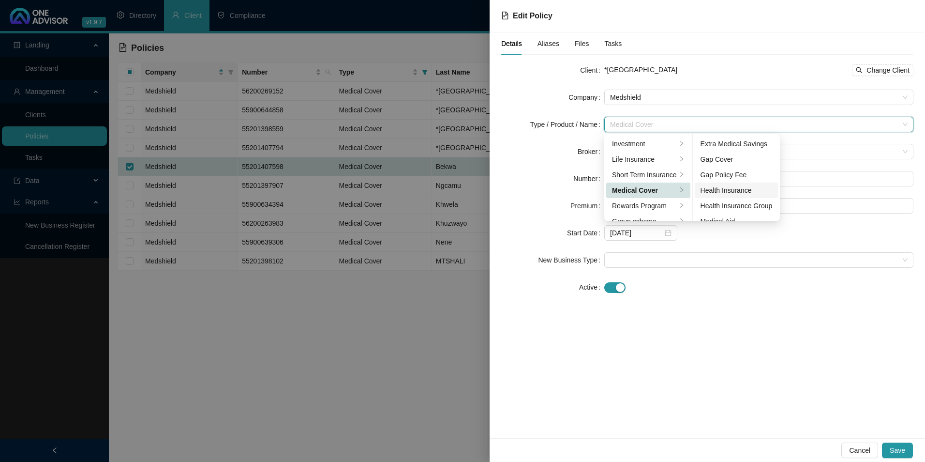
scroll to position [48, 0]
click at [736, 192] on div "Medical Aid Group" at bounding box center [737, 188] width 72 height 11
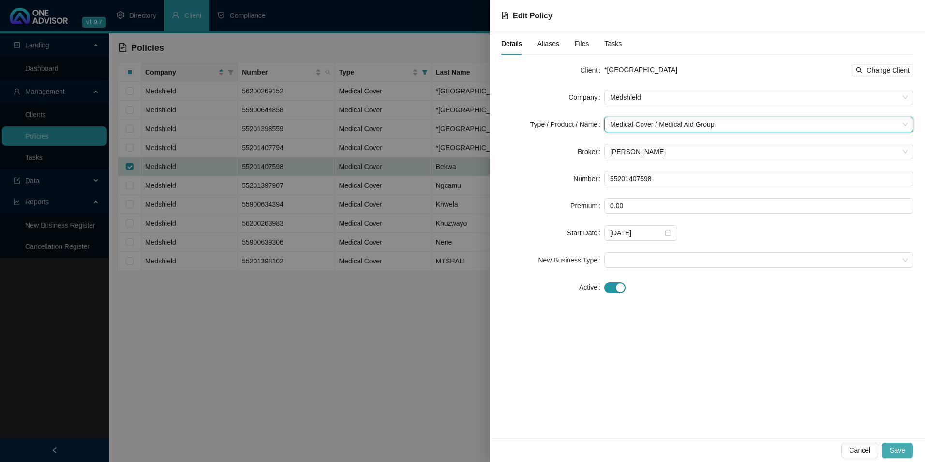
click at [901, 446] on span "Save" at bounding box center [897, 450] width 15 height 11
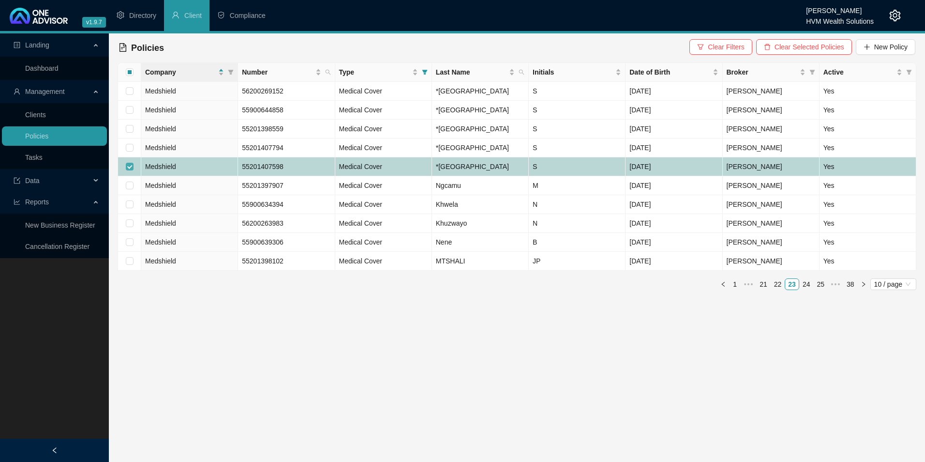
click at [130, 170] on input "checkbox" at bounding box center [130, 167] width 8 height 8
checkbox input "false"
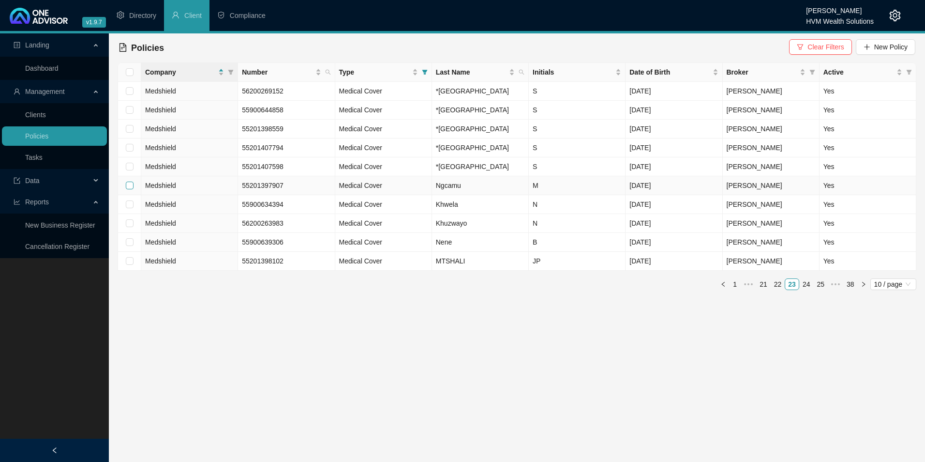
click at [133, 189] on input "checkbox" at bounding box center [130, 185] width 8 height 8
checkbox input "true"
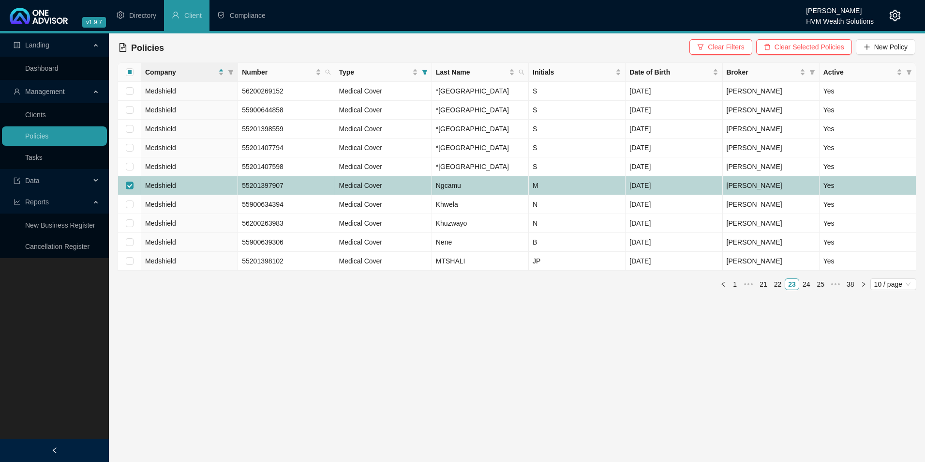
click at [218, 195] on td "Medshield" at bounding box center [189, 185] width 97 height 19
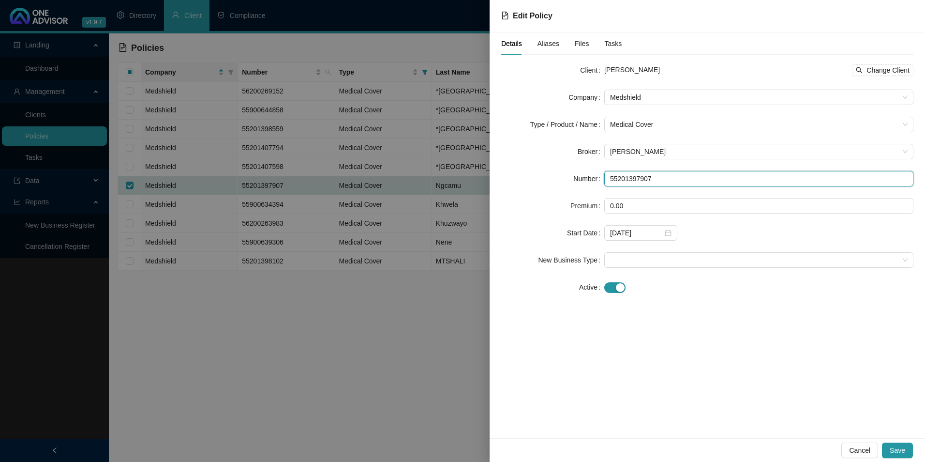
drag, startPoint x: 631, startPoint y: 185, endPoint x: 601, endPoint y: 183, distance: 30.1
click at [601, 183] on div "Number 55201397907" at bounding box center [707, 178] width 412 height 15
click at [885, 65] on span "Change Client" at bounding box center [887, 70] width 43 height 11
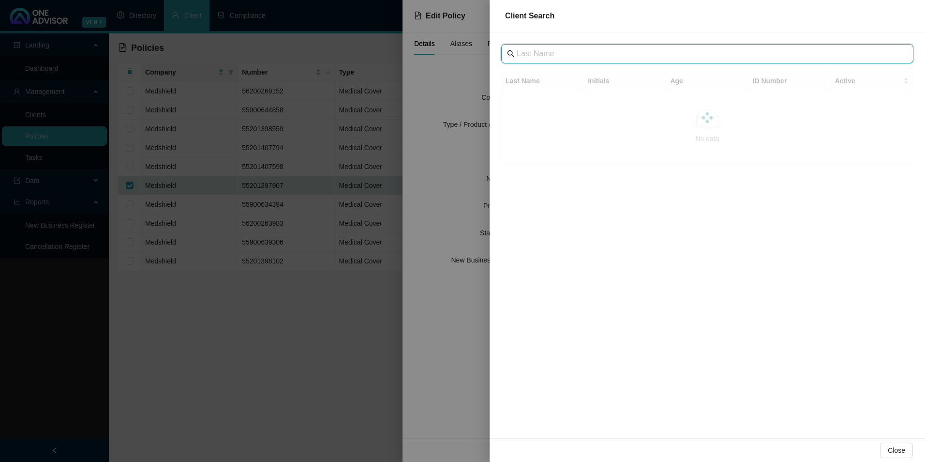
paste input "[GEOGRAPHIC_DATA]"
click at [530, 55] on input "[GEOGRAPHIC_DATA]" at bounding box center [708, 54] width 383 height 12
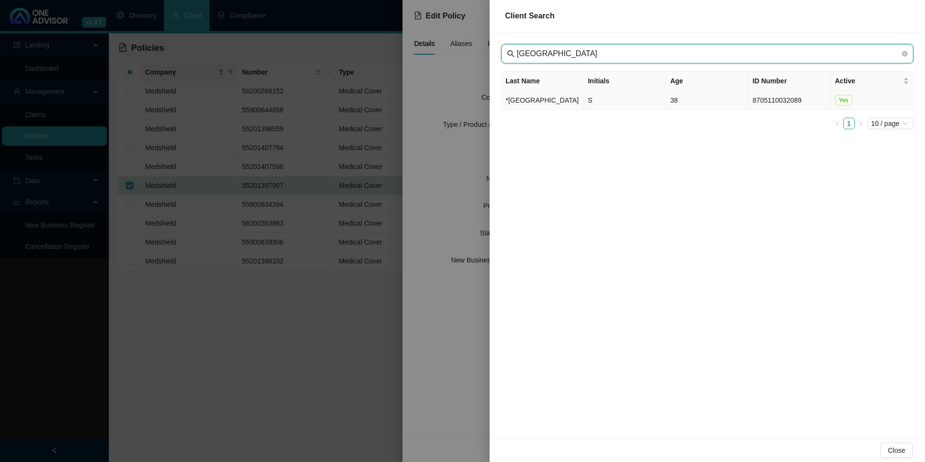
type input "[GEOGRAPHIC_DATA]"
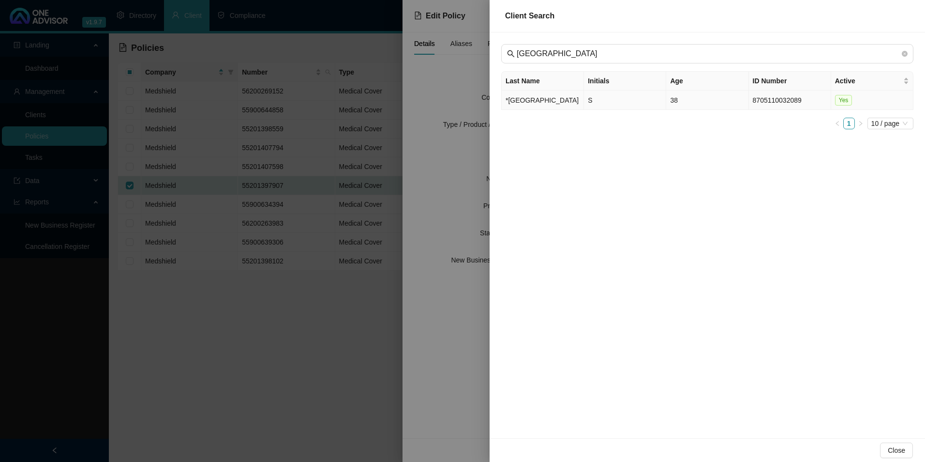
click at [539, 101] on td "*[GEOGRAPHIC_DATA]" at bounding box center [543, 99] width 82 height 19
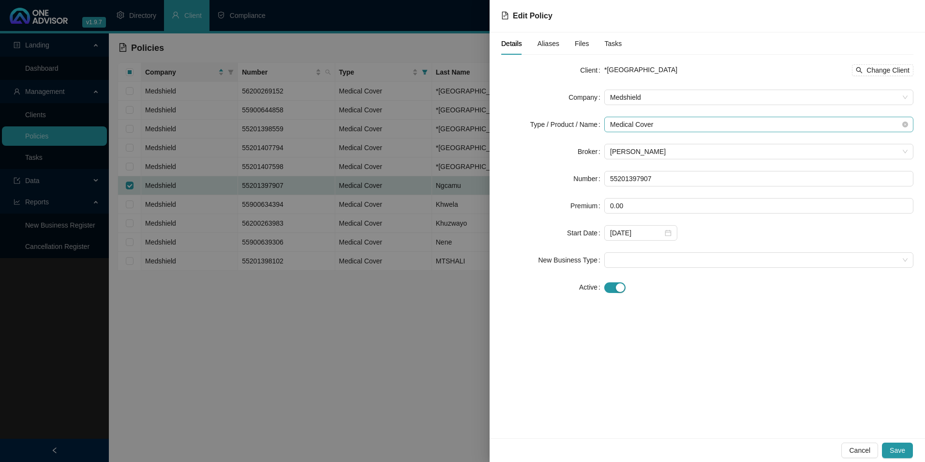
click at [652, 123] on span "Medical Cover" at bounding box center [759, 124] width 298 height 15
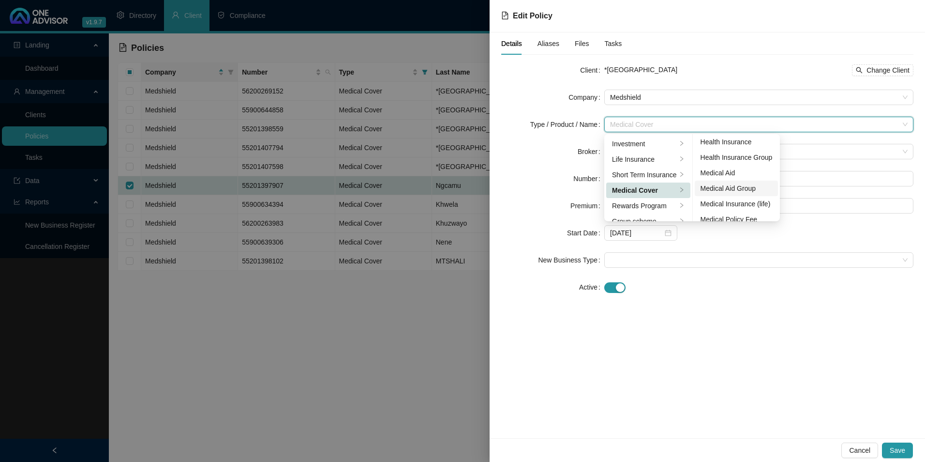
click at [743, 189] on div "Medical Aid Group" at bounding box center [737, 188] width 72 height 11
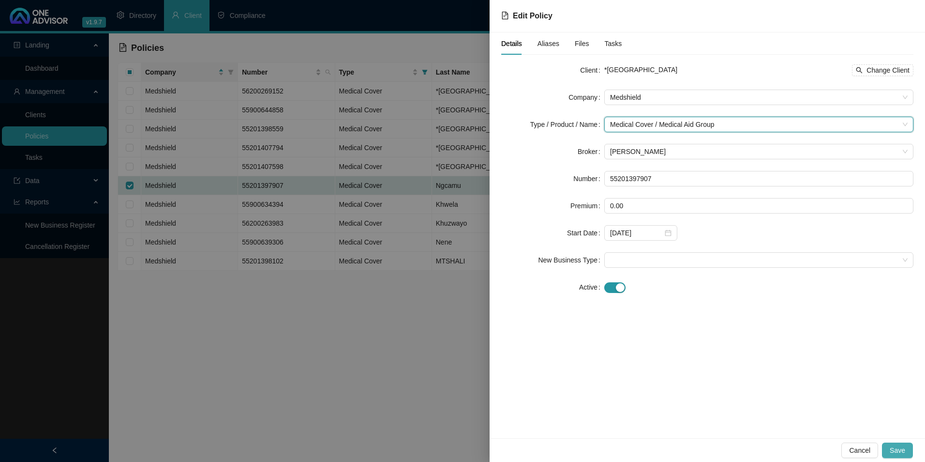
click at [893, 447] on span "Save" at bounding box center [897, 450] width 15 height 11
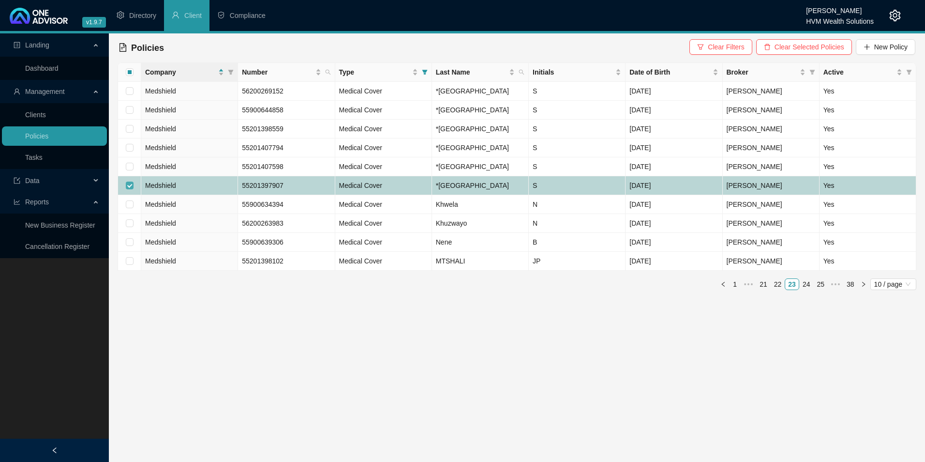
click at [130, 189] on input "checkbox" at bounding box center [130, 185] width 8 height 8
checkbox input "false"
